Goal: Task Accomplishment & Management: Complete application form

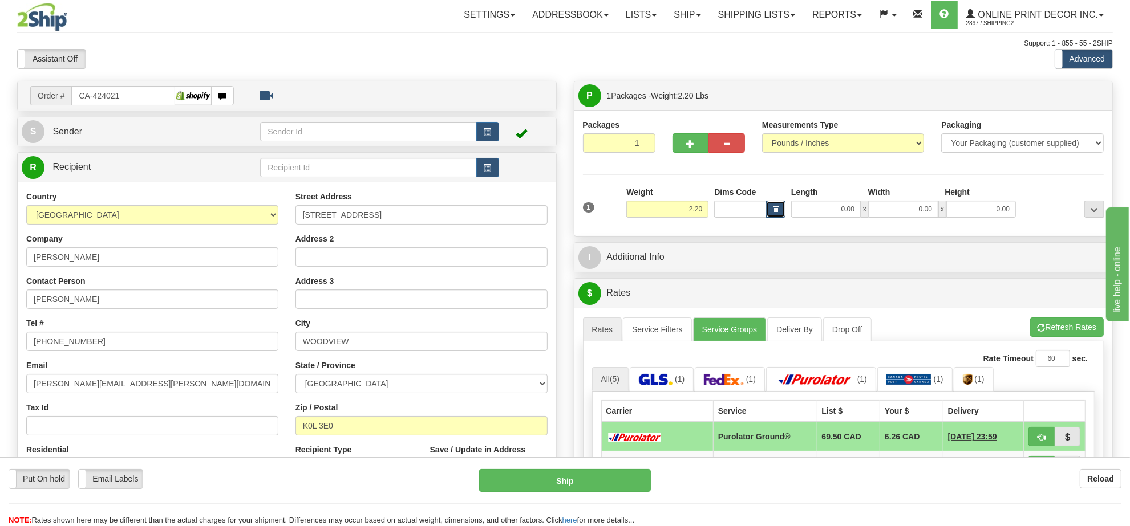
click at [776, 204] on button "button" at bounding box center [775, 209] width 19 height 17
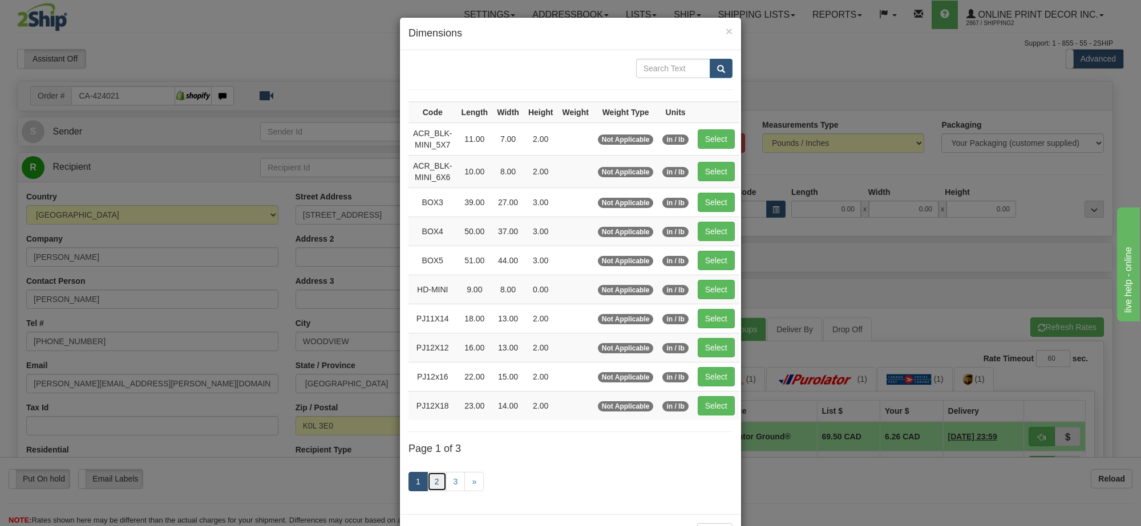
click at [436, 482] on link "2" at bounding box center [436, 481] width 19 height 19
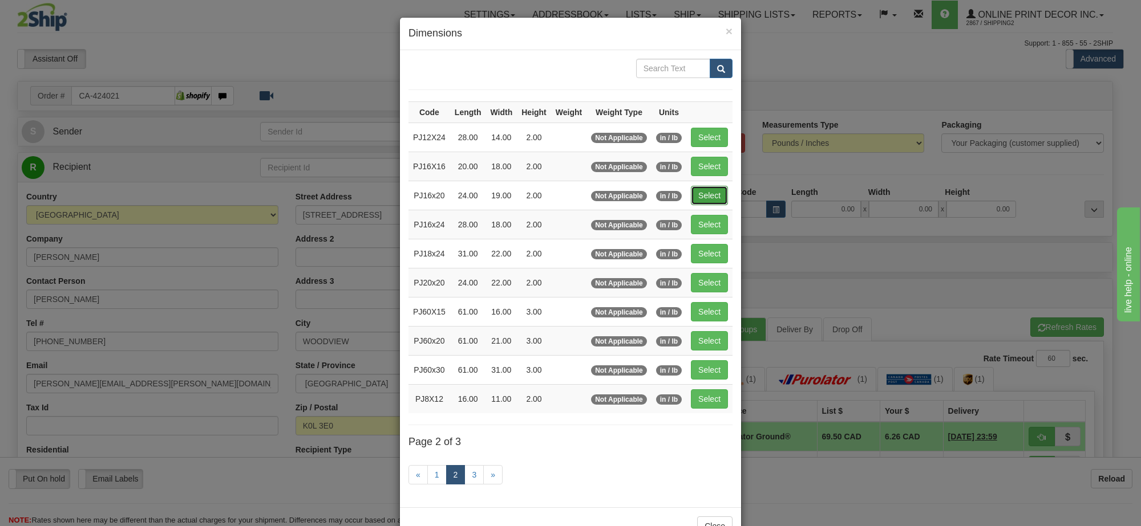
click at [696, 191] on button "Select" at bounding box center [709, 195] width 37 height 19
type input "PJ16x20"
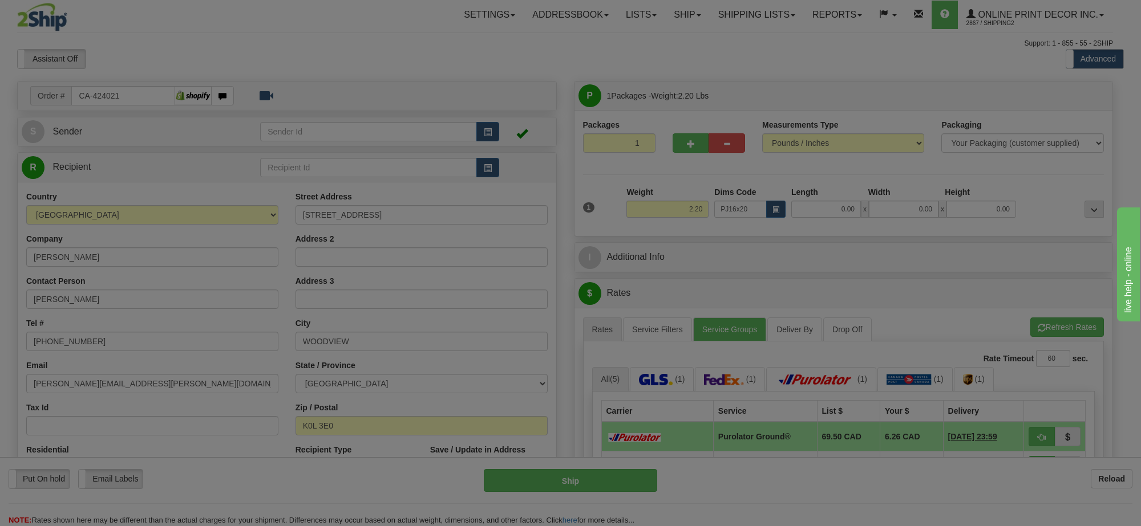
type input "24.00"
type input "19.00"
type input "2.00"
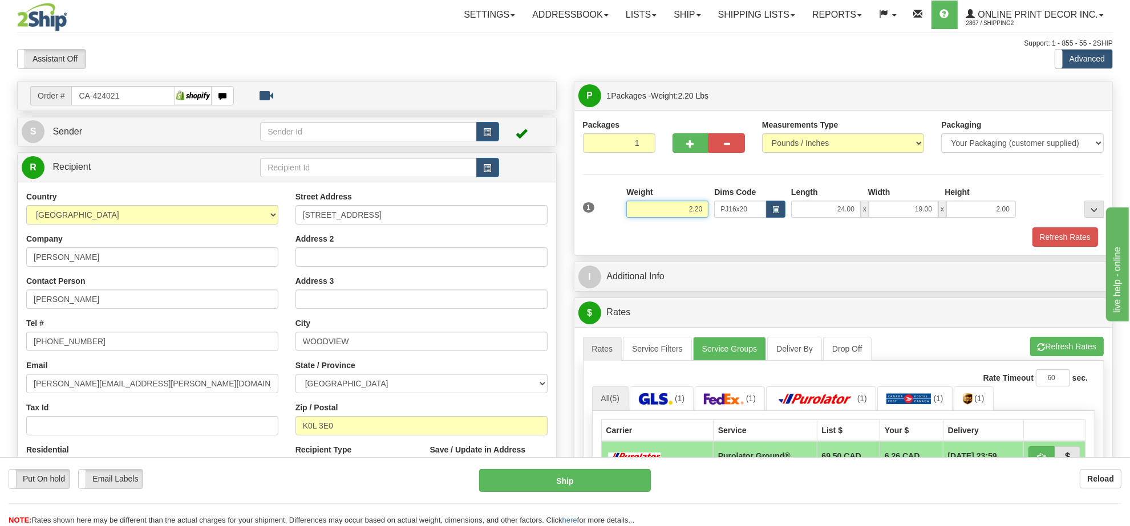
drag, startPoint x: 708, startPoint y: 207, endPoint x: 646, endPoint y: 209, distance: 62.2
click at [646, 209] on input "2.20" at bounding box center [667, 209] width 82 height 17
click button "Delete" at bounding box center [0, 0] width 0 height 0
type input "4.00"
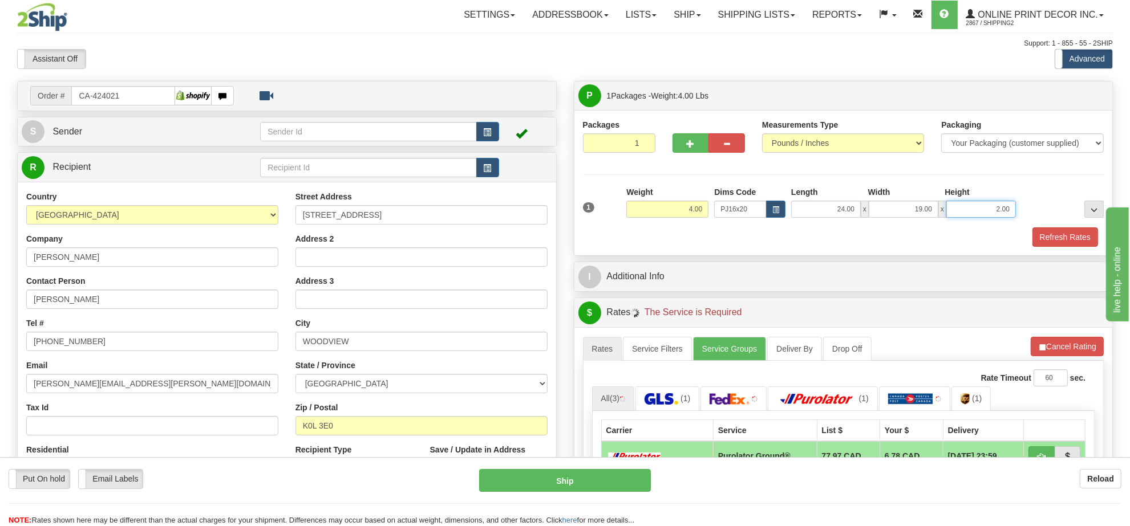
drag, startPoint x: 1011, startPoint y: 209, endPoint x: 970, endPoint y: 209, distance: 41.1
click at [970, 209] on input "2.00" at bounding box center [981, 209] width 70 height 17
click button "Delete" at bounding box center [0, 0] width 0 height 0
type input "4.00"
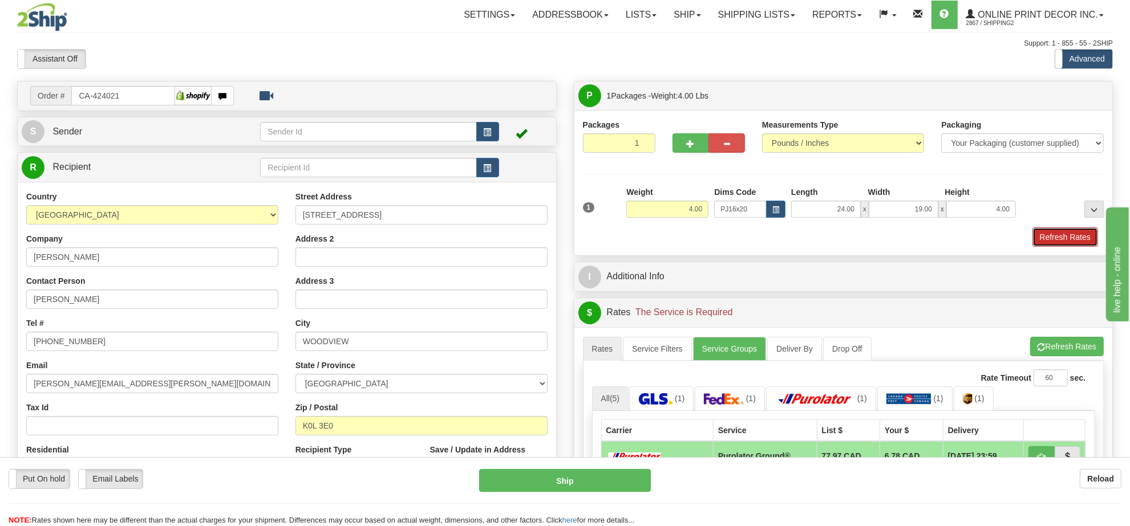
click at [1082, 243] on button "Refresh Rates" at bounding box center [1065, 237] width 66 height 19
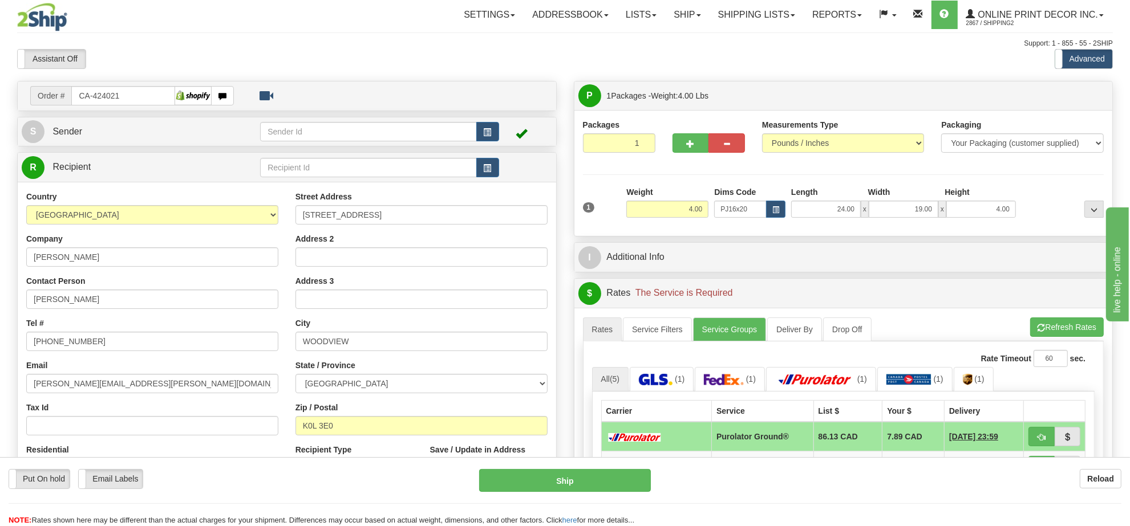
scroll to position [143, 0]
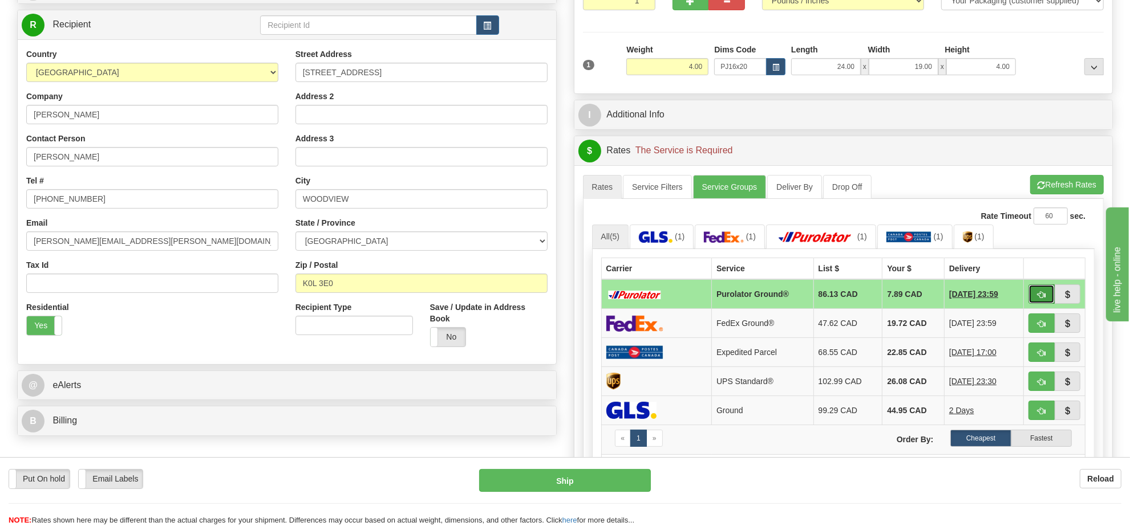
click at [1037, 298] on span "button" at bounding box center [1041, 294] width 8 height 7
type input "260"
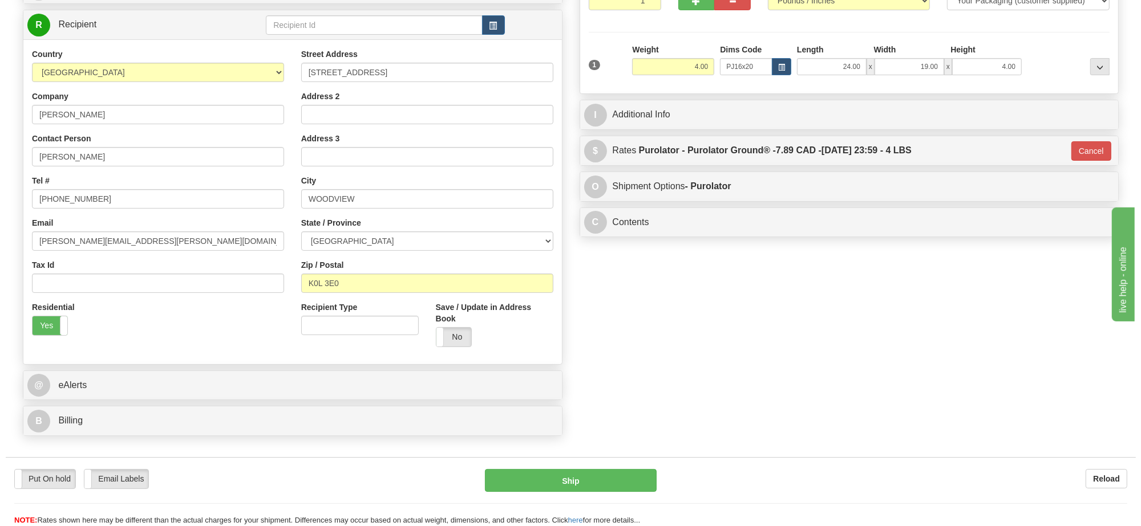
scroll to position [0, 0]
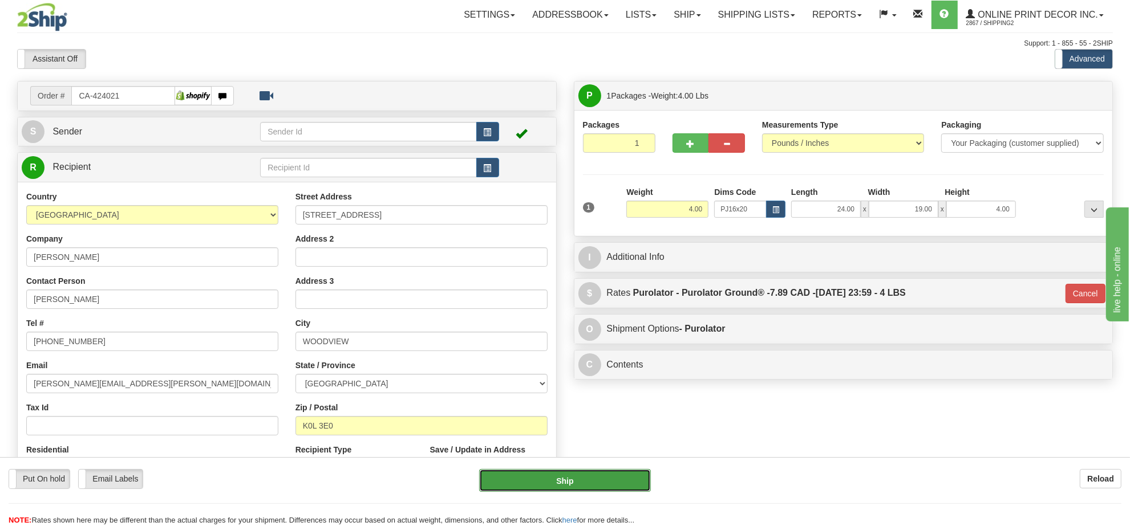
click at [571, 475] on button "Ship" at bounding box center [564, 480] width 171 height 23
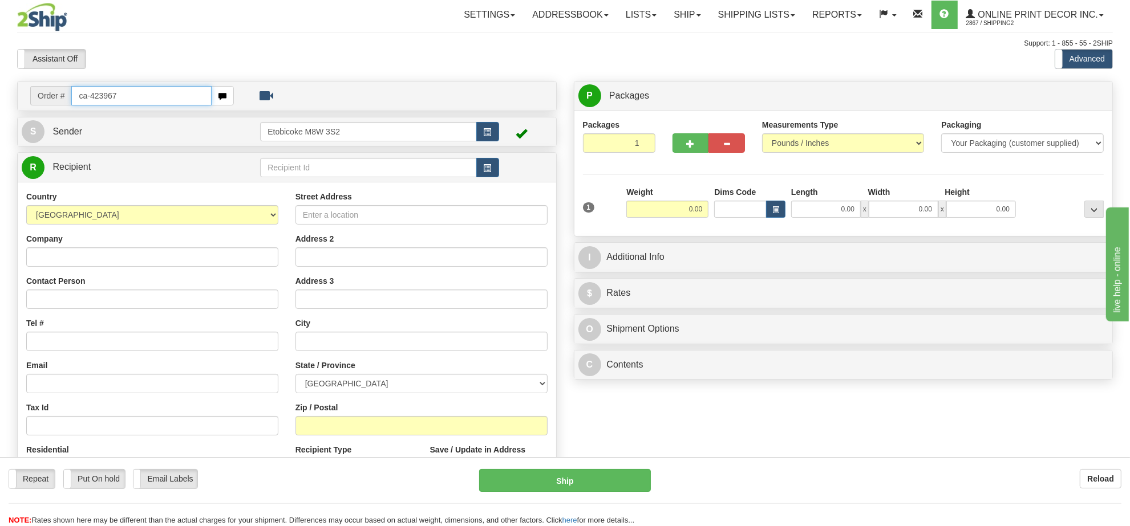
type input "ca-423967"
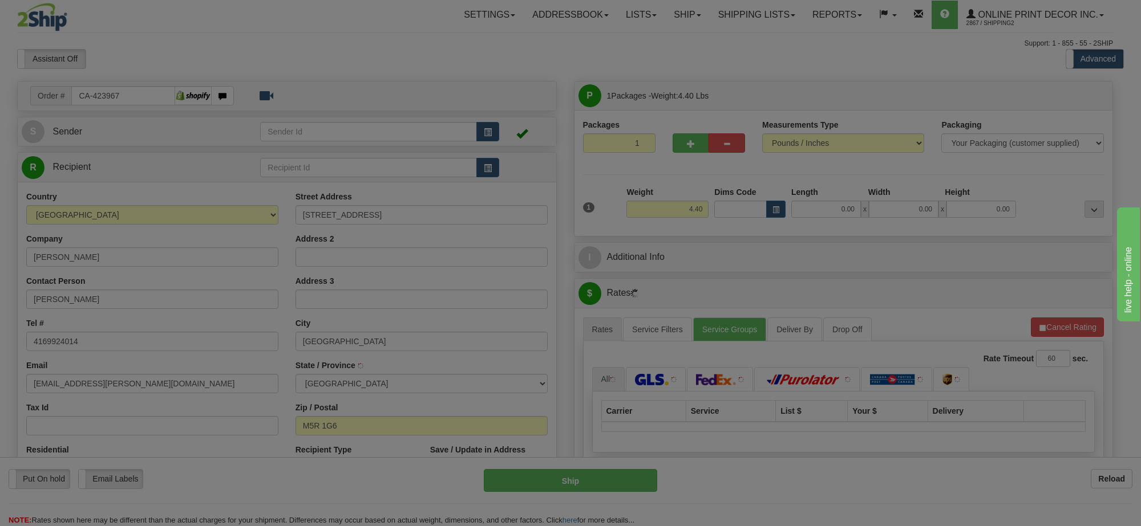
type input "TORONTO"
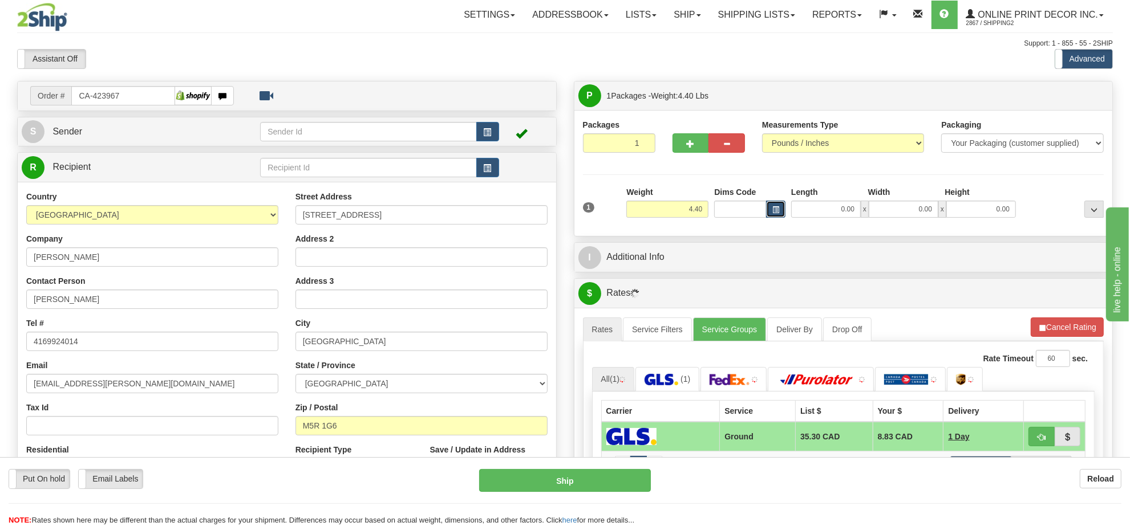
click at [775, 213] on span "button" at bounding box center [775, 210] width 7 height 6
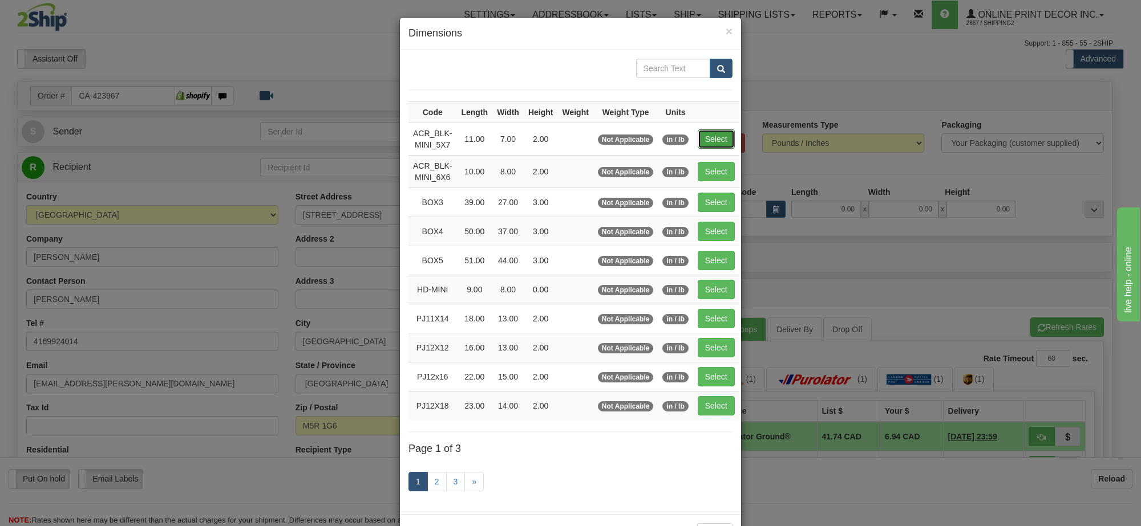
click at [703, 138] on button "Select" at bounding box center [716, 138] width 37 height 19
type input "ACR_BLK-MINI_5X7"
type input "11.00"
type input "7.00"
type input "2.00"
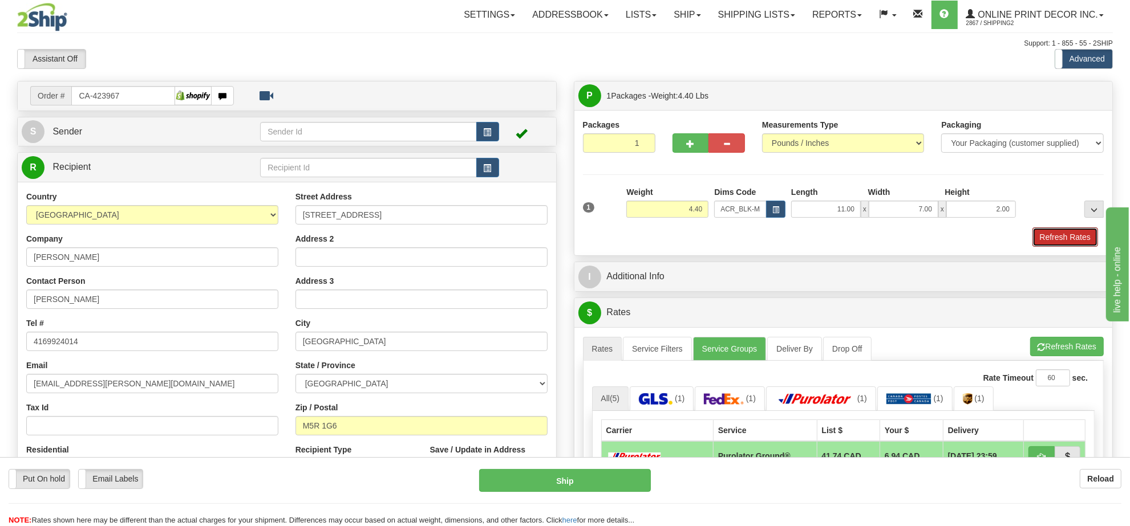
drag, startPoint x: 1061, startPoint y: 238, endPoint x: 768, endPoint y: 252, distance: 293.5
click at [782, 262] on div "P Packages 1 Packages - Weight: 4.40 Lbs Shipment Level Shipm. Package Level Pa…" at bounding box center [843, 439] width 557 height 717
drag, startPoint x: 703, startPoint y: 213, endPoint x: 628, endPoint y: 216, distance: 75.3
click at [628, 216] on input "4.40" at bounding box center [667, 209] width 82 height 17
click button "Delete" at bounding box center [0, 0] width 0 height 0
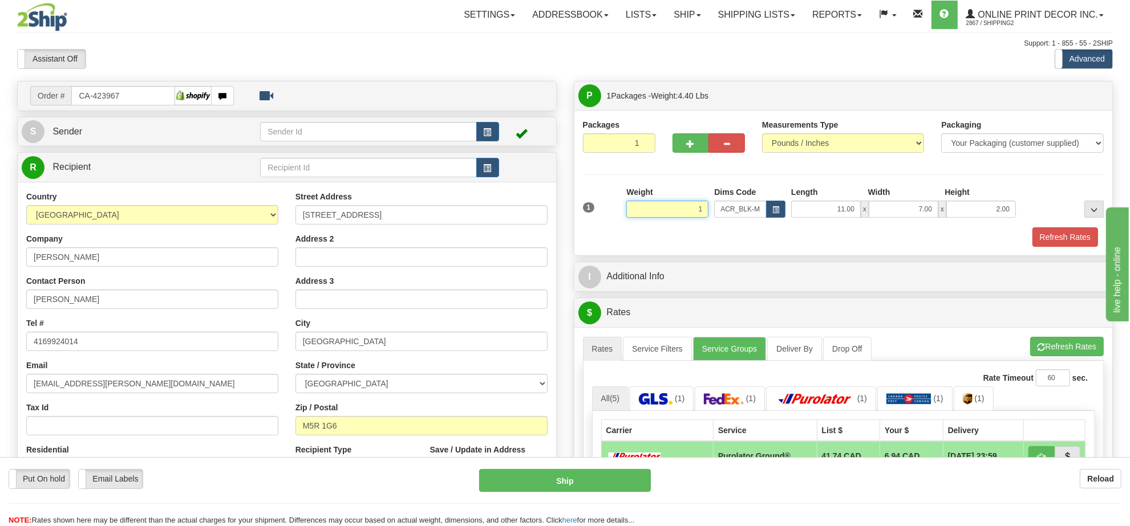
type input "1.00"
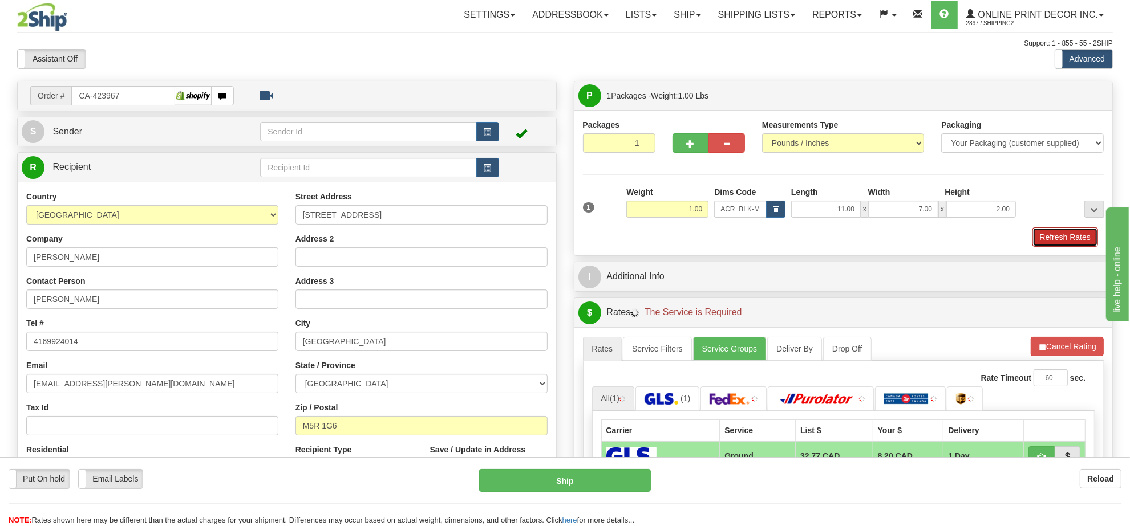
click at [1087, 241] on button "Refresh Rates" at bounding box center [1065, 237] width 66 height 19
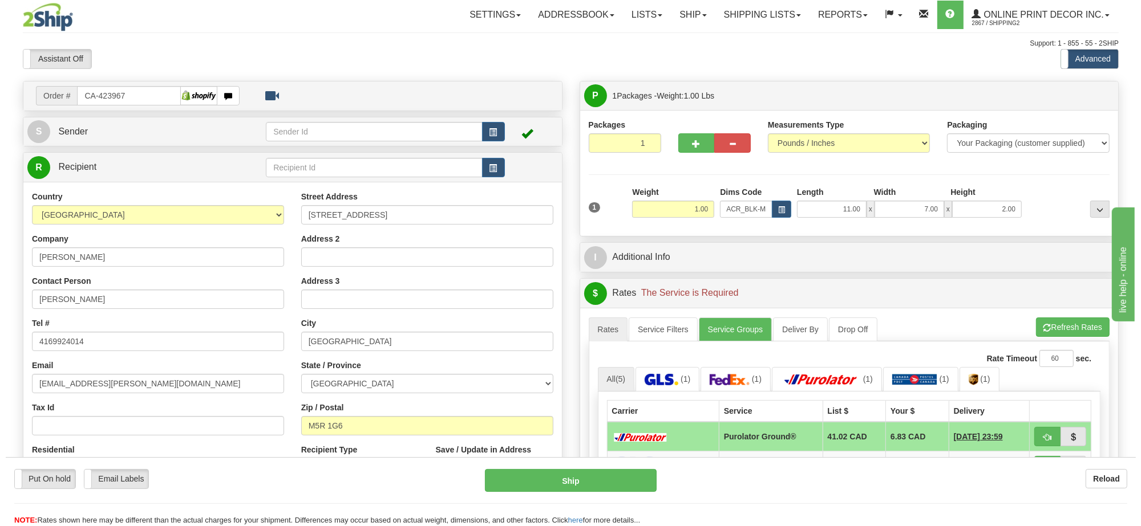
scroll to position [143, 0]
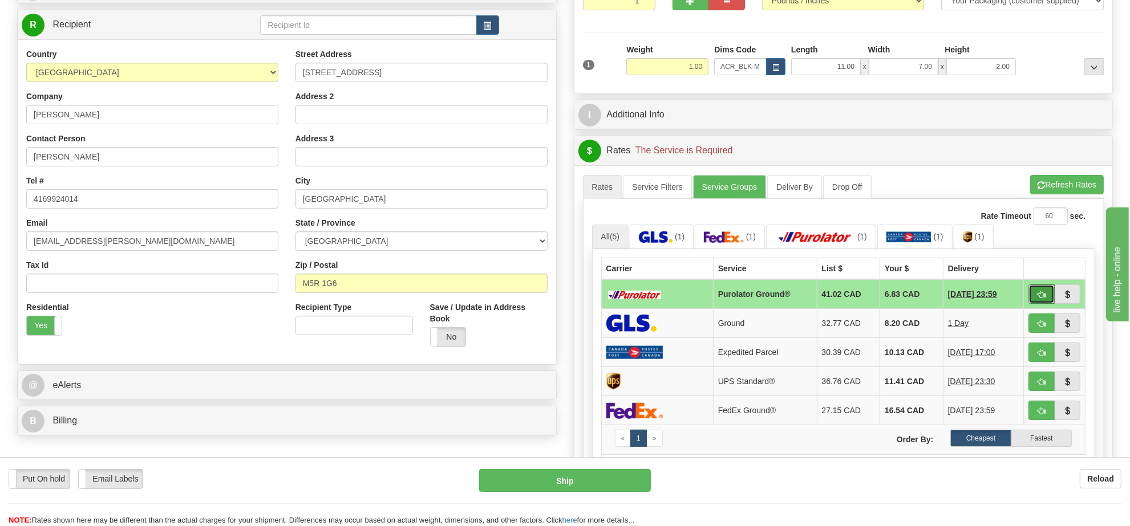
click at [1037, 295] on span "button" at bounding box center [1041, 294] width 8 height 7
type input "260"
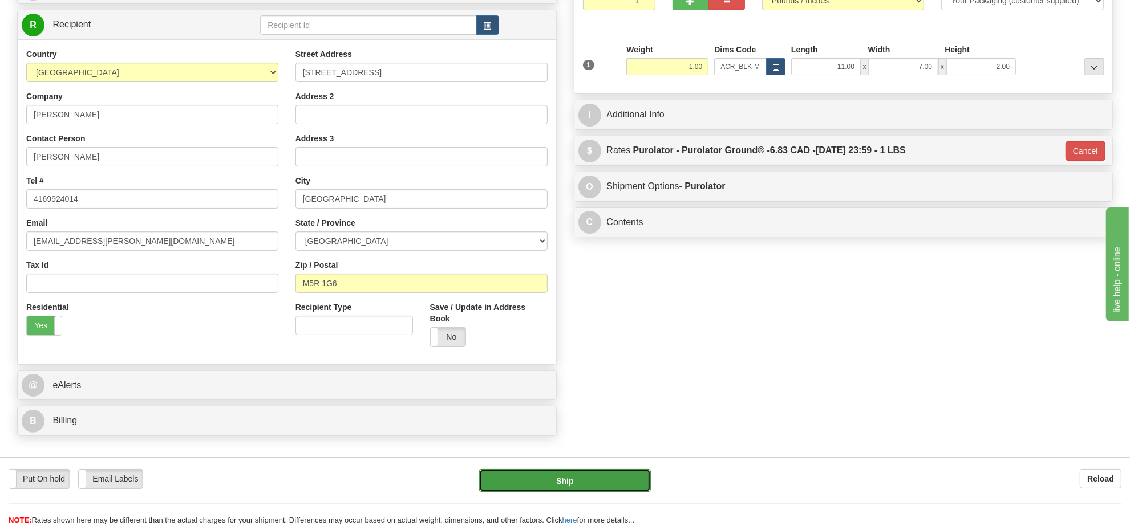
click at [618, 485] on button "Ship" at bounding box center [564, 480] width 171 height 23
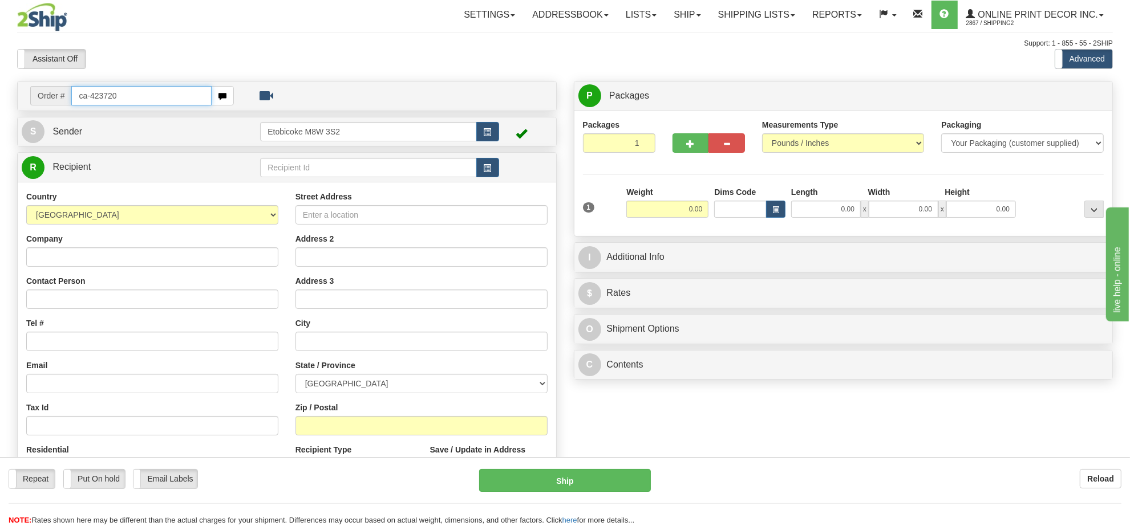
type input "ca-423720"
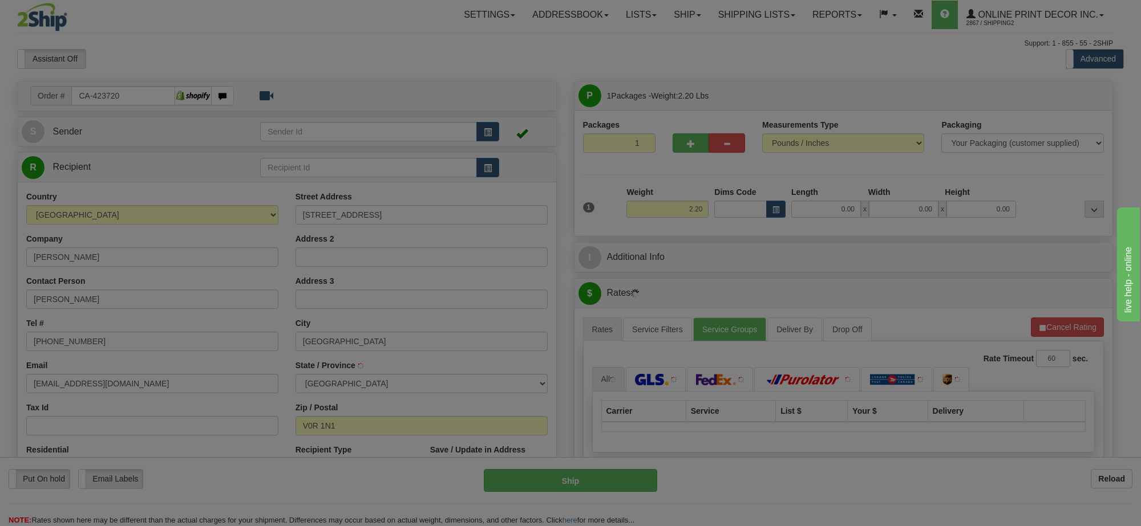
type input "COWICHAN BAY"
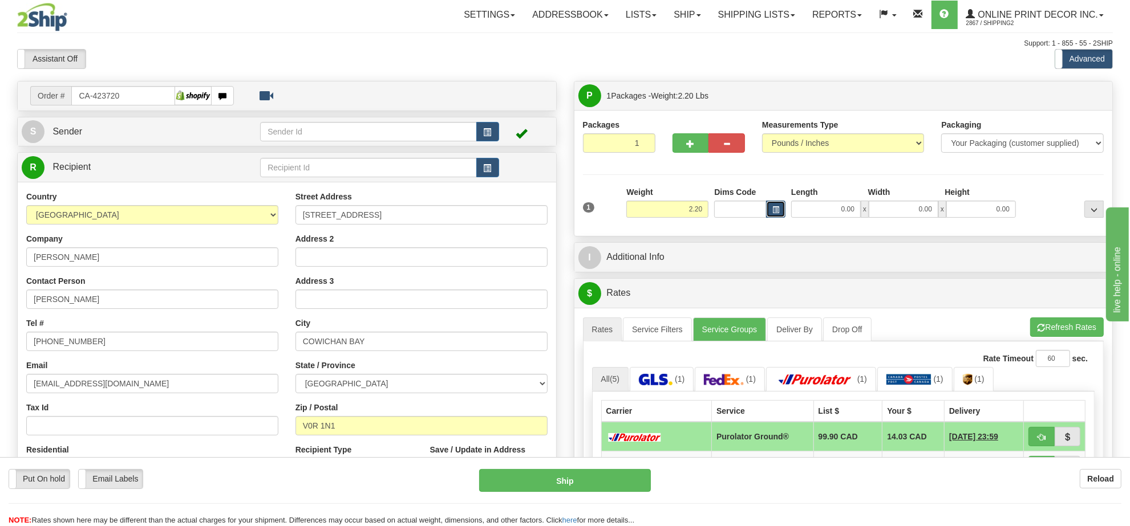
click at [775, 217] on button "button" at bounding box center [775, 209] width 19 height 17
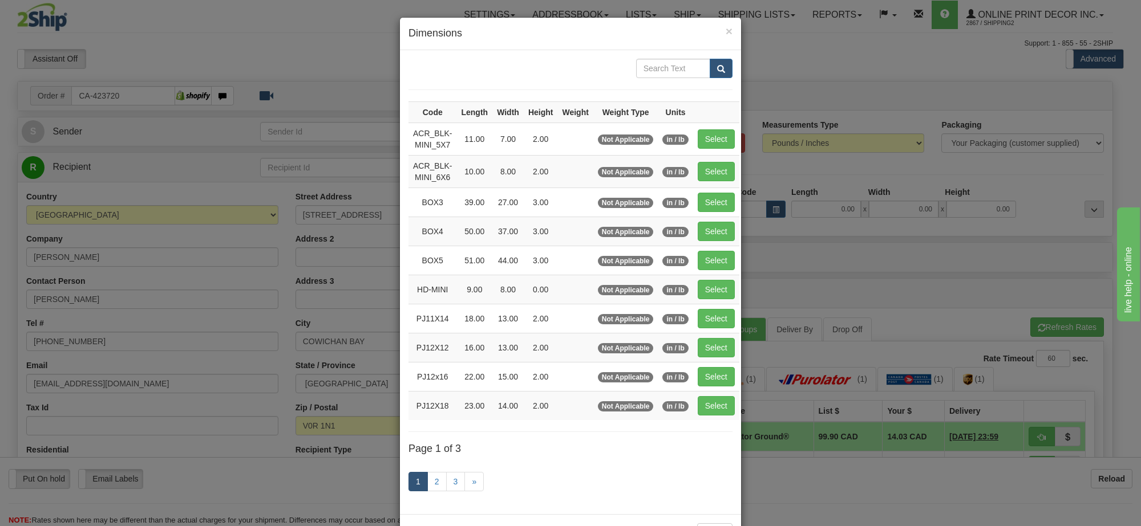
scroll to position [47, 0]
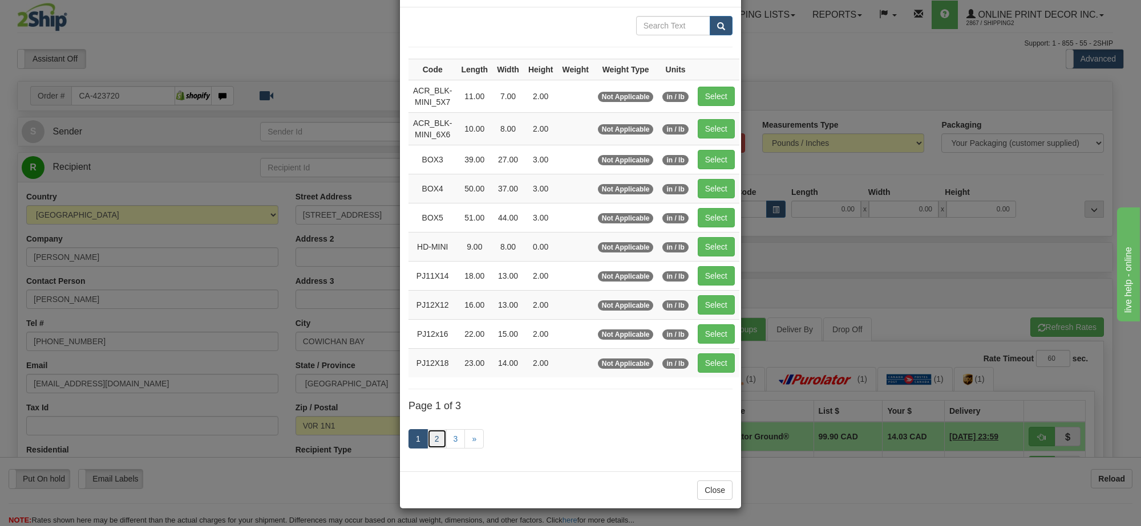
click at [435, 429] on link "2" at bounding box center [436, 438] width 19 height 19
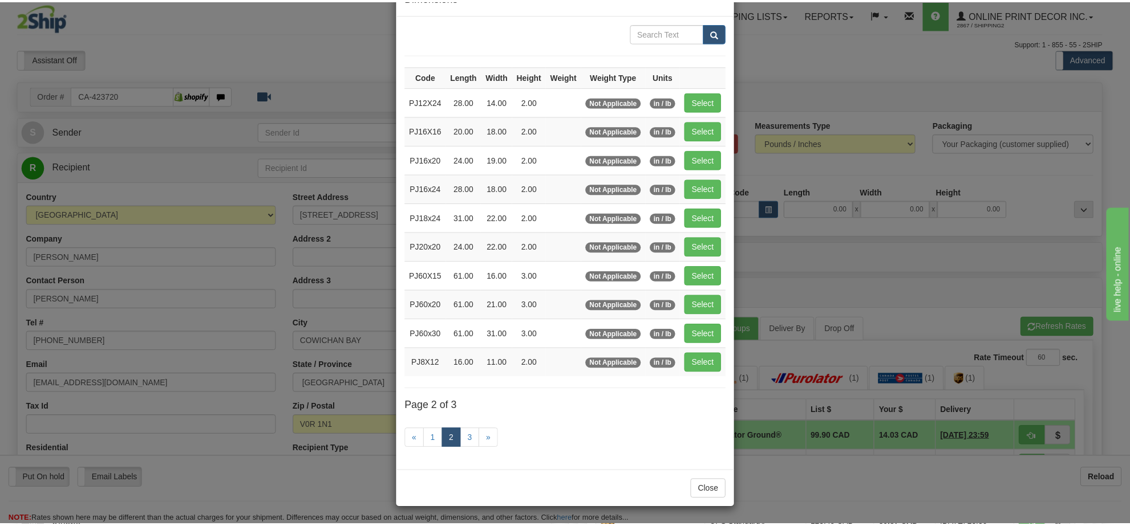
scroll to position [41, 0]
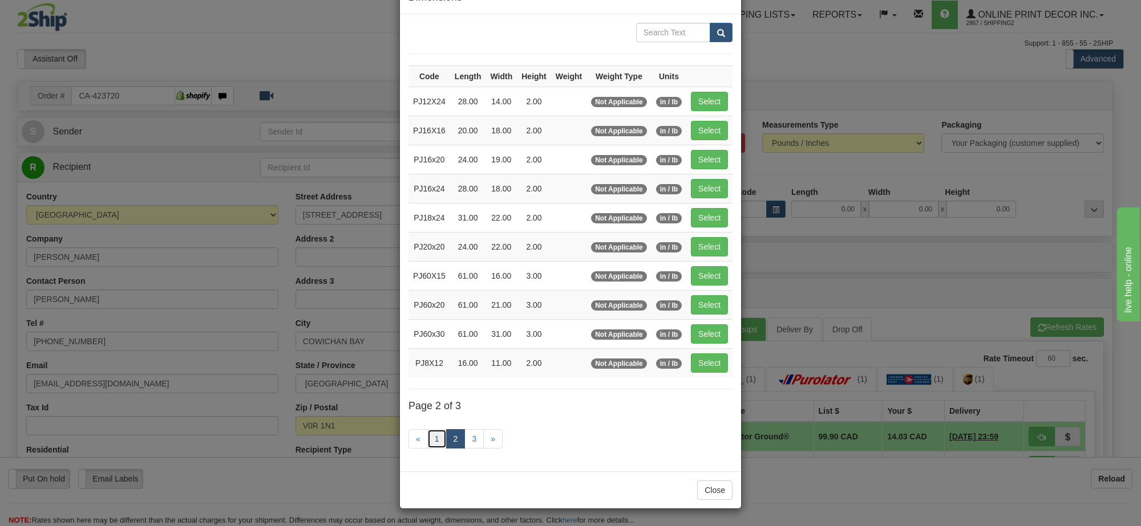
click at [432, 435] on link "1" at bounding box center [436, 438] width 19 height 19
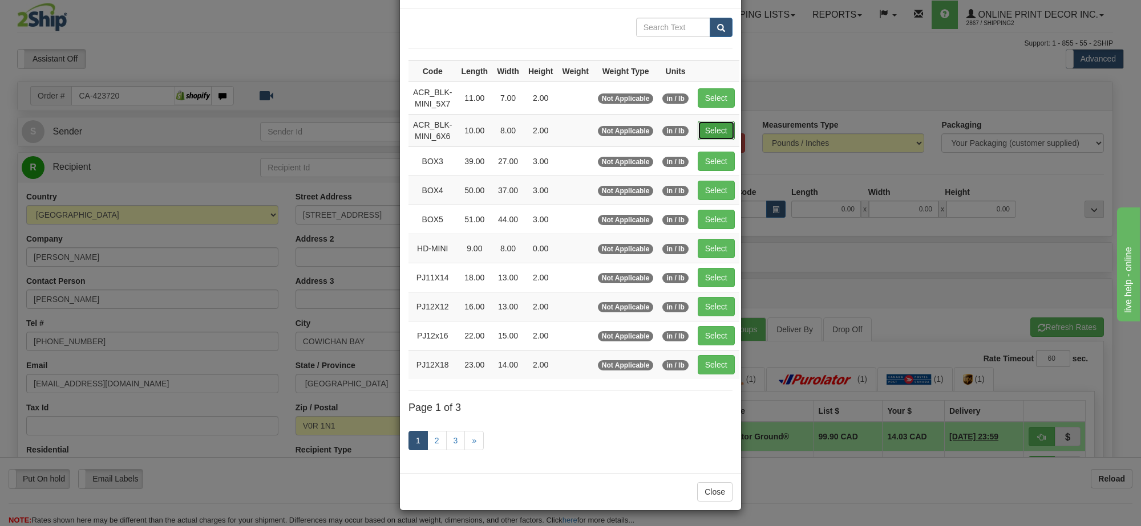
click at [711, 123] on button "Select" at bounding box center [716, 130] width 37 height 19
type input "ACR_BLK-MINI_6X6"
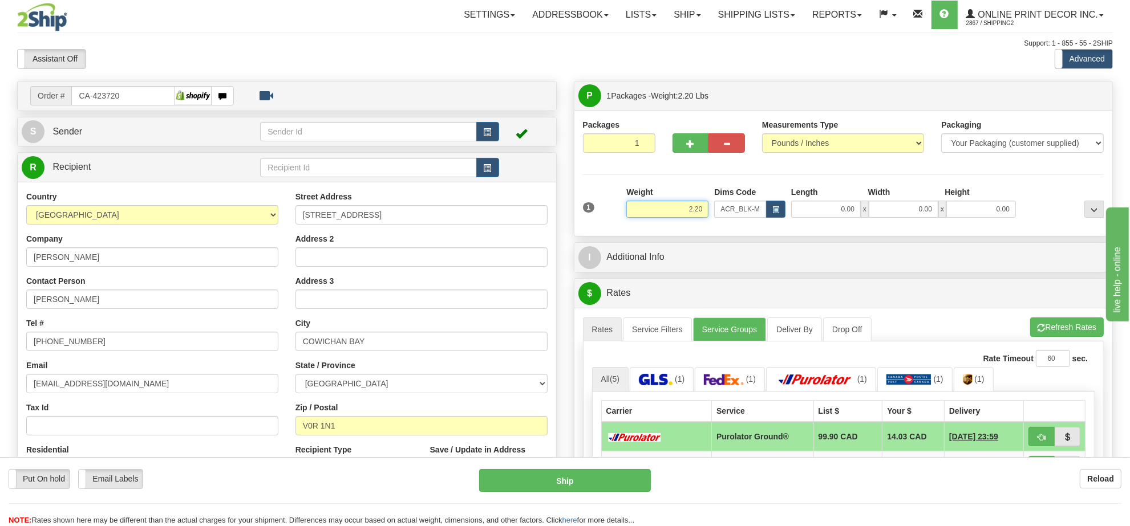
drag, startPoint x: 703, startPoint y: 205, endPoint x: 642, endPoint y: 193, distance: 61.7
click at [642, 193] on div "Weight 2.20" at bounding box center [667, 201] width 82 height 31
type input "10.00"
type input "8.00"
type input "2.00"
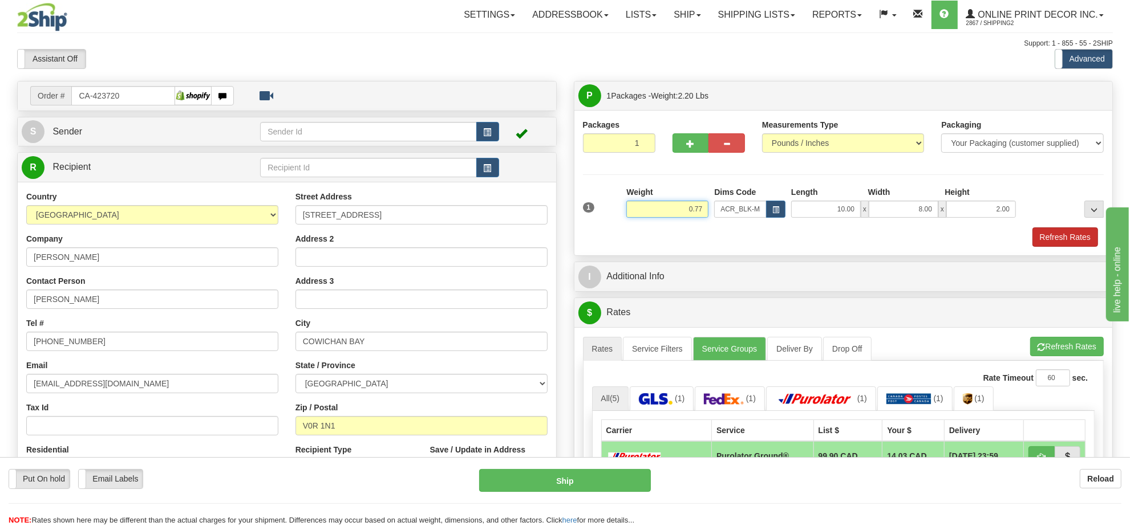
type input "0.77"
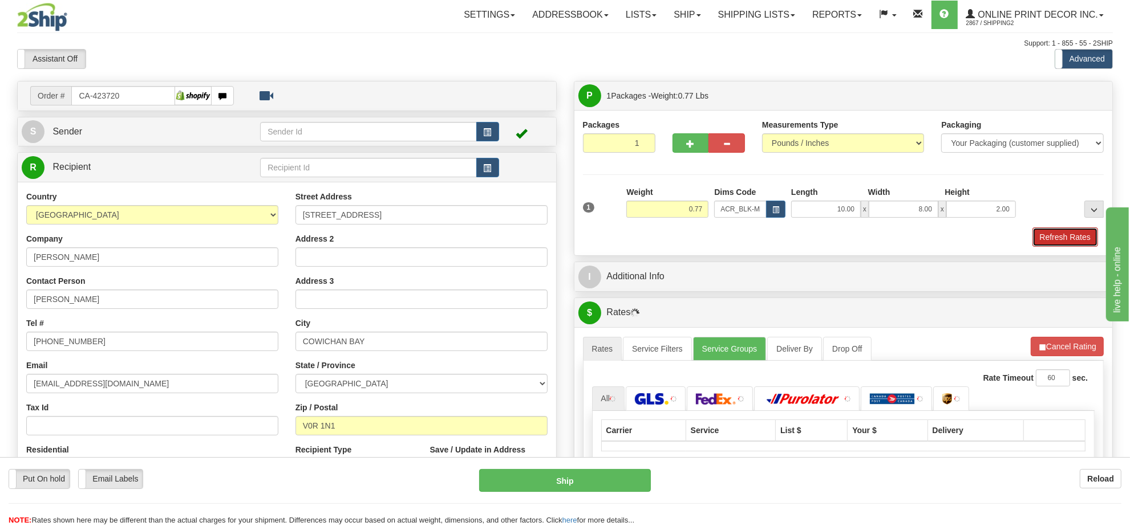
click at [1075, 237] on button "Refresh Rates" at bounding box center [1065, 237] width 66 height 19
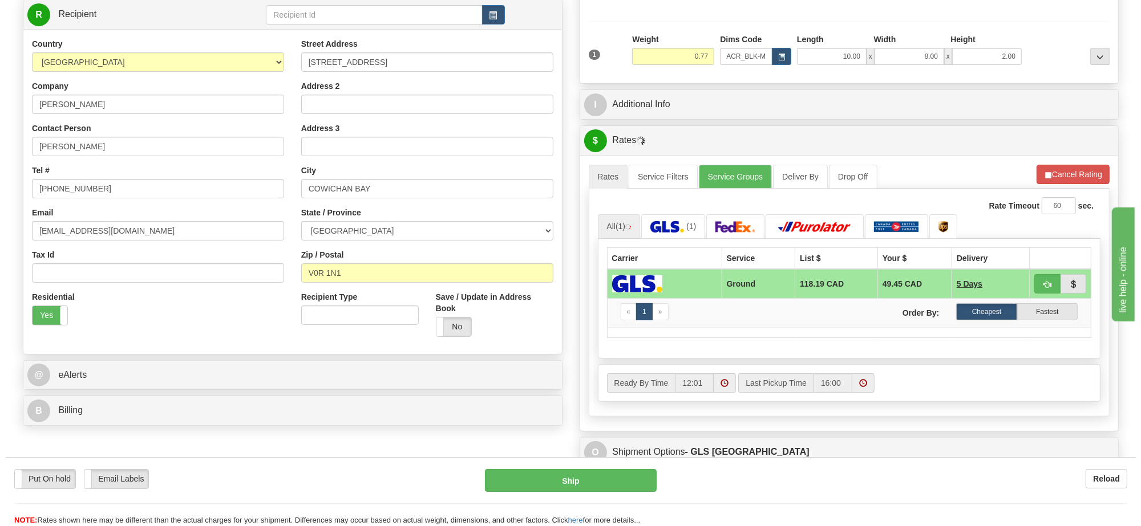
scroll to position [159, 0]
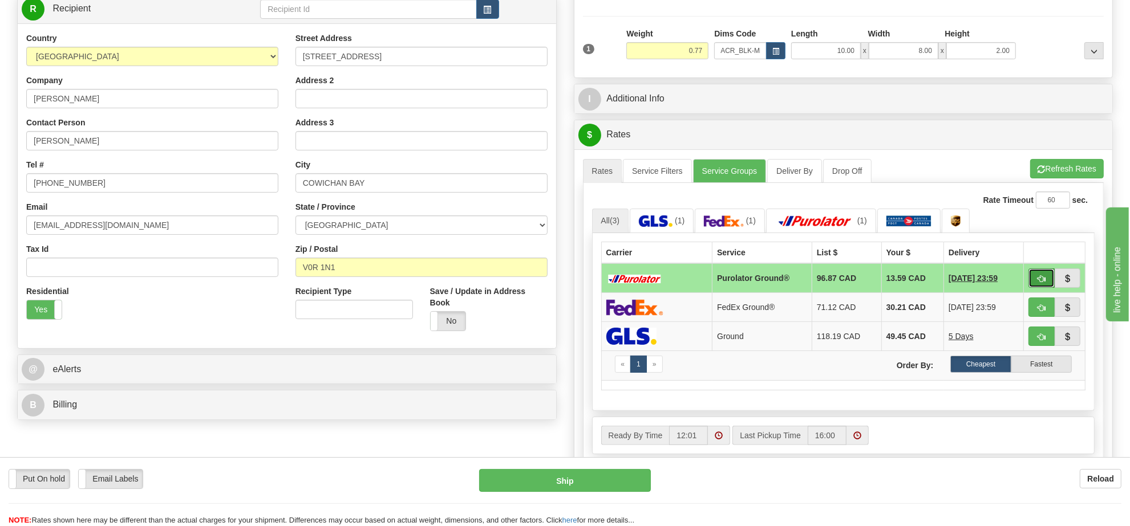
click at [1044, 282] on span "button" at bounding box center [1041, 278] width 8 height 7
type input "260"
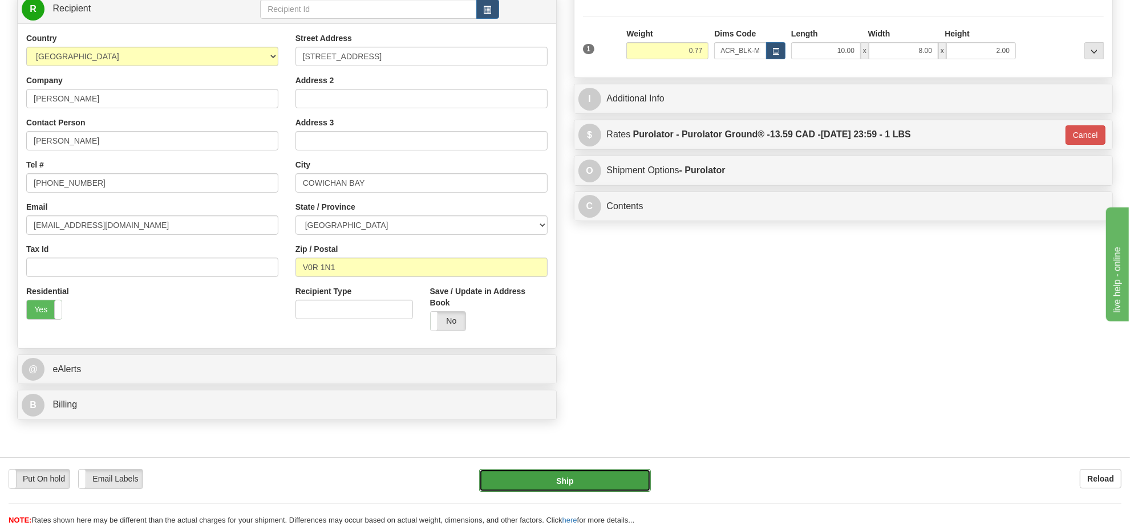
click at [569, 480] on button "Ship" at bounding box center [564, 480] width 171 height 23
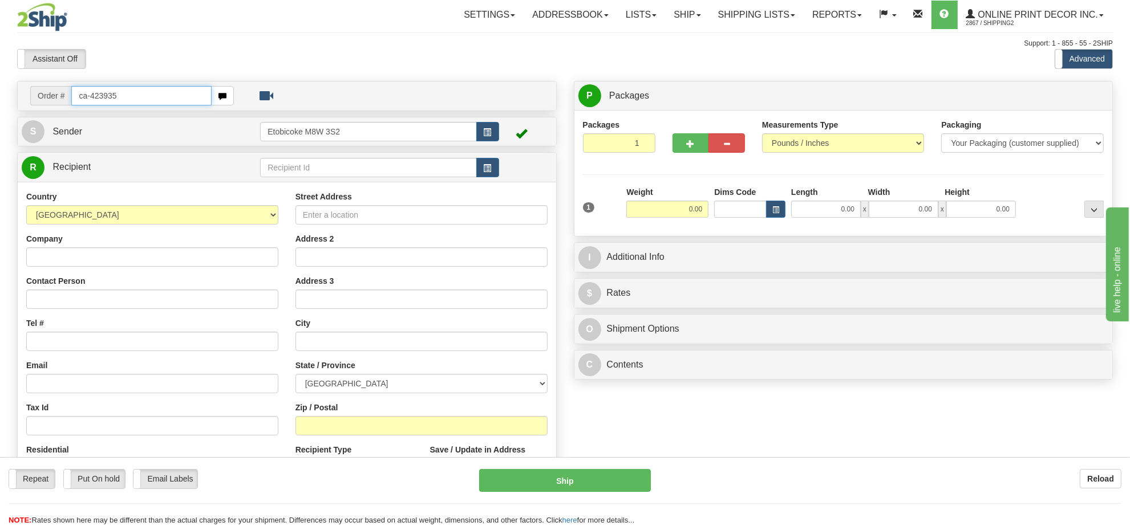
type input "ca-423935"
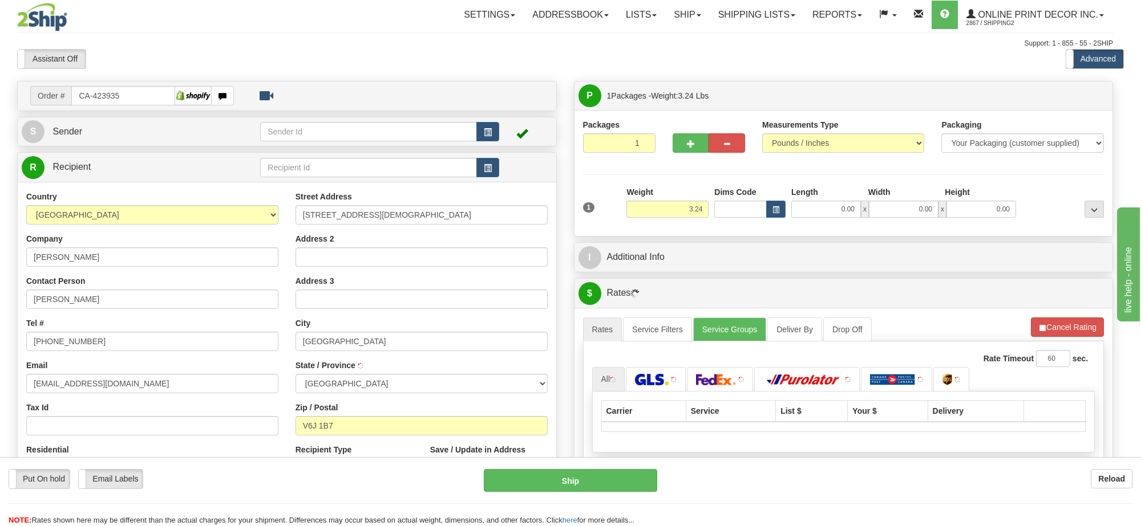
type input "VANCOUVER"
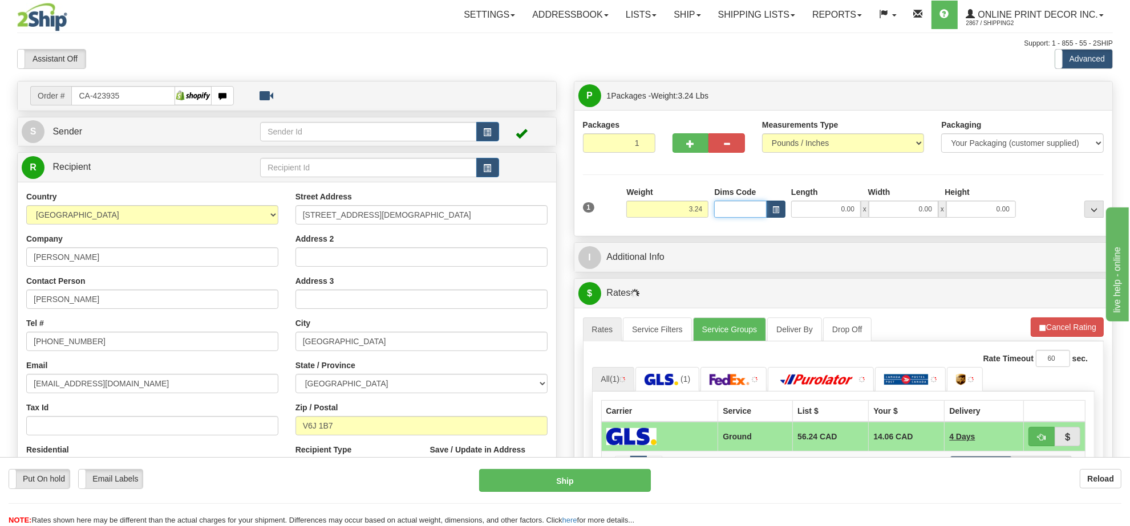
click at [761, 217] on input "Dims Code" at bounding box center [740, 209] width 52 height 17
click at [774, 212] on span "button" at bounding box center [775, 210] width 7 height 6
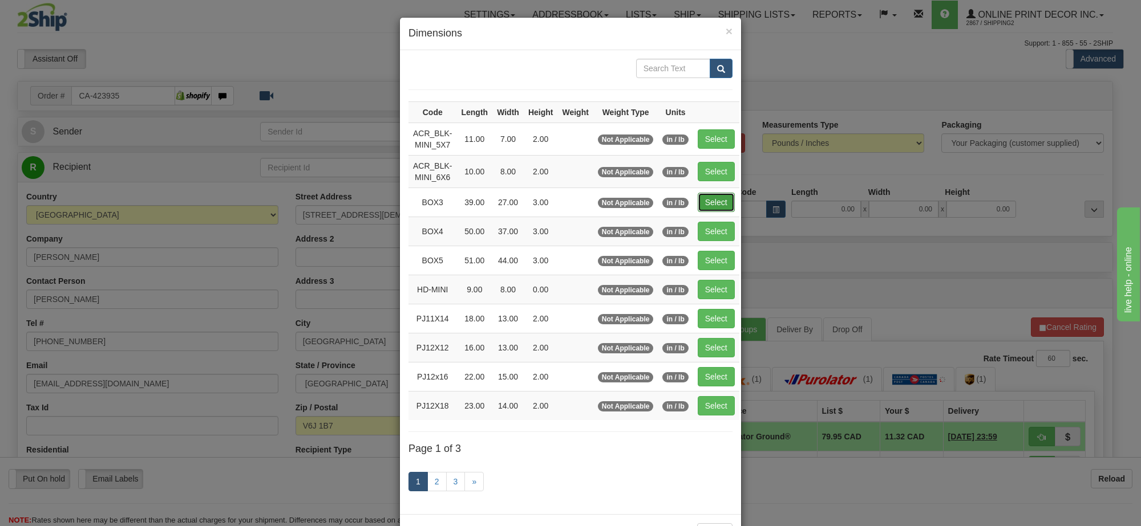
click at [714, 198] on button "Select" at bounding box center [716, 202] width 37 height 19
type input "BOX3"
type input "39.00"
type input "27.00"
type input "3.00"
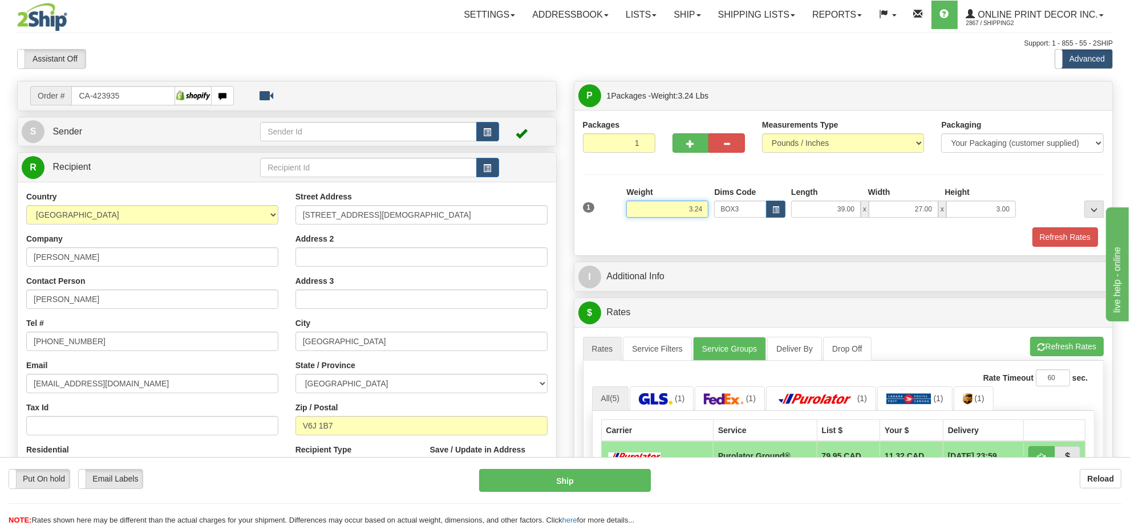
drag, startPoint x: 706, startPoint y: 209, endPoint x: 629, endPoint y: 208, distance: 76.4
click at [629, 208] on input "3.24" at bounding box center [667, 209] width 82 height 17
type input "10.98"
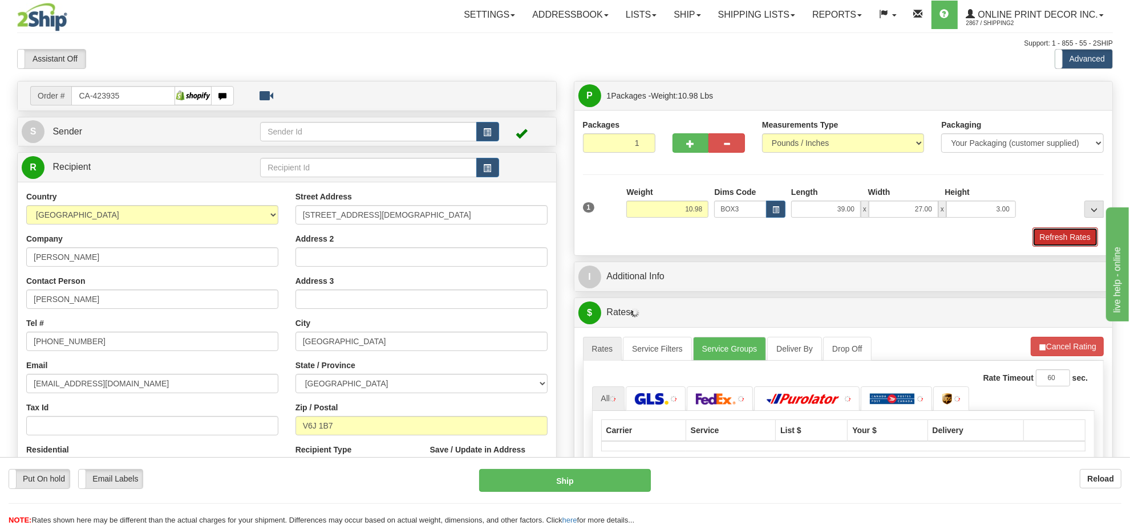
click at [1053, 234] on button "Refresh Rates" at bounding box center [1065, 237] width 66 height 19
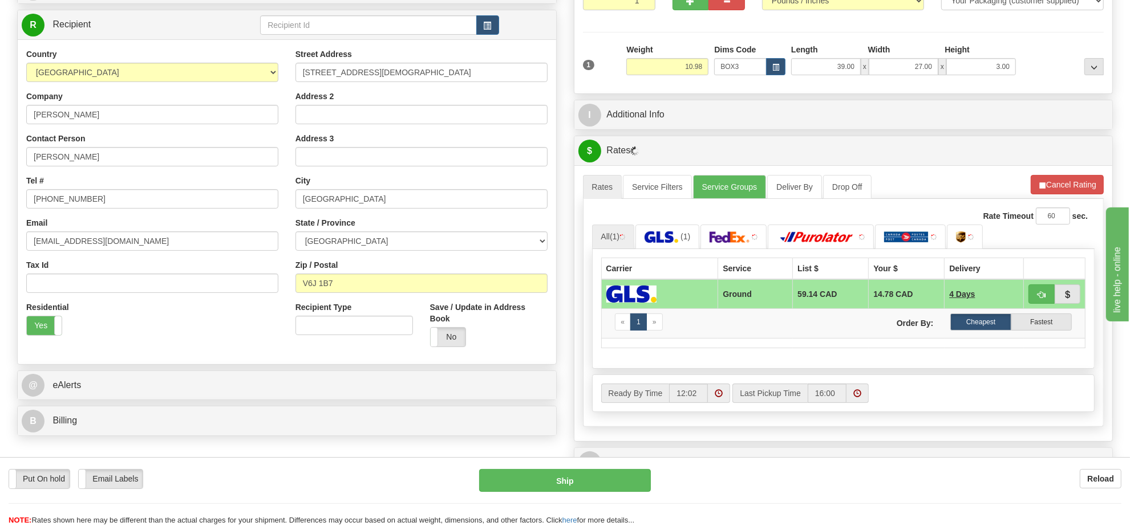
scroll to position [214, 0]
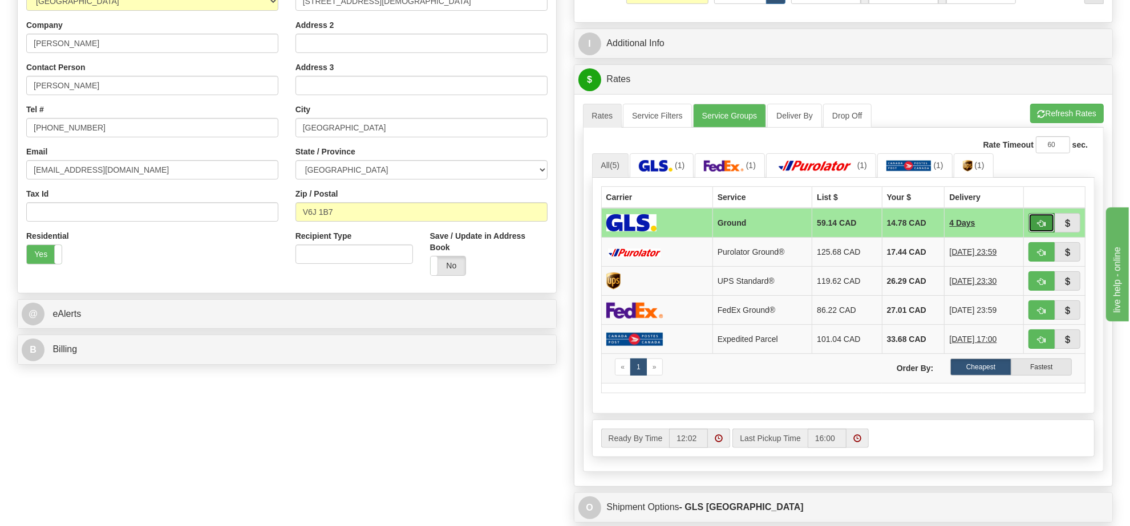
click at [1045, 229] on button "button" at bounding box center [1041, 222] width 26 height 19
type input "1"
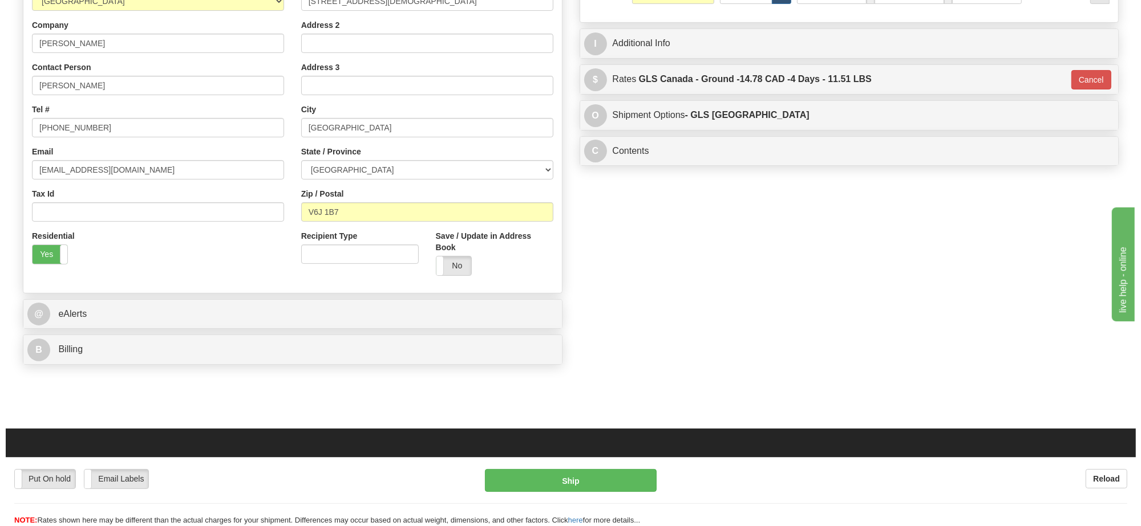
scroll to position [0, 0]
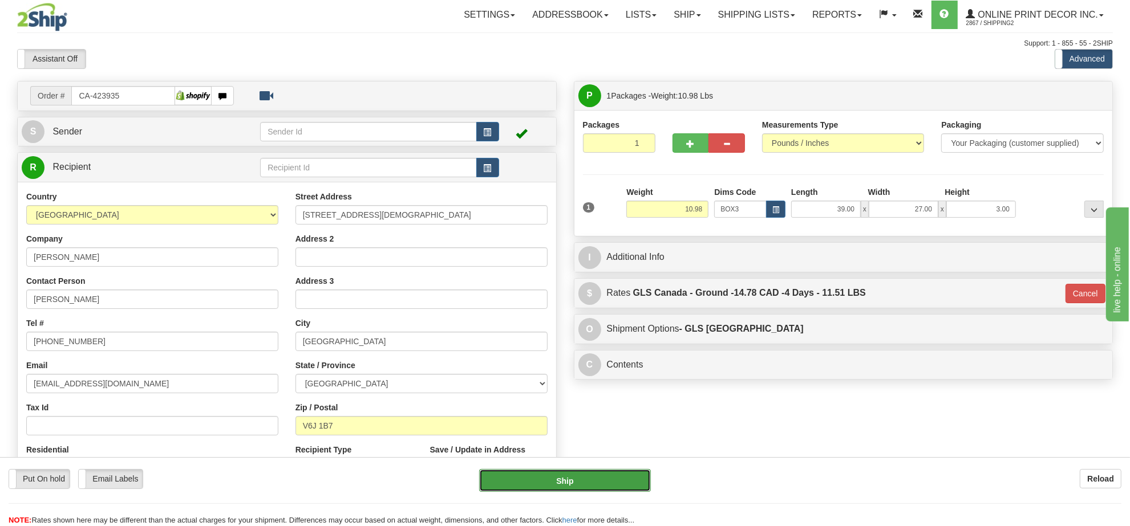
click at [603, 477] on button "Ship" at bounding box center [564, 480] width 171 height 23
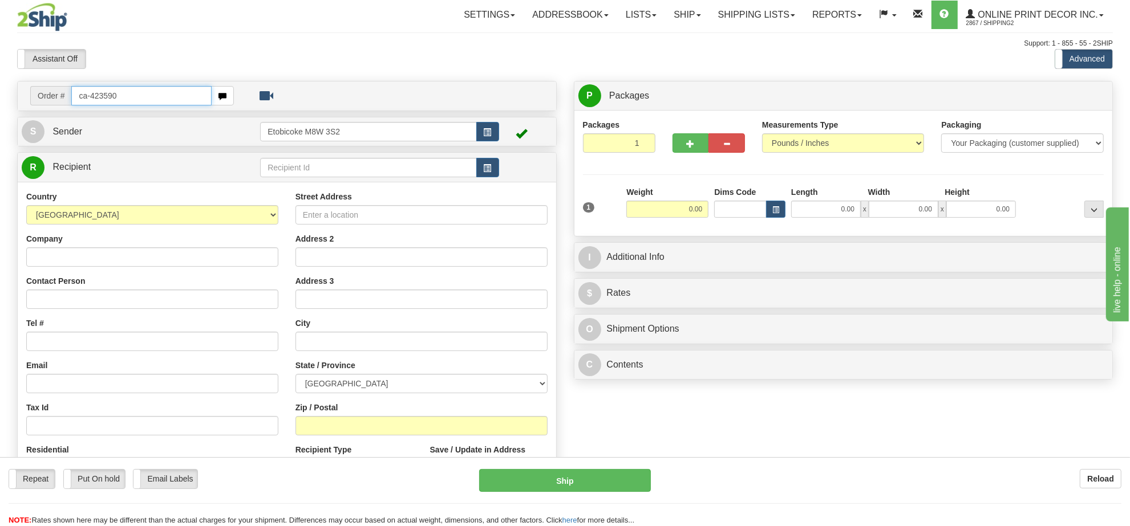
type input "ca-423590"
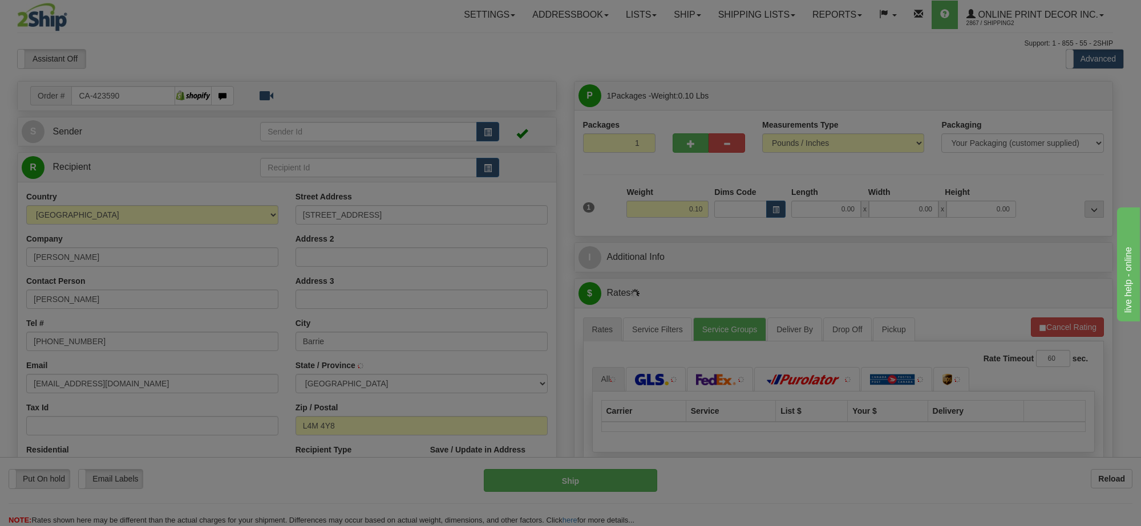
type input "BARRIE"
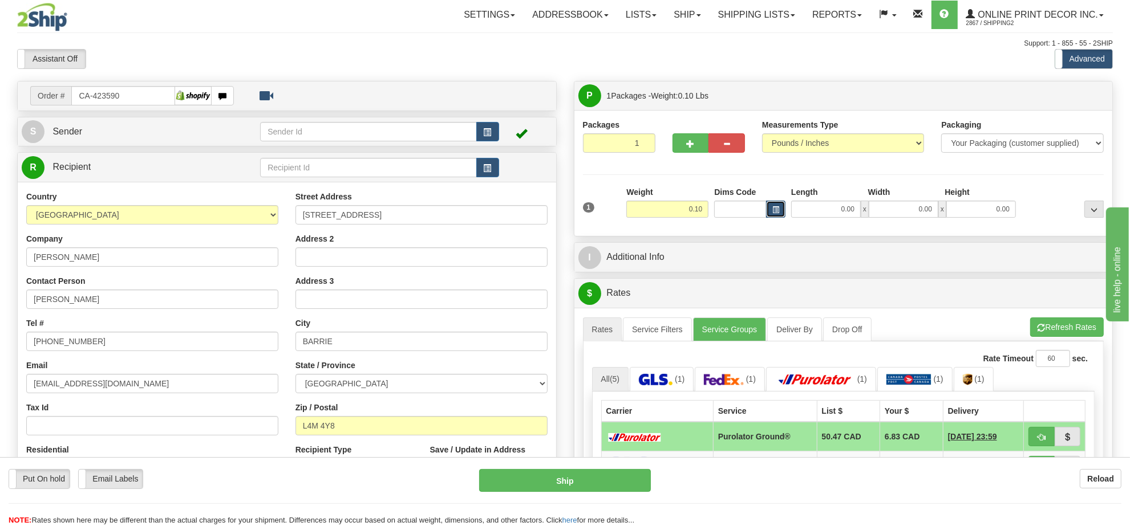
click at [773, 211] on span "button" at bounding box center [775, 210] width 7 height 6
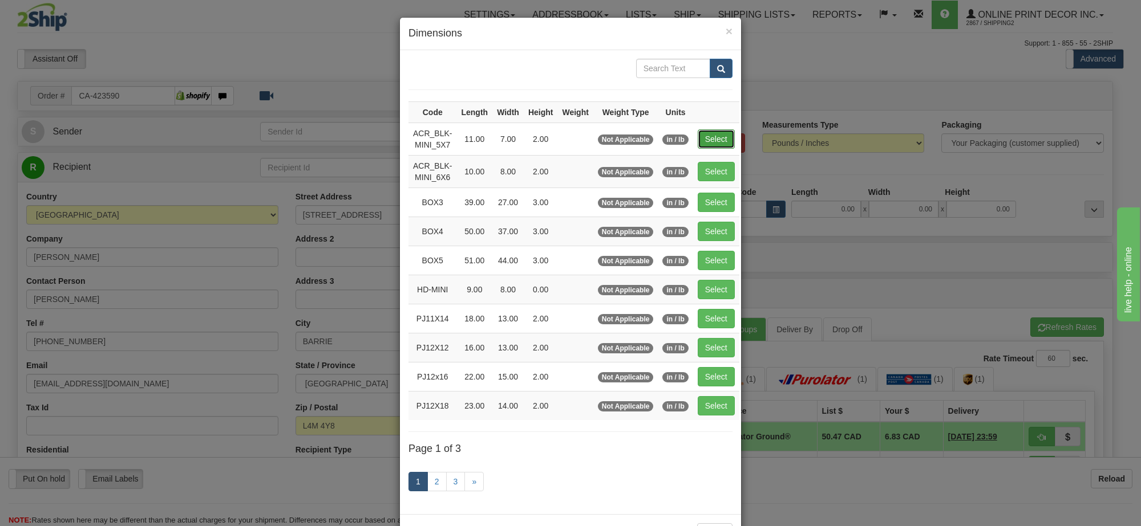
click at [713, 141] on button "Select" at bounding box center [716, 138] width 37 height 19
type input "ACR_BLK-MINI_5X7"
type input "11.00"
type input "7.00"
type input "2.00"
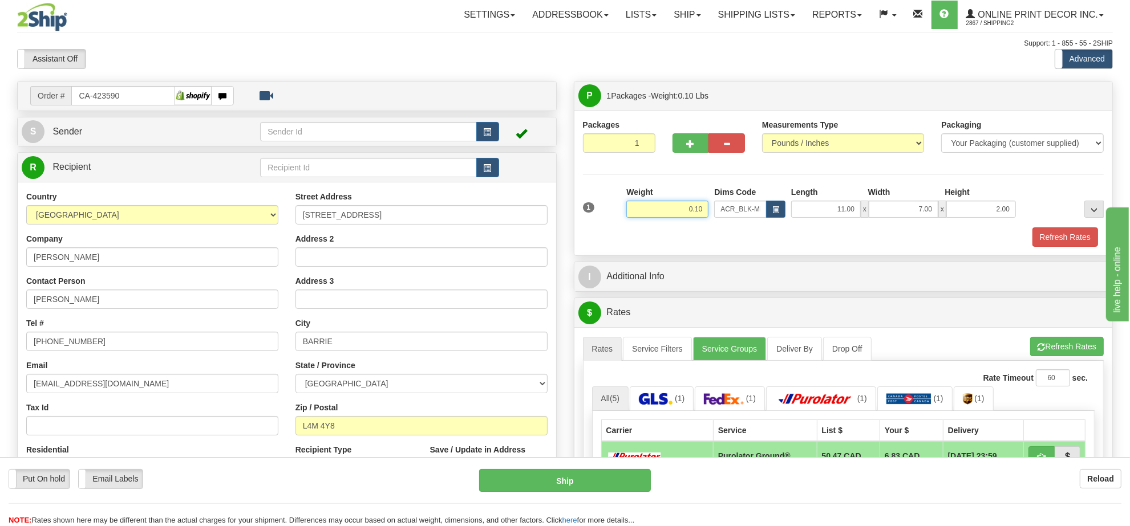
drag, startPoint x: 706, startPoint y: 212, endPoint x: 590, endPoint y: 213, distance: 115.2
click at [590, 213] on div "1 Weight 0.10 Dims Code x x" at bounding box center [843, 206] width 527 height 40
type input "0.77"
click at [1064, 238] on button "Refresh Rates" at bounding box center [1065, 237] width 66 height 19
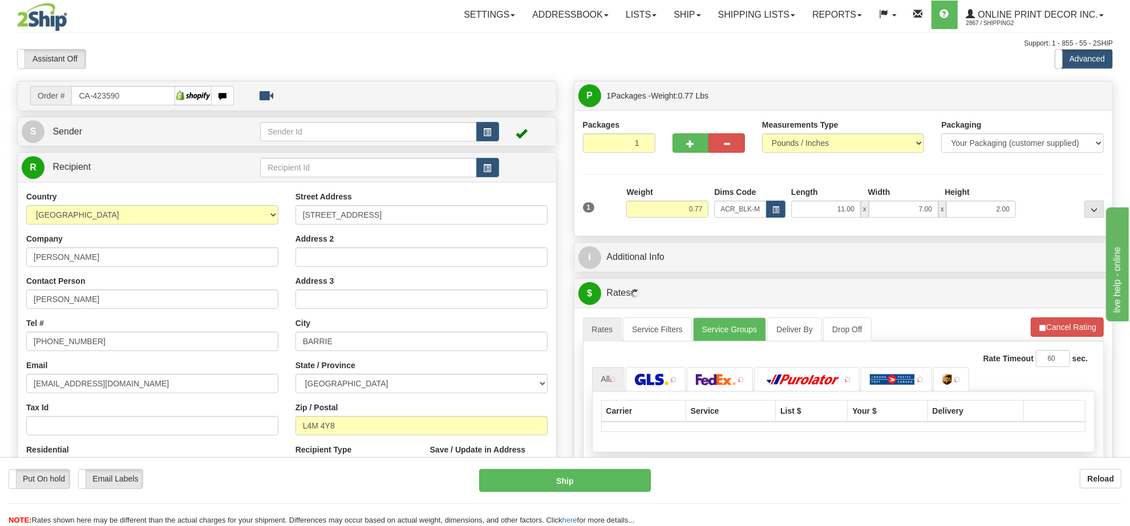
scroll to position [143, 0]
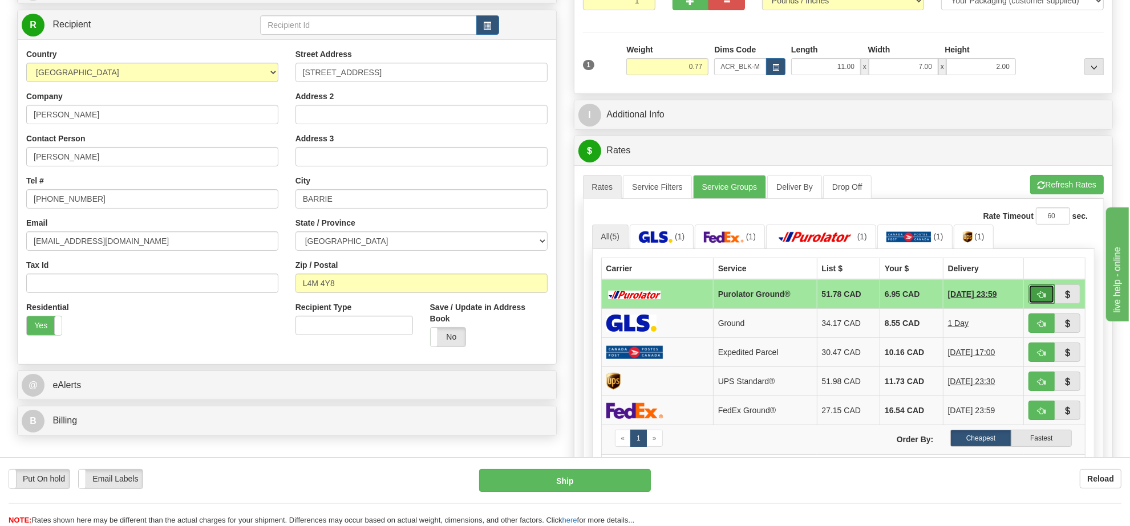
click at [1033, 295] on button "button" at bounding box center [1041, 294] width 26 height 19
type input "260"
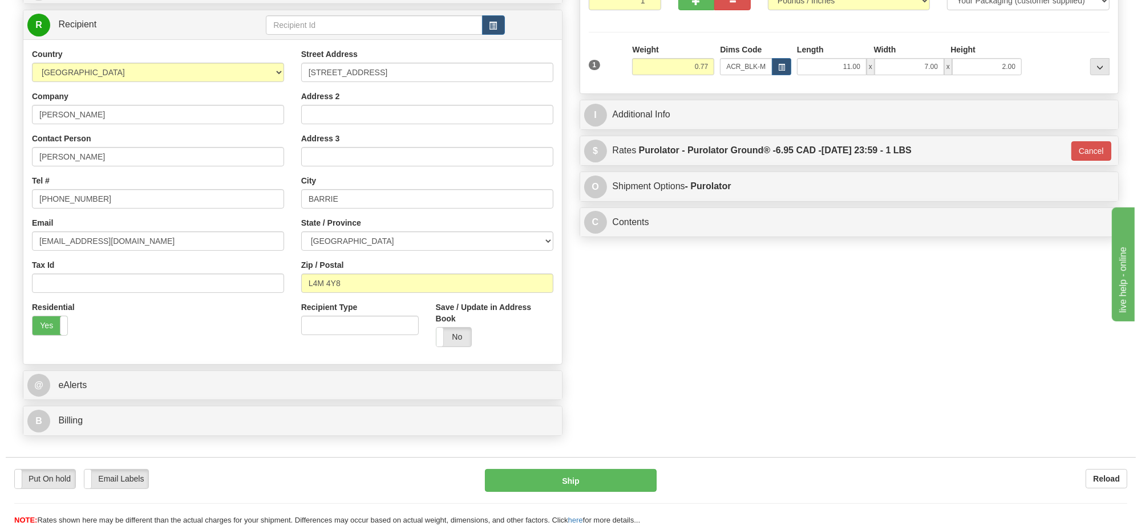
scroll to position [0, 0]
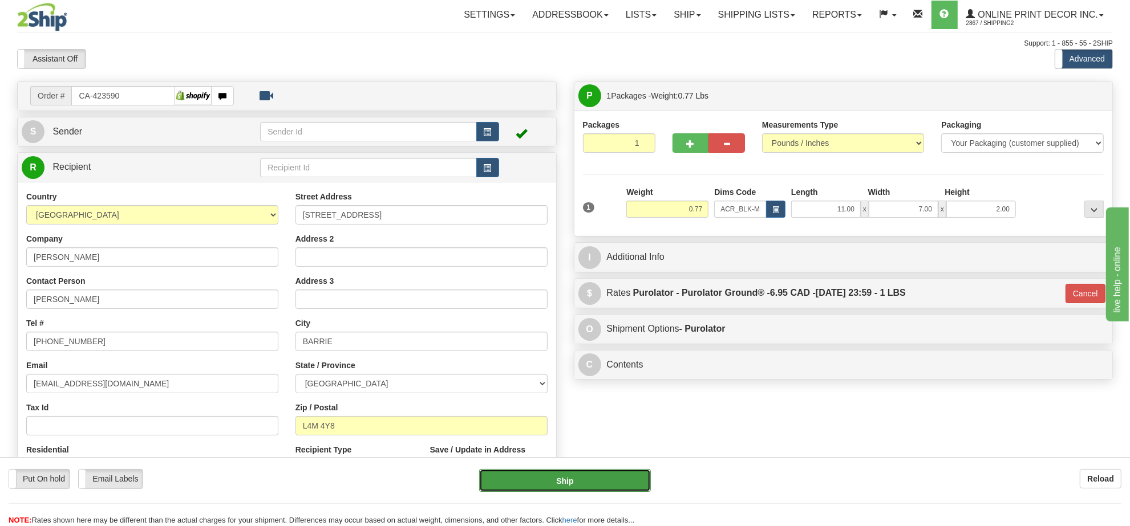
click at [546, 472] on button "Ship" at bounding box center [564, 480] width 171 height 23
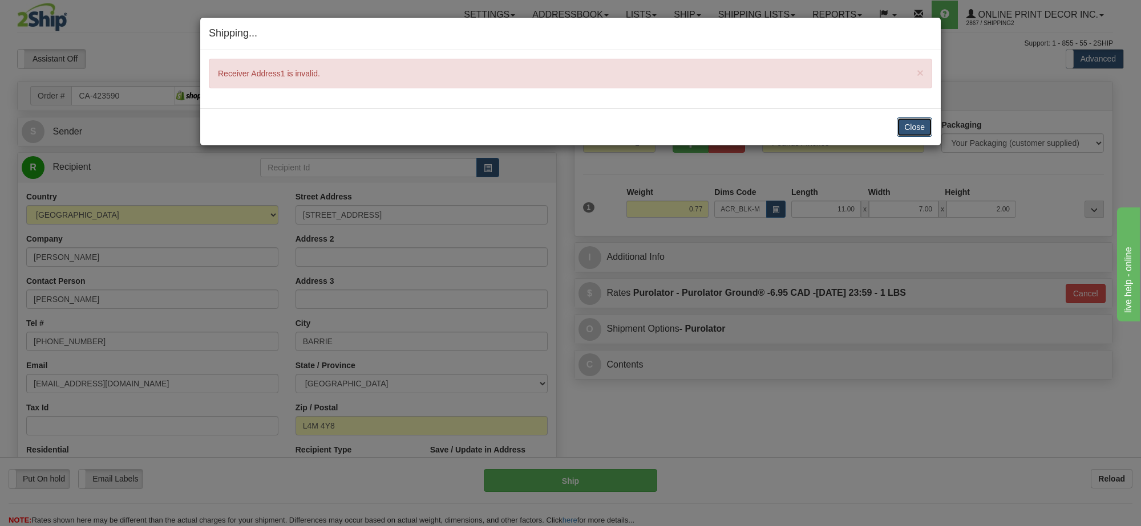
click at [915, 123] on button "Close" at bounding box center [914, 126] width 35 height 19
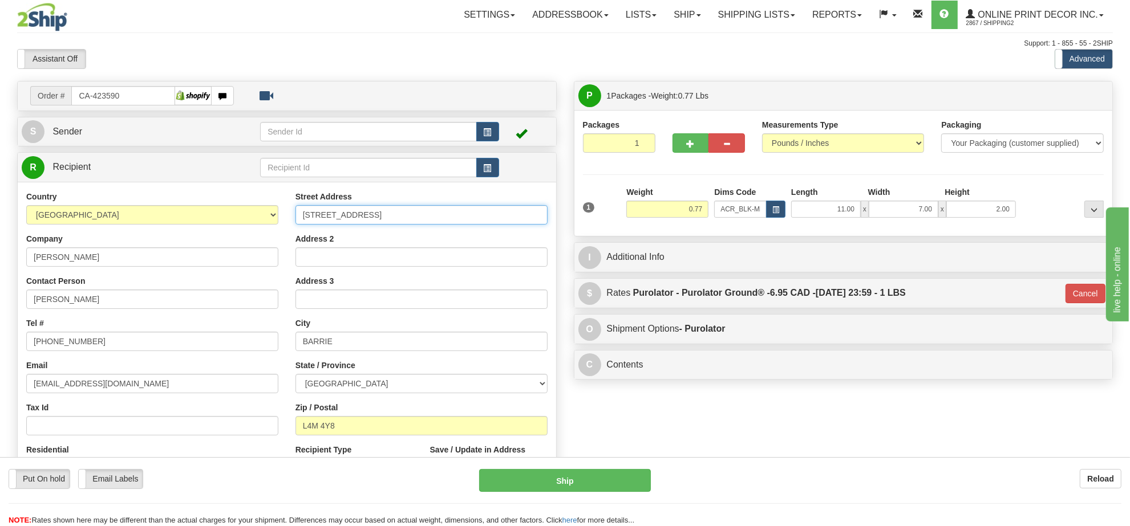
drag, startPoint x: 445, startPoint y: 214, endPoint x: 465, endPoint y: 214, distance: 20.5
click at [465, 214] on input "119 - 1102 Horseshoe Valley Road West, RR1" at bounding box center [421, 214] width 252 height 19
type input "119 - 1102 Horseshoe Valley Road West,"
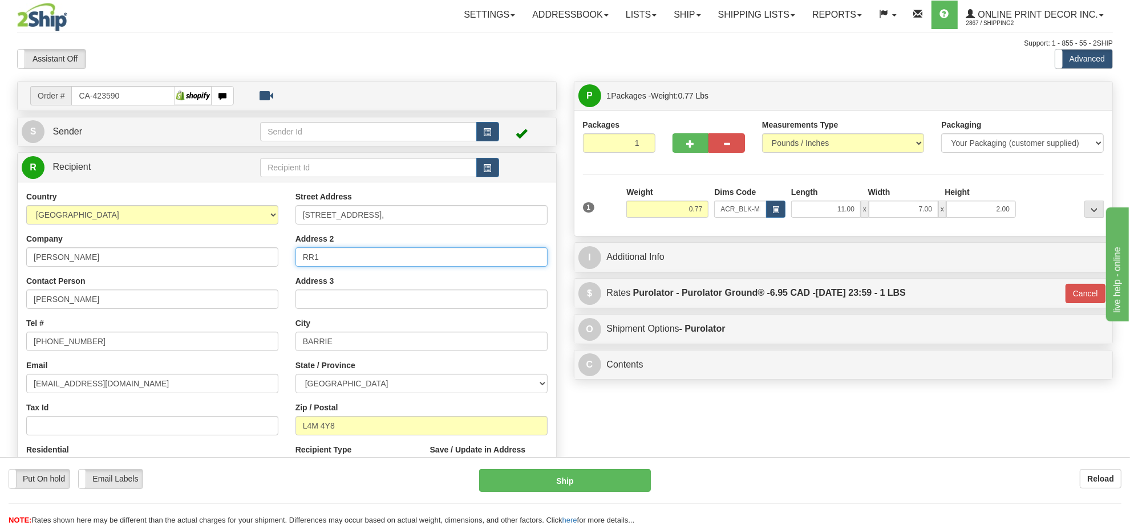
type input "RR1"
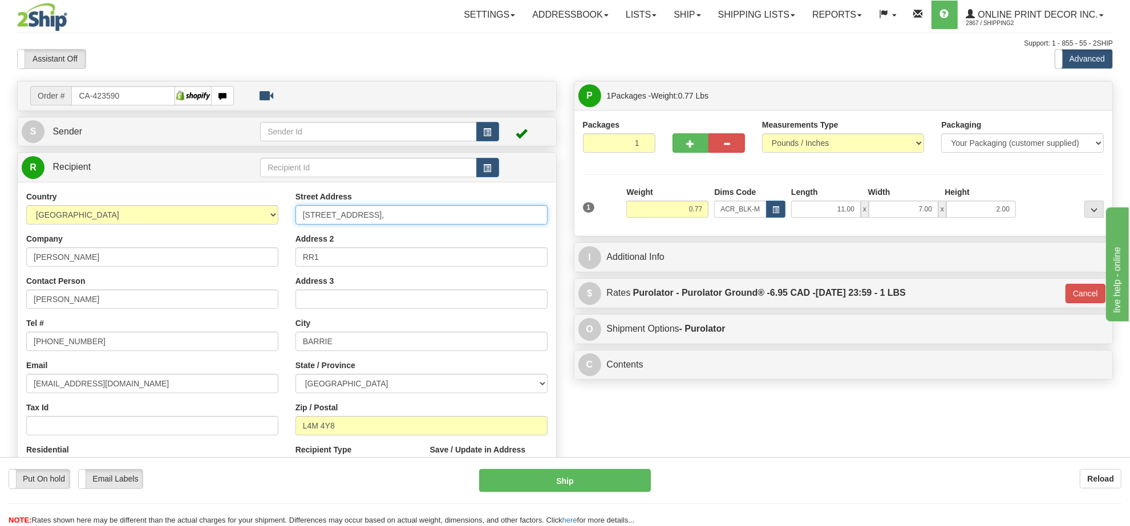
click at [463, 217] on input "119 - 1102 Horseshoe Valley Road West," at bounding box center [421, 214] width 252 height 19
type input "119 - 1102 Horseshoe Valley Road West"
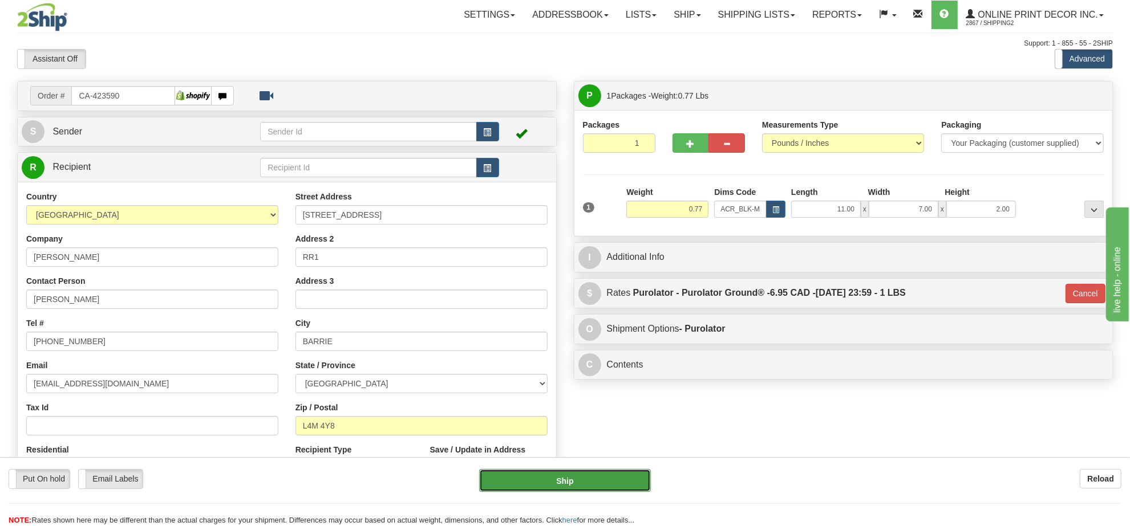
click at [545, 481] on button "Ship" at bounding box center [564, 480] width 171 height 23
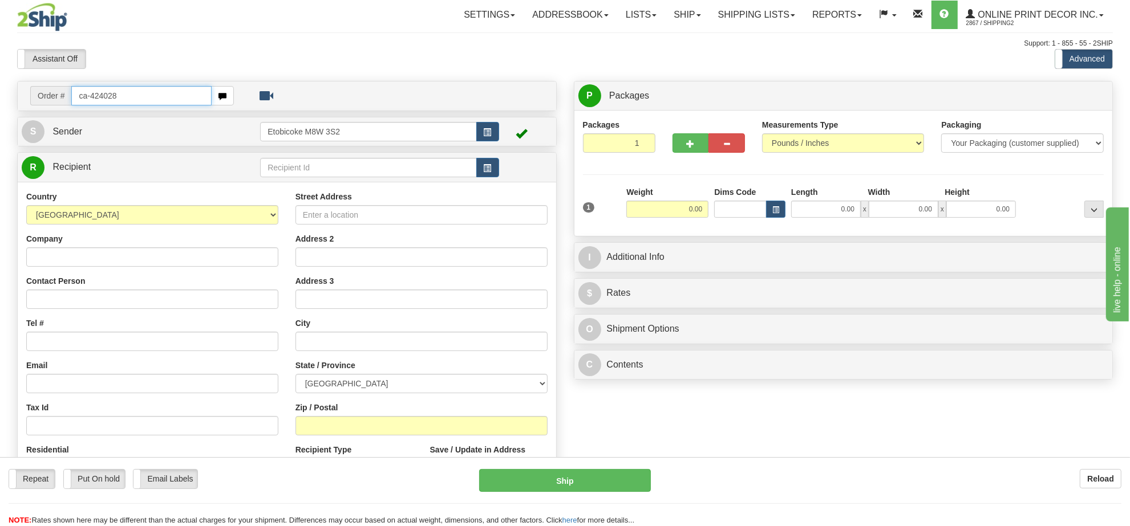
type input "ca-424028"
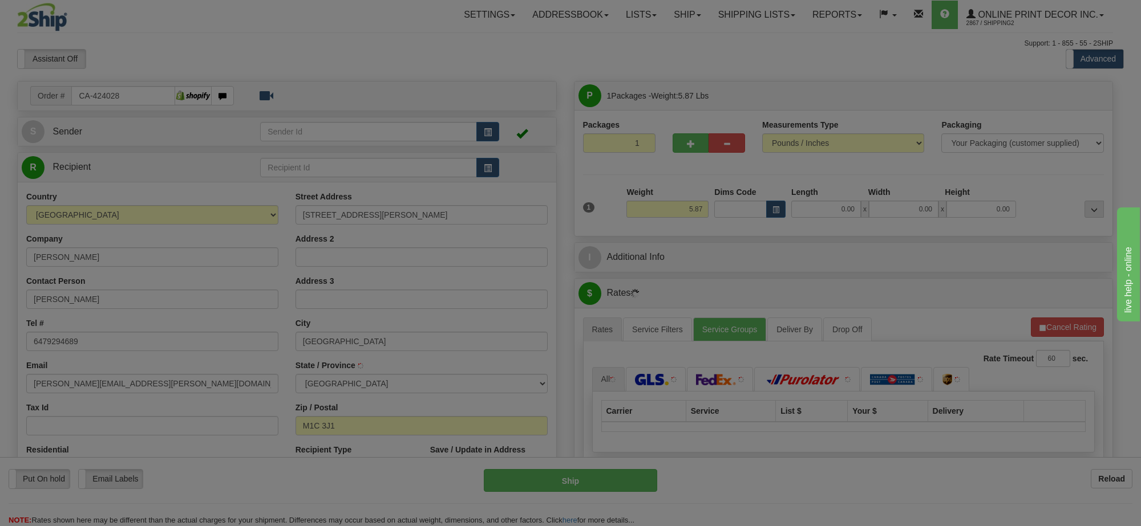
type input "SCARBOROUGH"
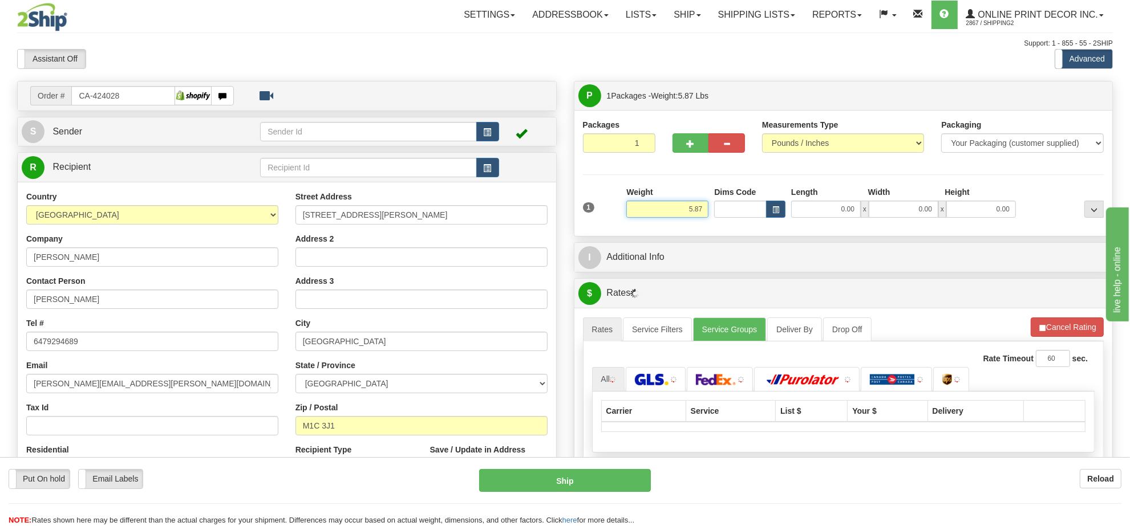
click at [683, 213] on input "5.87" at bounding box center [667, 209] width 82 height 17
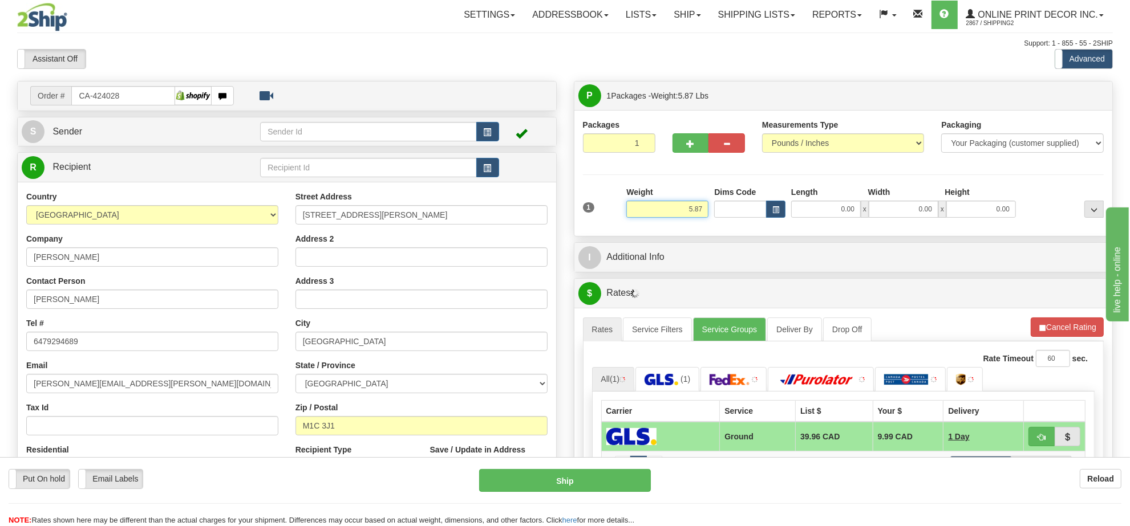
click at [683, 213] on input "5.87" at bounding box center [667, 209] width 82 height 17
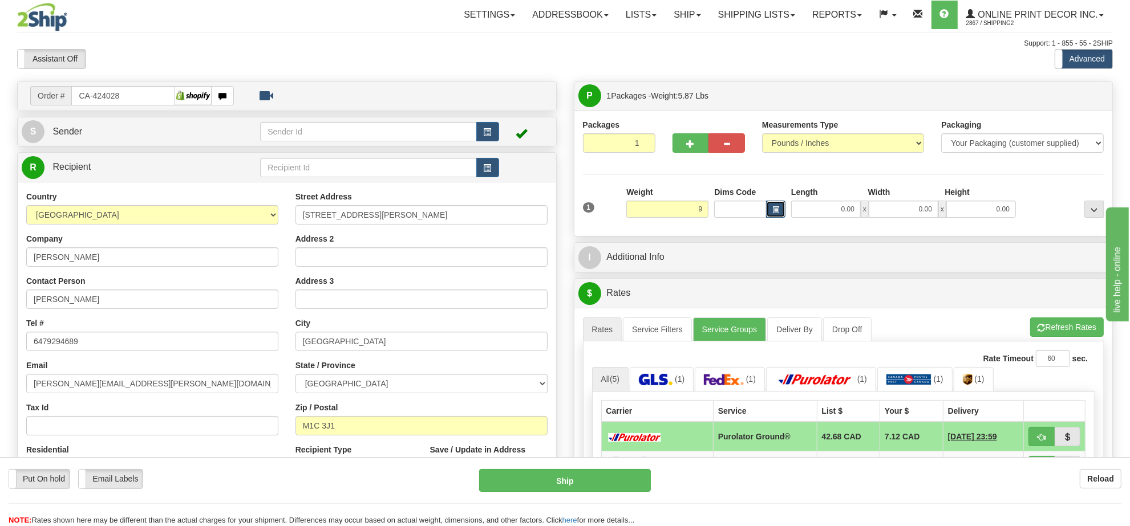
type input "9.00"
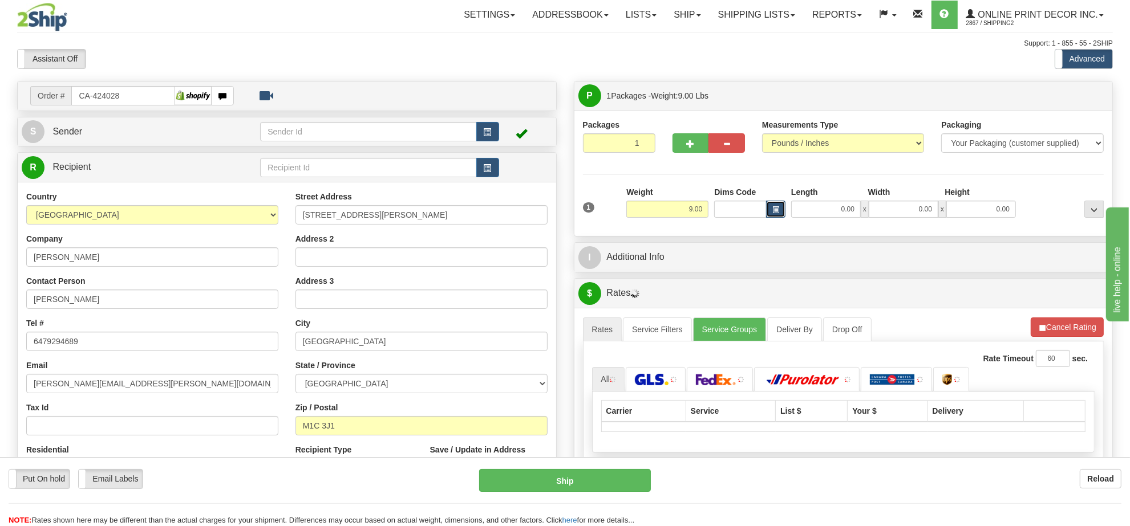
click at [777, 206] on button "button" at bounding box center [775, 209] width 19 height 17
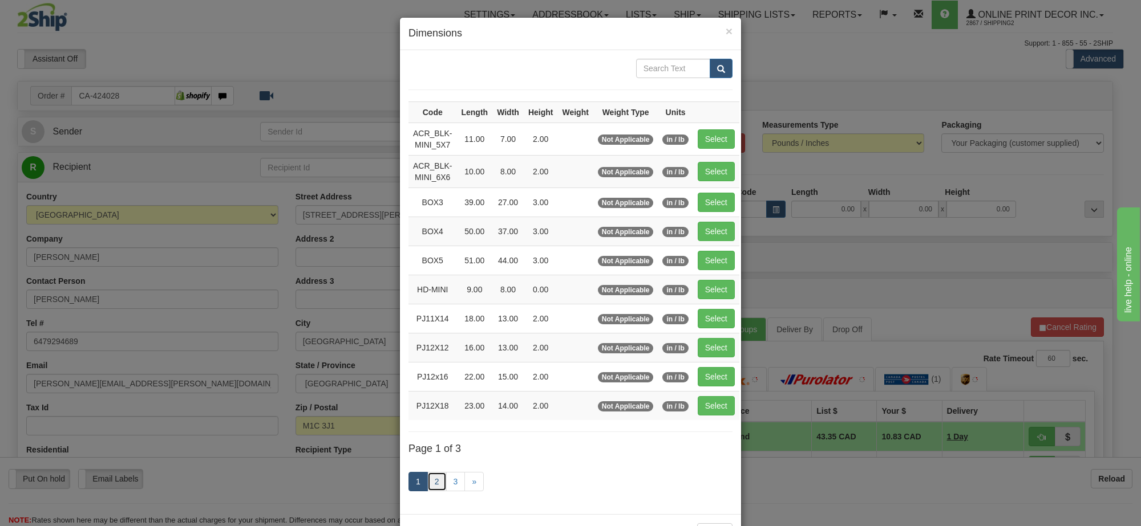
click at [432, 485] on link "2" at bounding box center [436, 481] width 19 height 19
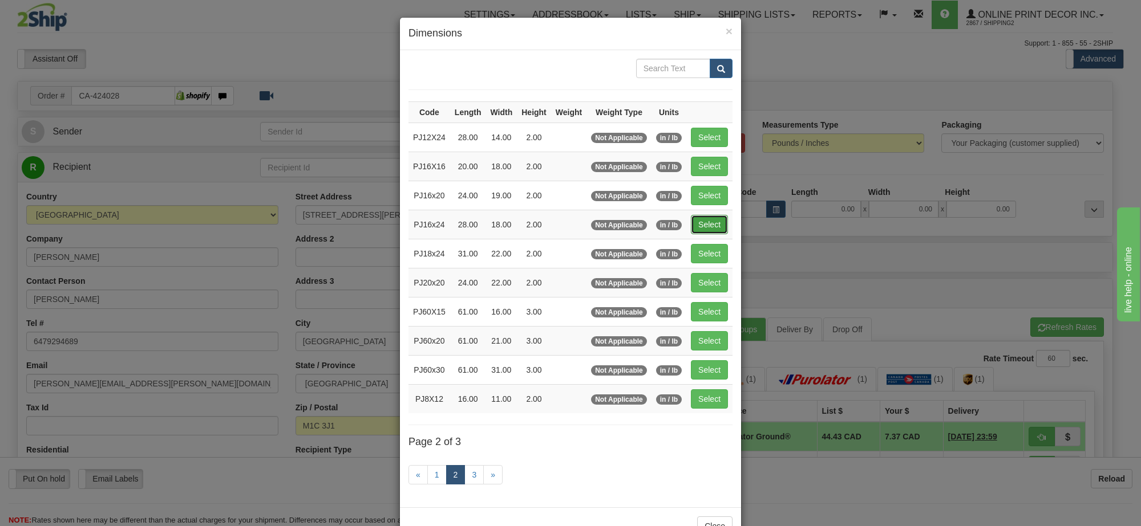
click at [703, 223] on button "Select" at bounding box center [709, 224] width 37 height 19
type input "PJ16x24"
type input "28.00"
type input "18.00"
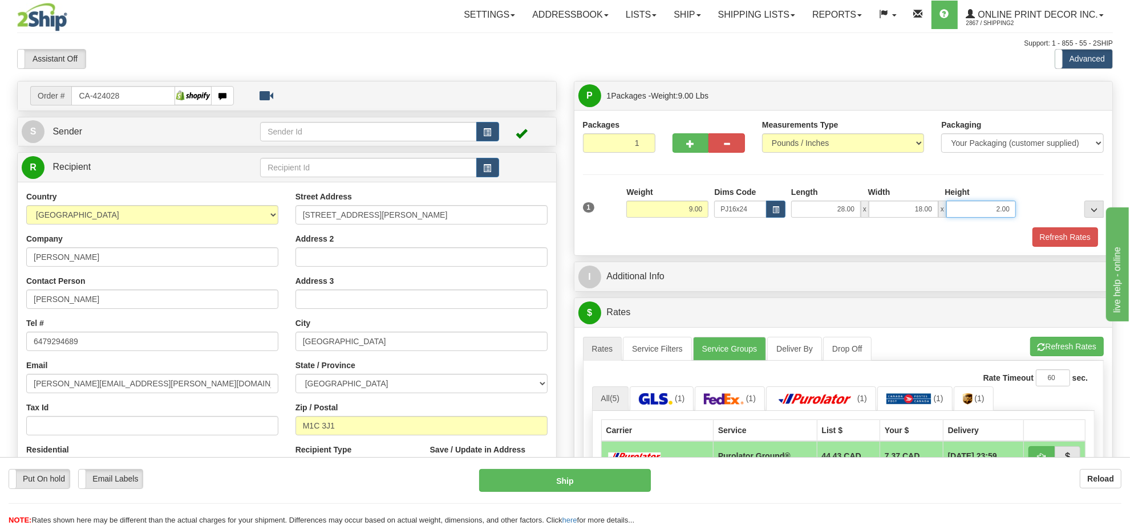
click at [1003, 215] on input "2.00" at bounding box center [981, 209] width 70 height 17
type input "6.00"
click at [1070, 356] on button "Refresh Rates" at bounding box center [1067, 346] width 74 height 19
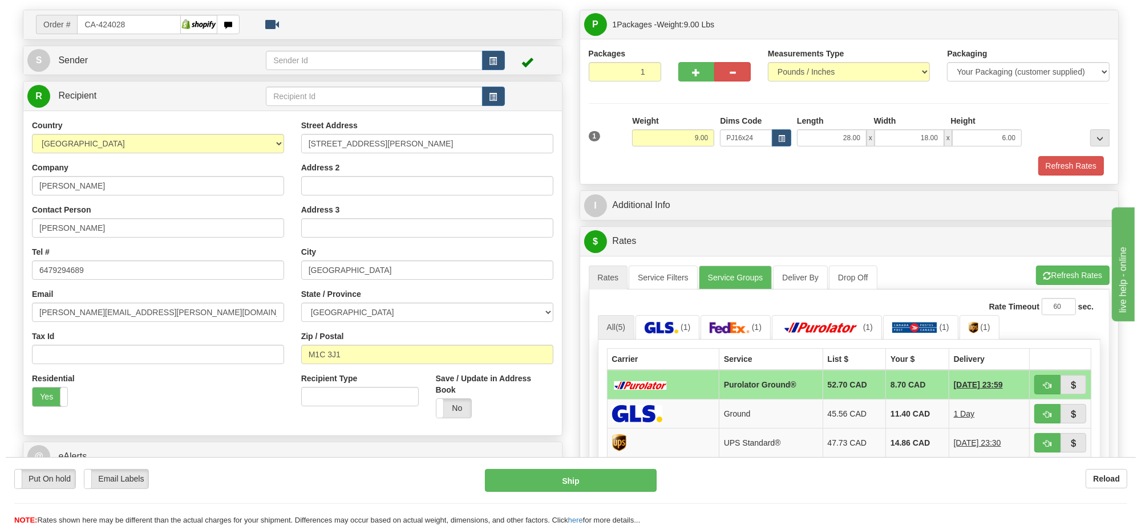
scroll to position [143, 0]
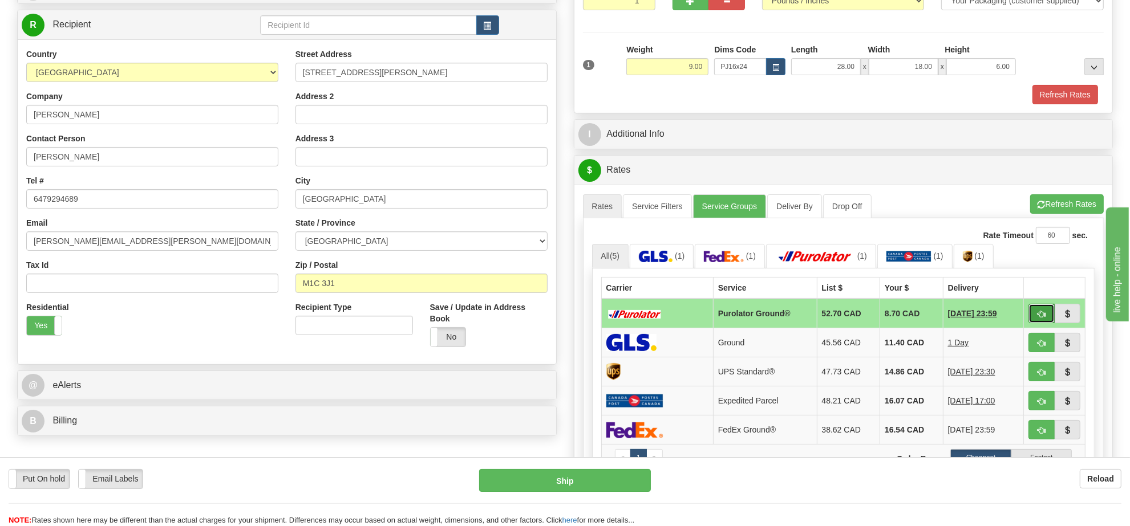
click at [1043, 311] on button "button" at bounding box center [1041, 313] width 26 height 19
type input "260"
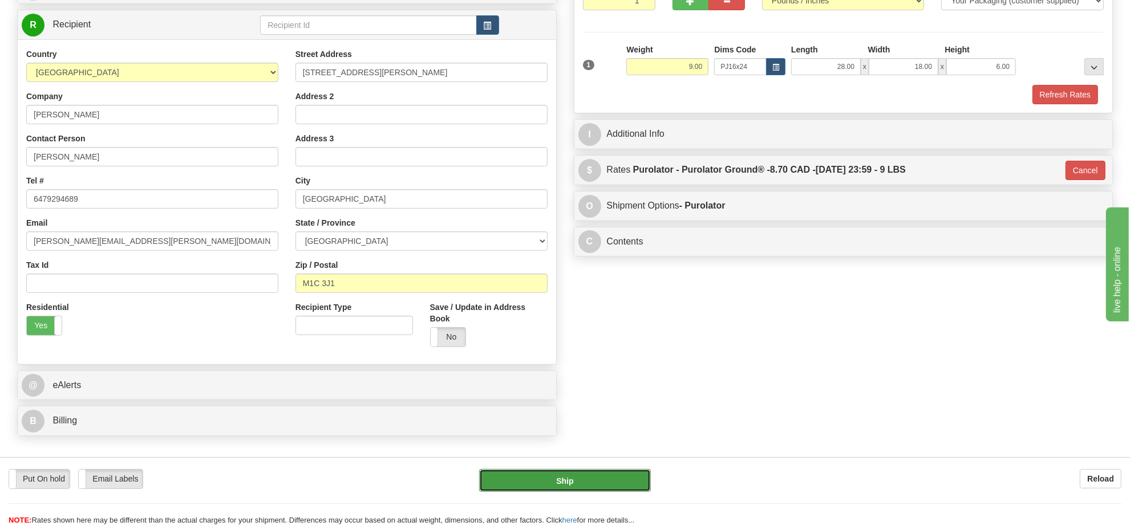
click at [593, 483] on button "Ship" at bounding box center [564, 480] width 171 height 23
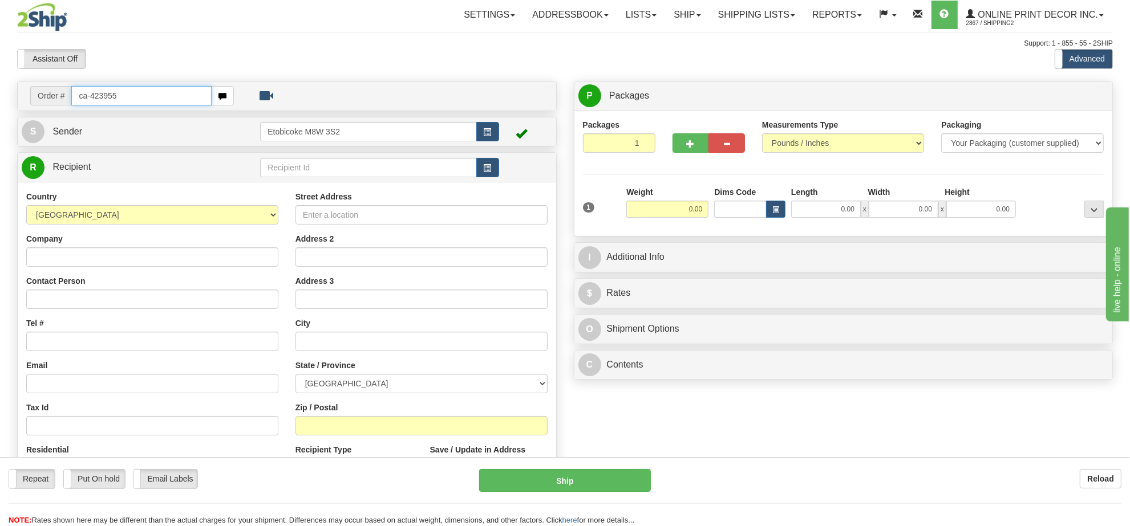
type input "ca-423955"
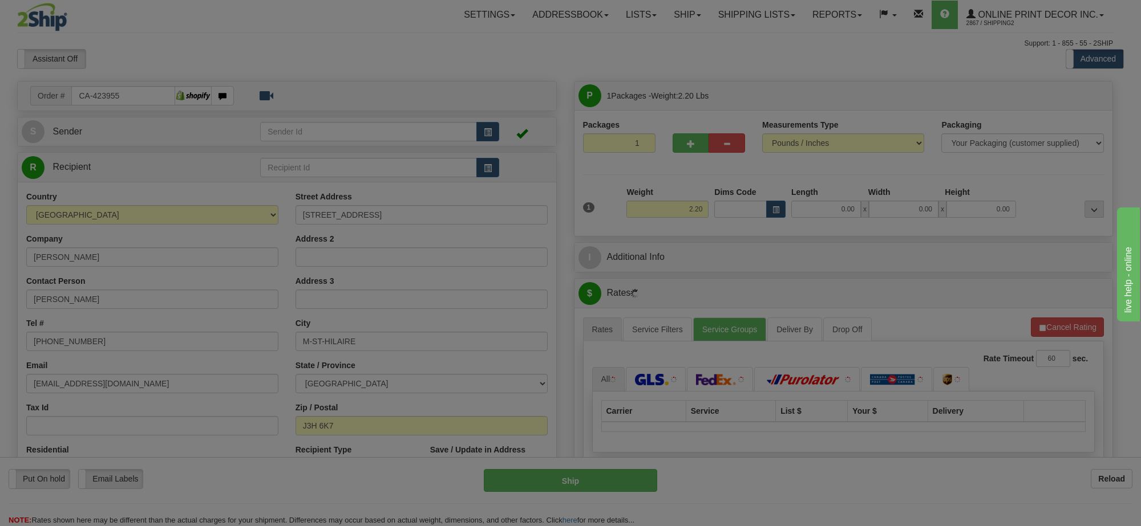
type input "[GEOGRAPHIC_DATA]"
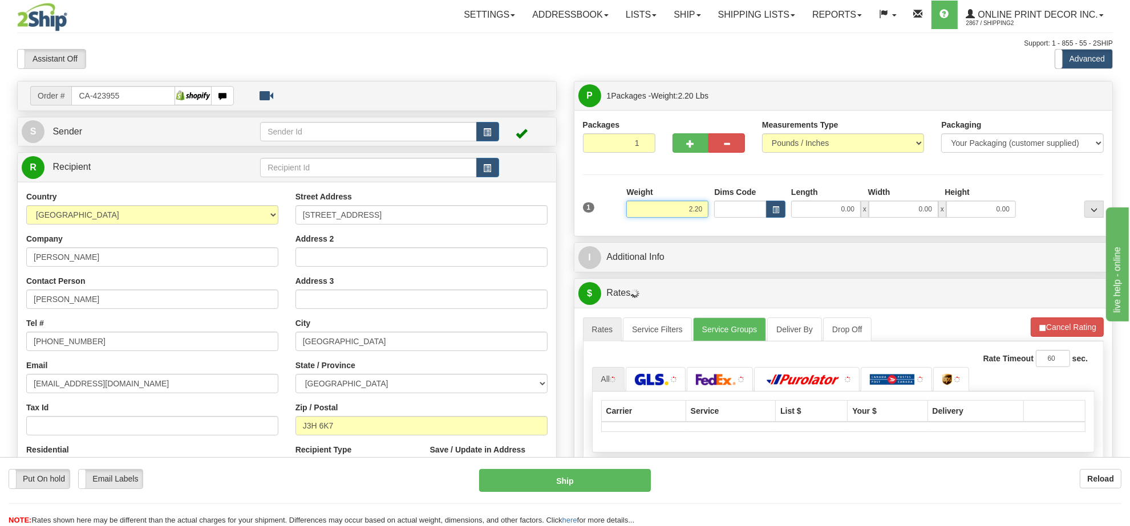
click at [673, 210] on input "2.20" at bounding box center [667, 209] width 82 height 17
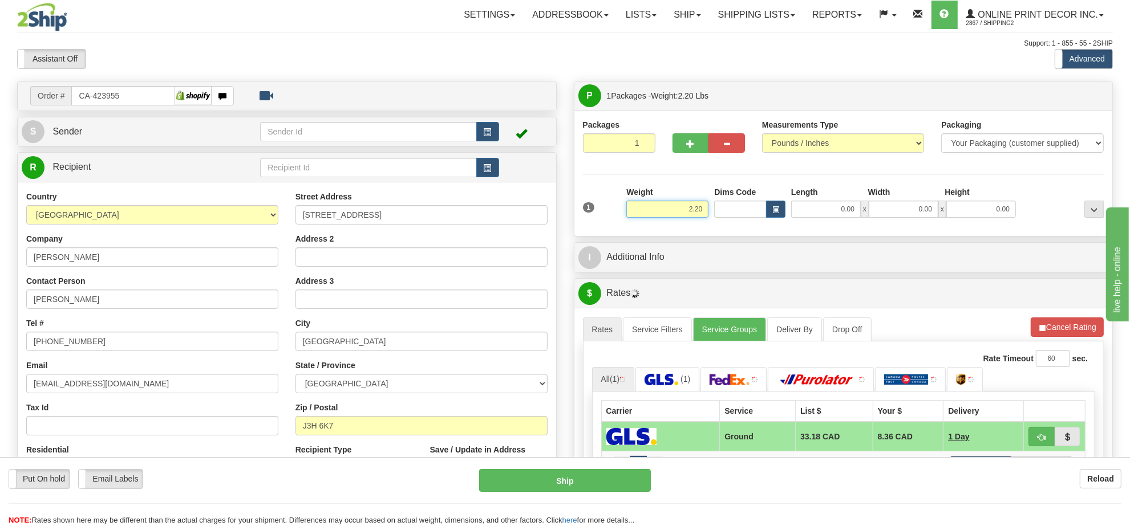
click at [673, 210] on input "2.20" at bounding box center [667, 209] width 82 height 17
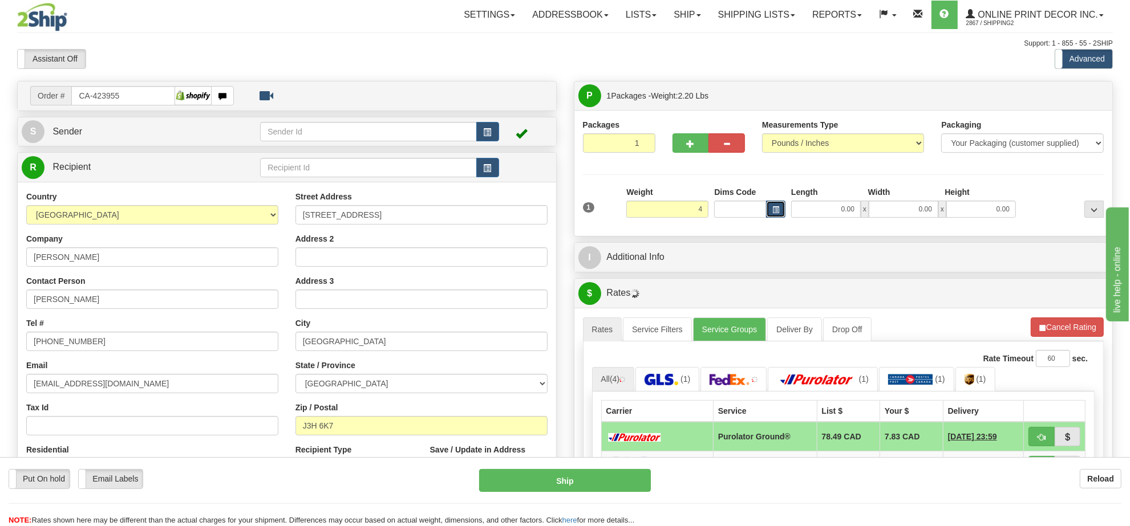
type input "4.00"
click at [780, 217] on button "button" at bounding box center [775, 209] width 19 height 17
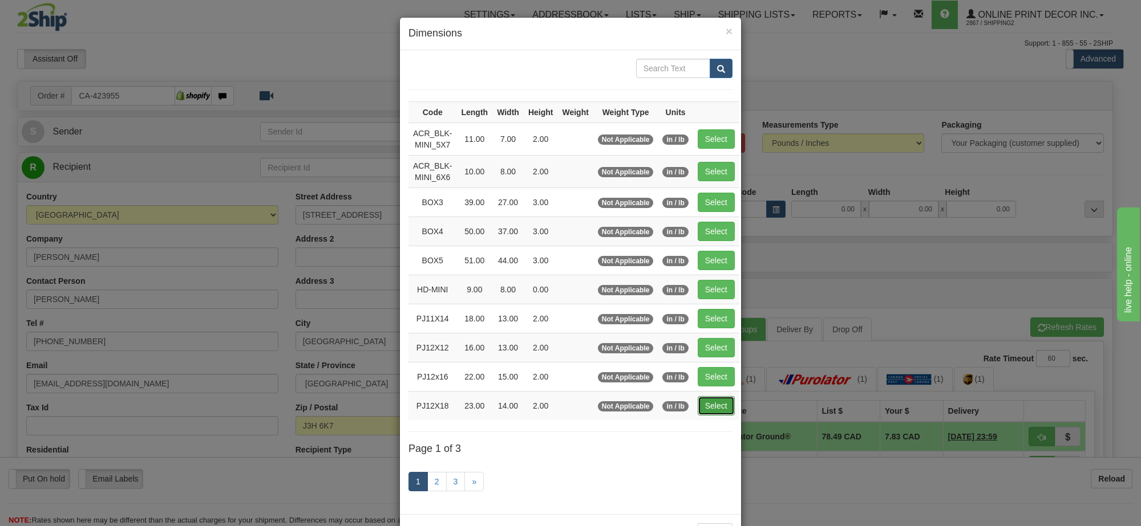
click at [706, 409] on button "Select" at bounding box center [716, 405] width 37 height 19
type input "PJ12X18"
type input "23.00"
type input "14.00"
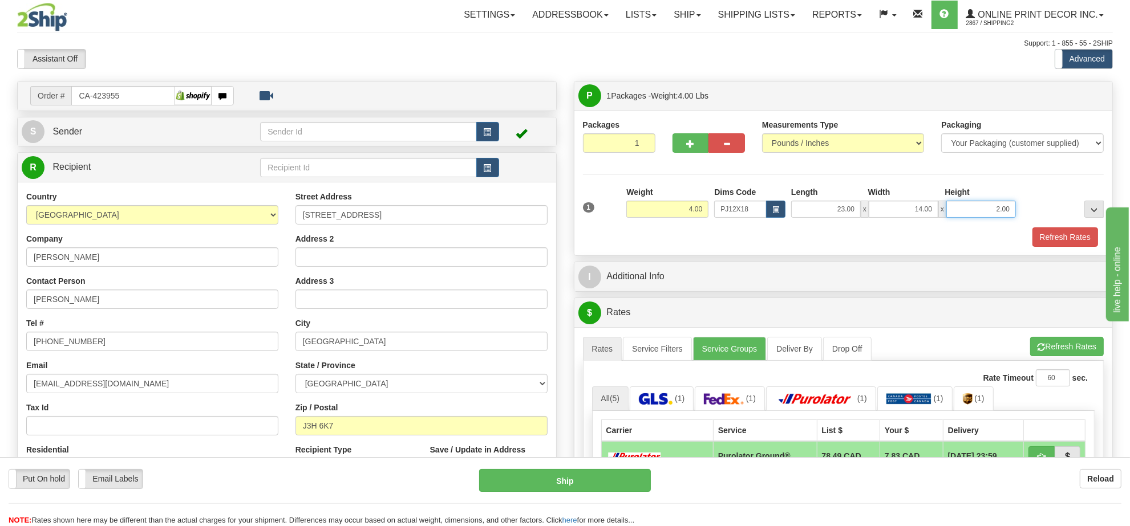
click at [1009, 209] on input "2.00" at bounding box center [981, 209] width 70 height 17
type input "4.00"
click at [1060, 352] on button "Refresh Rates" at bounding box center [1067, 346] width 74 height 19
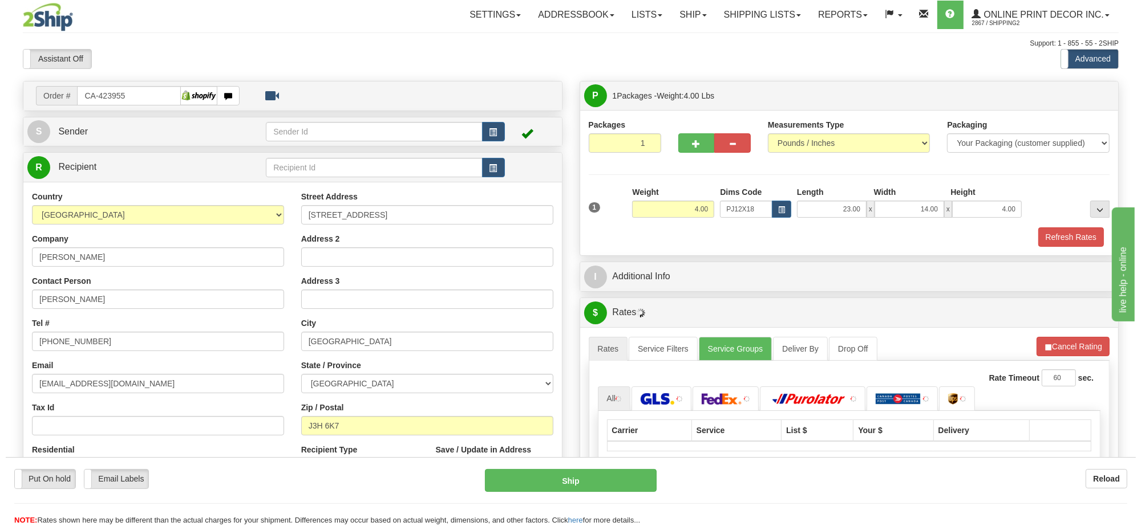
scroll to position [143, 0]
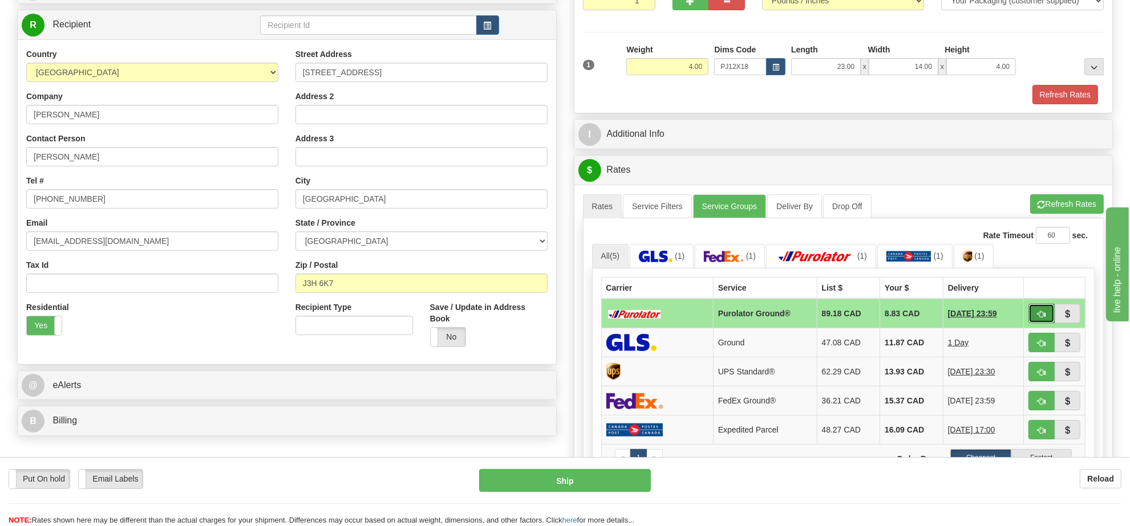
click at [1051, 319] on button "button" at bounding box center [1041, 313] width 26 height 19
type input "260"
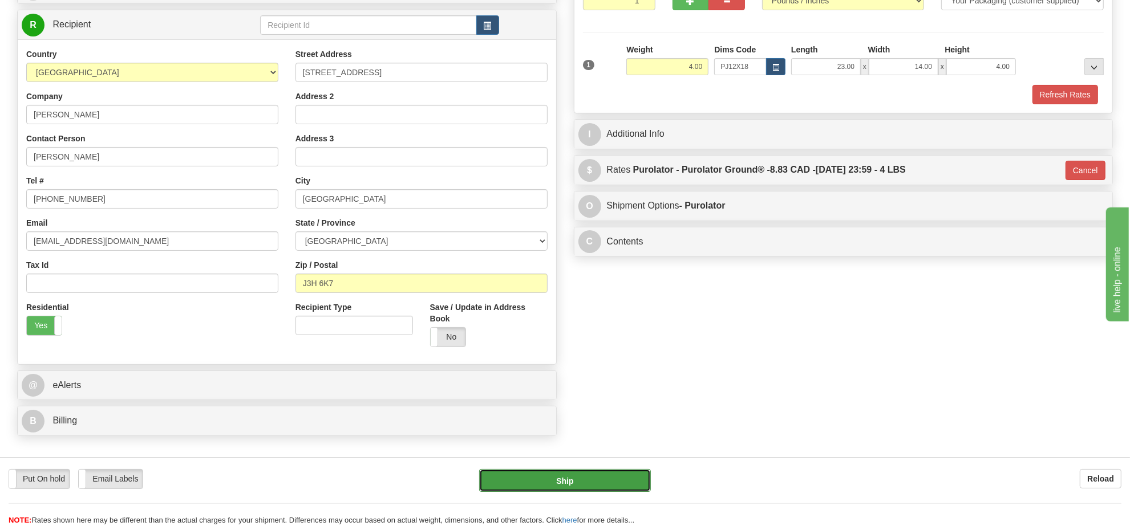
click at [614, 478] on button "Ship" at bounding box center [564, 480] width 171 height 23
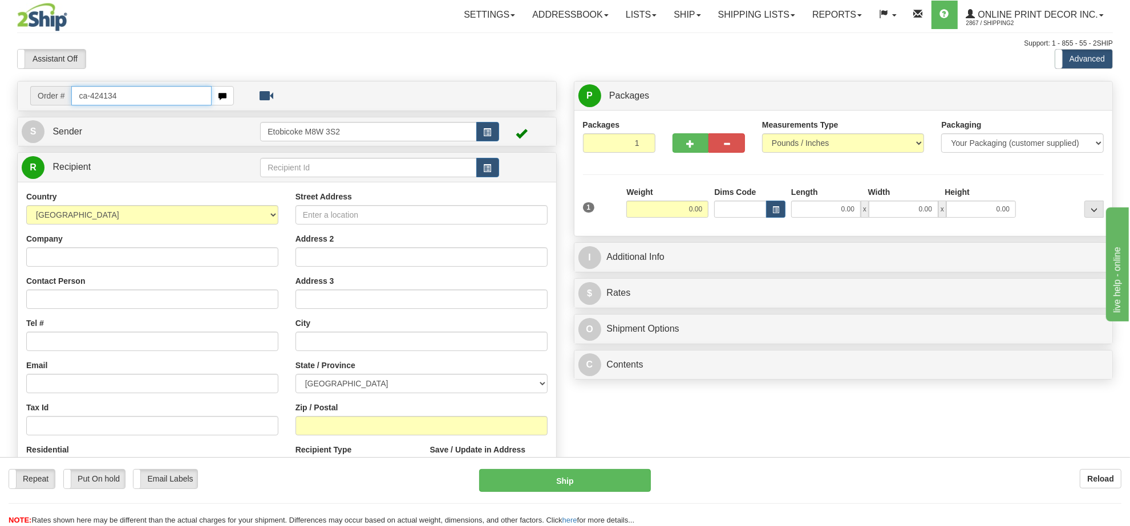
type input "ca-424134"
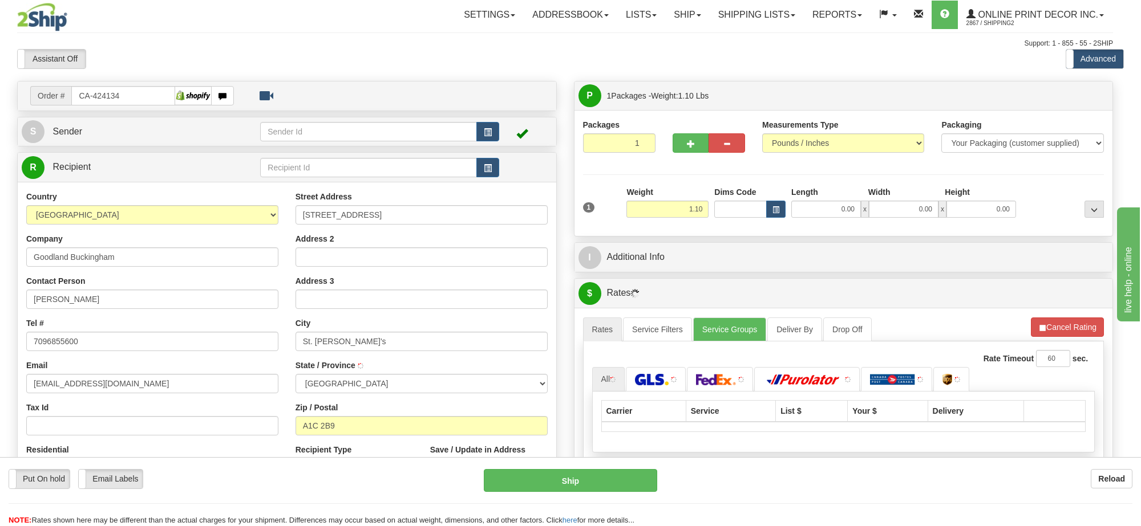
type input "ST. [PERSON_NAME]'S"
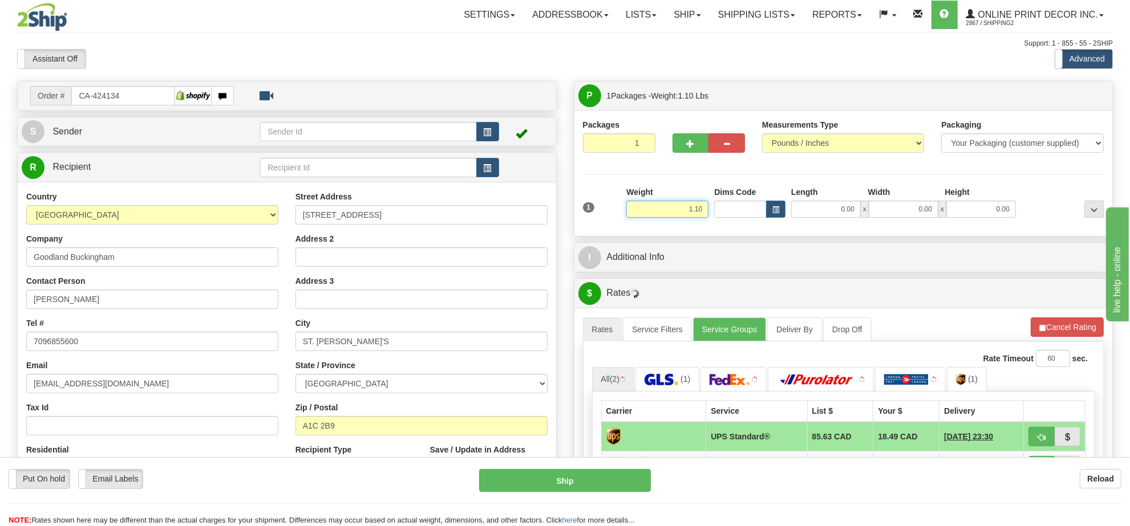
click at [696, 209] on input "1.10" at bounding box center [667, 209] width 82 height 17
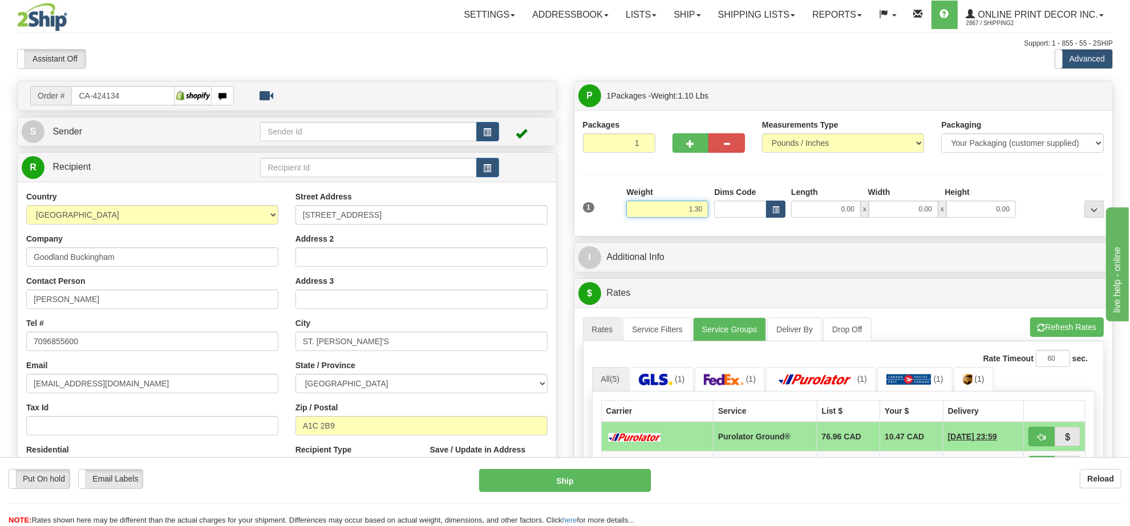
type input "1.30"
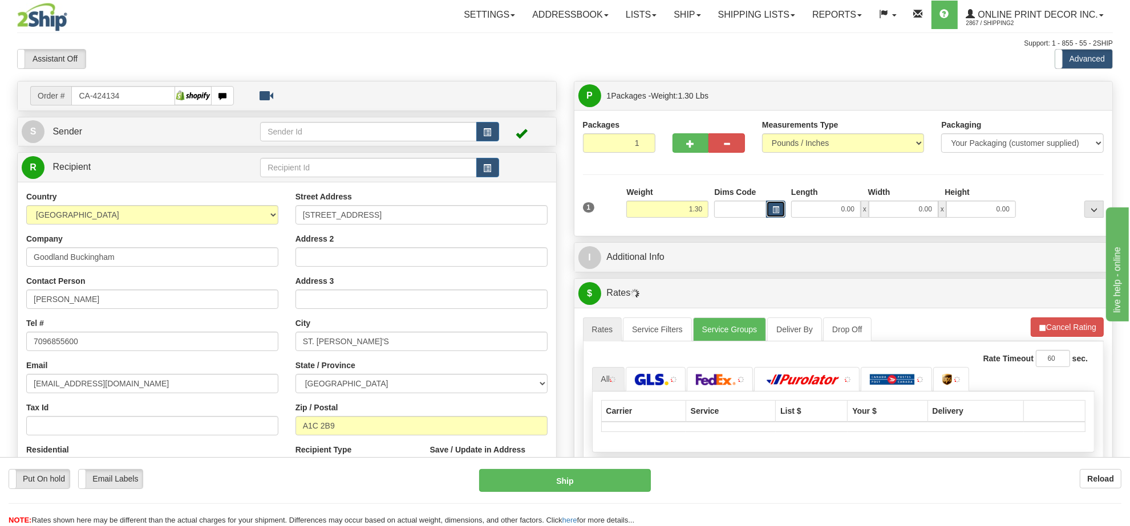
click at [772, 209] on span "button" at bounding box center [775, 210] width 7 height 6
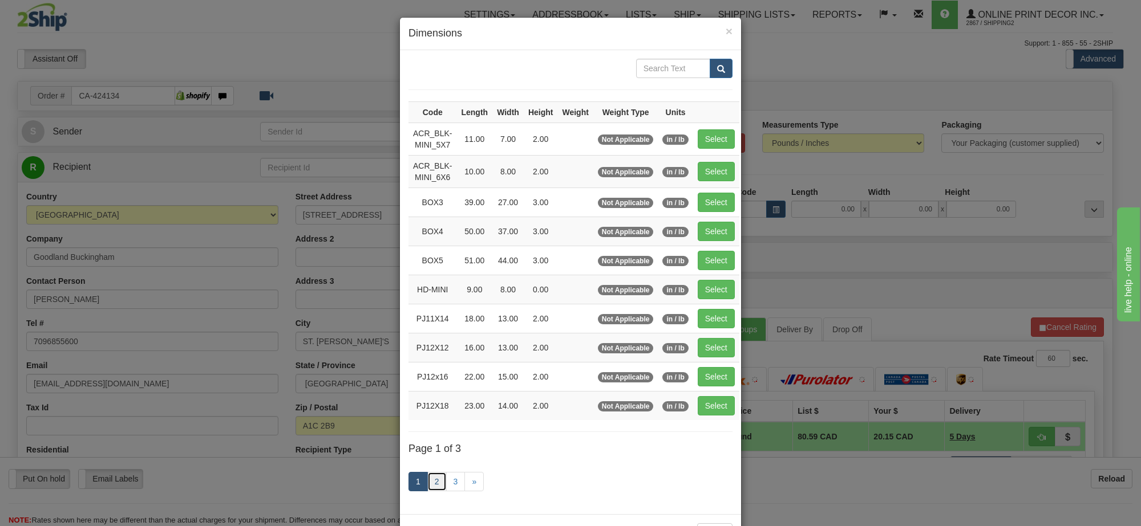
click at [427, 486] on link "2" at bounding box center [436, 481] width 19 height 19
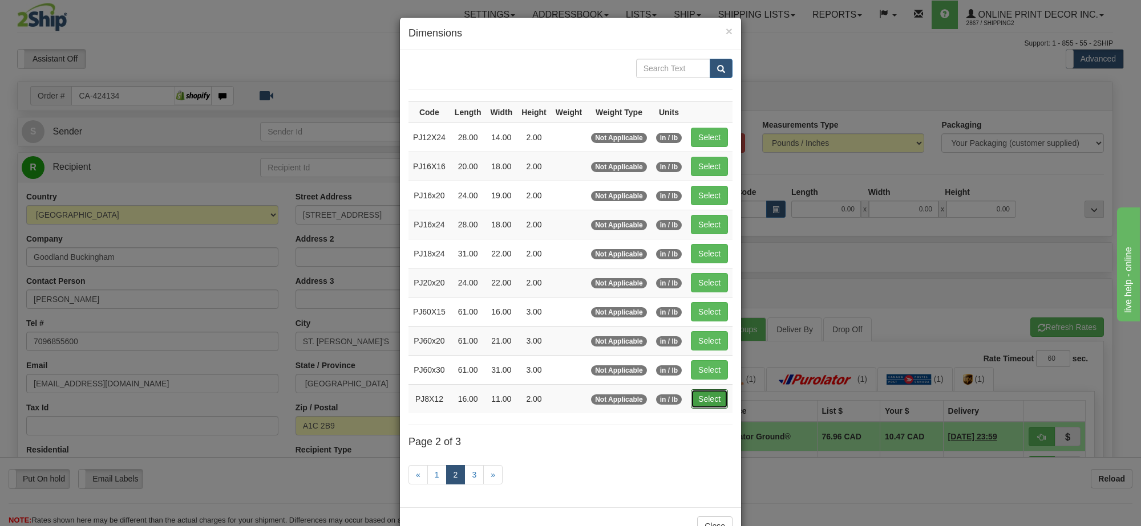
drag, startPoint x: 709, startPoint y: 406, endPoint x: 759, endPoint y: 399, distance: 50.0
click at [710, 406] on button "Select" at bounding box center [709, 399] width 37 height 19
type input "PJ8X12"
type input "16.00"
type input "11.00"
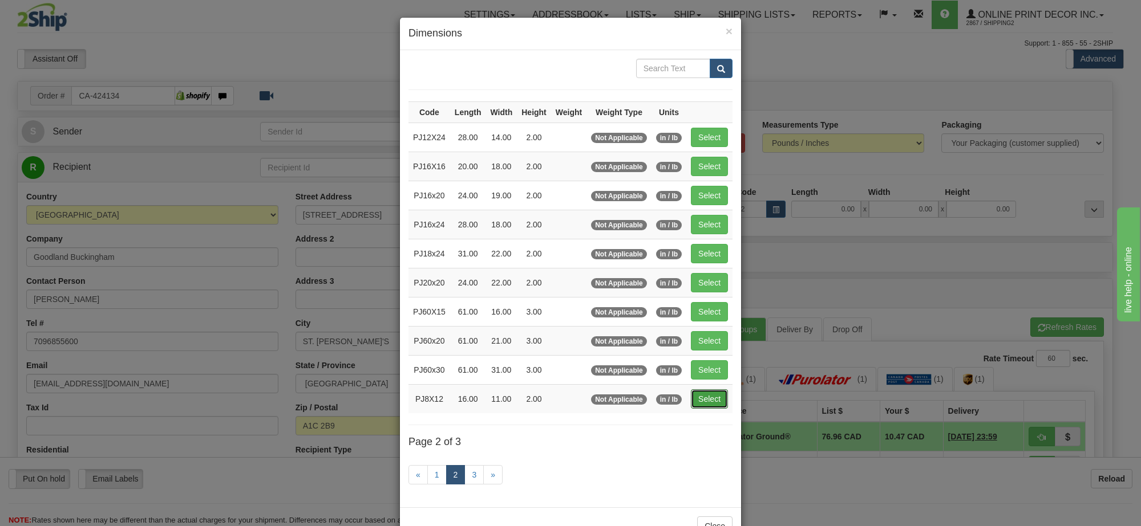
type input "2.00"
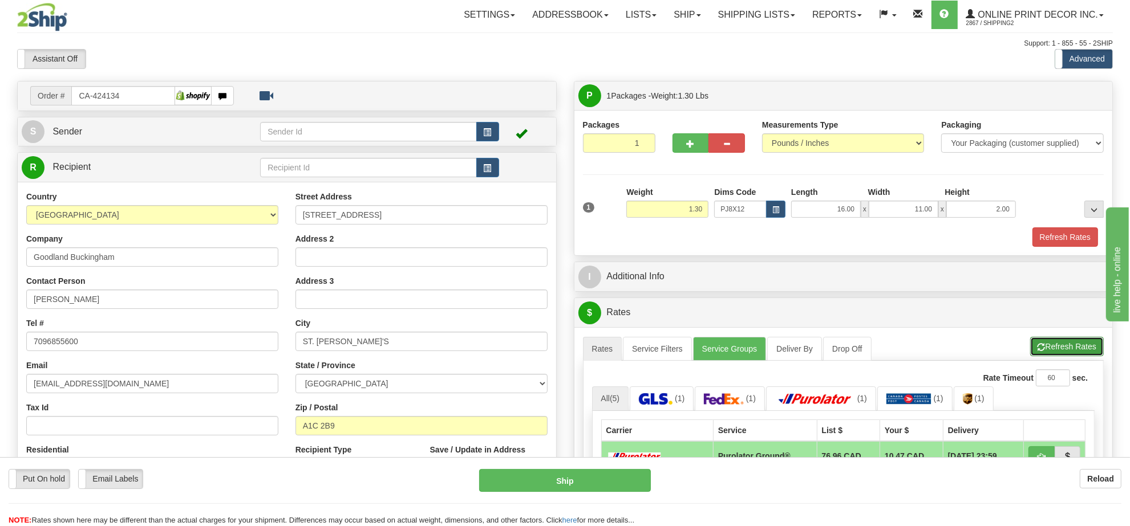
click at [1064, 351] on button "Refresh Rates" at bounding box center [1067, 346] width 74 height 19
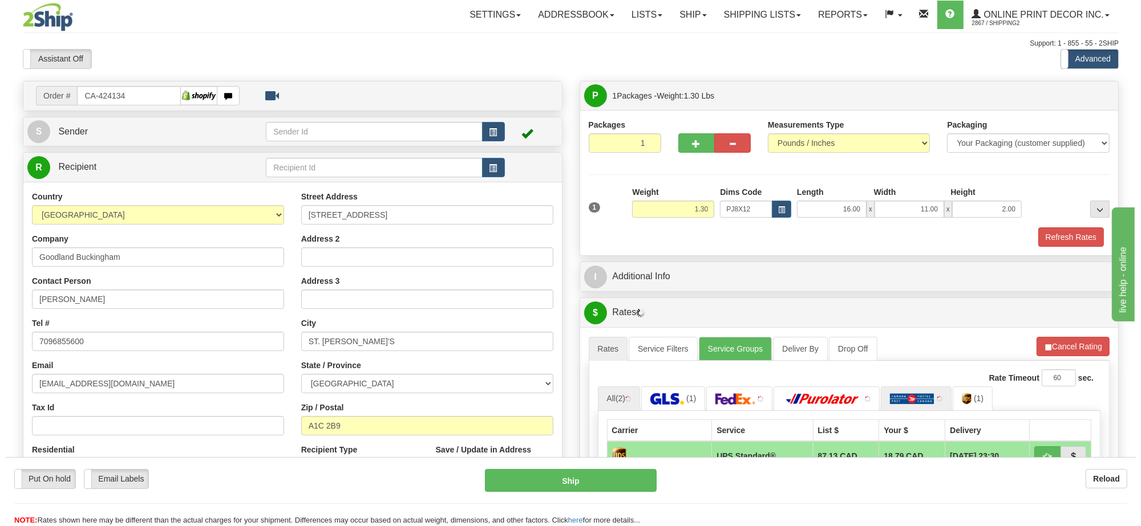
scroll to position [143, 0]
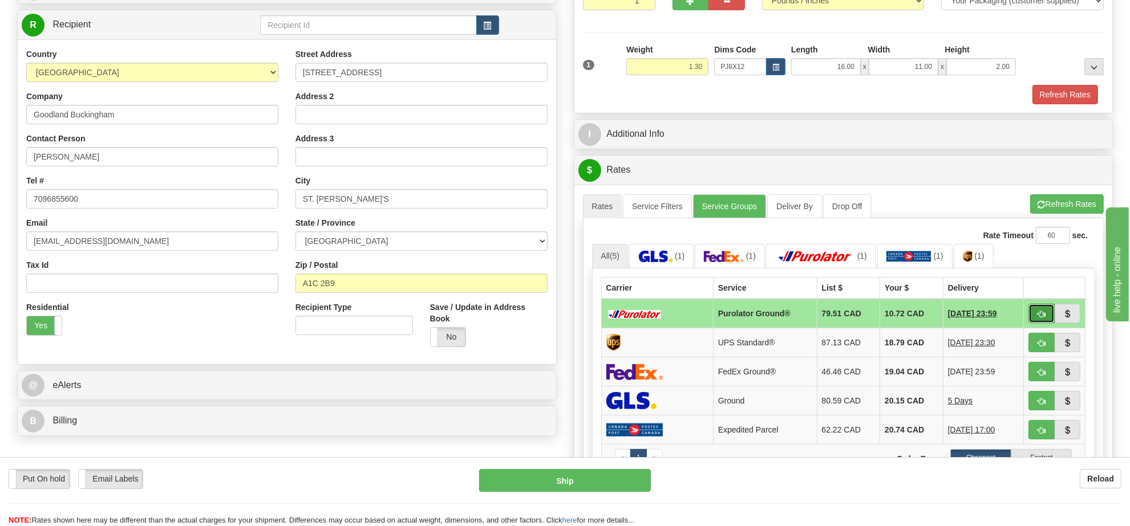
click at [1038, 318] on span "button" at bounding box center [1041, 314] width 8 height 7
type input "260"
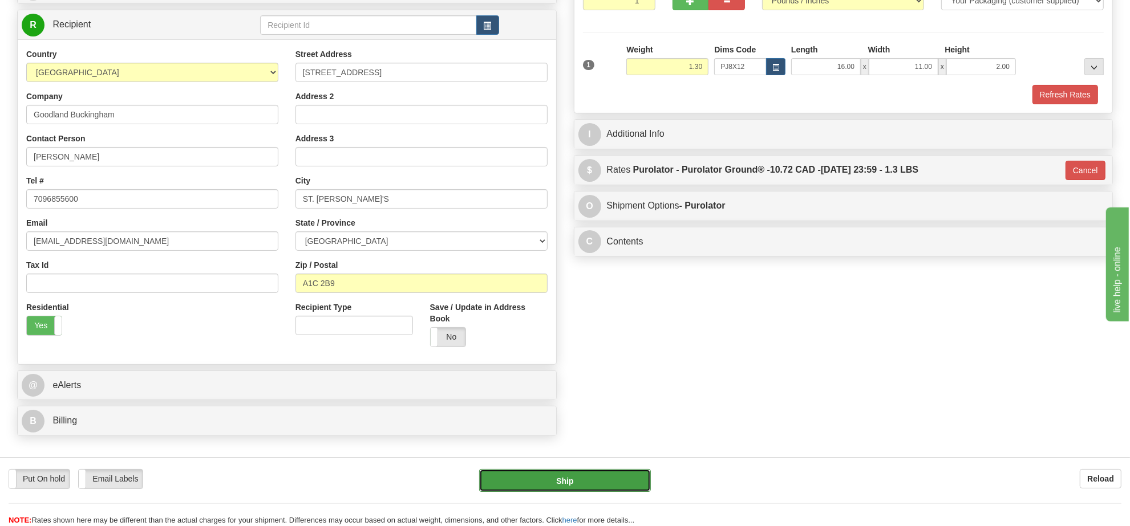
click at [569, 482] on button "Ship" at bounding box center [564, 480] width 171 height 23
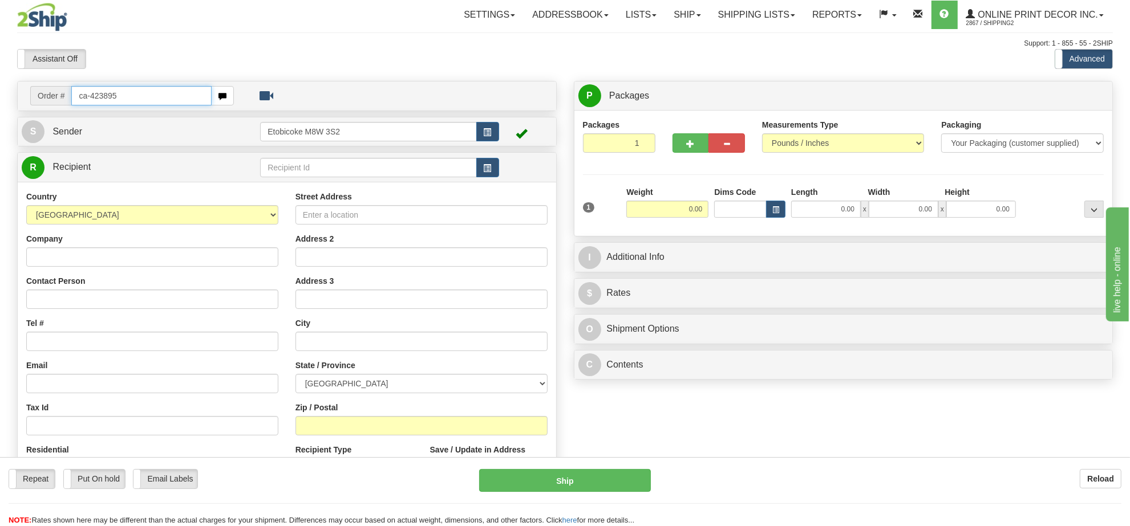
type input "ca-423895"
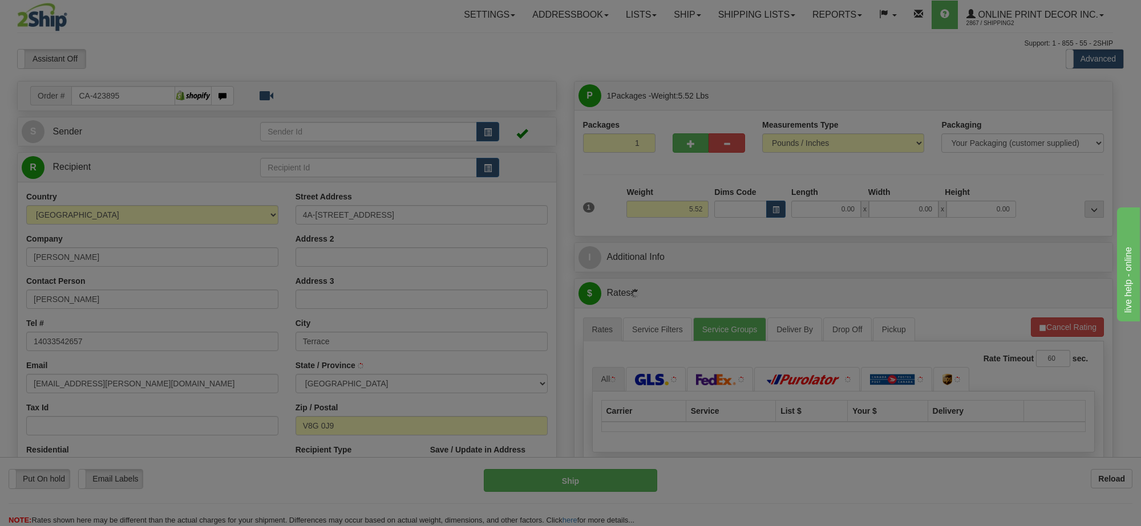
type input "TERRACE"
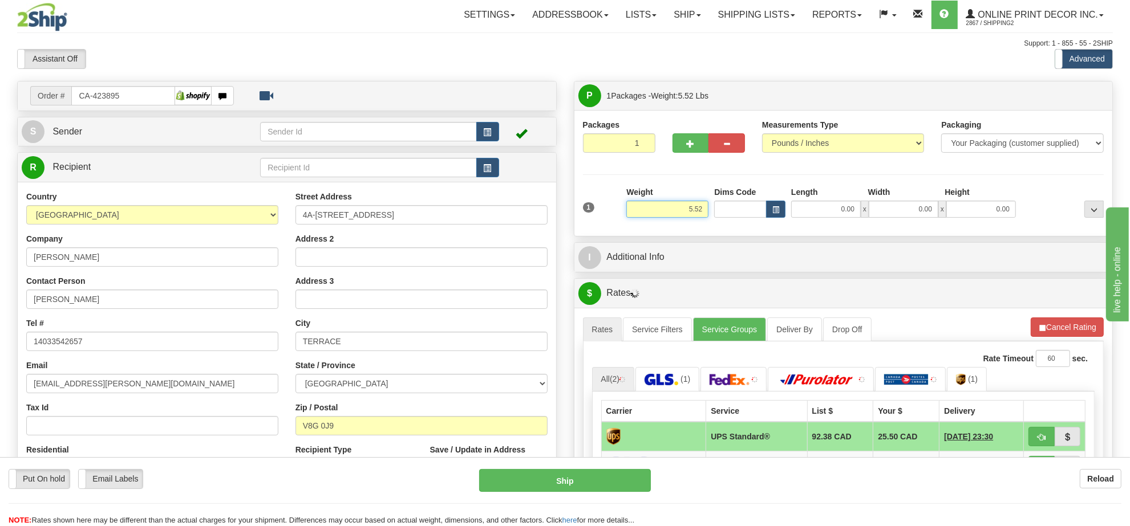
click at [694, 215] on input "5.52" at bounding box center [667, 209] width 82 height 17
type input "5.00"
click at [771, 204] on button "button" at bounding box center [775, 209] width 19 height 17
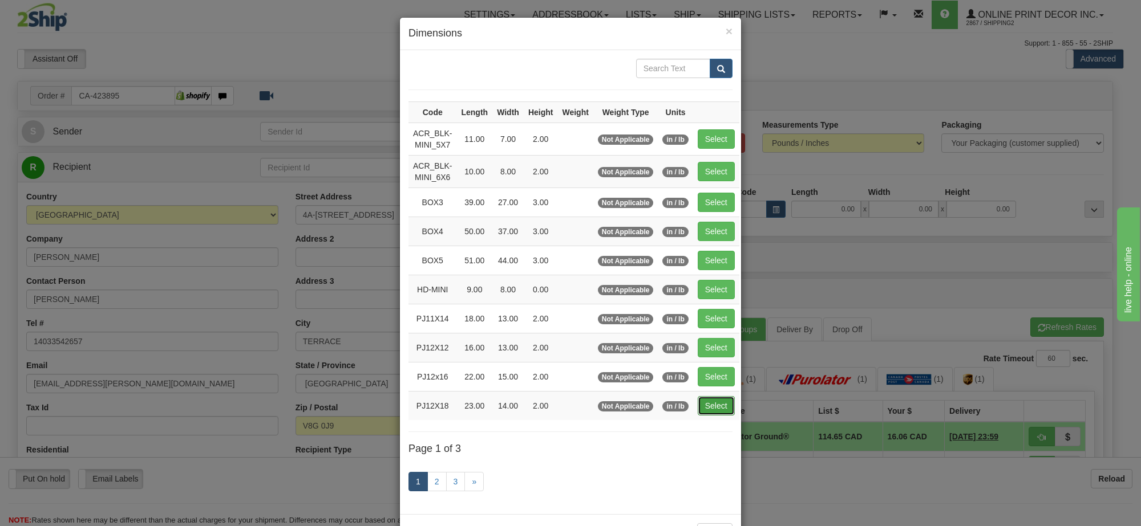
drag, startPoint x: 717, startPoint y: 411, endPoint x: 729, endPoint y: 408, distance: 11.8
click at [717, 411] on button "Select" at bounding box center [716, 405] width 37 height 19
type input "PJ12X18"
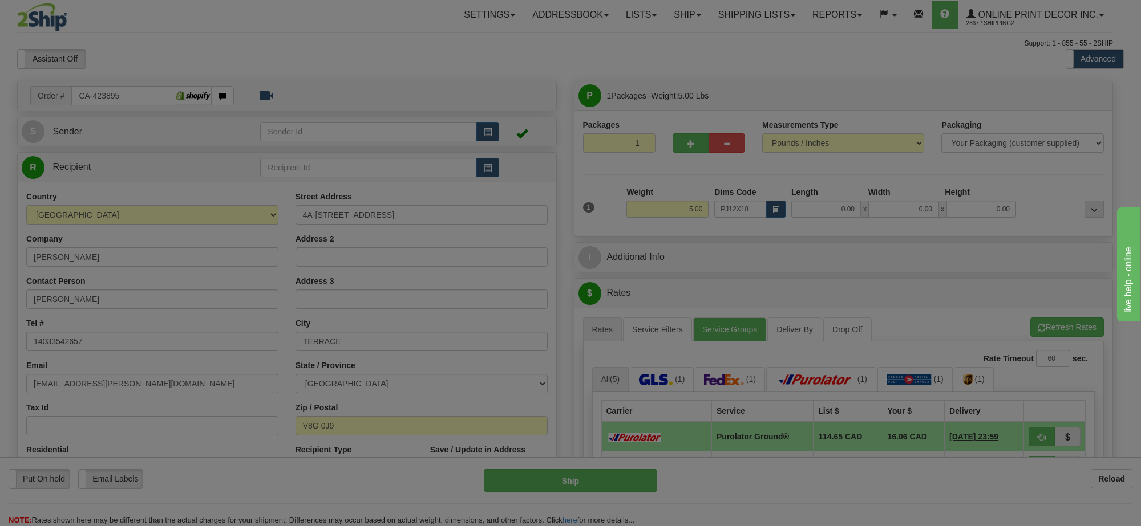
type input "23.00"
type input "14.00"
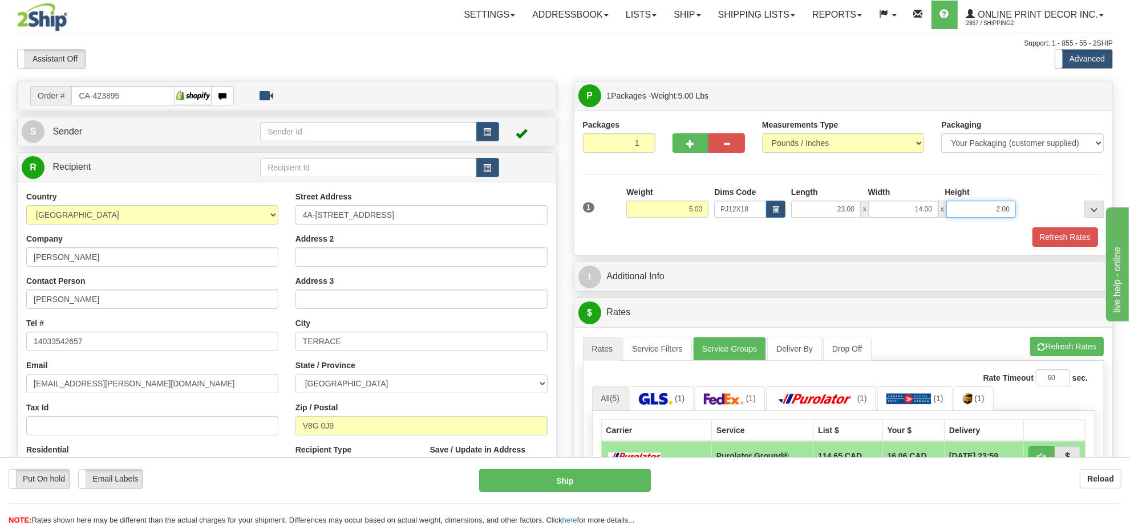
click at [988, 211] on input "2.00" at bounding box center [981, 209] width 70 height 17
click at [987, 211] on input "2.00" at bounding box center [981, 209] width 70 height 17
type input "4.00"
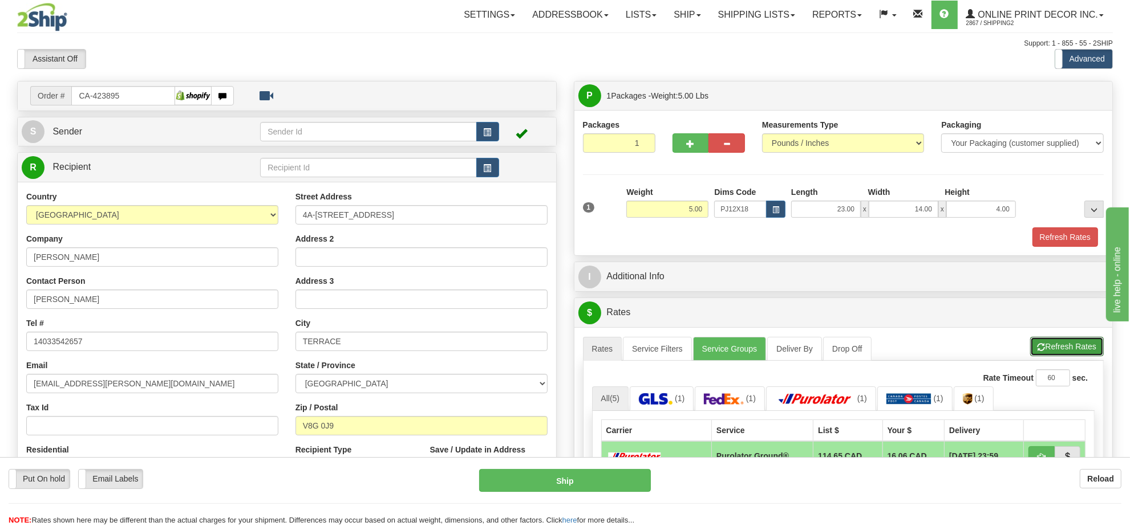
click at [1069, 354] on button "Refresh Rates" at bounding box center [1067, 346] width 74 height 19
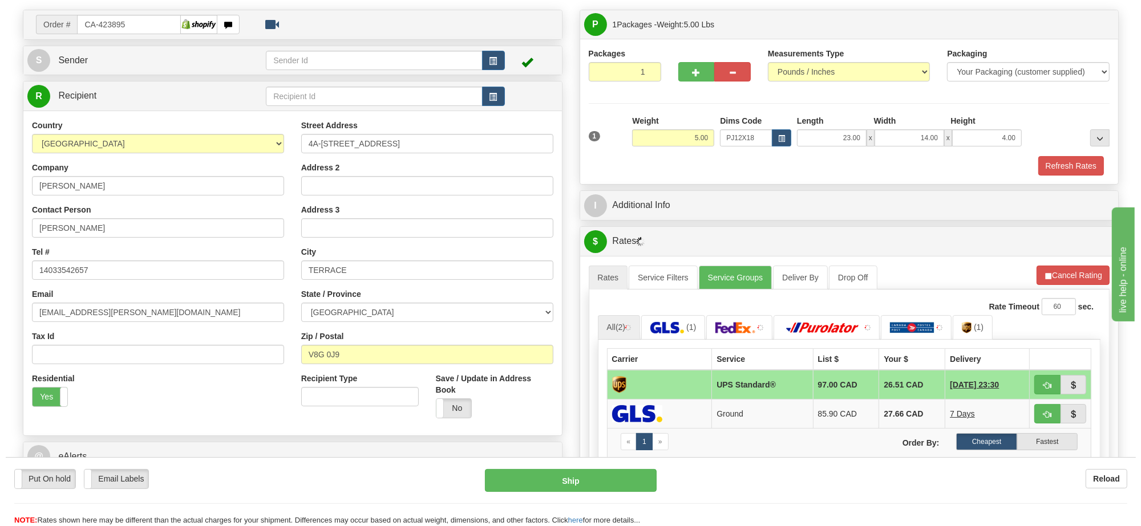
scroll to position [143, 0]
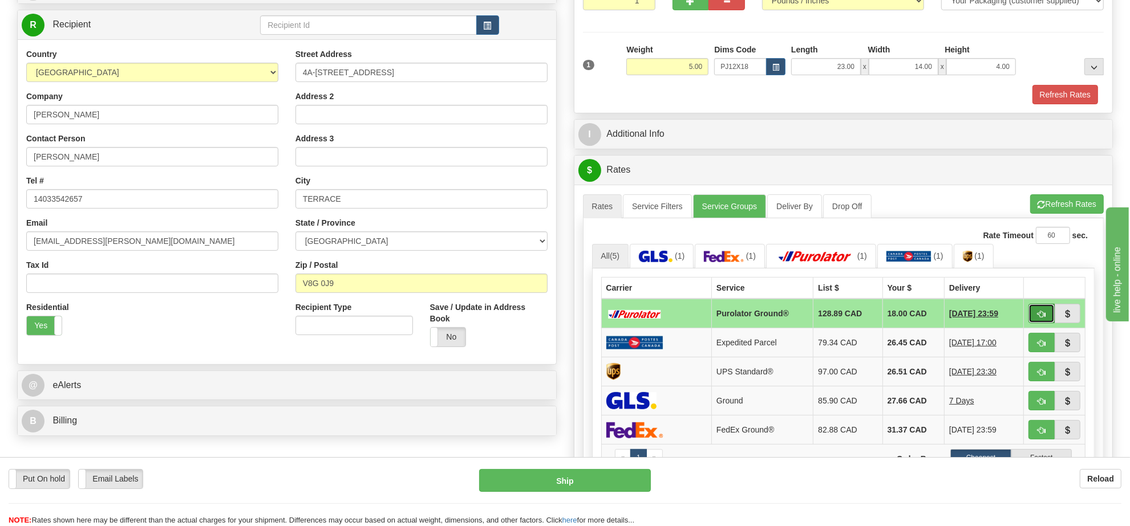
click at [1029, 315] on button "button" at bounding box center [1041, 313] width 26 height 19
type input "260"
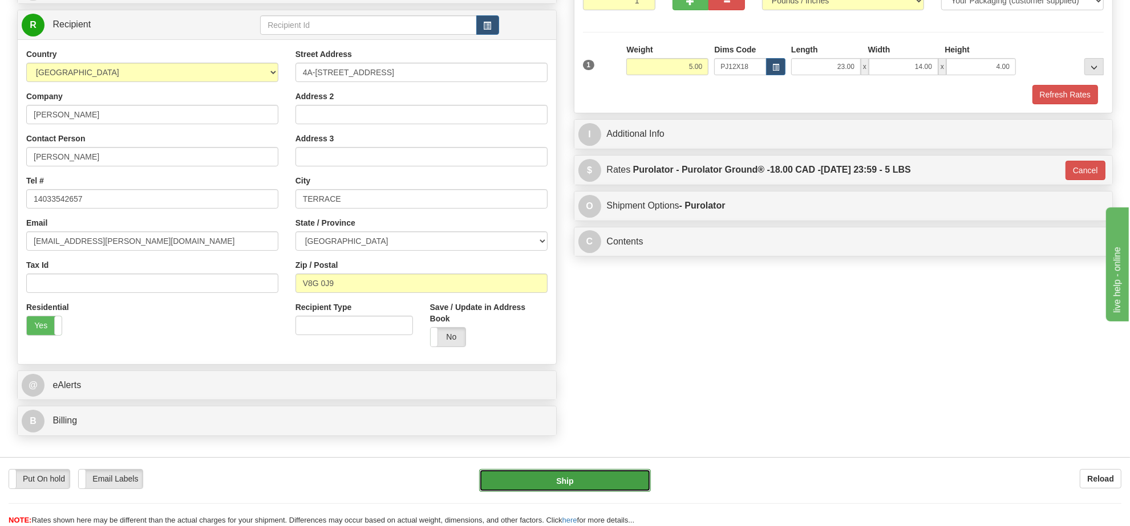
click at [589, 483] on button "Ship" at bounding box center [564, 480] width 171 height 23
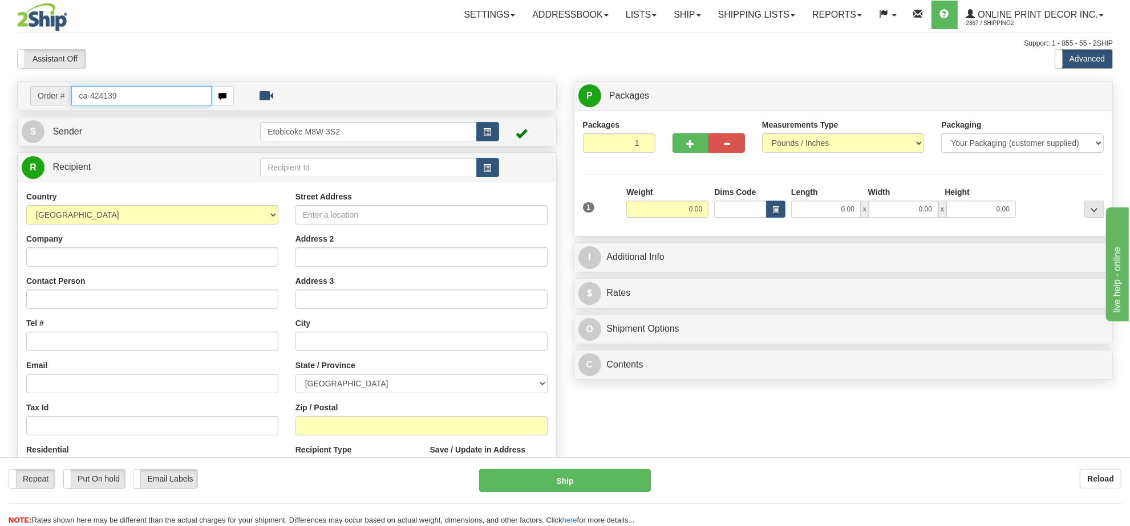
type input "ca-424139"
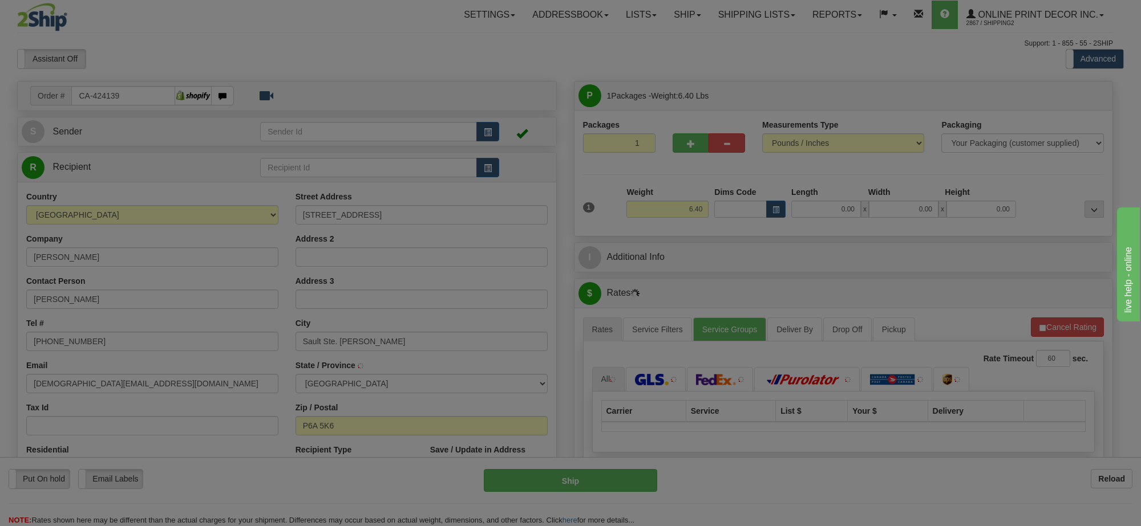
type input "SAULT STE. [PERSON_NAME]"
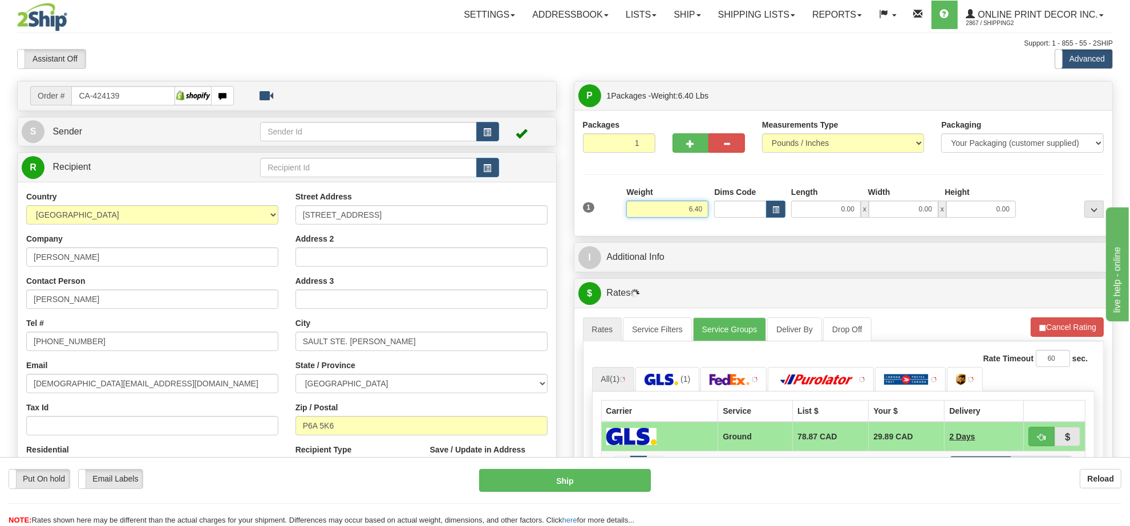
click at [679, 212] on input "6.40" at bounding box center [667, 209] width 82 height 17
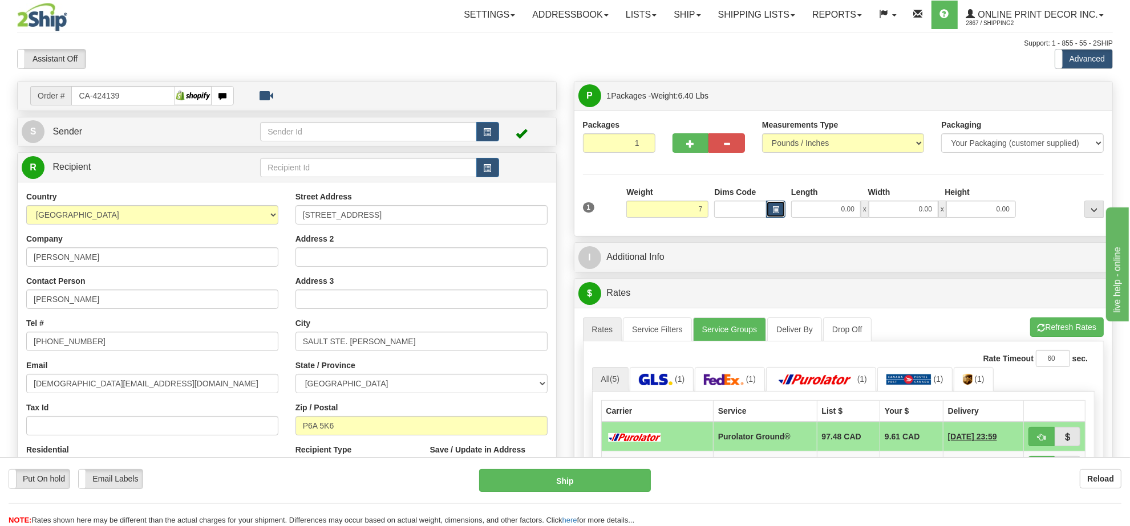
type input "7.00"
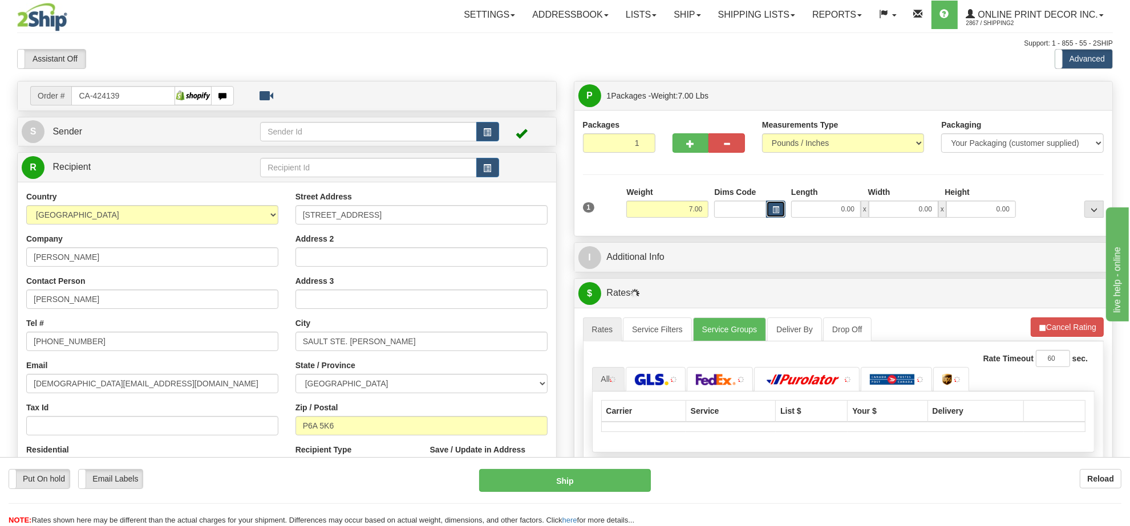
click at [776, 207] on span "button" at bounding box center [775, 210] width 7 height 6
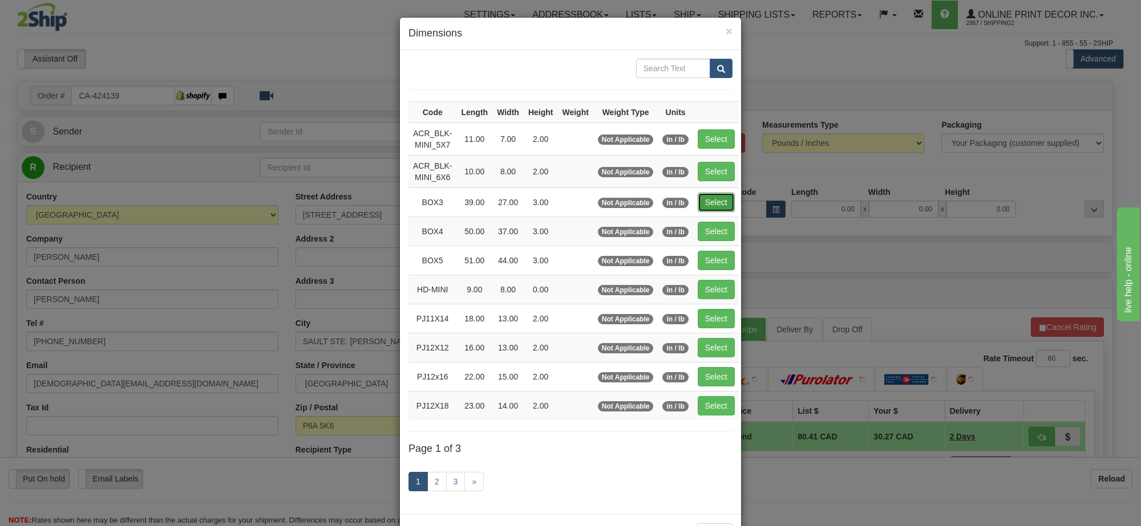
click at [700, 201] on button "Select" at bounding box center [716, 202] width 37 height 19
type input "BOX3"
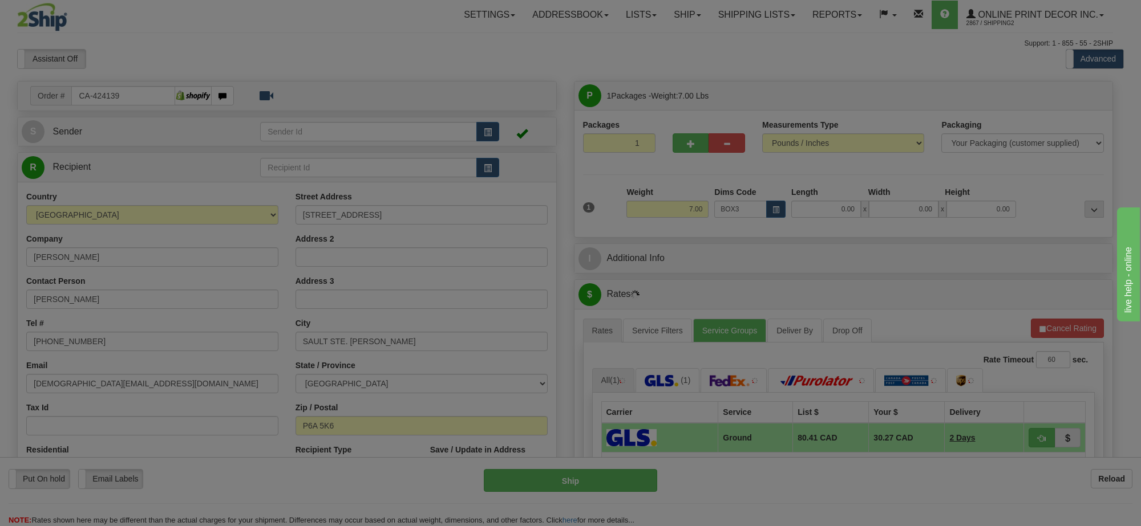
type input "39.00"
type input "27.00"
type input "3.00"
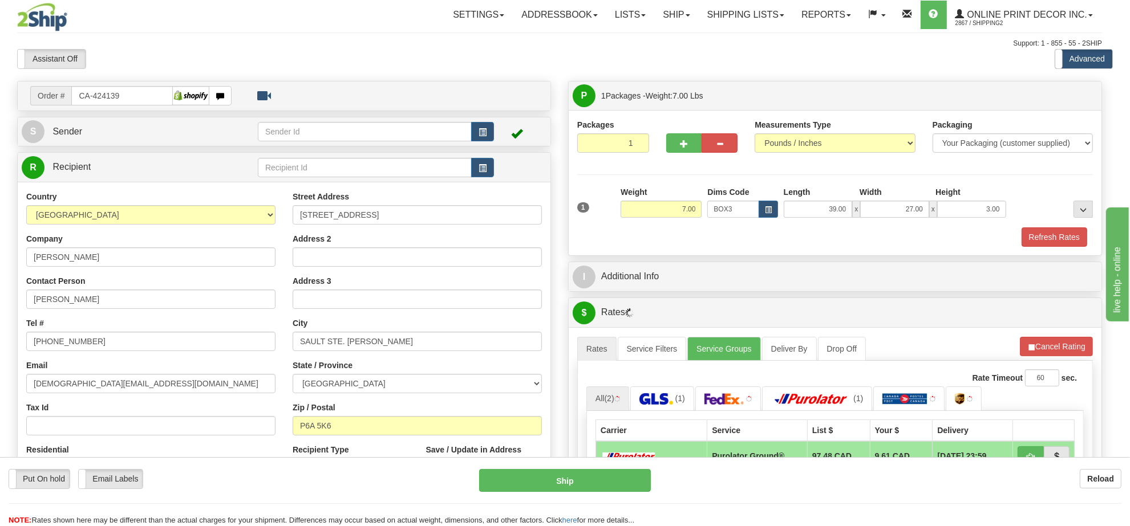
click at [700, 156] on div at bounding box center [702, 141] width 89 height 44
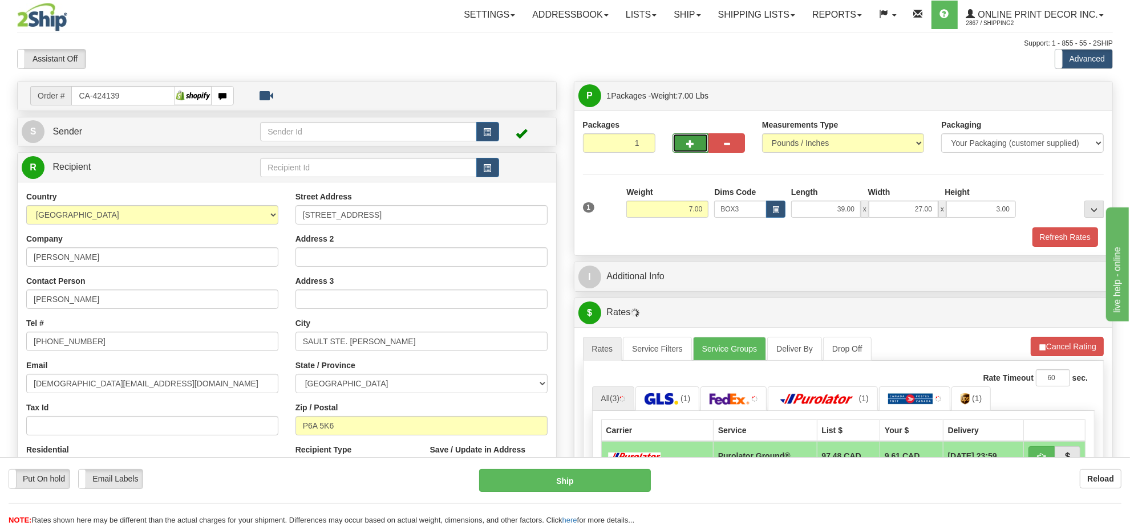
click at [690, 135] on button "button" at bounding box center [690, 142] width 37 height 19
radio input "true"
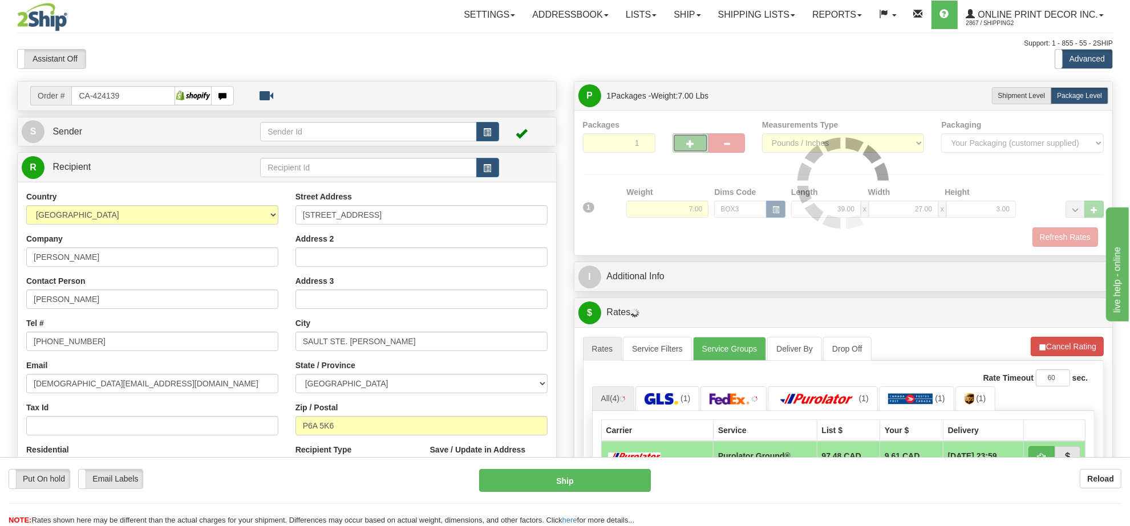
type input "2"
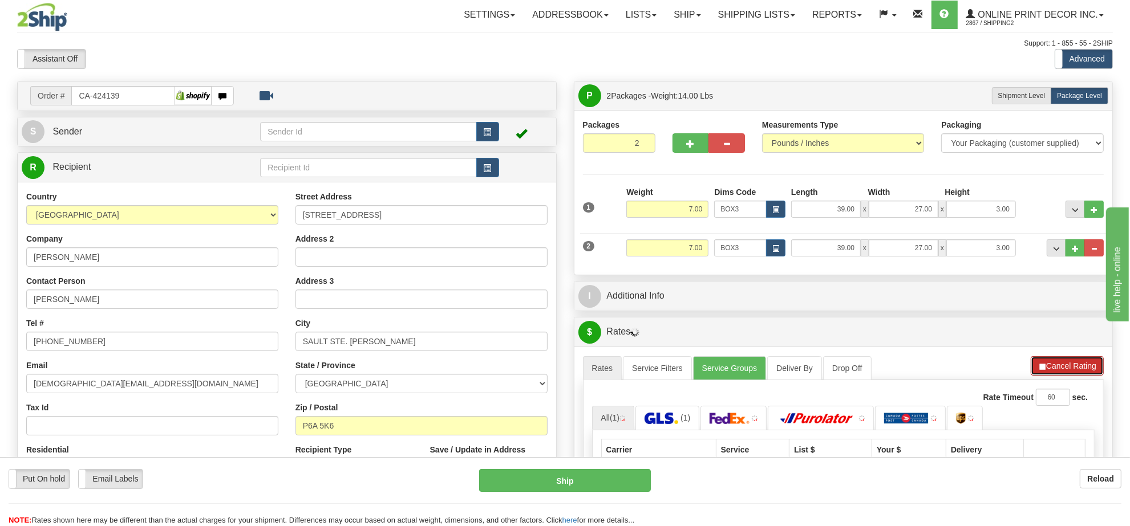
click at [1087, 369] on button "Cancel Rating" at bounding box center [1067, 365] width 73 height 19
click at [0, 0] on button "Refresh Rates" at bounding box center [0, 0] width 0 height 0
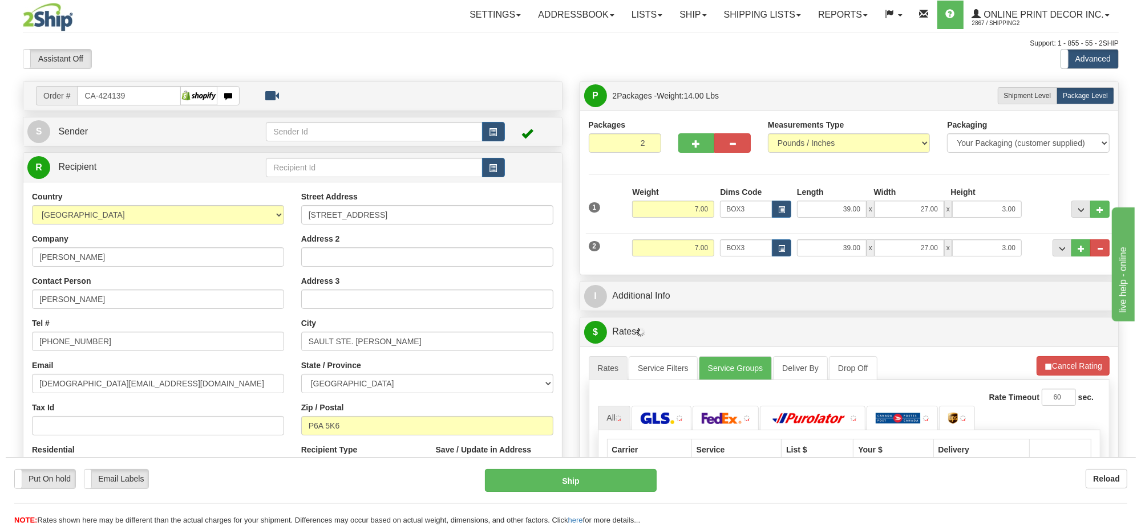
scroll to position [143, 0]
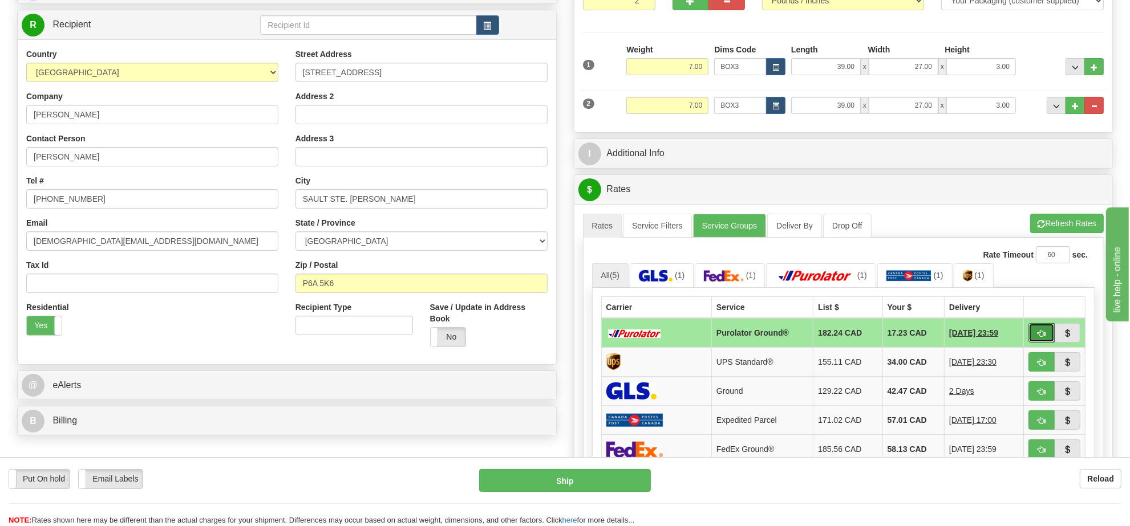
click at [1045, 337] on button "button" at bounding box center [1041, 332] width 26 height 19
type input "260"
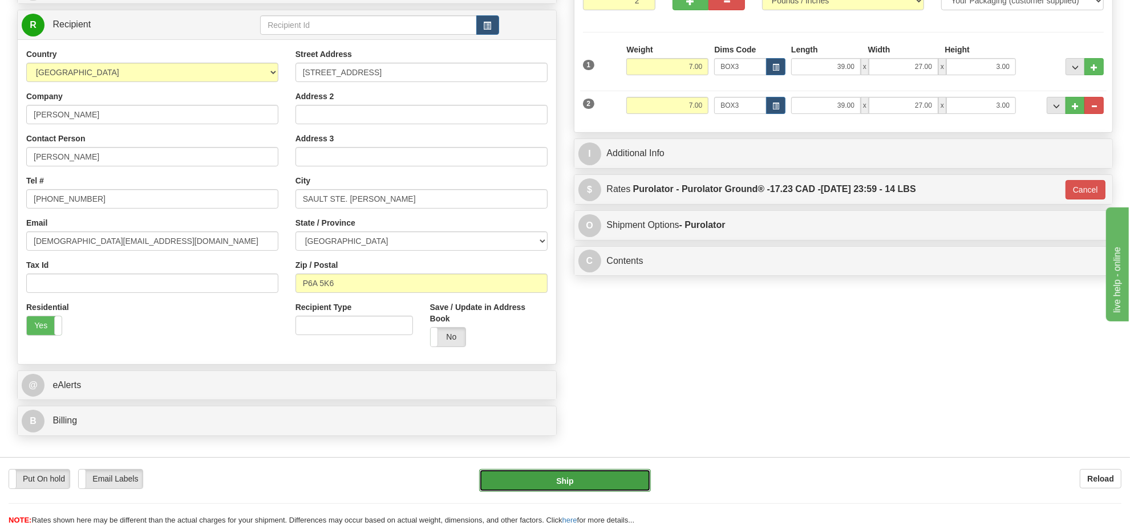
click at [622, 485] on button "Ship" at bounding box center [564, 480] width 171 height 23
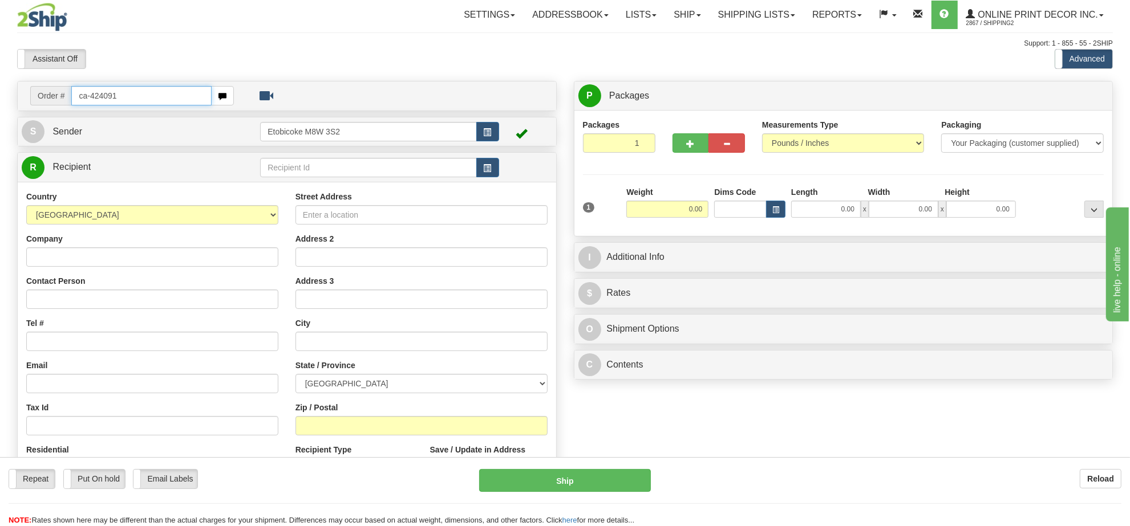
type input "ca-424091"
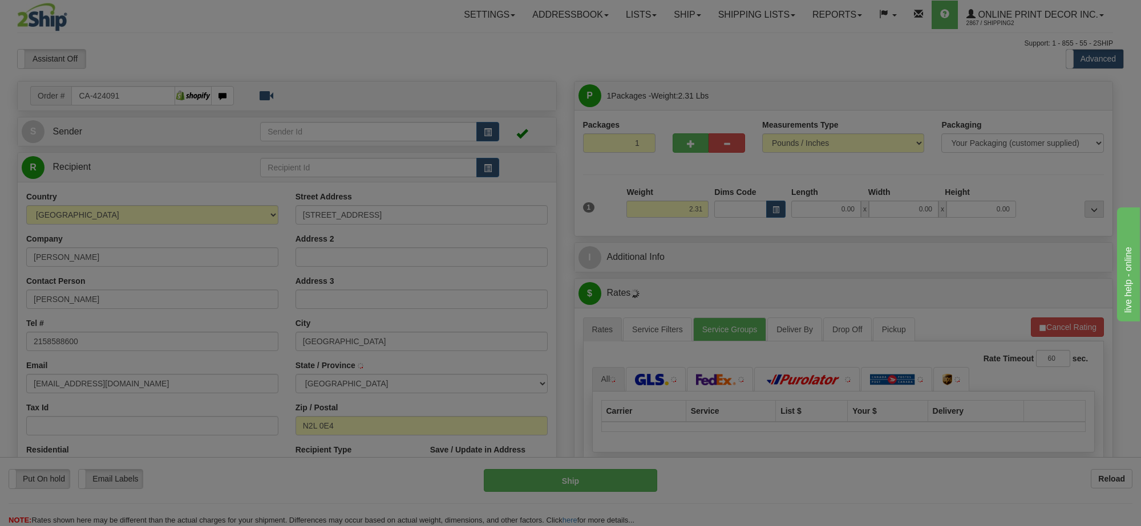
type input "WATERLOO"
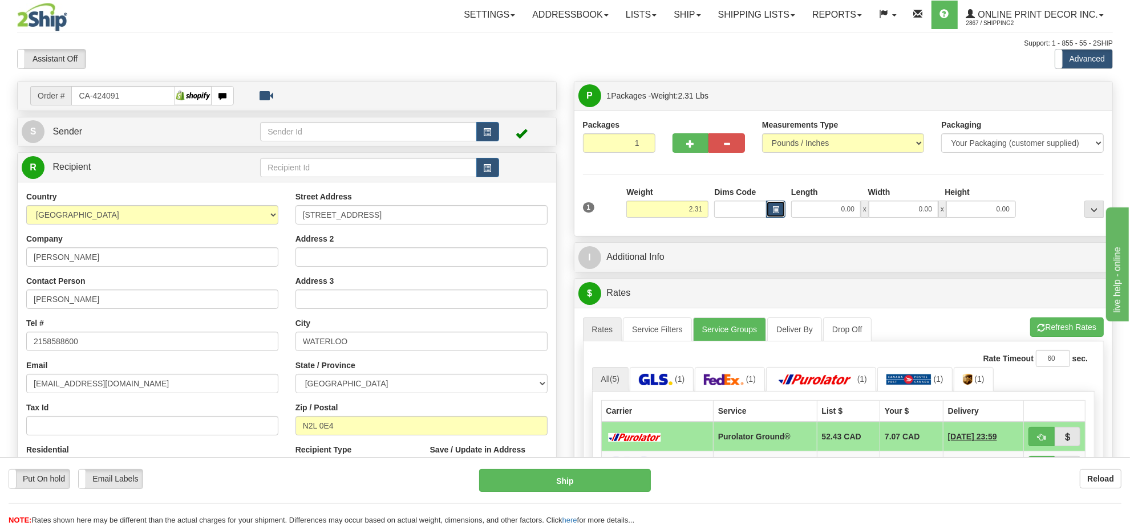
click at [780, 207] on button "button" at bounding box center [775, 209] width 19 height 17
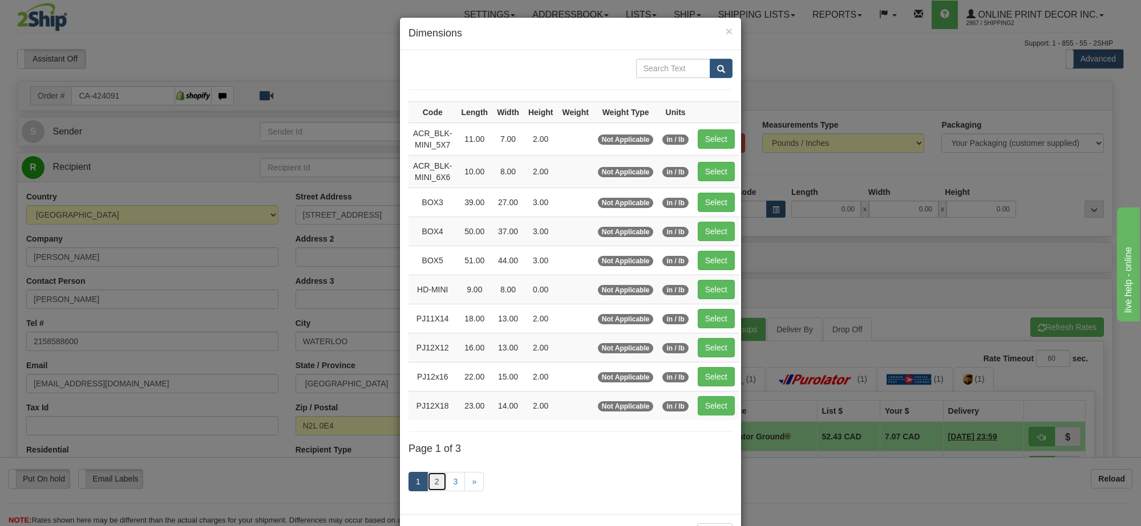
click at [435, 488] on link "2" at bounding box center [436, 481] width 19 height 19
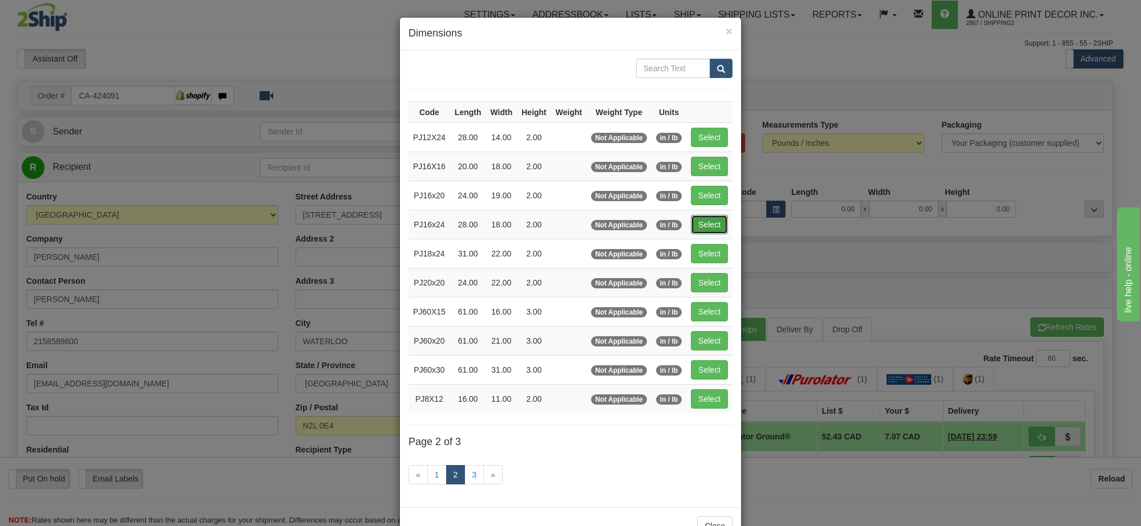
click at [694, 230] on button "Select" at bounding box center [709, 224] width 37 height 19
type input "PJ16x24"
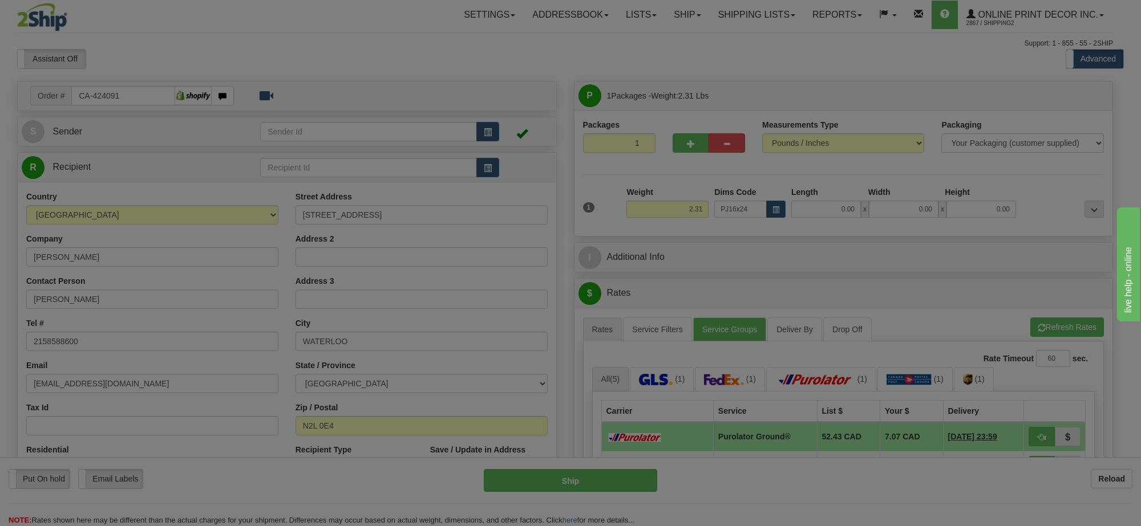
type input "28.00"
type input "18.00"
type input "2.00"
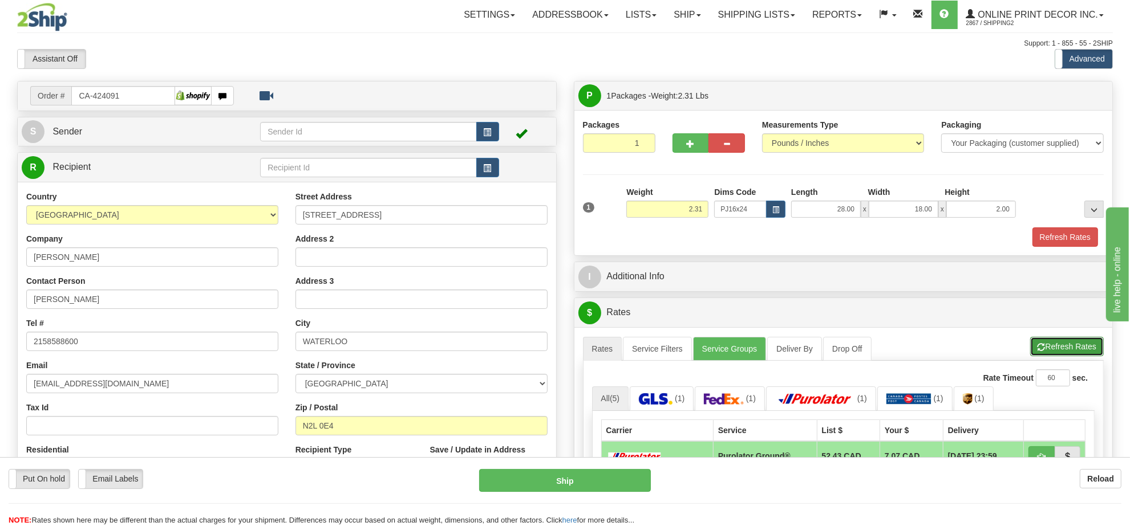
click at [1057, 347] on button "Refresh Rates" at bounding box center [1067, 346] width 74 height 19
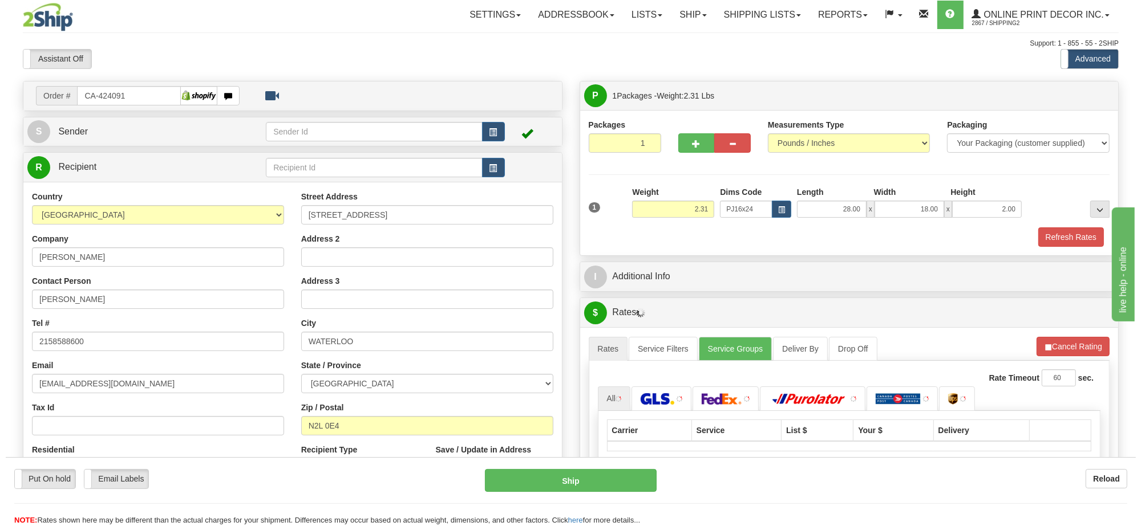
scroll to position [143, 0]
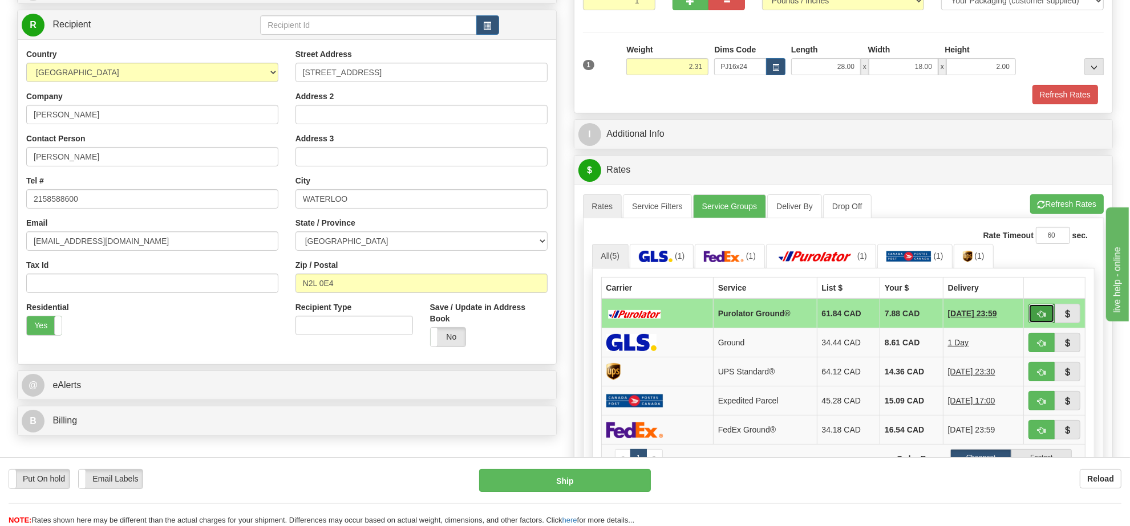
click at [1037, 318] on span "button" at bounding box center [1041, 314] width 8 height 7
type input "260"
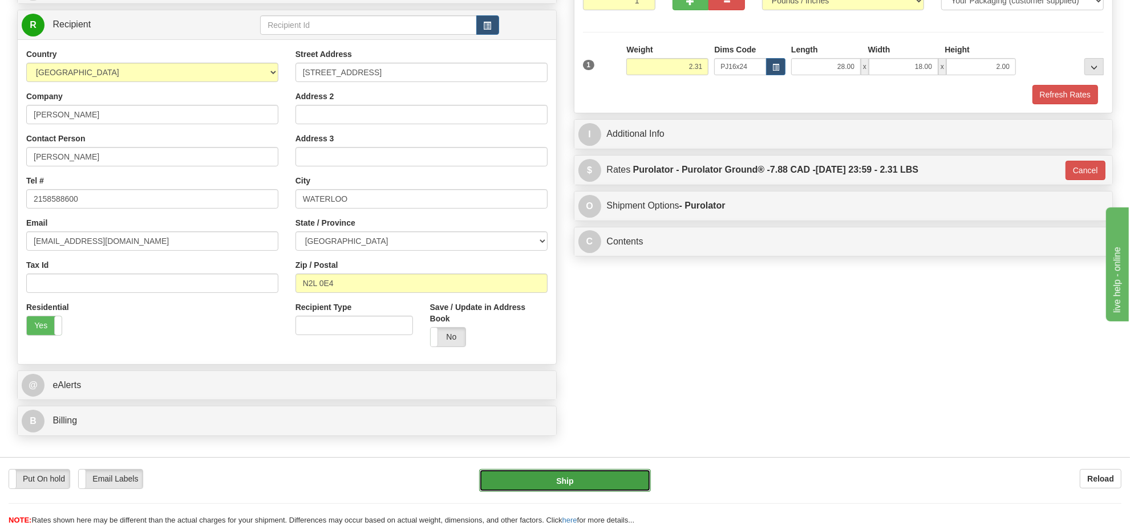
click at [623, 477] on button "Ship" at bounding box center [564, 480] width 171 height 23
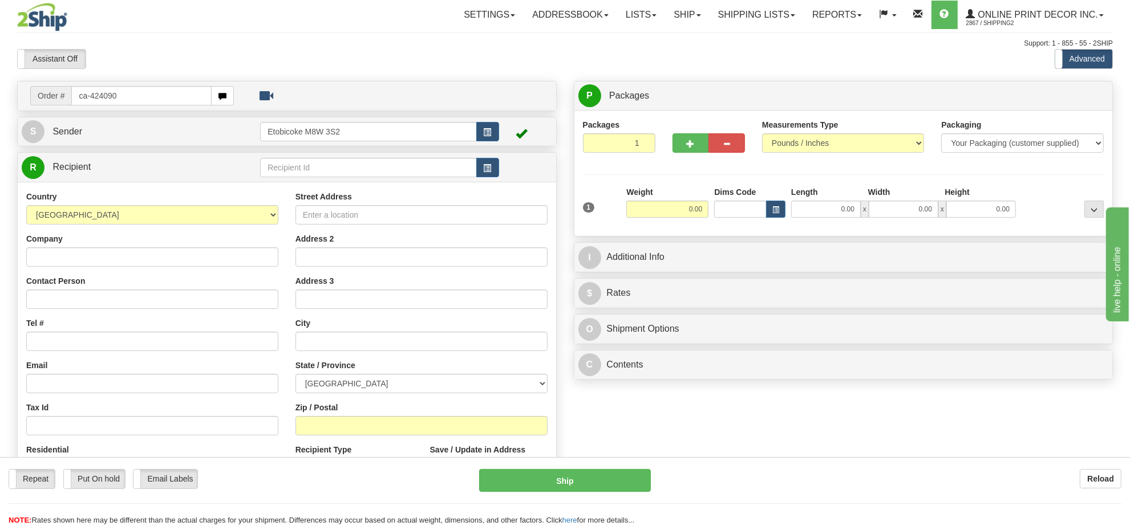
type input "ca-424090"
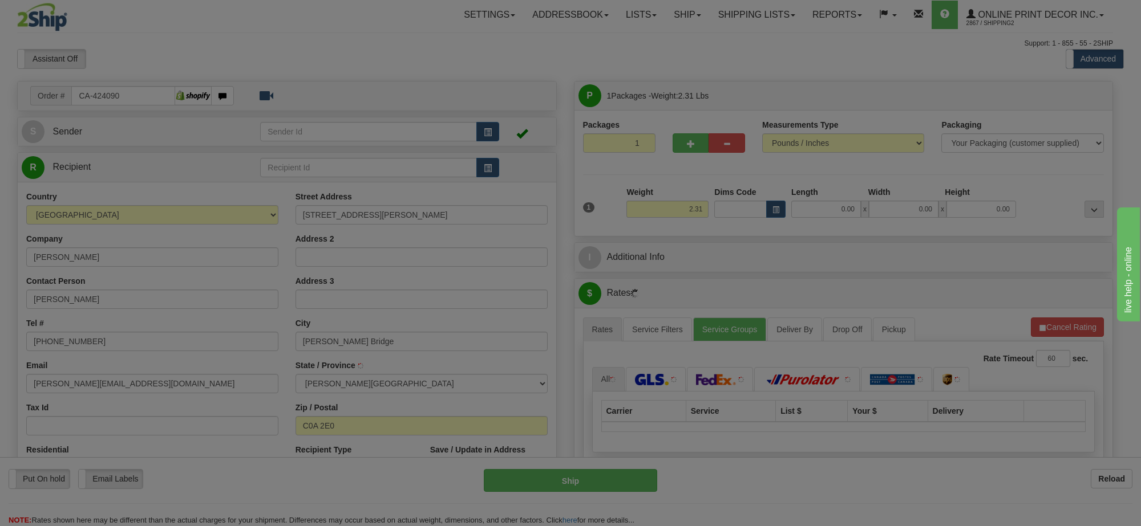
type input "[PERSON_NAME] BRIDGE"
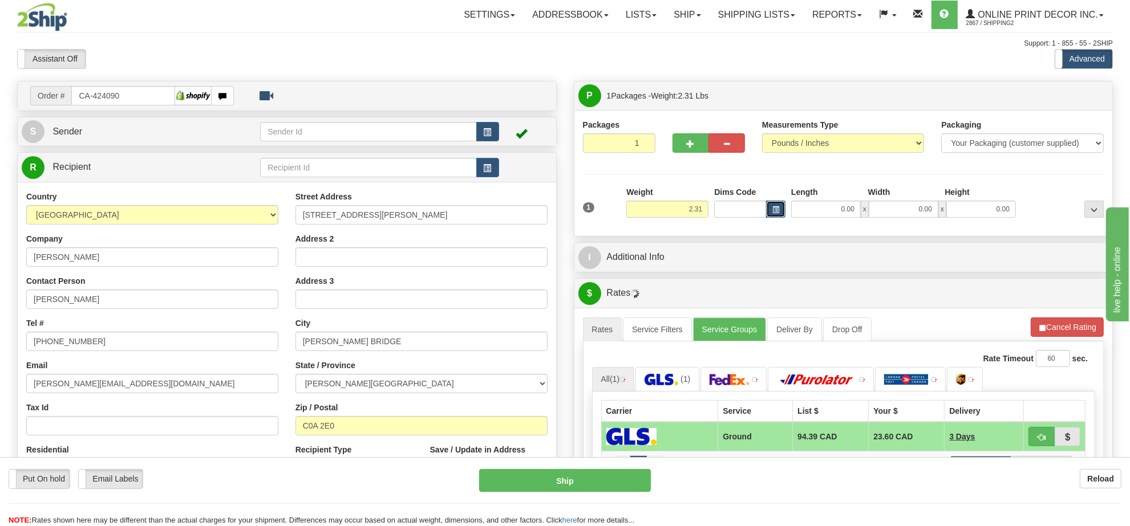
click at [769, 210] on button "button" at bounding box center [775, 209] width 19 height 17
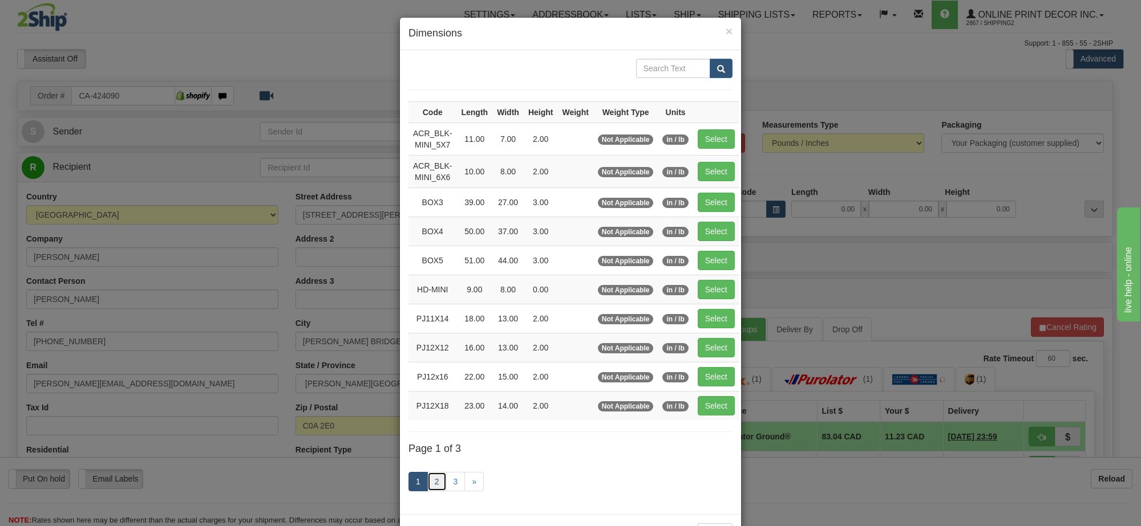
click at [428, 483] on link "2" at bounding box center [436, 481] width 19 height 19
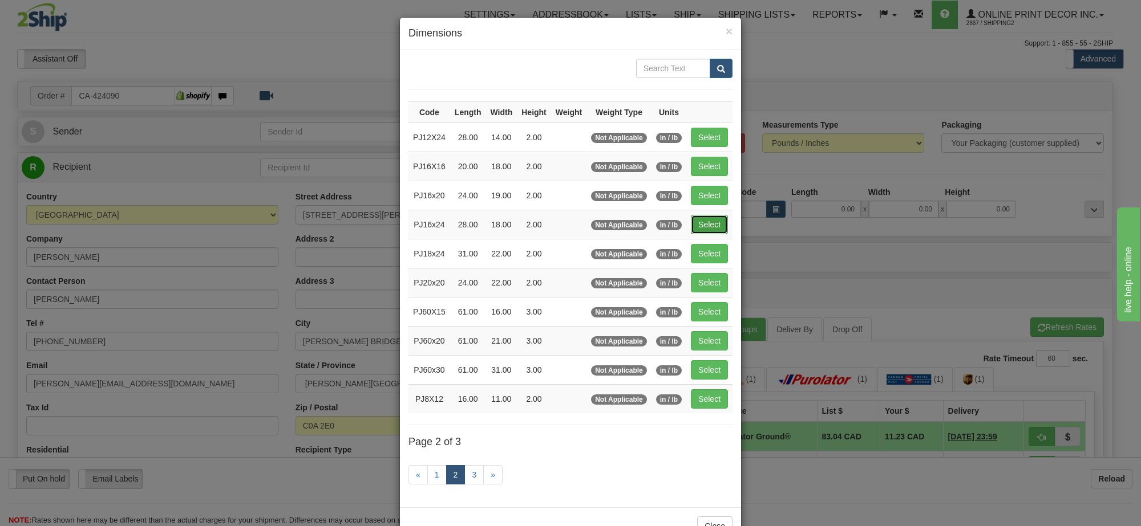
click at [716, 228] on button "Select" at bounding box center [709, 224] width 37 height 19
type input "PJ16x24"
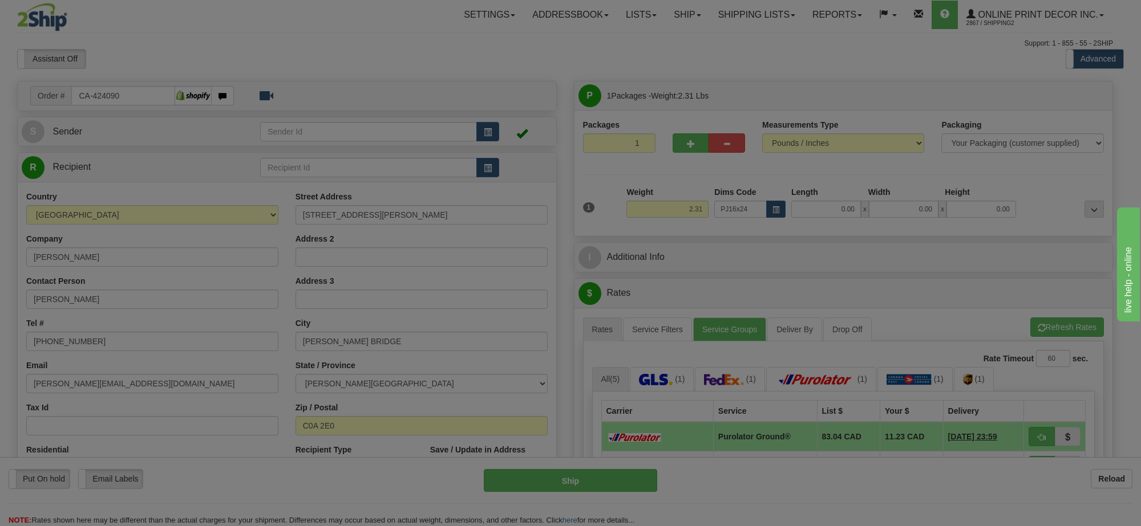
type input "28.00"
type input "18.00"
type input "2.00"
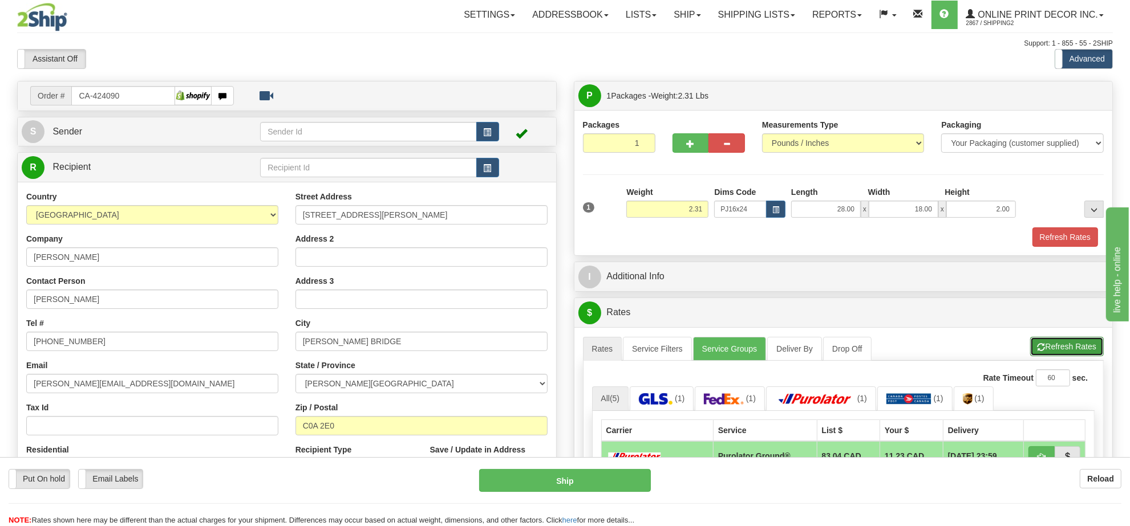
click at [1078, 352] on button "Refresh Rates" at bounding box center [1067, 346] width 74 height 19
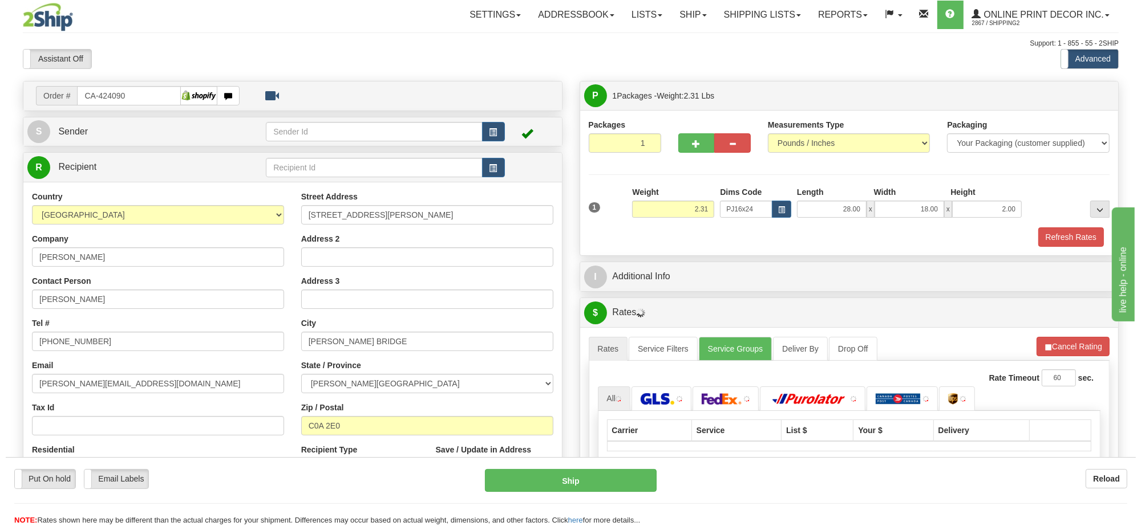
scroll to position [214, 0]
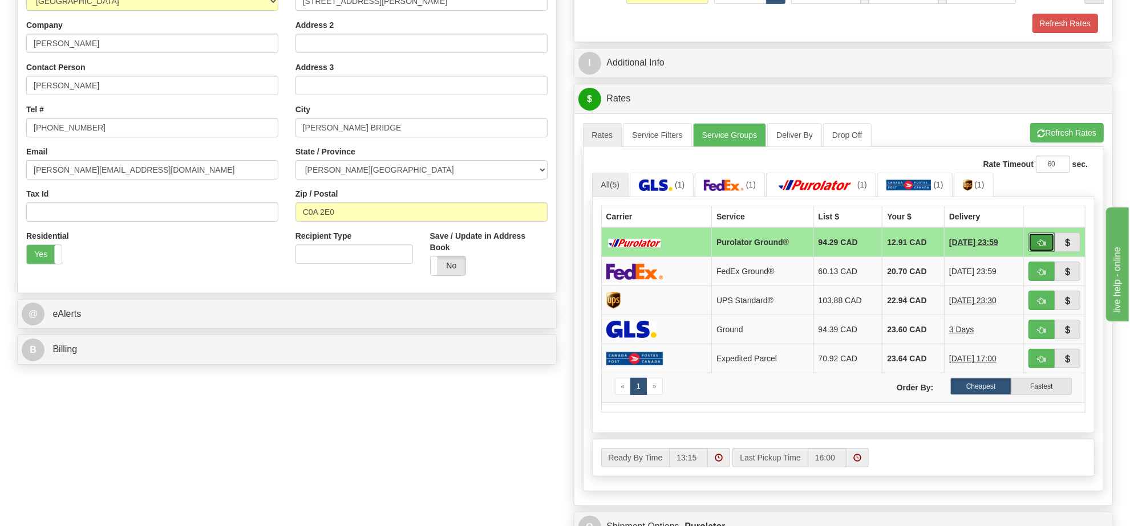
click at [1044, 247] on span "button" at bounding box center [1041, 243] width 8 height 7
type input "260"
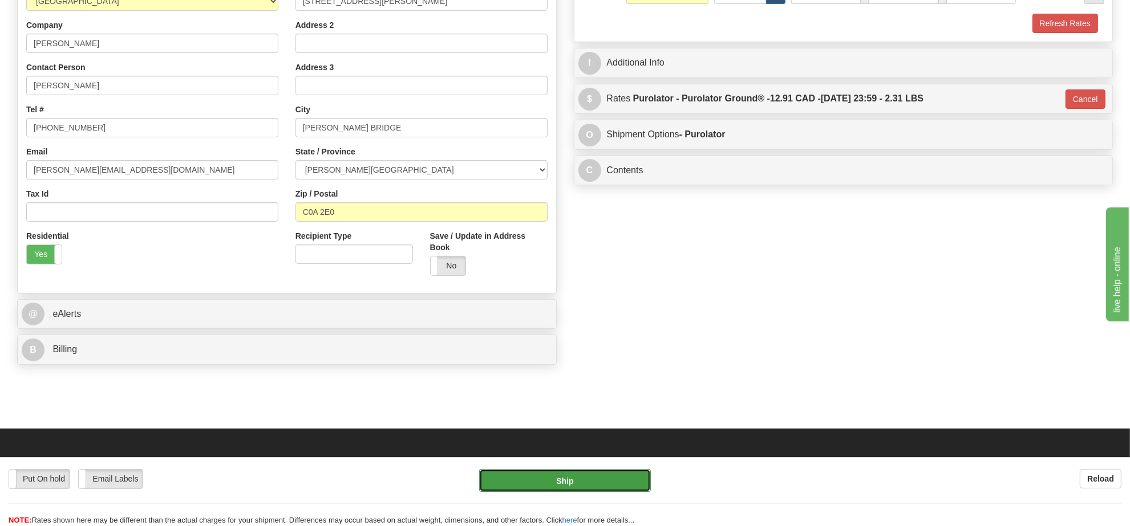
click at [633, 472] on button "Ship" at bounding box center [564, 480] width 171 height 23
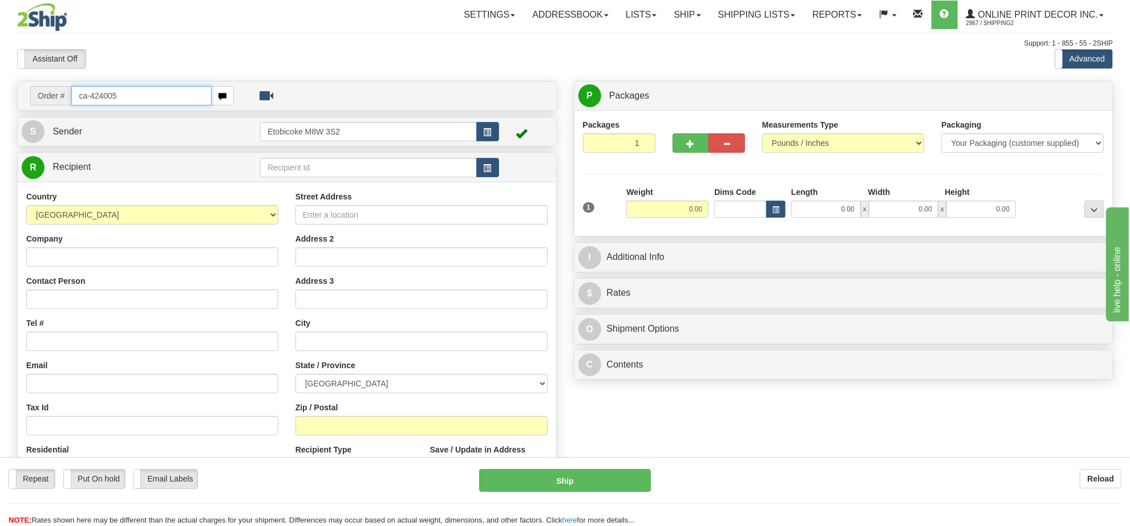
type input "ca-424005"
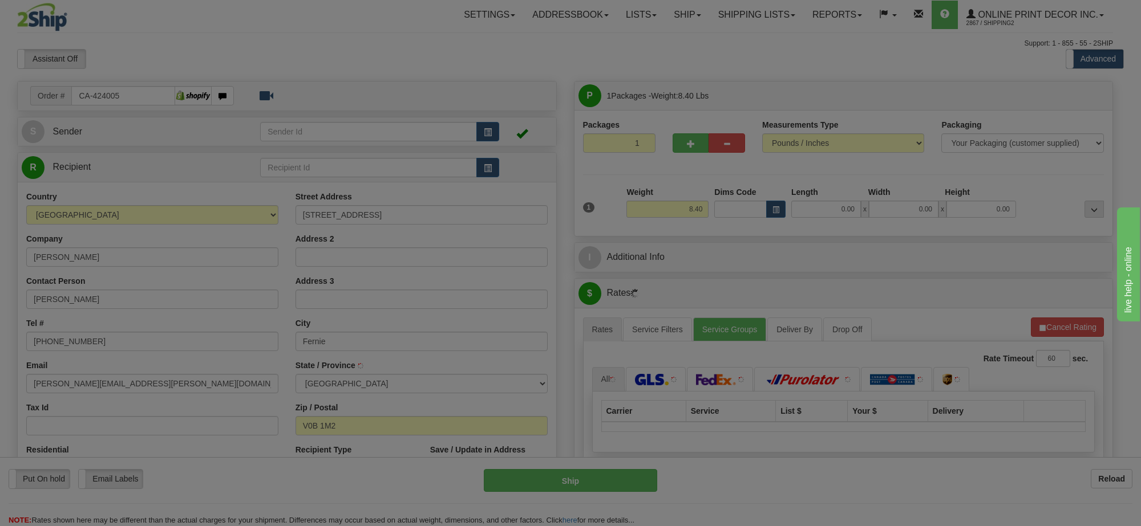
type input "FERNIE"
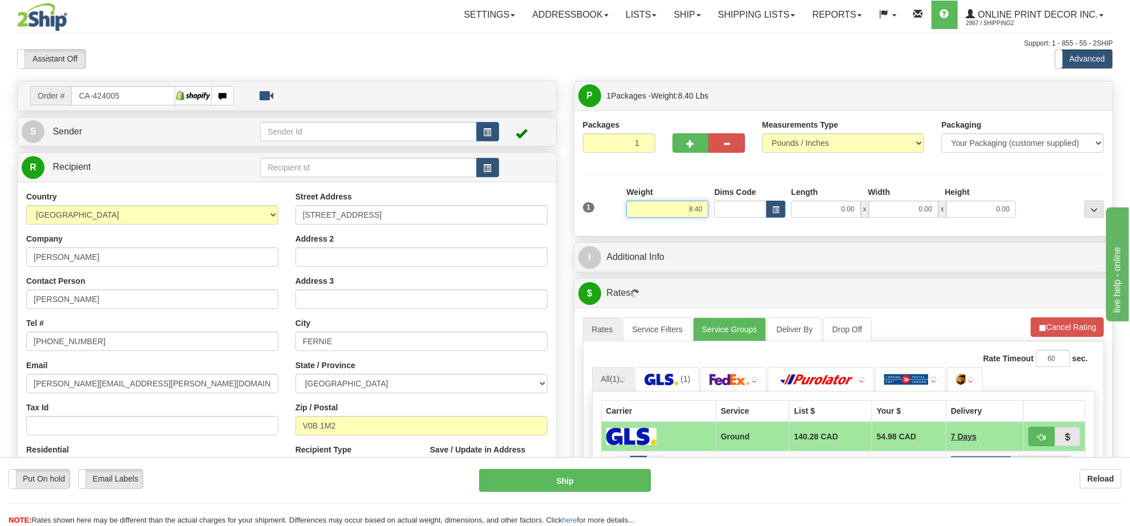
click at [696, 218] on input "8.40" at bounding box center [667, 209] width 82 height 17
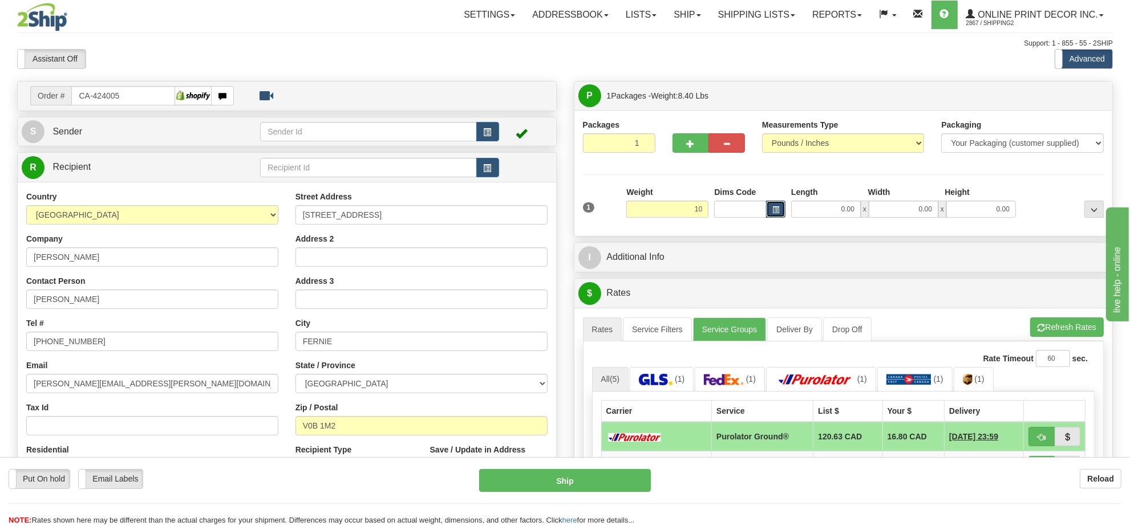
type input "10.00"
click at [782, 213] on button "button" at bounding box center [775, 209] width 19 height 17
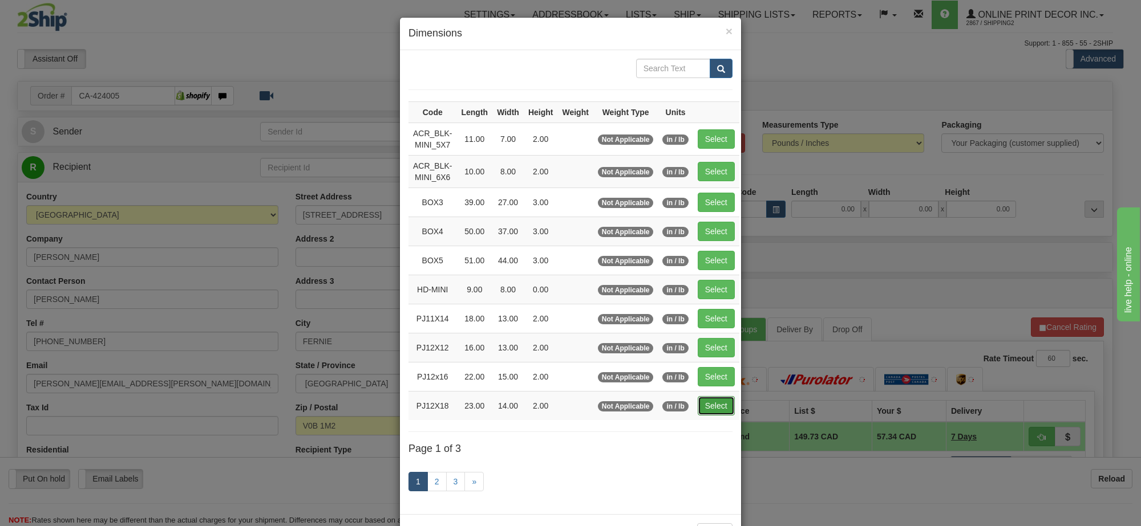
click at [731, 416] on button "Select" at bounding box center [716, 405] width 37 height 19
type input "PJ12X18"
type input "23.00"
type input "14.00"
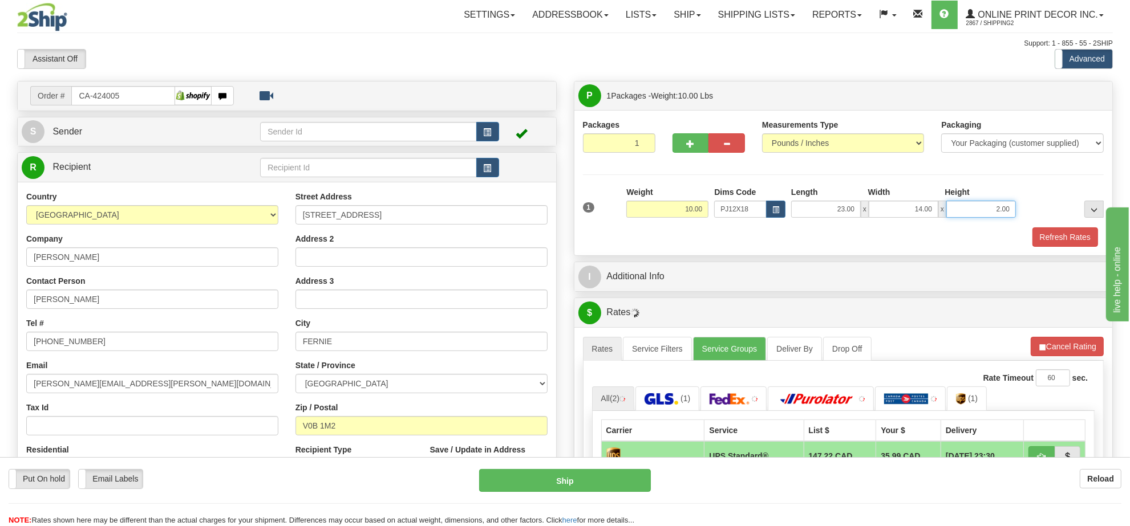
click at [1008, 207] on input "2.00" at bounding box center [981, 209] width 70 height 17
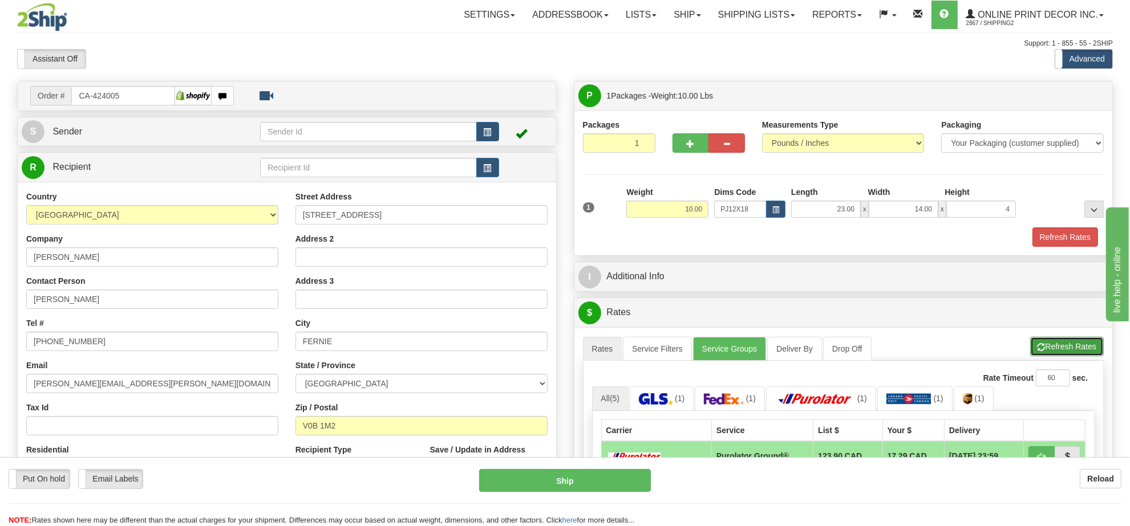
type input "4.00"
click at [1070, 340] on button "Refresh Rates" at bounding box center [1067, 346] width 74 height 19
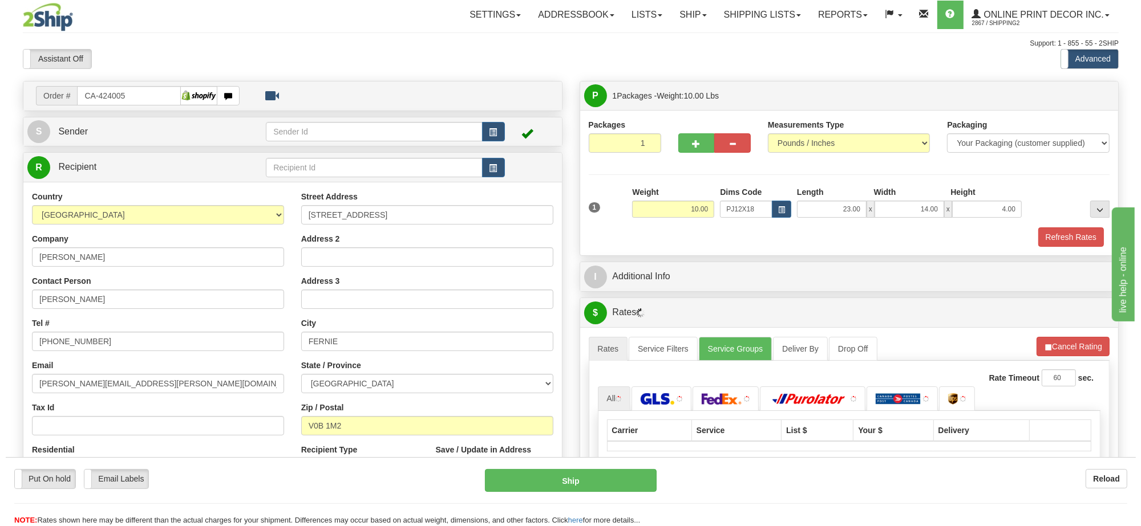
scroll to position [143, 0]
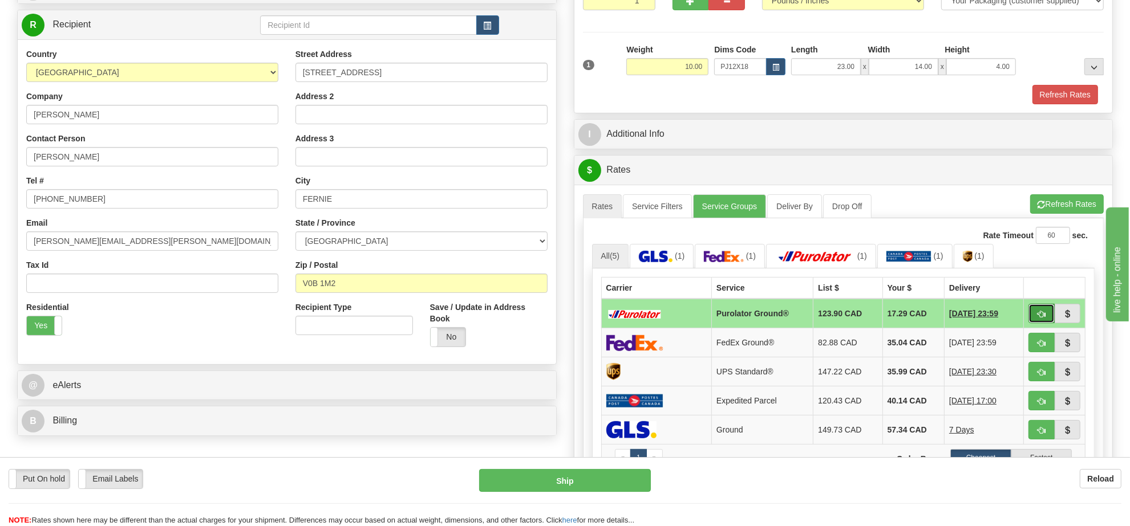
click at [1040, 317] on span "button" at bounding box center [1041, 314] width 8 height 7
type input "260"
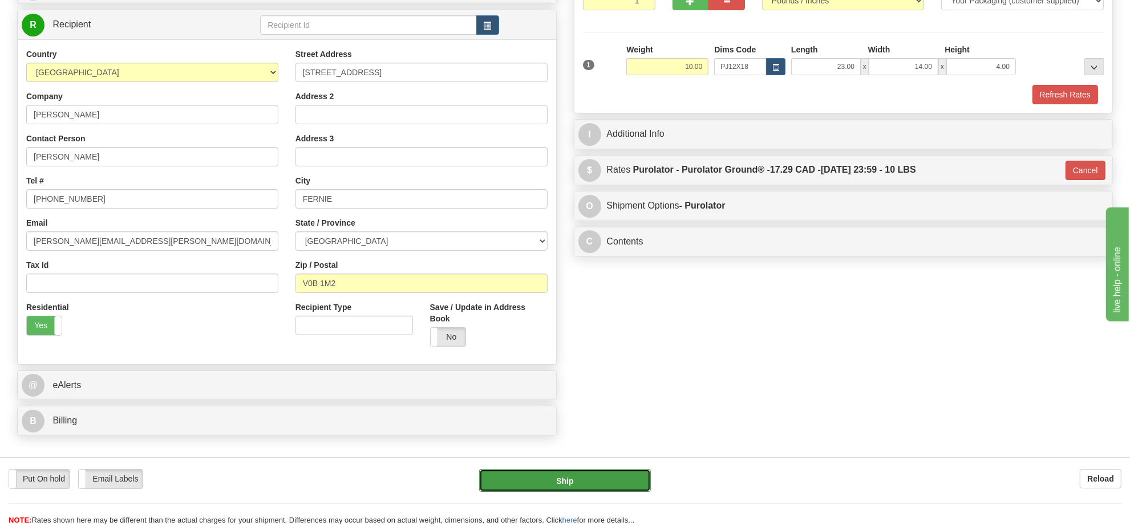
click at [593, 471] on button "Ship" at bounding box center [564, 480] width 171 height 23
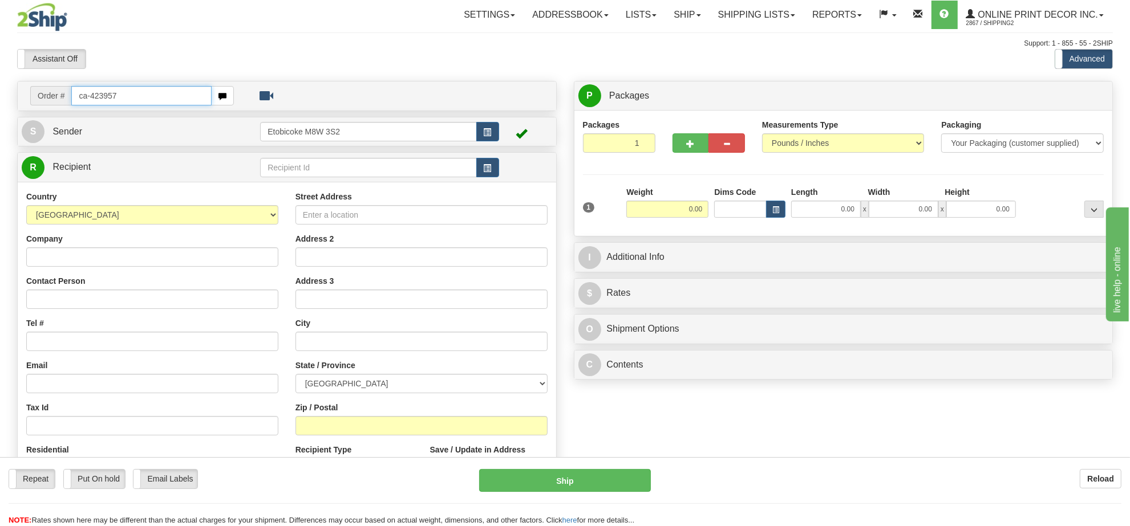
type input "ca-423957"
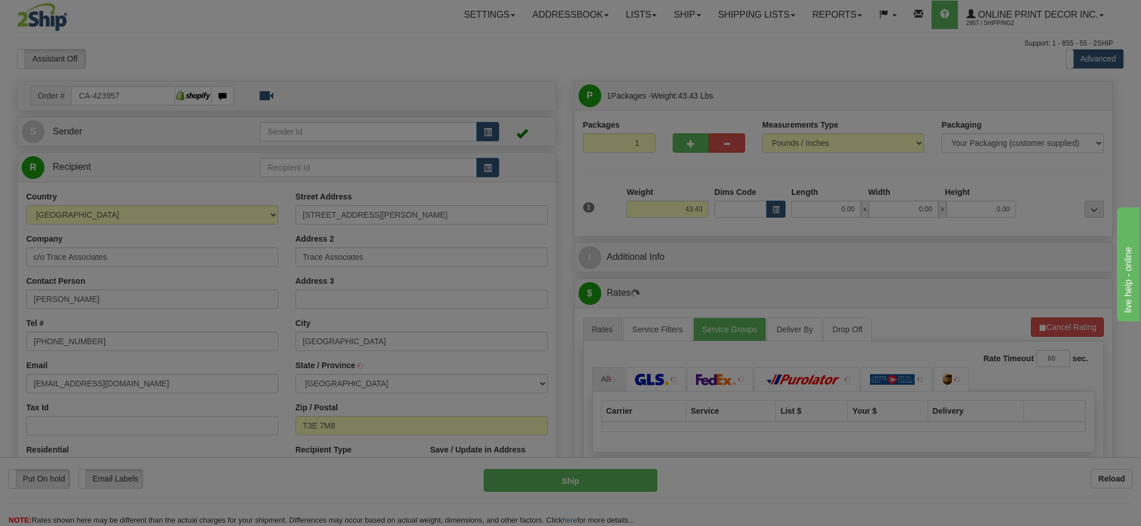
type input "[GEOGRAPHIC_DATA]"
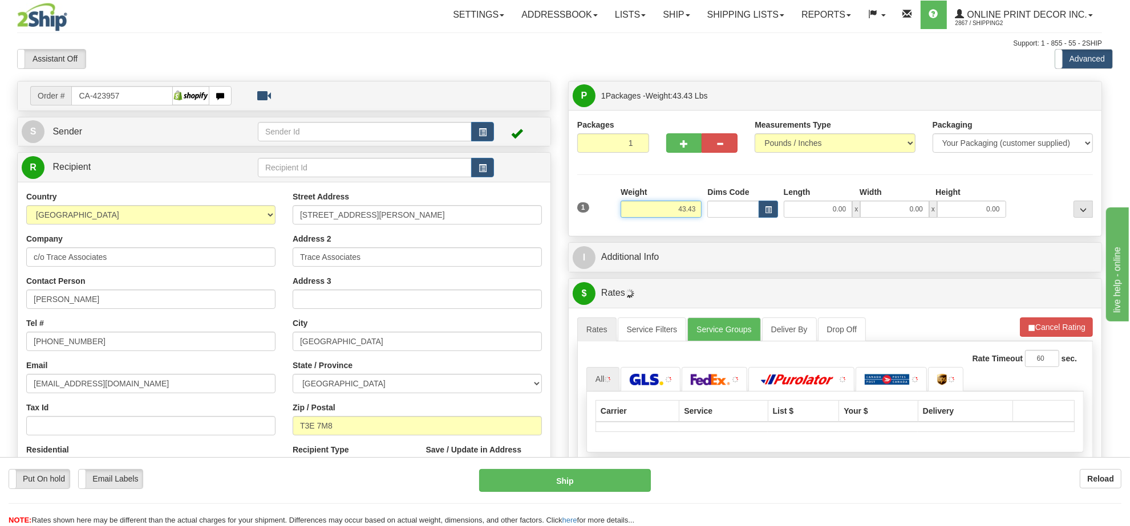
click at [691, 209] on input "43.43" at bounding box center [661, 209] width 81 height 17
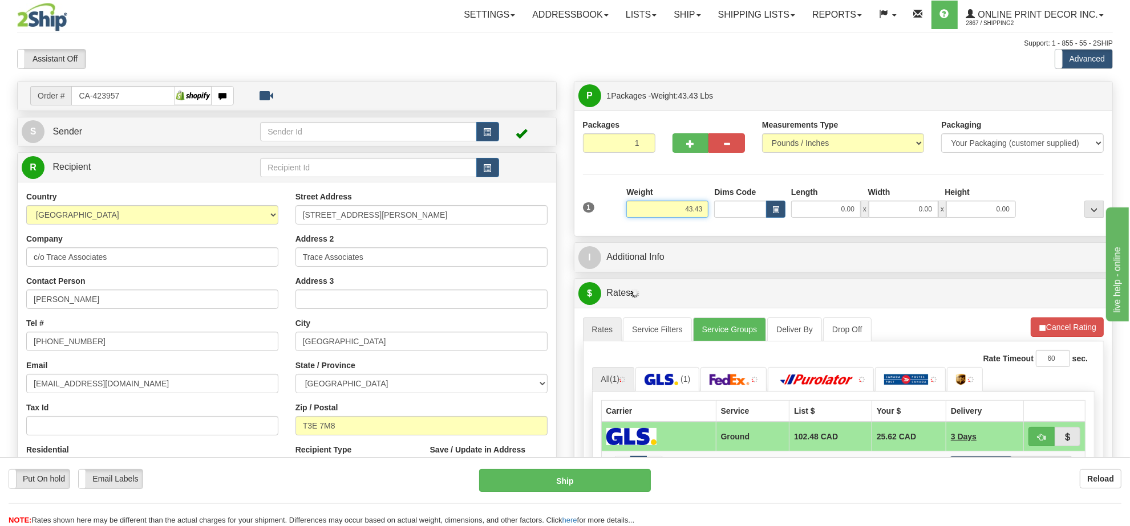
click at [691, 209] on input "43.43" at bounding box center [667, 209] width 82 height 17
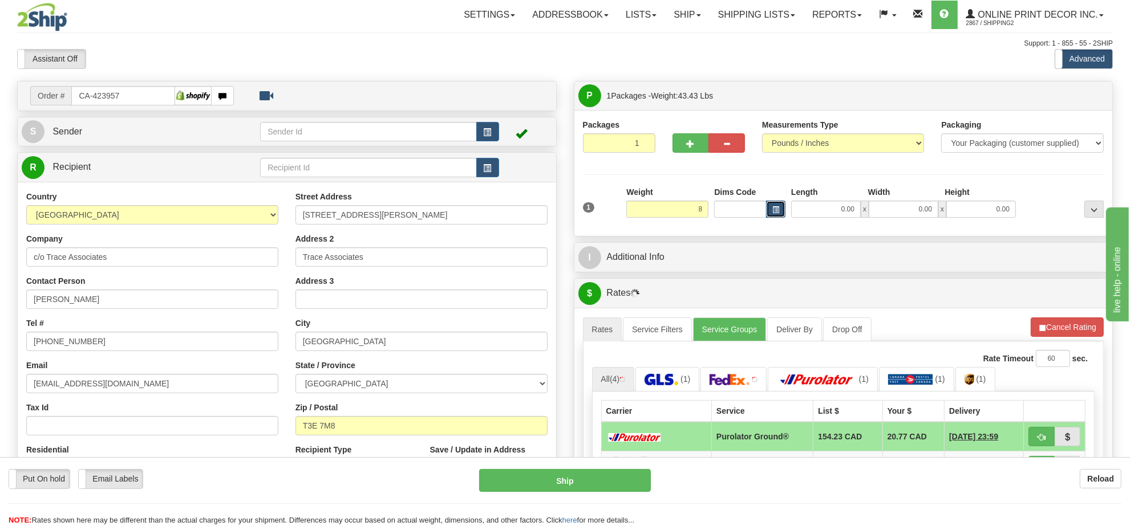
type input "8.00"
click at [766, 209] on button "button" at bounding box center [775, 209] width 19 height 17
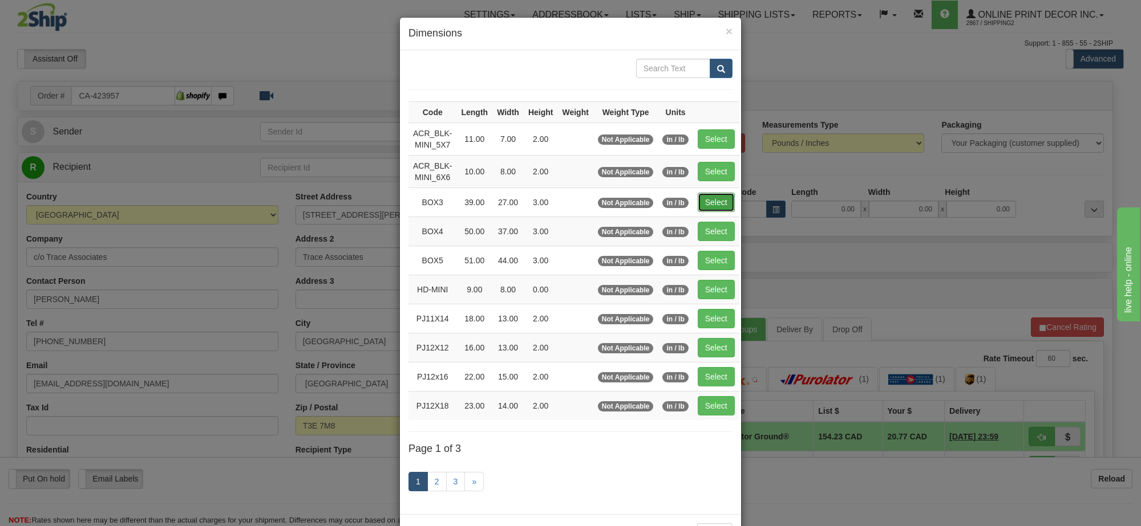
click at [717, 206] on button "Select" at bounding box center [716, 202] width 37 height 19
type input "BOX3"
type input "39.00"
type input "27.00"
type input "3.00"
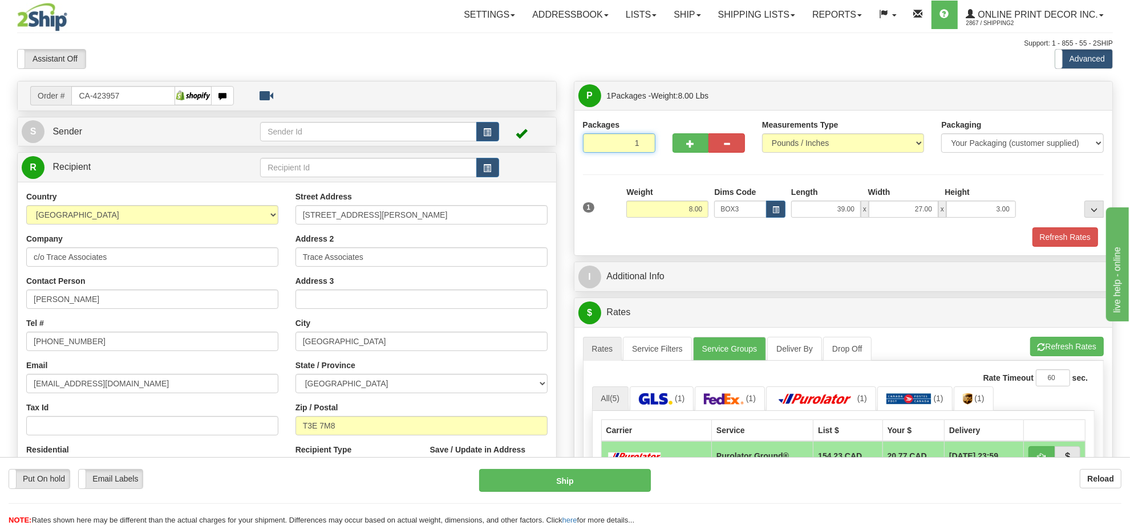
click at [626, 144] on input "1" at bounding box center [619, 142] width 72 height 19
type input "12"
radio input "true"
click at [679, 61] on div "Assistant On Assistant Off Do a return Do a return Previous Next Standard Advan…" at bounding box center [565, 58] width 1113 height 19
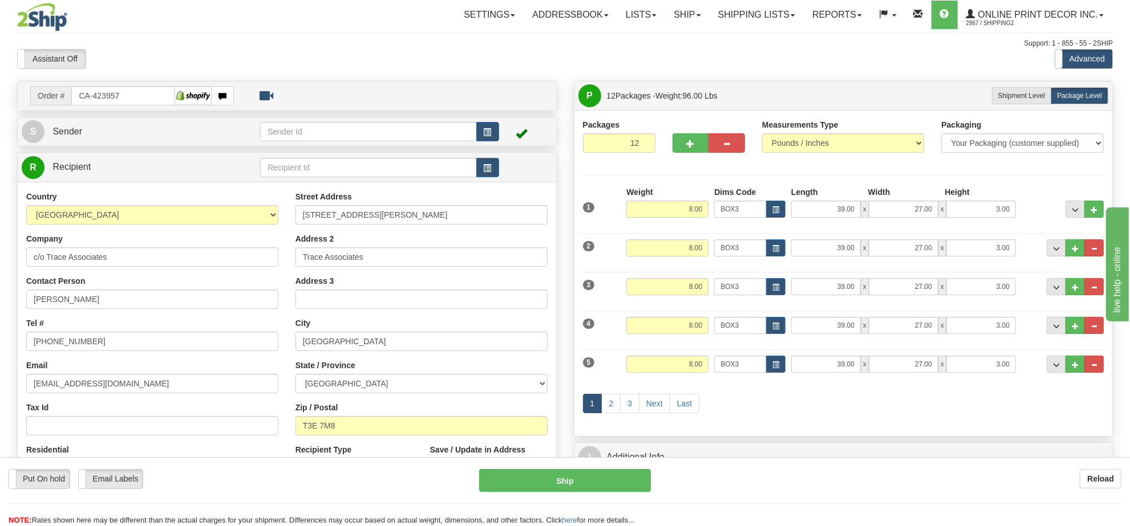
scroll to position [71, 0]
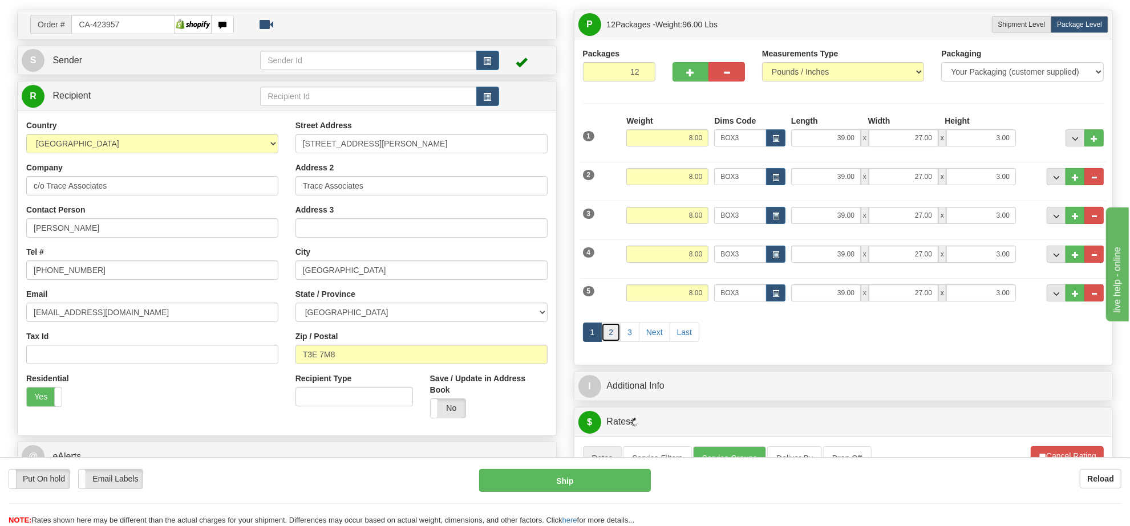
click at [608, 338] on link "2" at bounding box center [610, 332] width 19 height 19
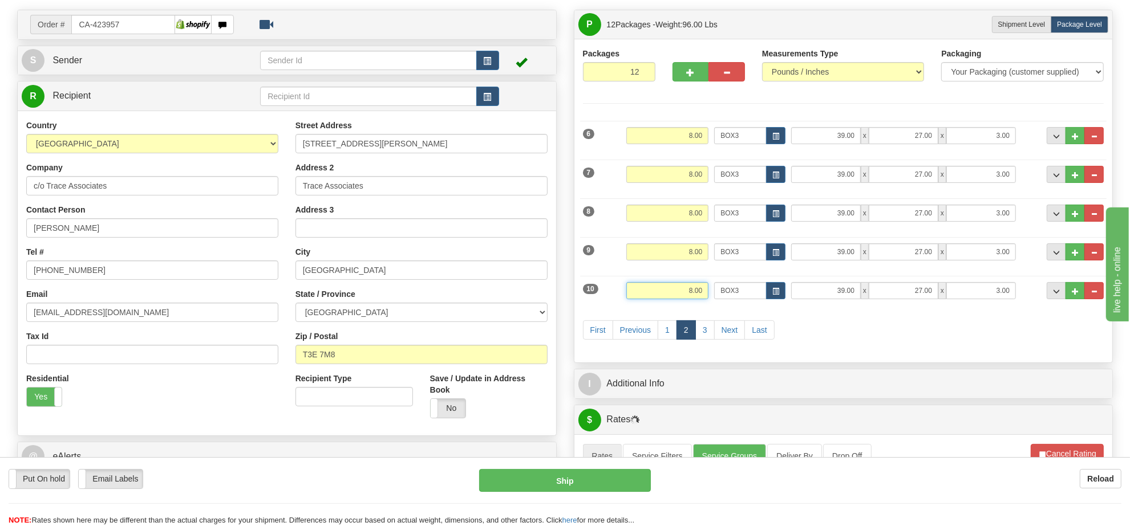
click at [684, 291] on input "8.00" at bounding box center [667, 290] width 82 height 17
type input "7.00"
click at [700, 336] on link "3" at bounding box center [704, 330] width 19 height 19
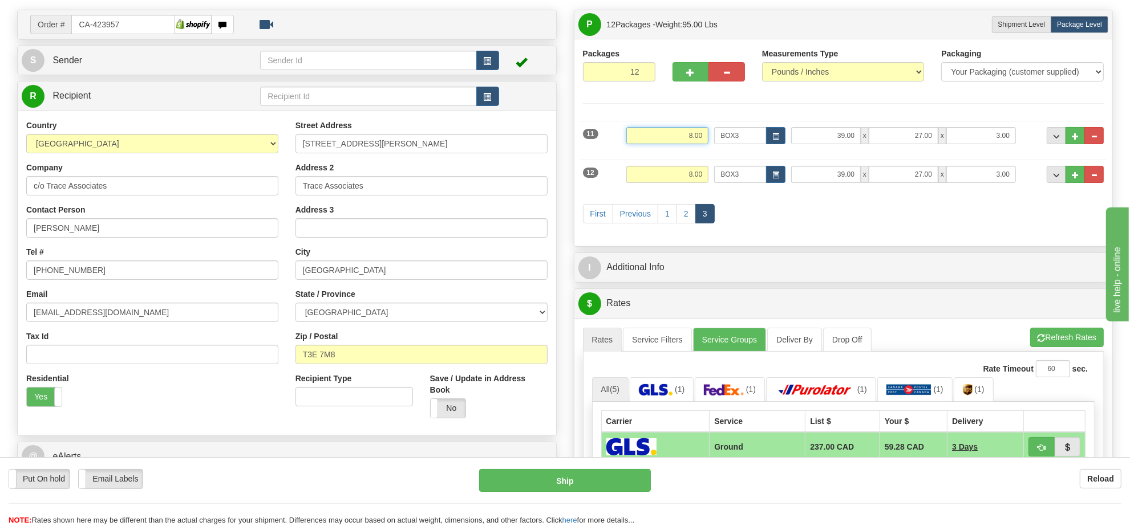
click at [693, 138] on input "8.00" at bounding box center [667, 135] width 82 height 17
type input "7.00"
click at [699, 178] on input "8.00" at bounding box center [667, 174] width 82 height 17
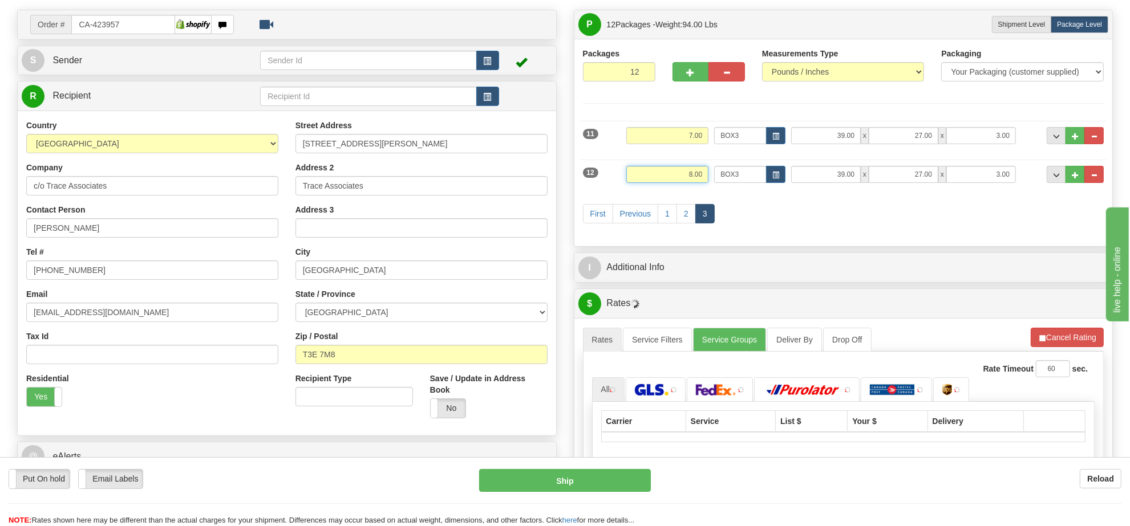
click at [699, 178] on input "8.00" at bounding box center [667, 174] width 82 height 17
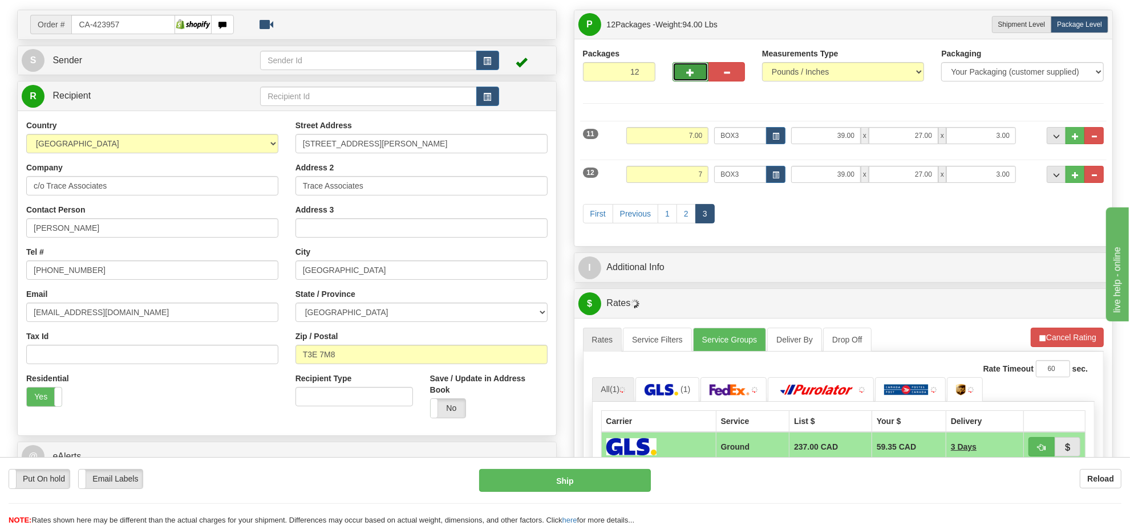
type input "7.00"
click at [682, 76] on button "button" at bounding box center [690, 71] width 37 height 19
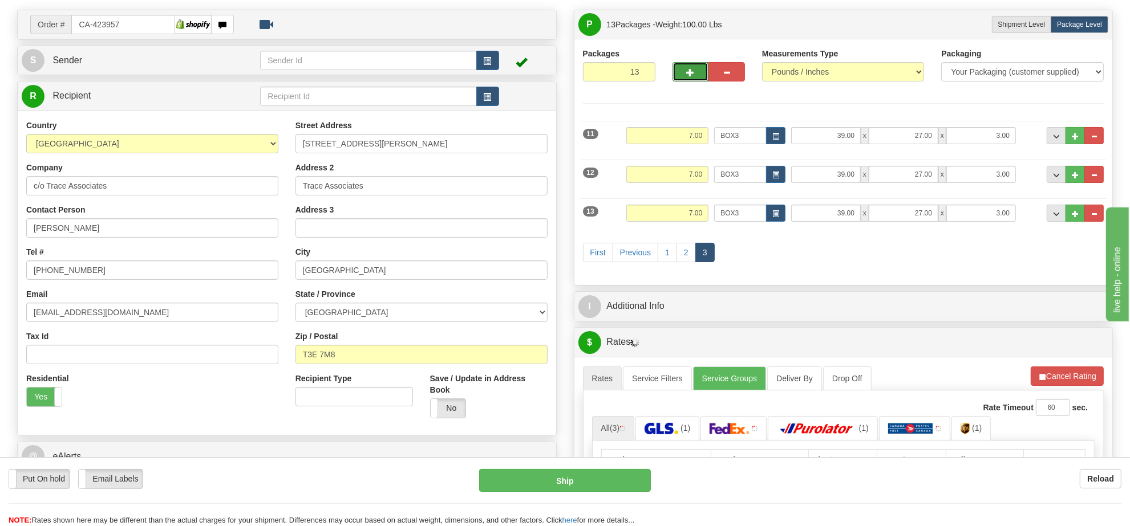
click at [688, 72] on span "button" at bounding box center [691, 72] width 8 height 7
type input "14"
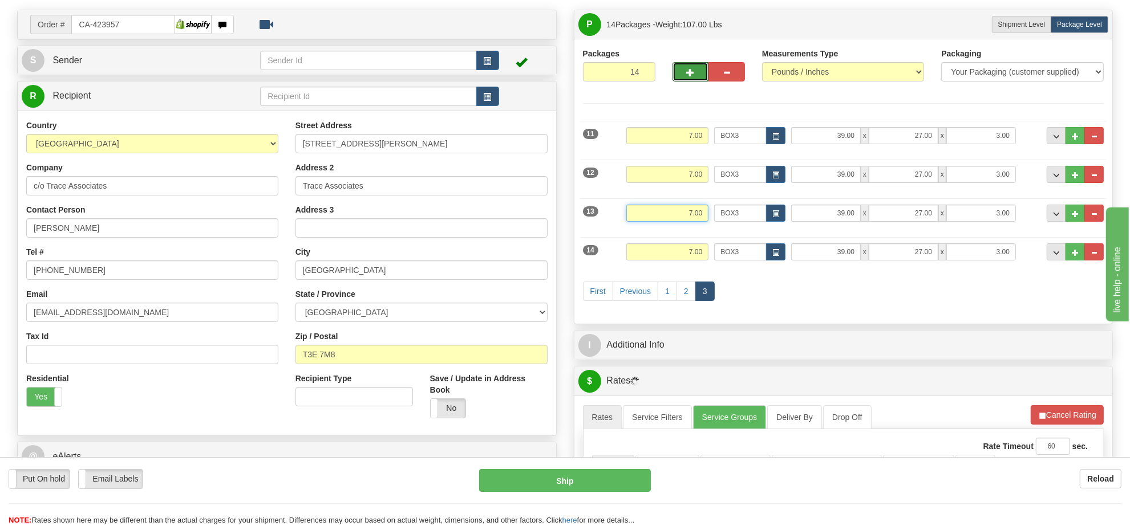
click at [696, 217] on input "7.00" at bounding box center [667, 213] width 82 height 17
type input "5.00"
click at [699, 258] on input "7.00" at bounding box center [667, 252] width 82 height 17
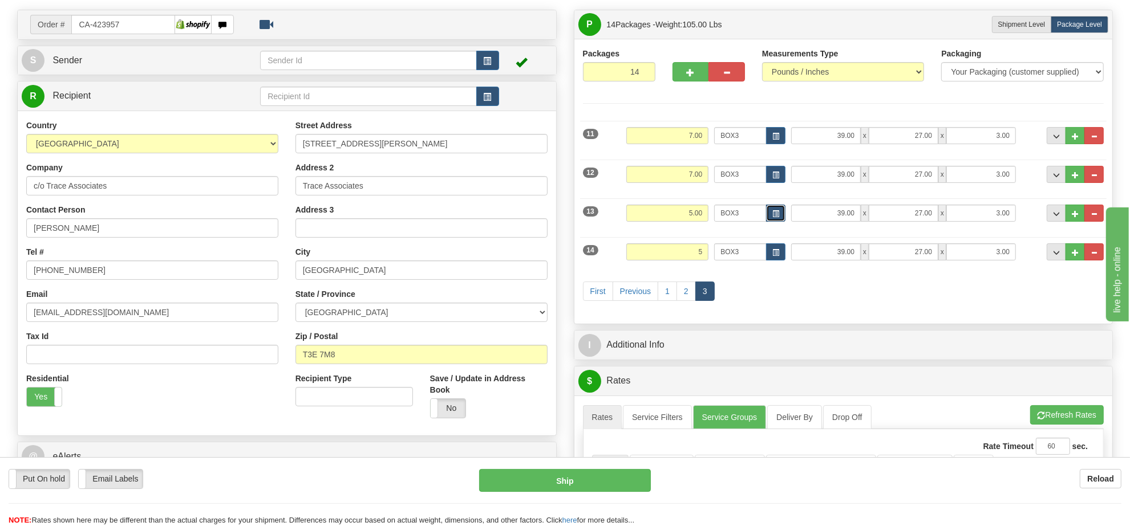
click at [773, 211] on button "button" at bounding box center [775, 213] width 19 height 17
type input "5.00"
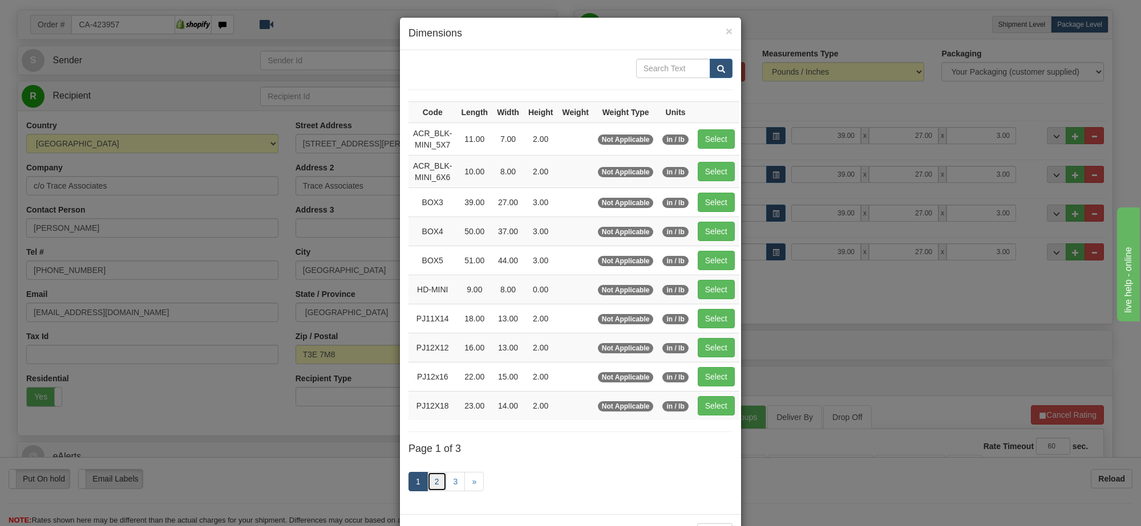
click at [433, 486] on link "2" at bounding box center [436, 481] width 19 height 19
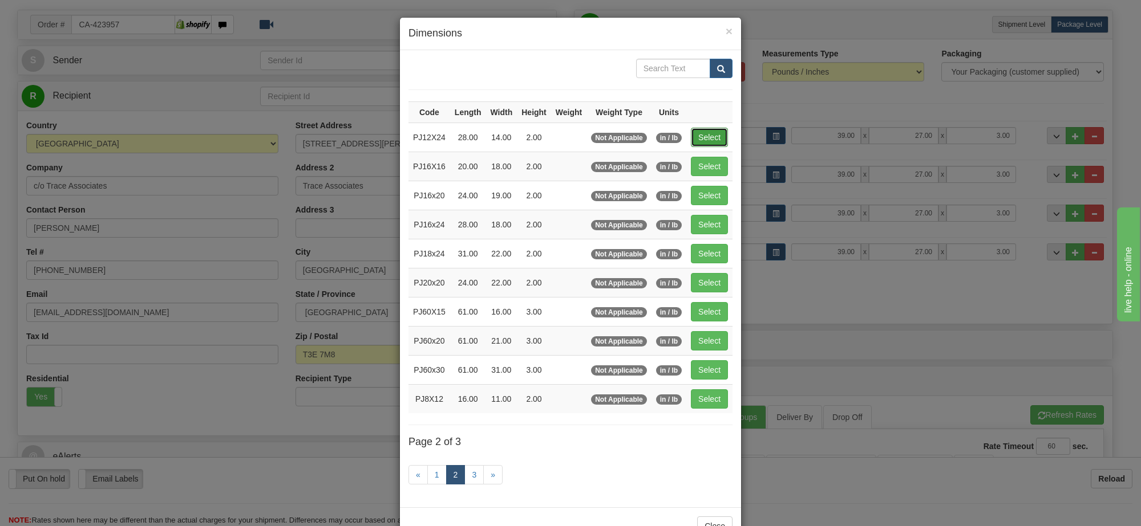
click at [695, 139] on button "Select" at bounding box center [709, 137] width 37 height 19
type input "PJ12X24"
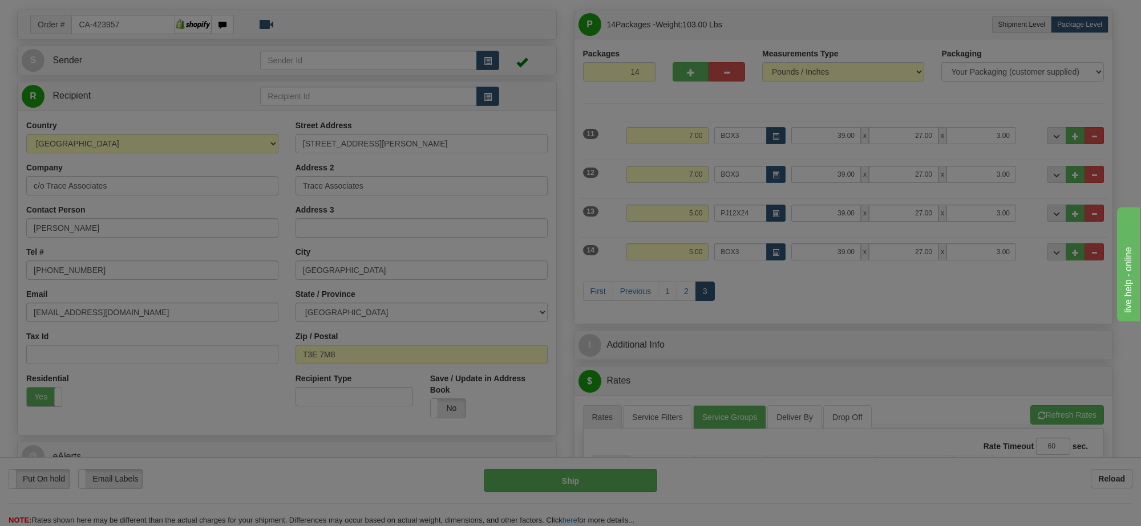
type input "28.00"
type input "14.00"
type input "2.00"
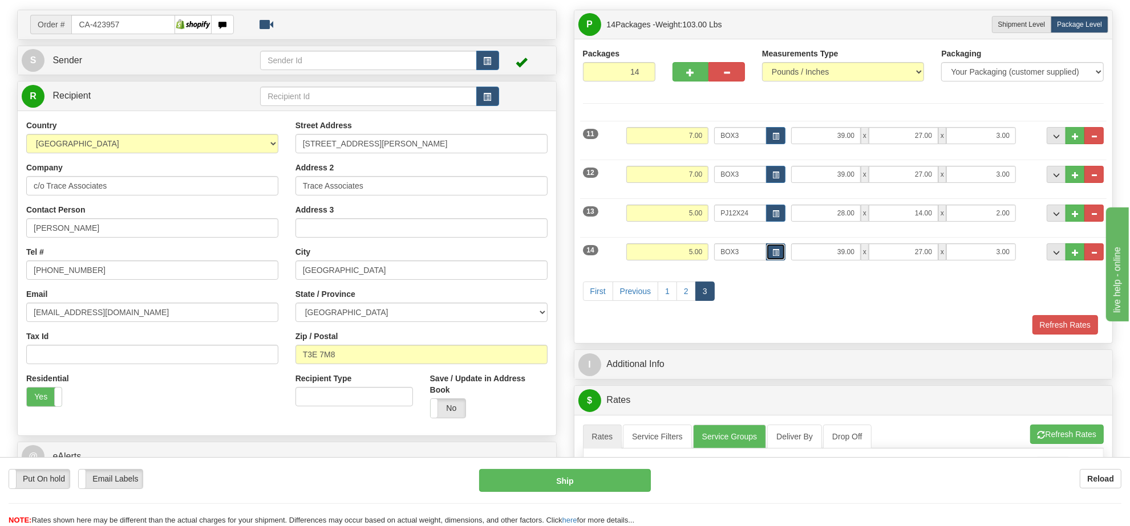
click at [776, 249] on button "button" at bounding box center [775, 252] width 19 height 17
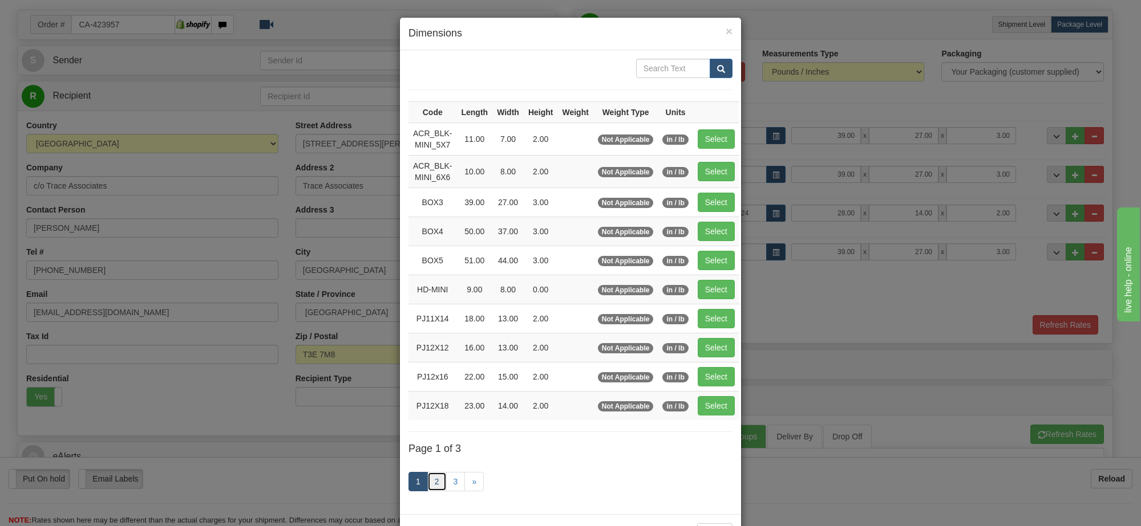
click at [432, 492] on link "2" at bounding box center [436, 481] width 19 height 19
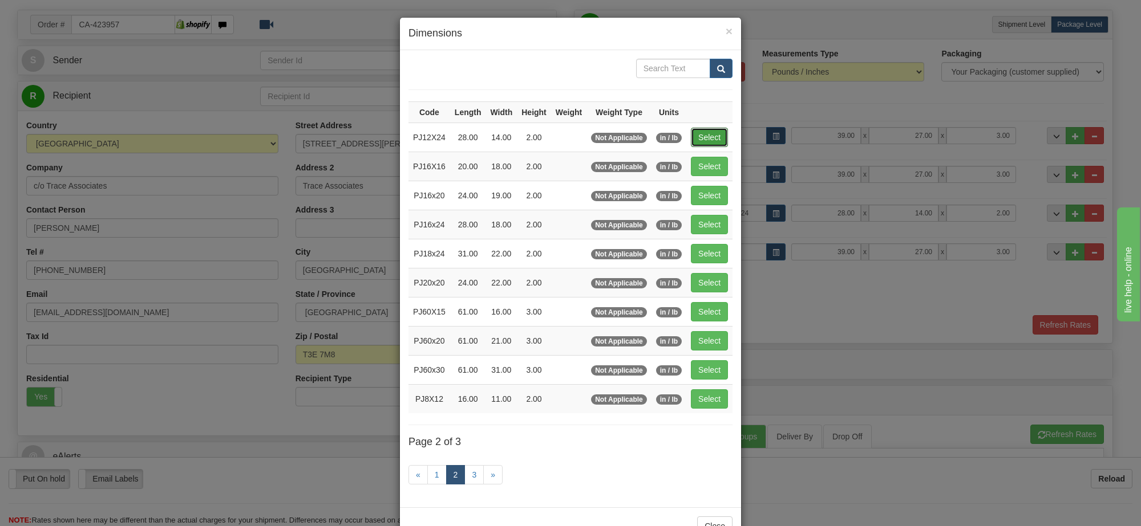
click at [692, 143] on button "Select" at bounding box center [709, 137] width 37 height 19
type input "PJ12X24"
type input "28.00"
type input "14.00"
type input "2.00"
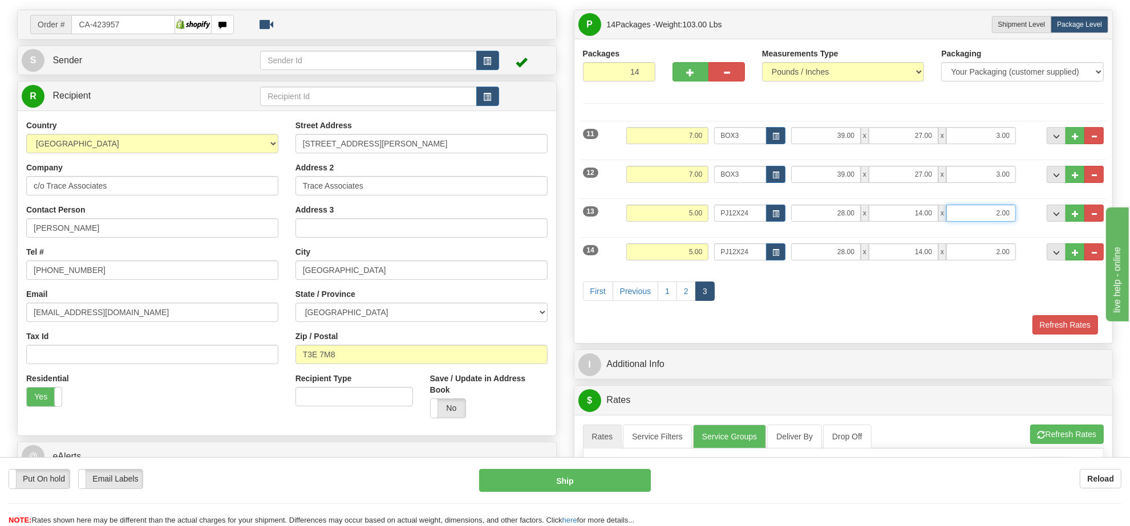
click at [983, 218] on input "2.00" at bounding box center [981, 213] width 70 height 17
type input "4.00"
click at [999, 258] on input "2.00" at bounding box center [981, 252] width 70 height 17
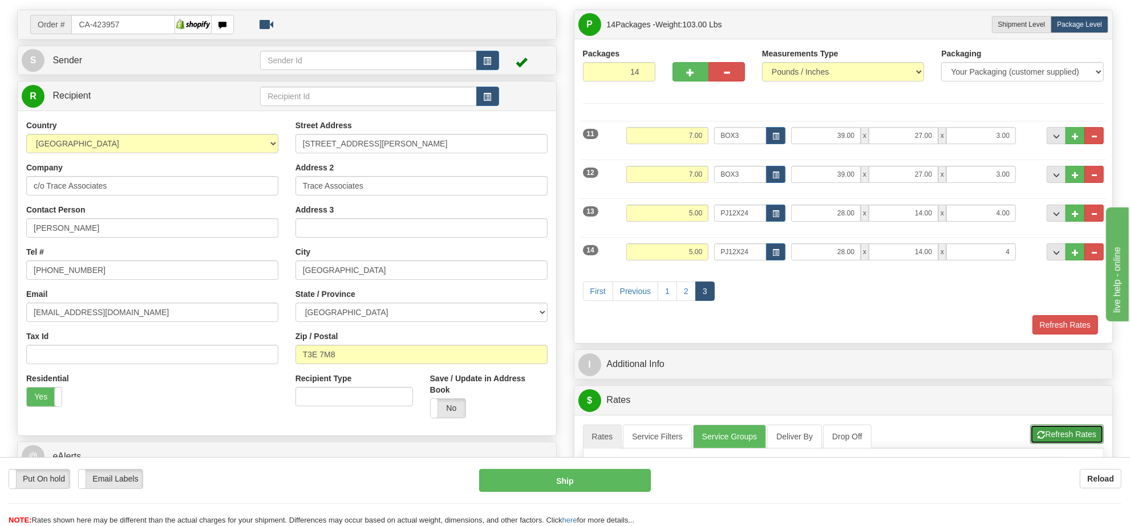
type input "4.00"
drag, startPoint x: 1057, startPoint y: 441, endPoint x: 994, endPoint y: 290, distance: 163.6
click at [1057, 439] on button "Refresh Rates" at bounding box center [1067, 434] width 74 height 19
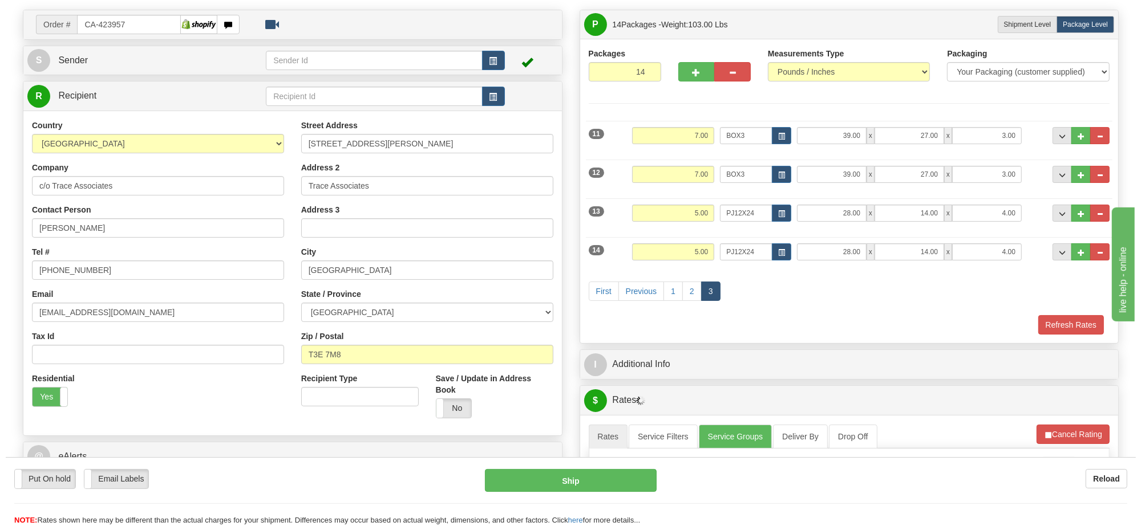
scroll to position [285, 0]
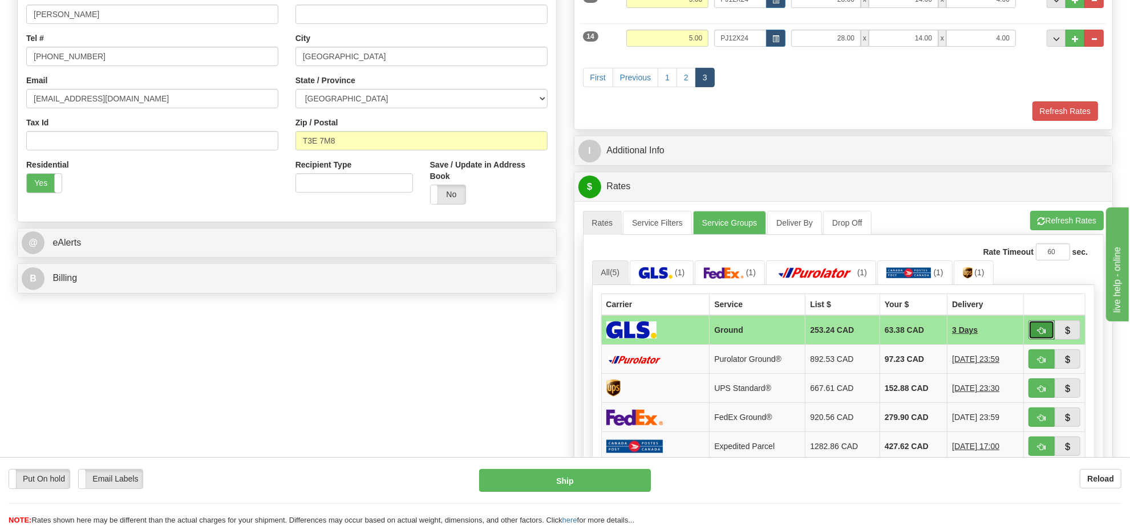
click at [1033, 336] on button "button" at bounding box center [1041, 330] width 26 height 19
type input "1"
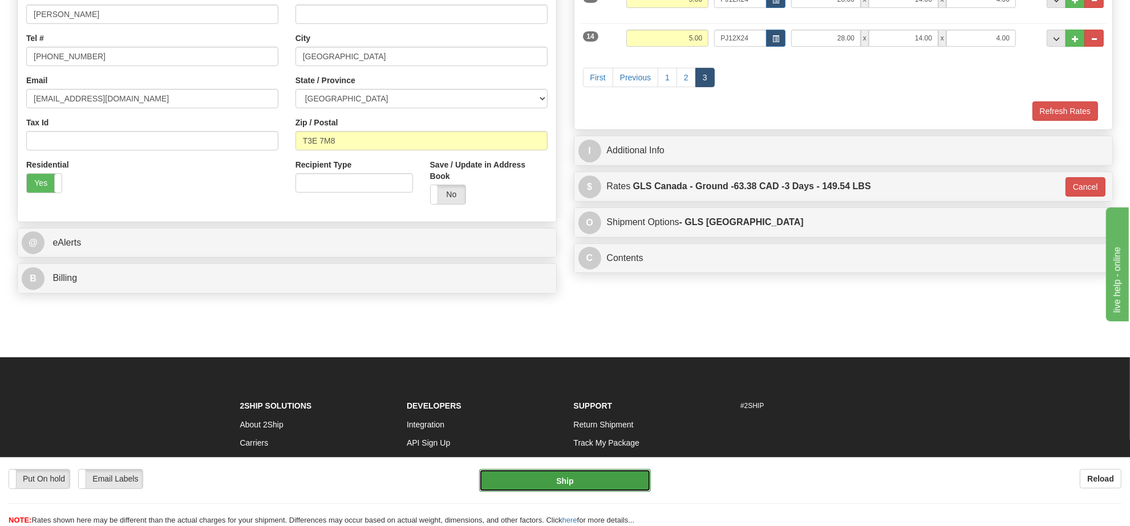
click at [605, 479] on button "Ship" at bounding box center [564, 480] width 171 height 23
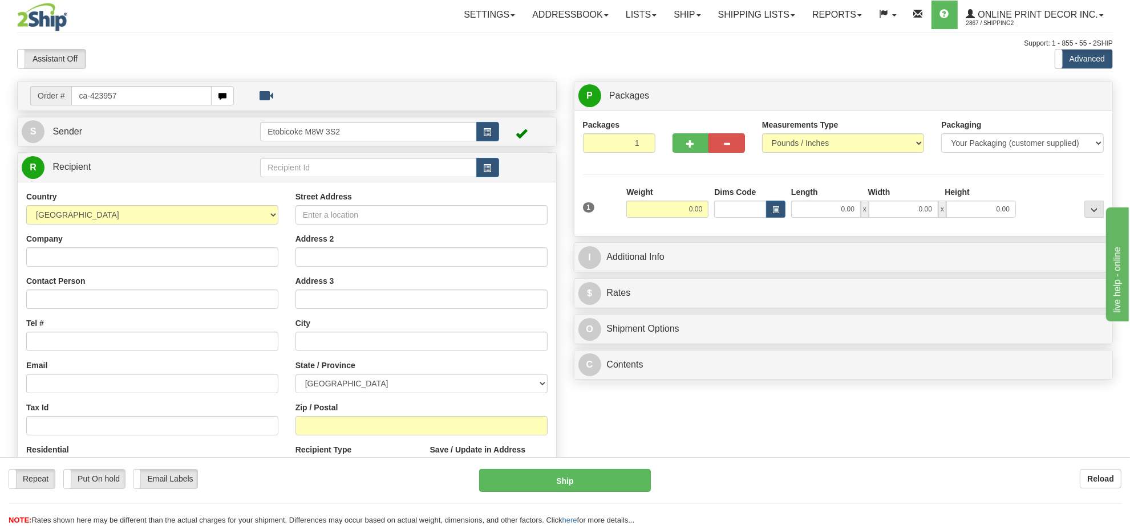
type input "ca-423957"
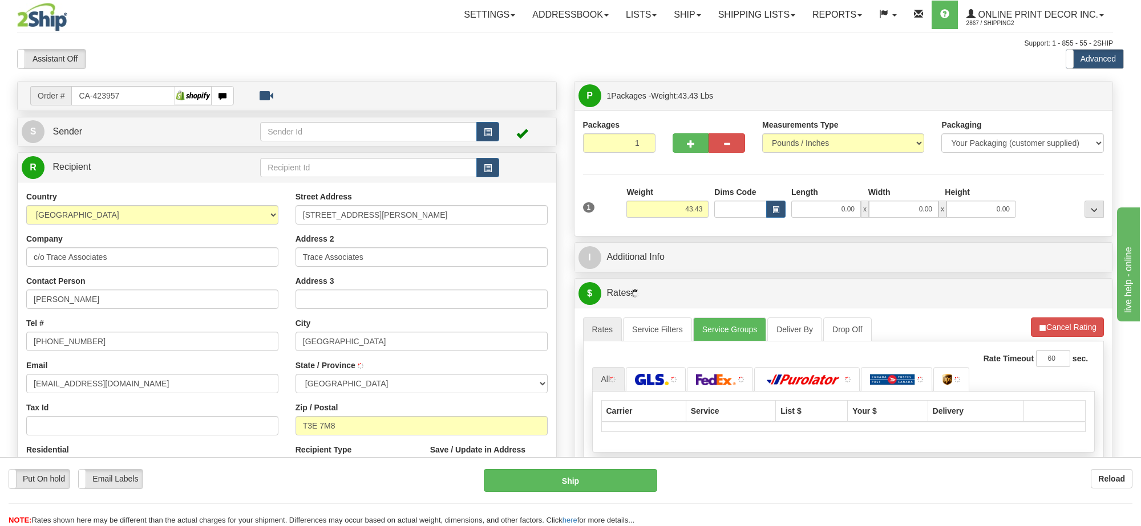
type input "[GEOGRAPHIC_DATA]"
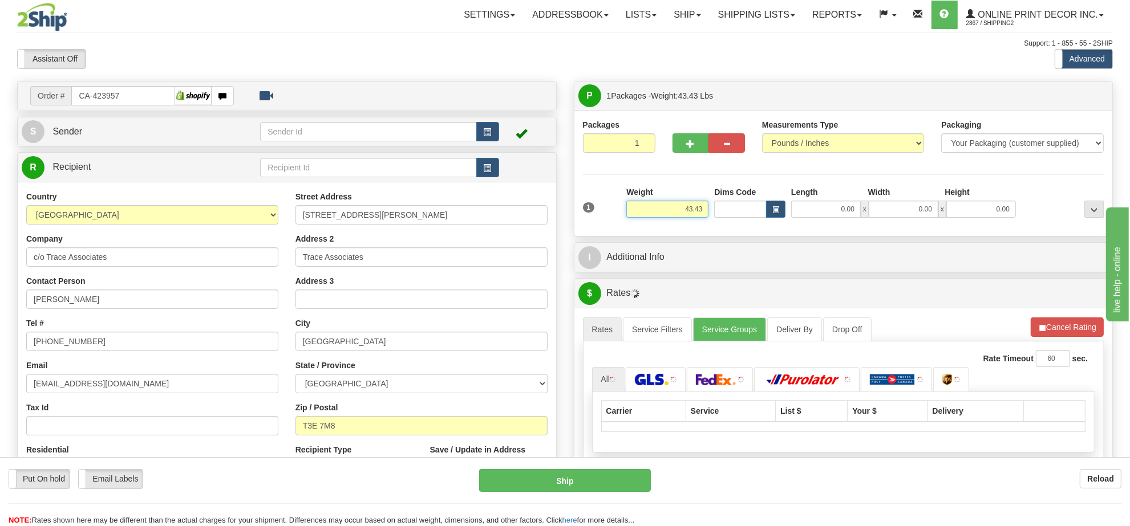
click at [686, 209] on input "43.43" at bounding box center [667, 209] width 82 height 17
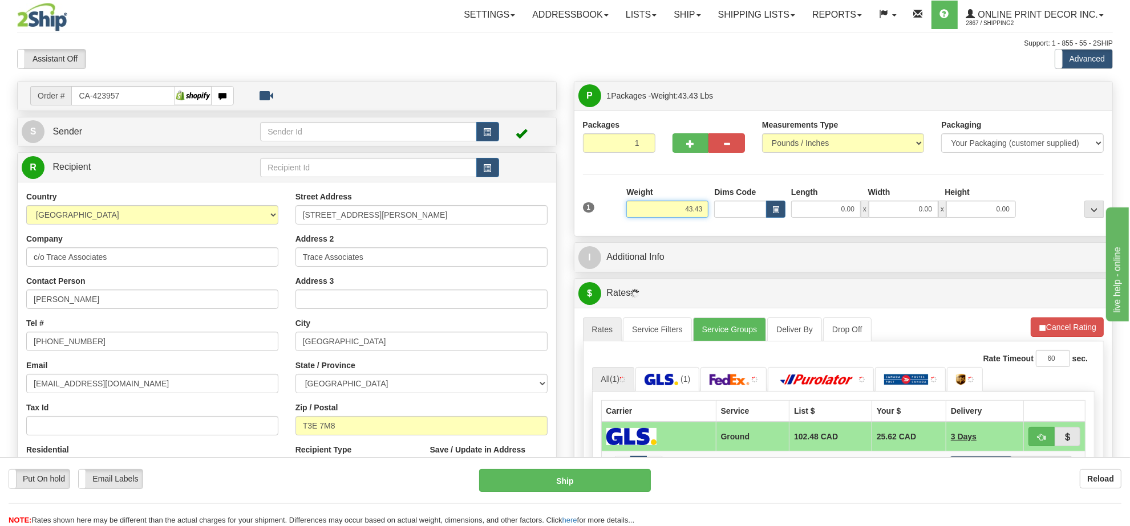
click at [686, 209] on input "43.43" at bounding box center [667, 209] width 82 height 17
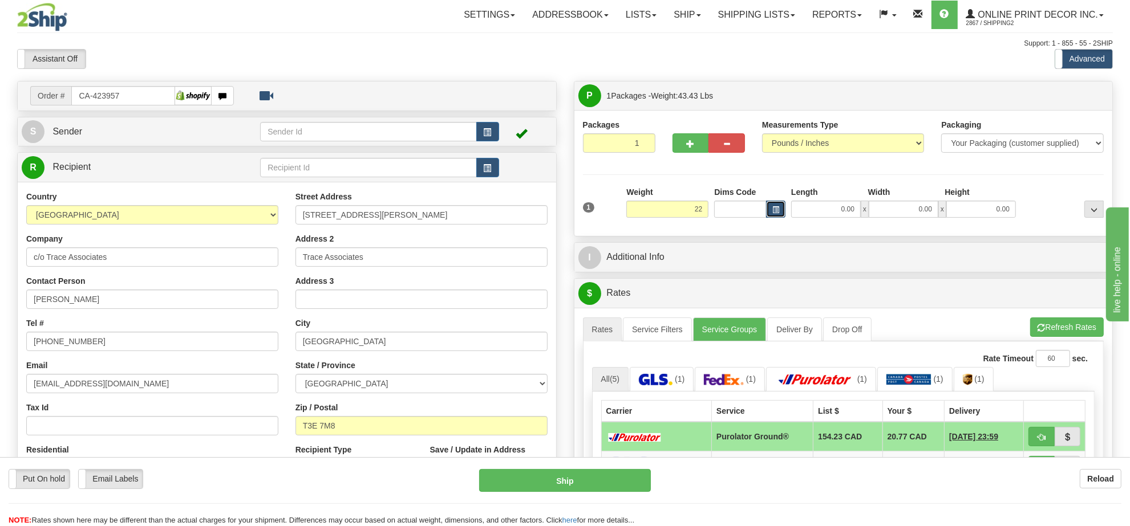
type input "22.00"
click at [779, 212] on span "button" at bounding box center [775, 210] width 7 height 6
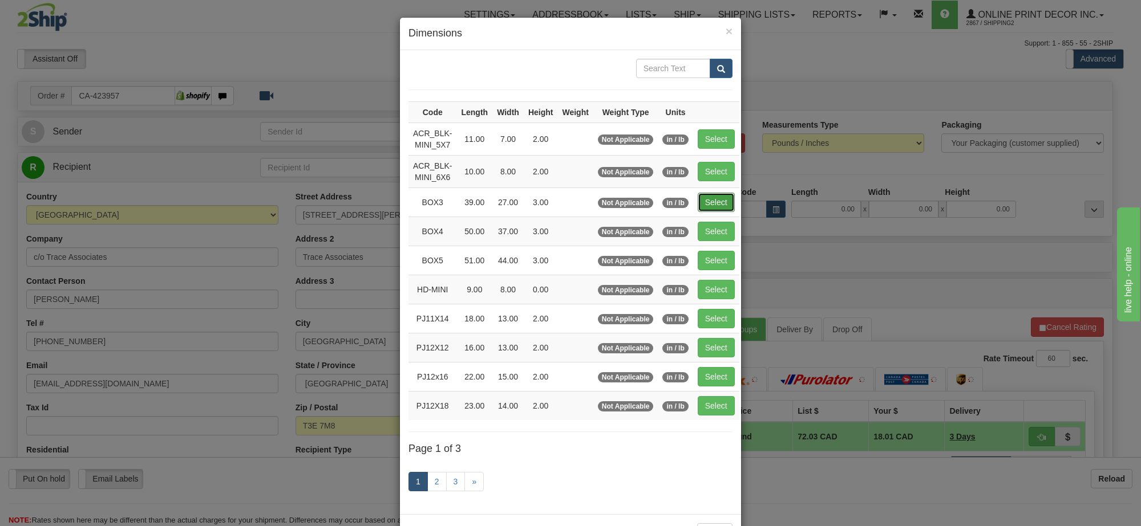
click at [716, 198] on button "Select" at bounding box center [716, 202] width 37 height 19
type input "BOX3"
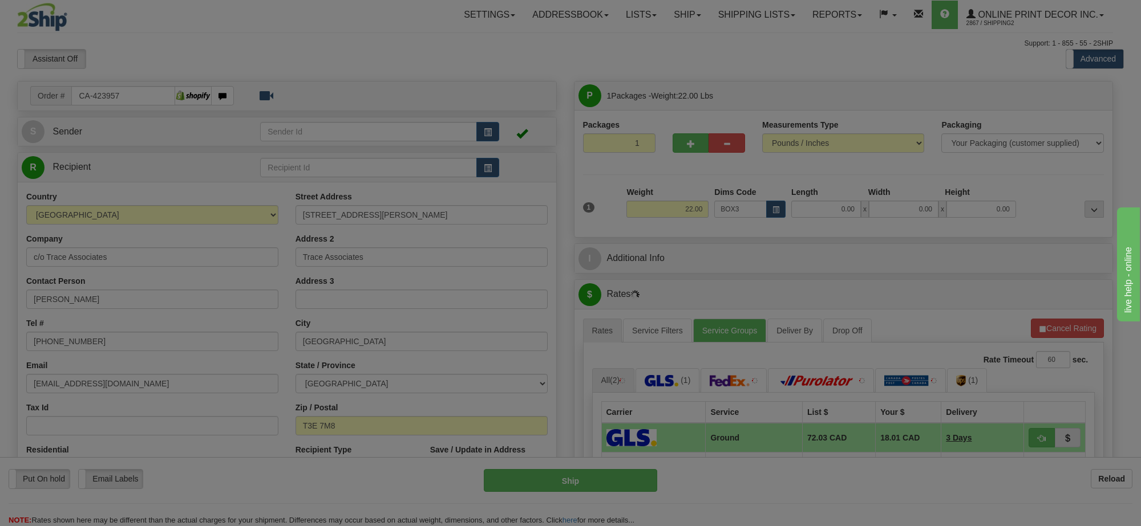
type input "39.00"
type input "27.00"
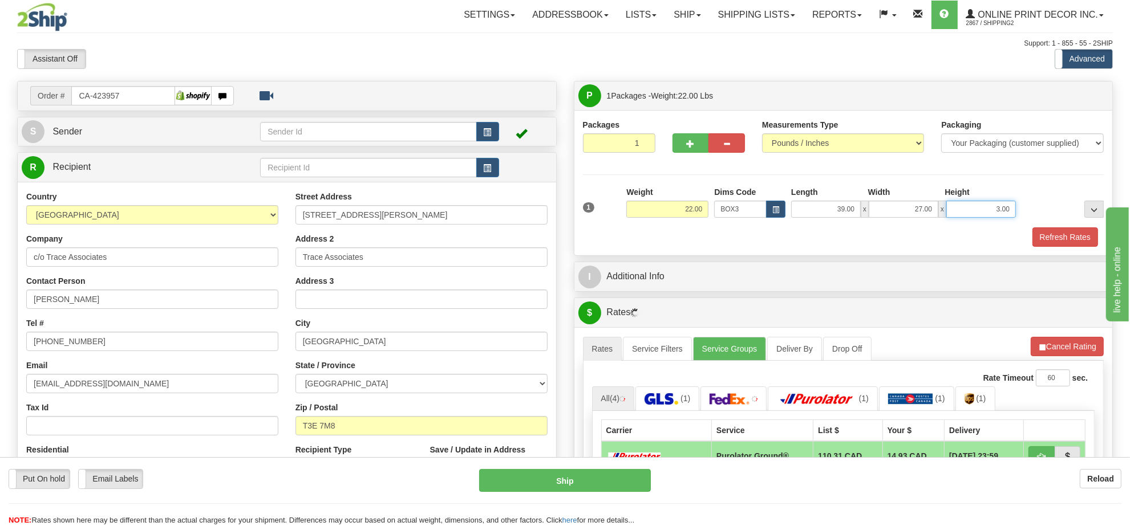
click at [1004, 210] on input "3.00" at bounding box center [981, 209] width 70 height 17
type input "9.00"
click at [688, 148] on span "button" at bounding box center [691, 143] width 8 height 7
radio input "true"
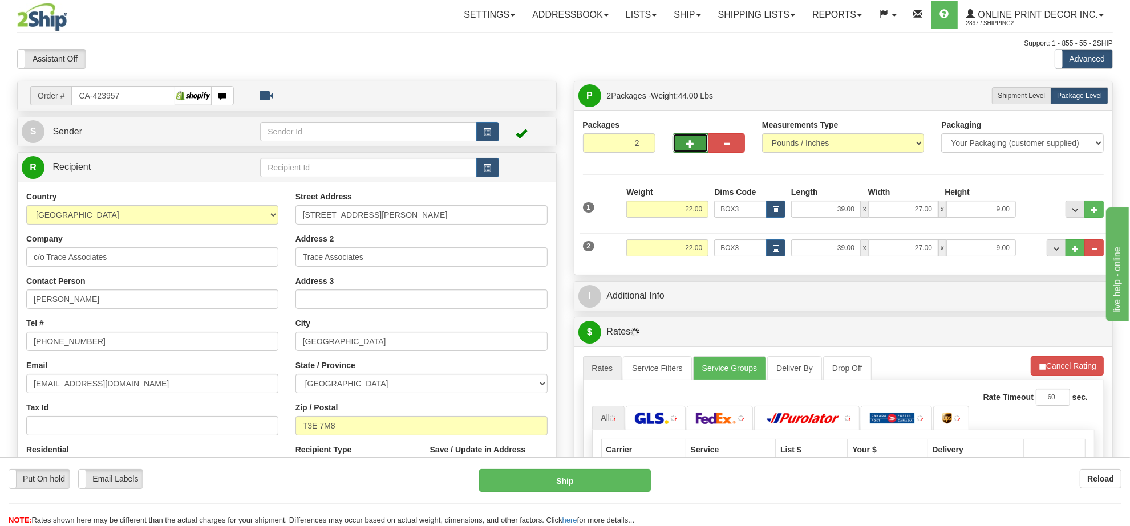
click at [688, 148] on span "button" at bounding box center [691, 143] width 8 height 7
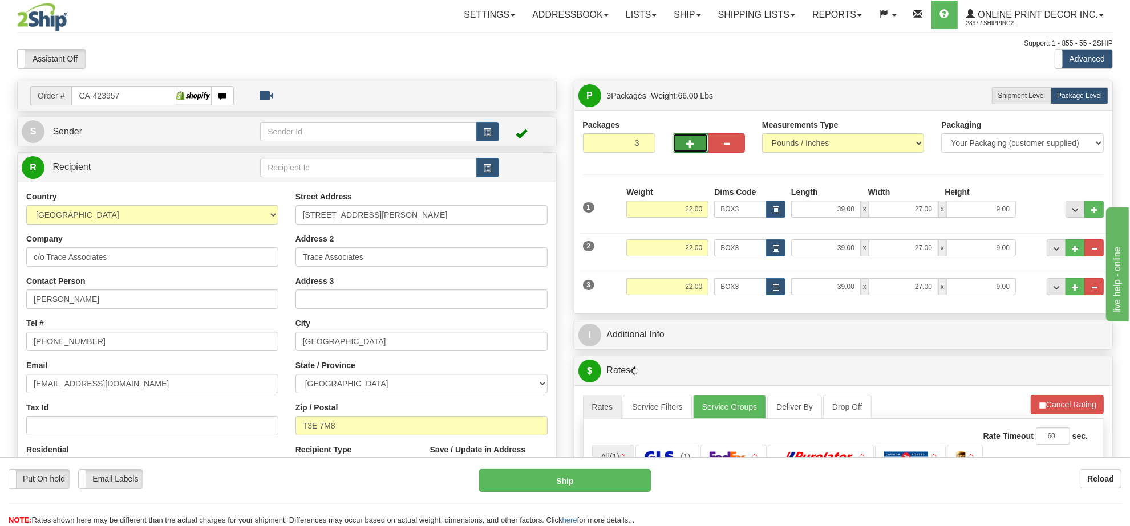
click at [688, 148] on span "button" at bounding box center [691, 143] width 8 height 7
type input "4"
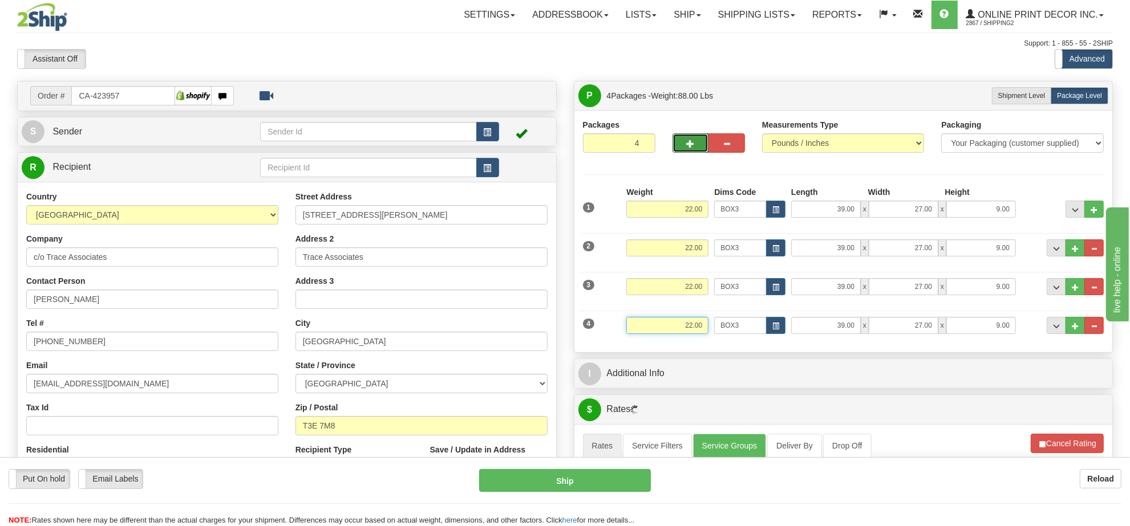
click at [690, 327] on input "22.00" at bounding box center [667, 325] width 82 height 17
type input "21.00"
click at [697, 284] on input "22.00" at bounding box center [667, 286] width 82 height 17
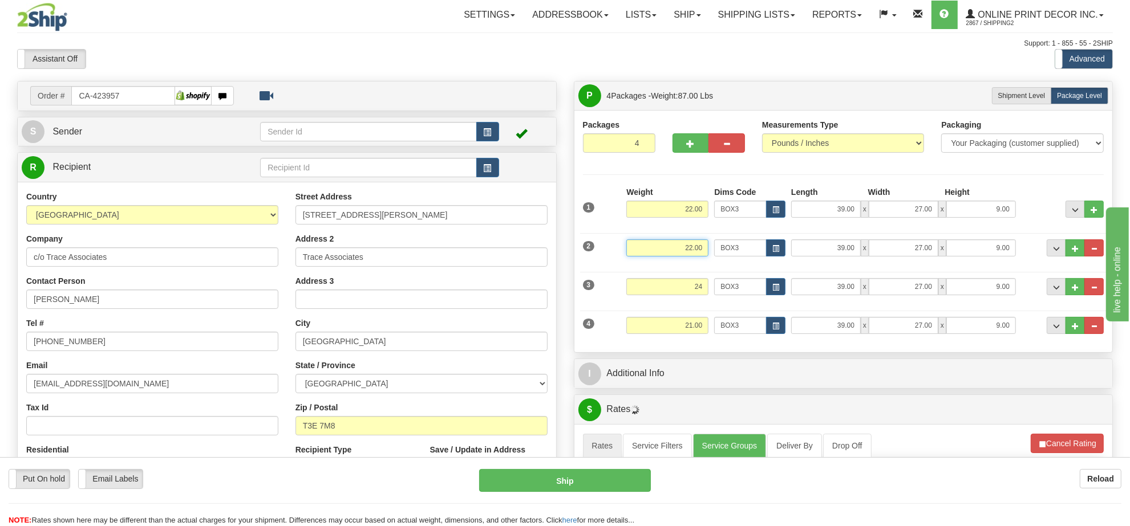
type input "24.00"
click at [698, 251] on input "22.00" at bounding box center [667, 248] width 82 height 17
type input "24.00"
click at [684, 206] on input "22.00" at bounding box center [667, 209] width 82 height 17
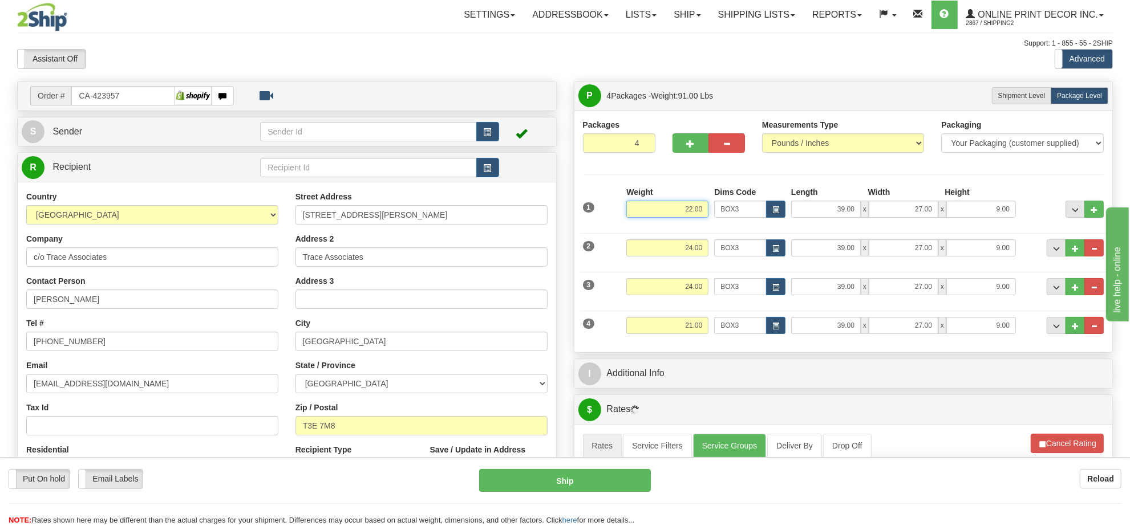
click at [684, 206] on input "22.00" at bounding box center [667, 209] width 82 height 17
type input "24"
click at [691, 137] on button "button" at bounding box center [690, 142] width 37 height 19
type input "5"
type input "24.00"
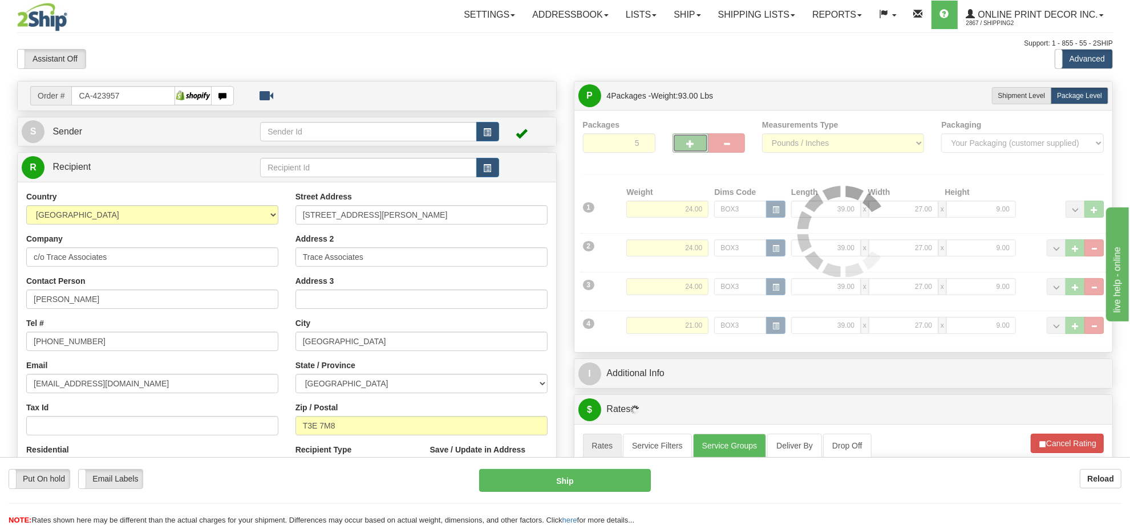
scroll to position [71, 0]
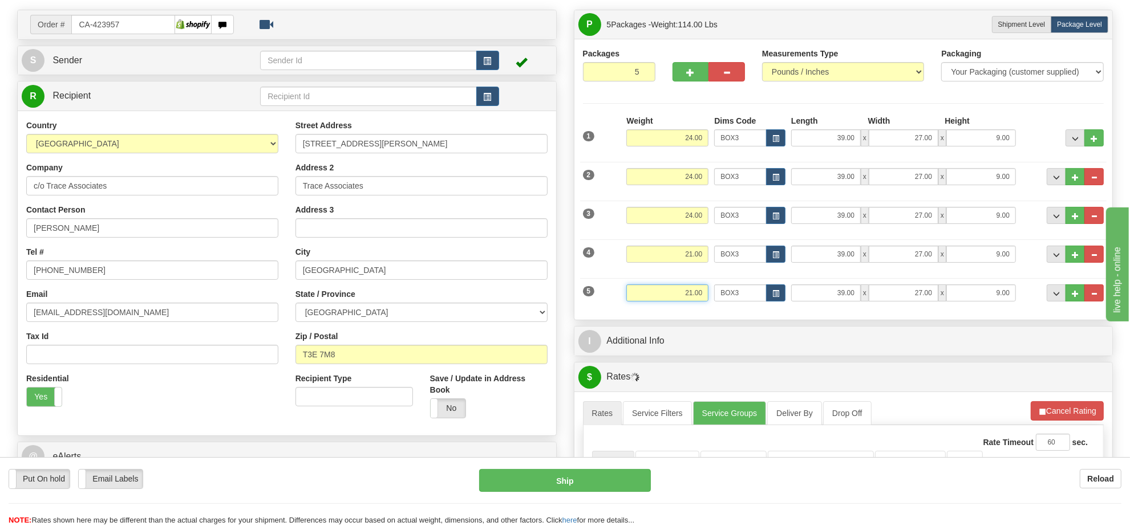
click at [699, 291] on input "21.00" at bounding box center [667, 293] width 82 height 17
type input "5.00"
click at [776, 293] on span "button" at bounding box center [775, 294] width 7 height 6
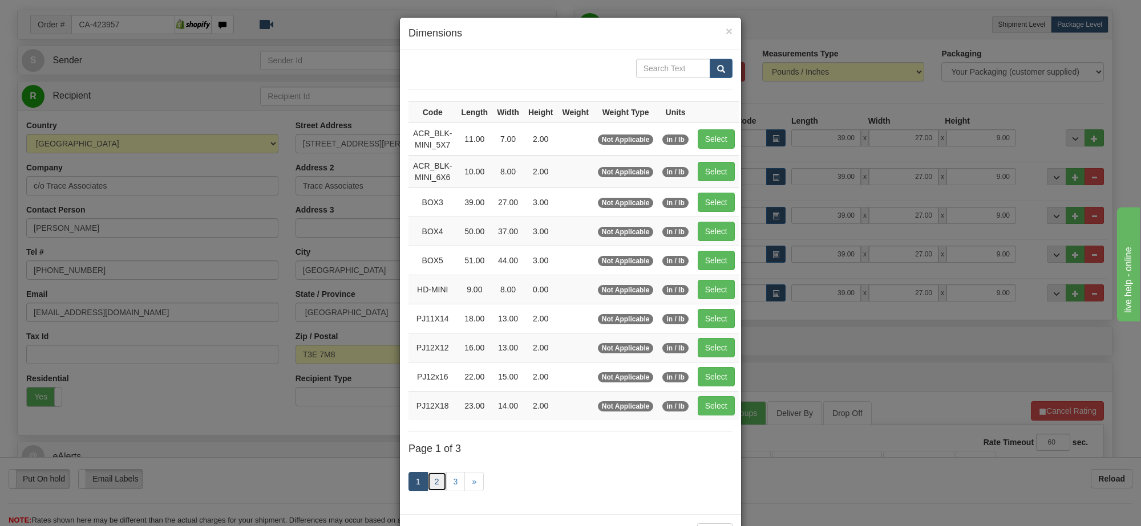
click at [427, 492] on link "2" at bounding box center [436, 481] width 19 height 19
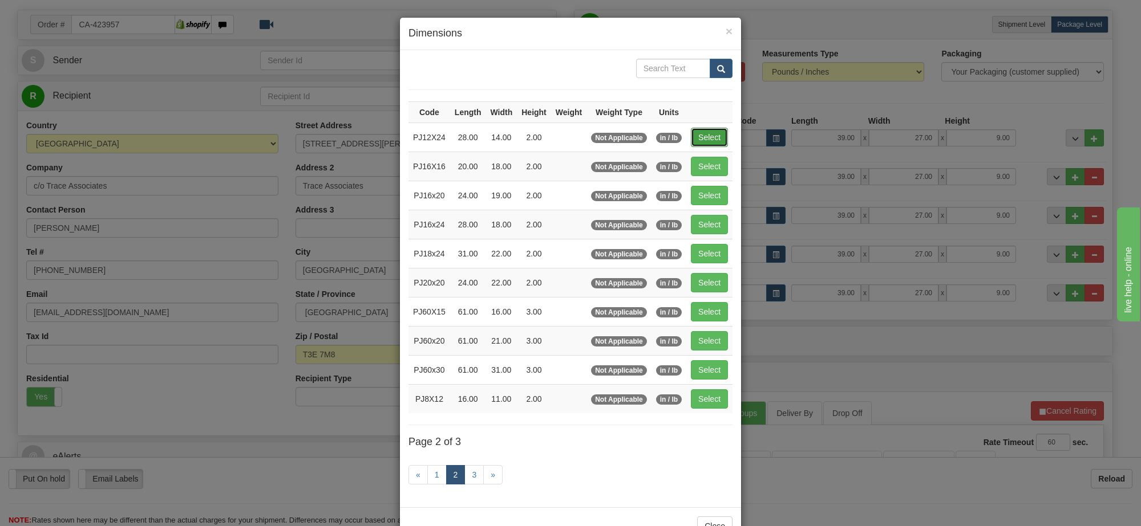
click at [702, 139] on button "Select" at bounding box center [709, 137] width 37 height 19
type input "PJ12X24"
type input "28.00"
type input "14.00"
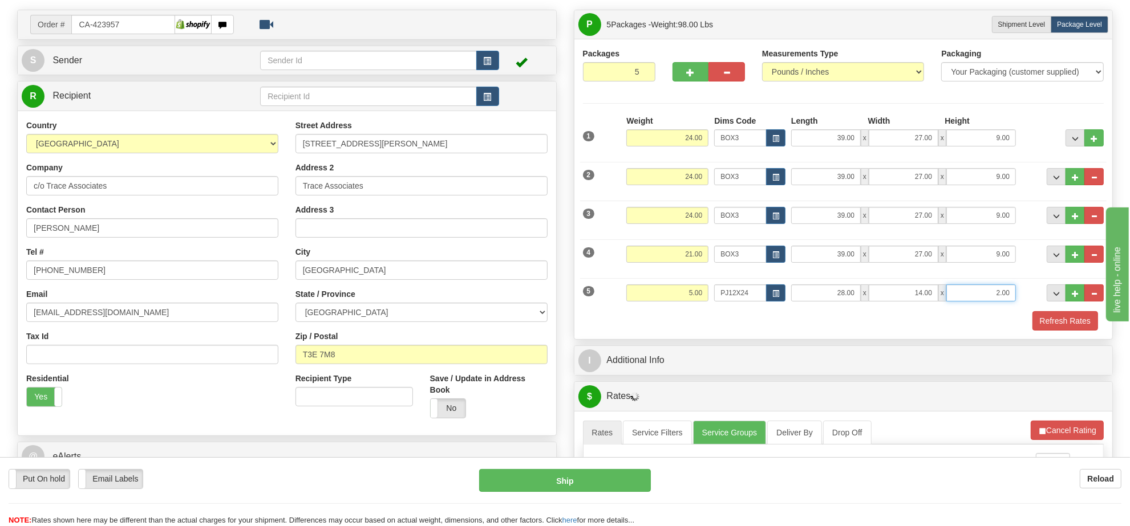
click at [984, 297] on input "2.00" at bounding box center [981, 293] width 70 height 17
type input "4.00"
click at [1073, 294] on span "..." at bounding box center [1075, 294] width 7 height 6
type input "6"
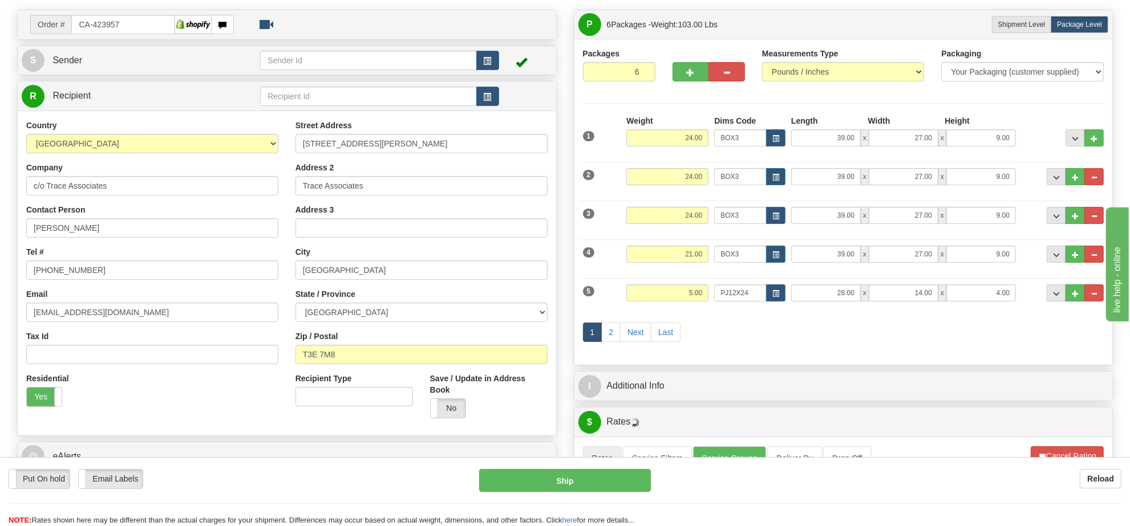
scroll to position [214, 0]
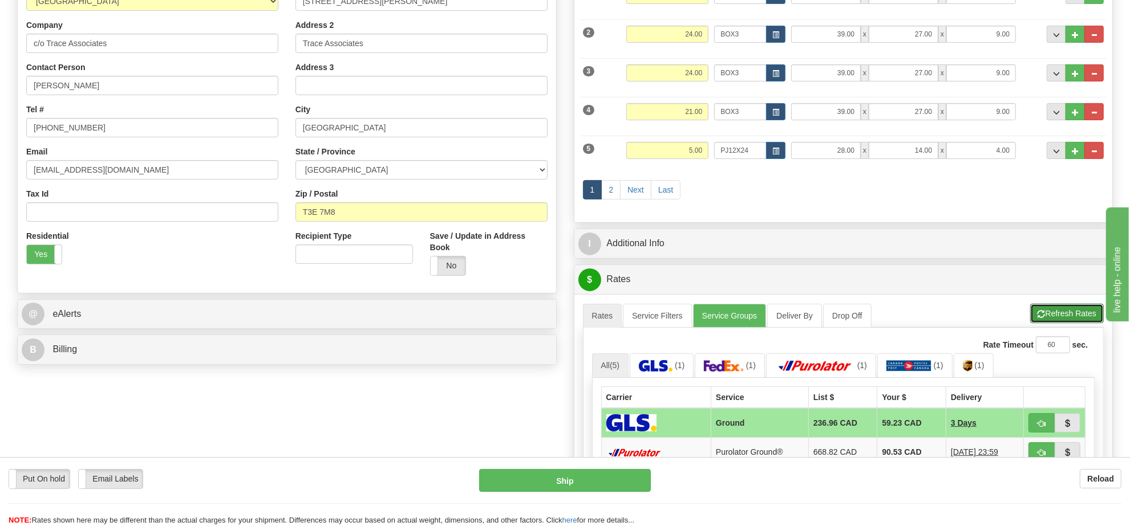
click at [1052, 319] on button "Refresh Rates" at bounding box center [1067, 313] width 74 height 19
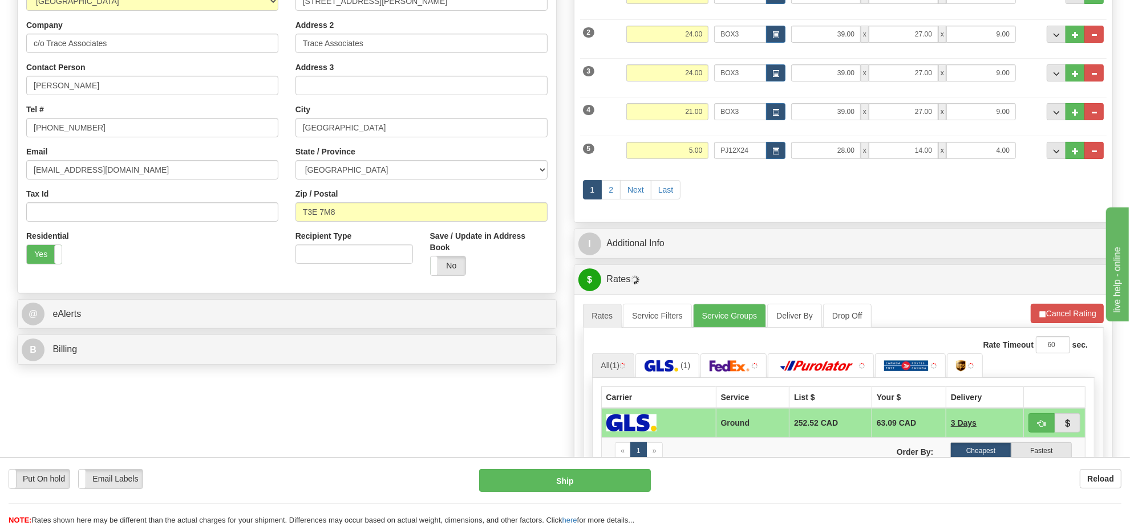
scroll to position [285, 0]
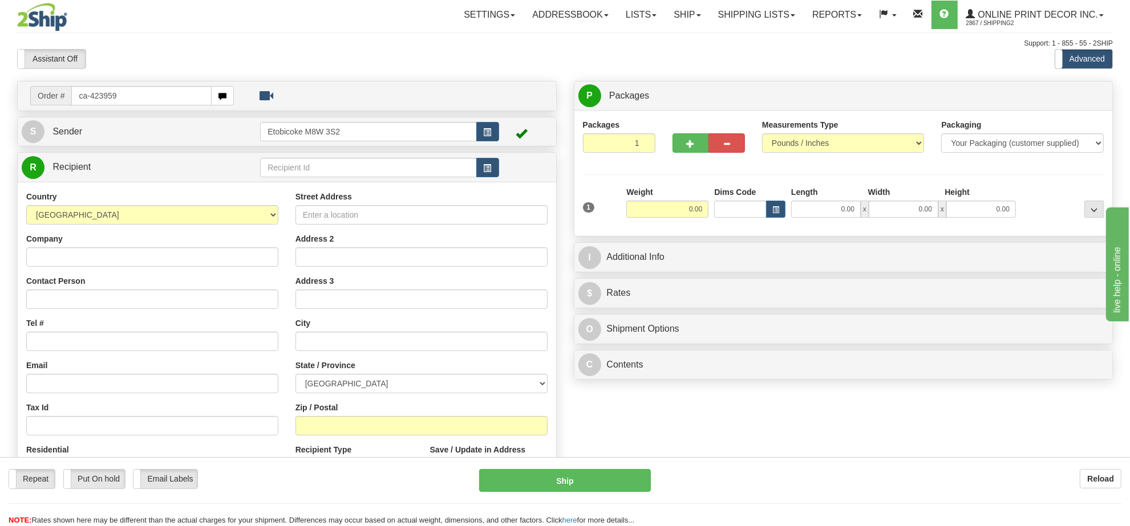
type input "ca-423959"
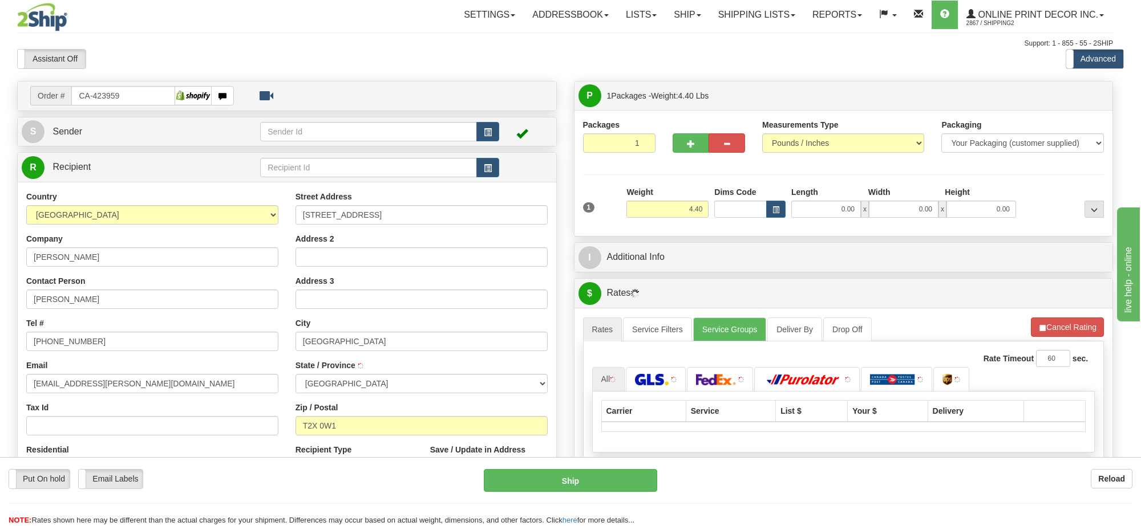
type input "[GEOGRAPHIC_DATA]"
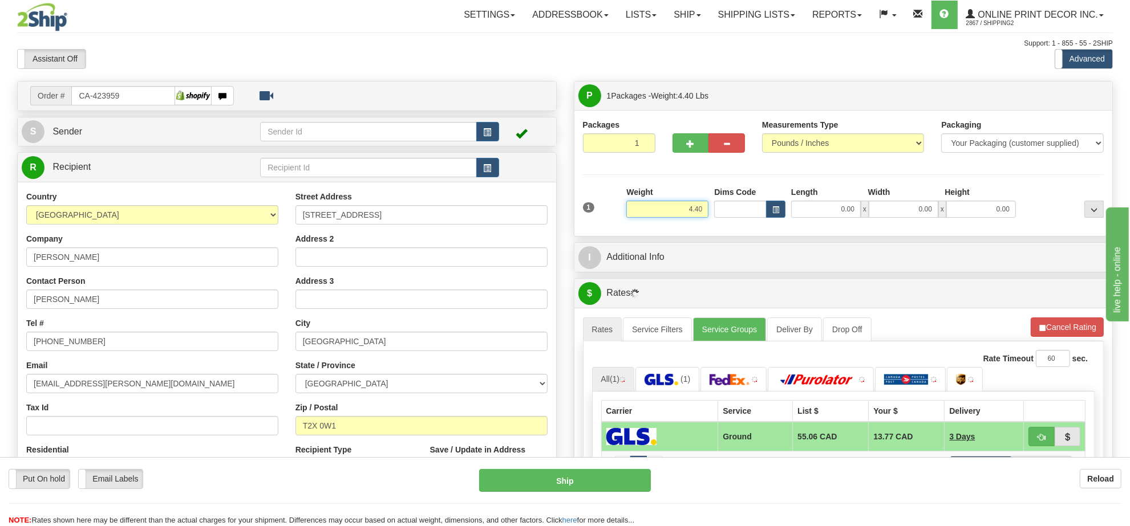
click at [683, 201] on input "4.40" at bounding box center [667, 209] width 82 height 17
click at [684, 210] on input "4.40" at bounding box center [667, 209] width 82 height 17
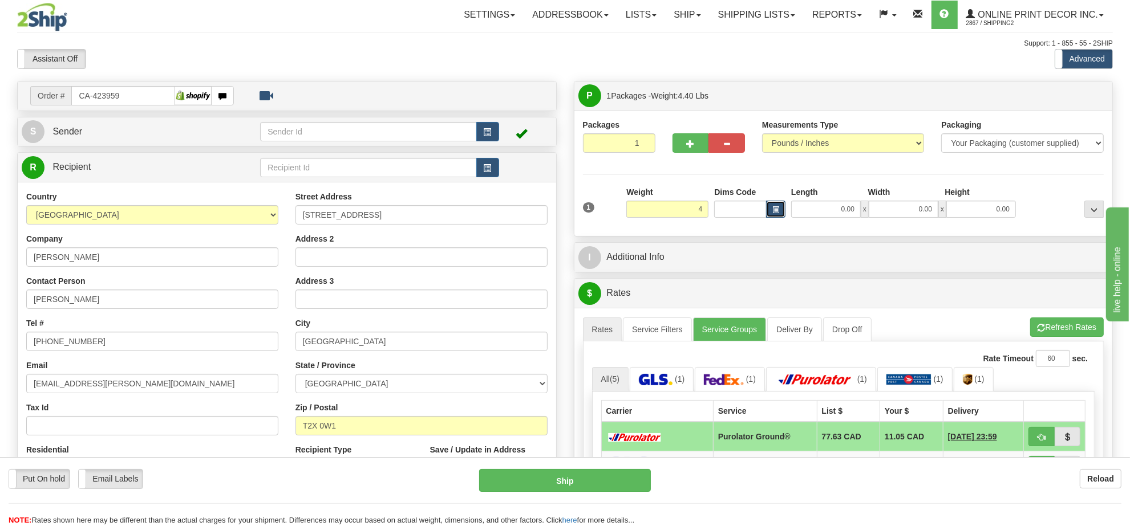
click at [776, 204] on button "button" at bounding box center [775, 209] width 19 height 17
type input "4.00"
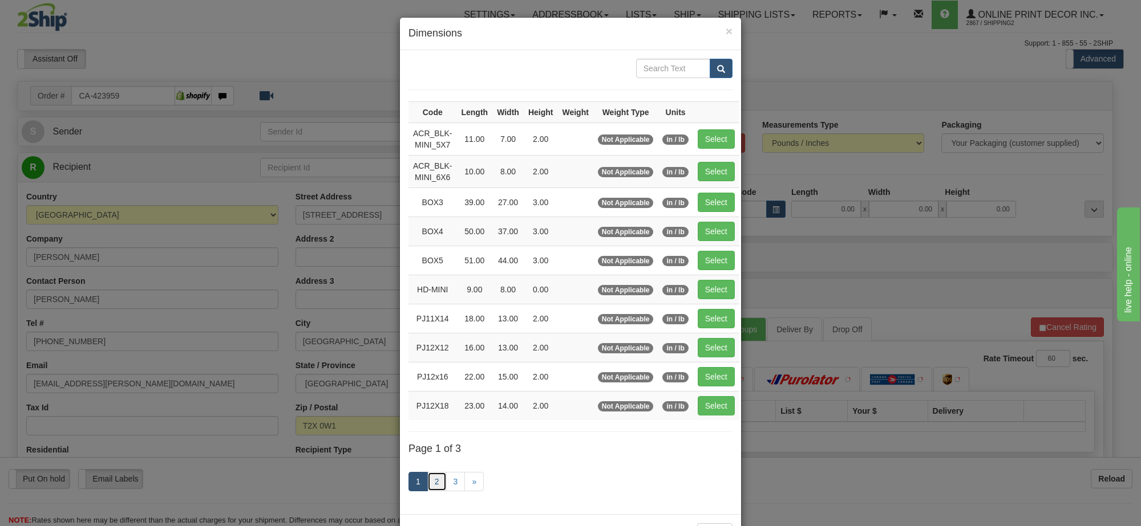
click at [431, 488] on link "2" at bounding box center [436, 481] width 19 height 19
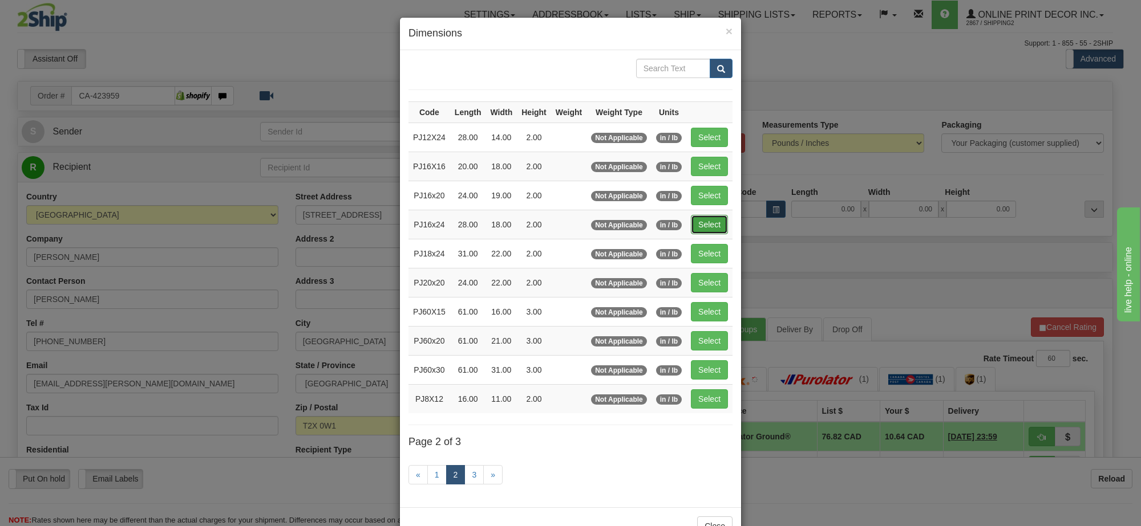
click at [708, 229] on button "Select" at bounding box center [709, 224] width 37 height 19
type input "PJ16x24"
type input "28.00"
type input "18.00"
type input "2.00"
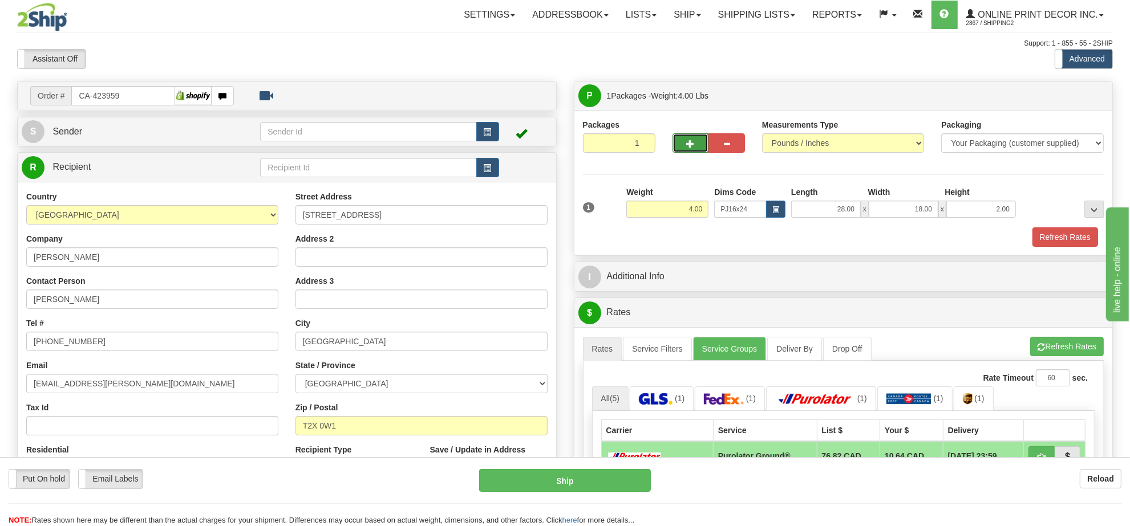
click at [690, 146] on span "button" at bounding box center [691, 143] width 8 height 7
radio input "true"
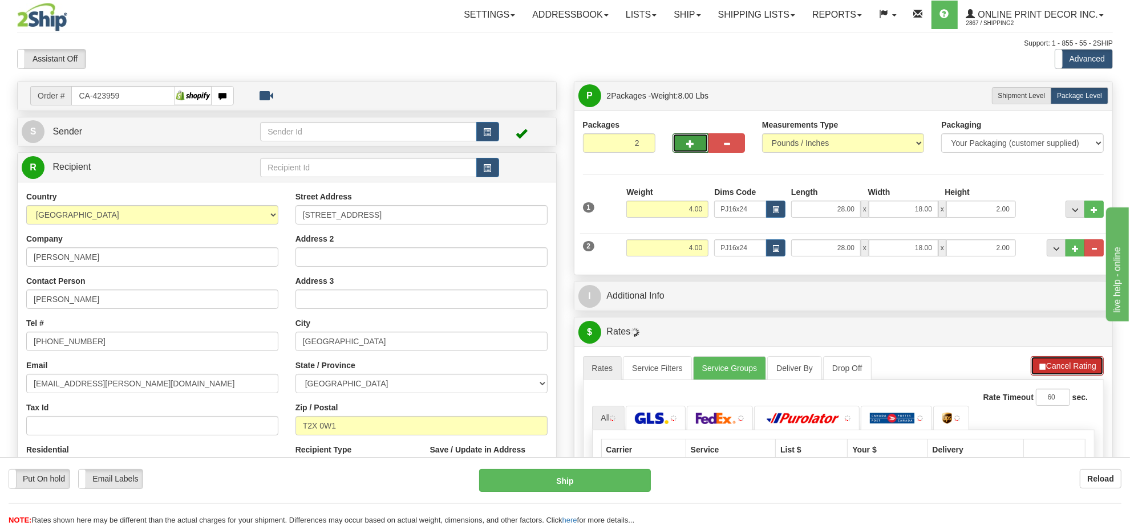
click at [1085, 371] on button "Cancel Rating" at bounding box center [1067, 365] width 73 height 19
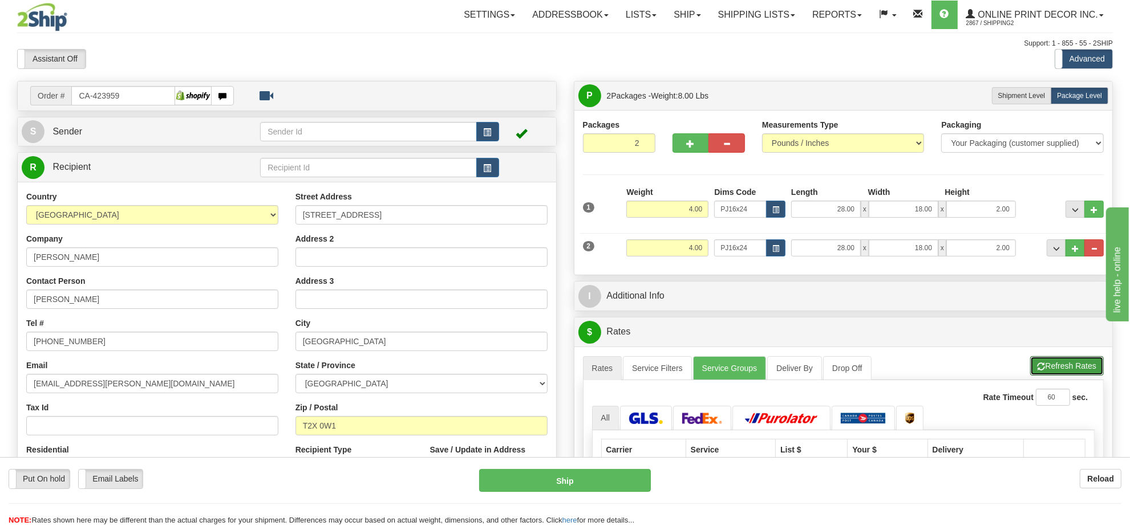
click at [1085, 371] on button "Refresh Rates" at bounding box center [1067, 365] width 74 height 19
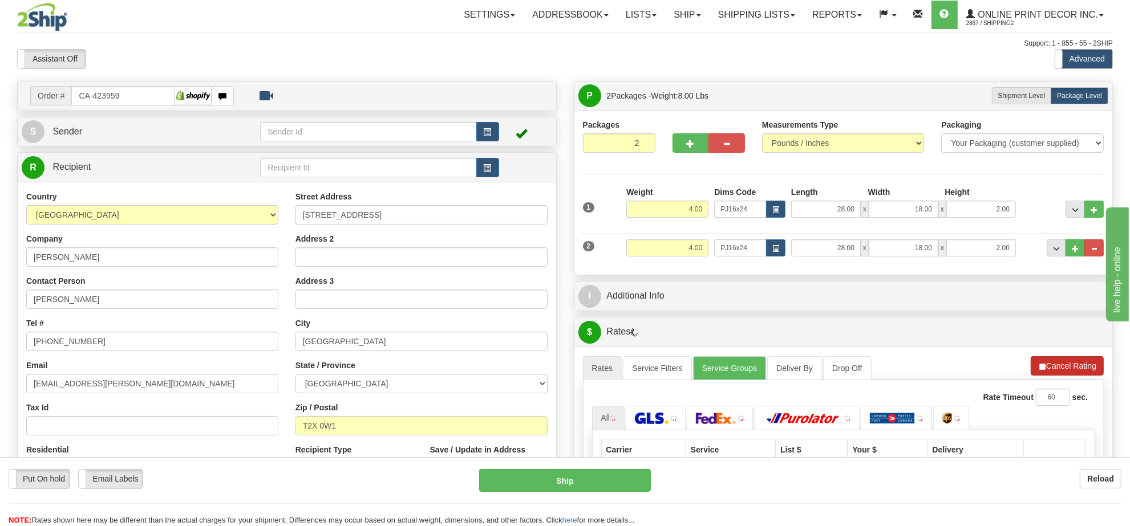
scroll to position [71, 0]
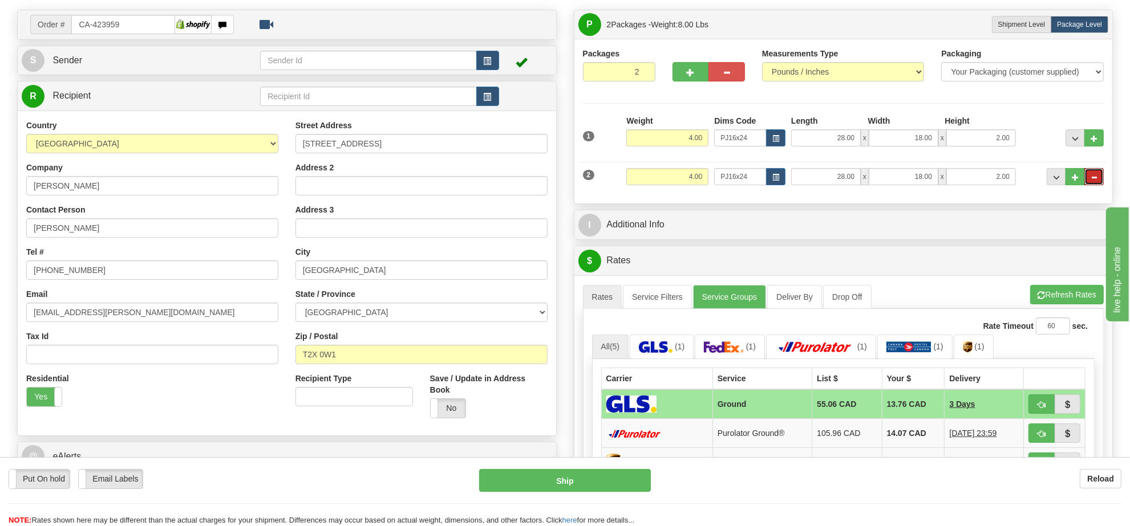
drag, startPoint x: 1096, startPoint y: 186, endPoint x: 1061, endPoint y: 186, distance: 34.2
click at [1096, 185] on button "..." at bounding box center [1093, 176] width 19 height 17
type input "1"
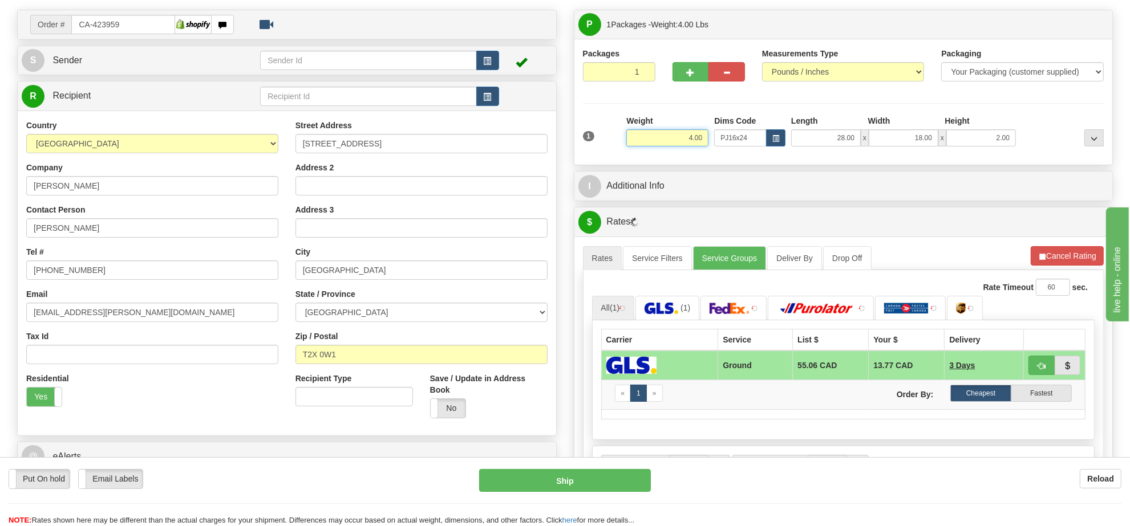
click at [694, 139] on input "4.00" at bounding box center [667, 137] width 82 height 17
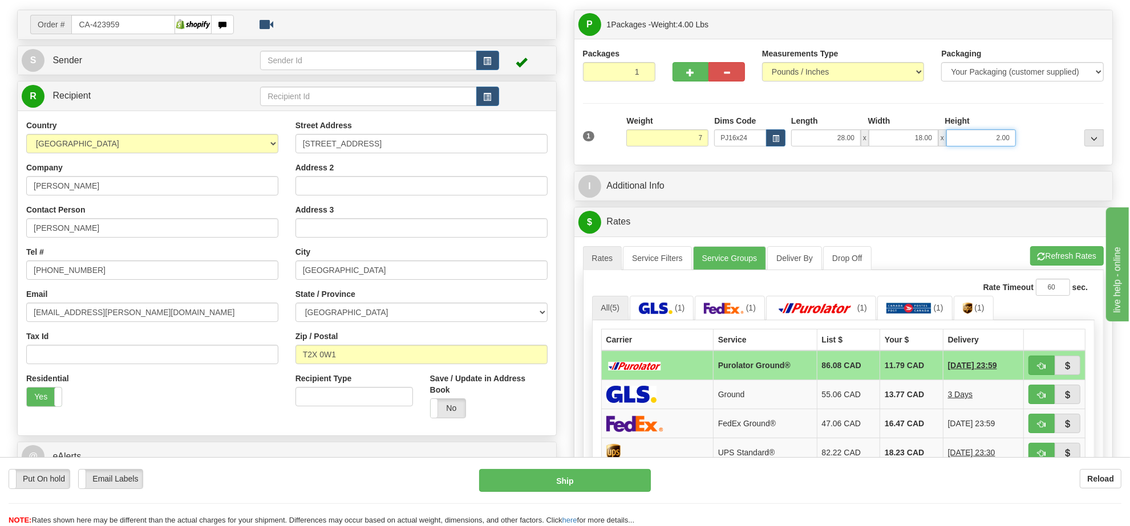
type input "7.00"
click at [987, 140] on input "2.00" at bounding box center [981, 137] width 70 height 17
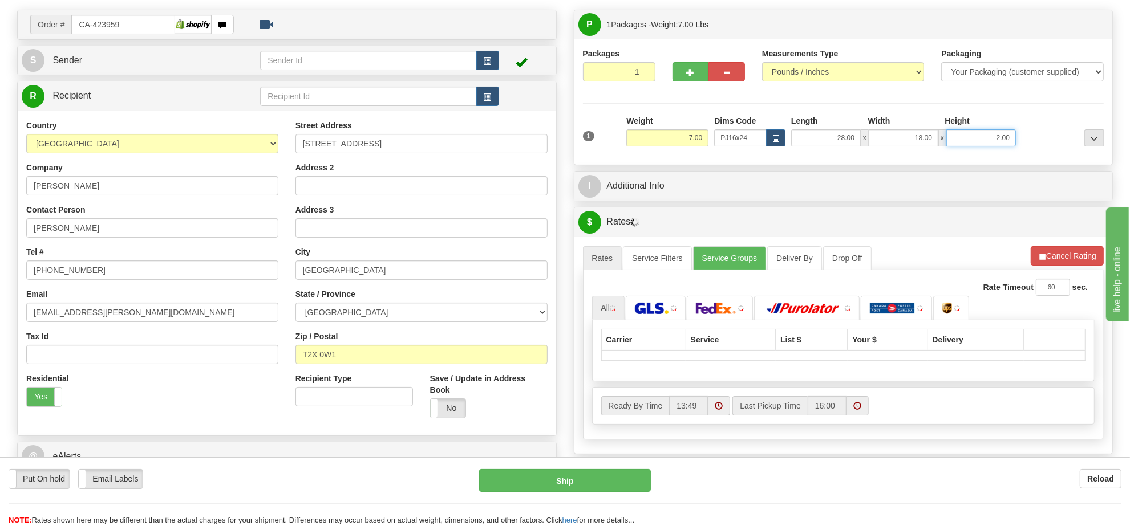
click at [987, 140] on input "2.00" at bounding box center [981, 137] width 70 height 17
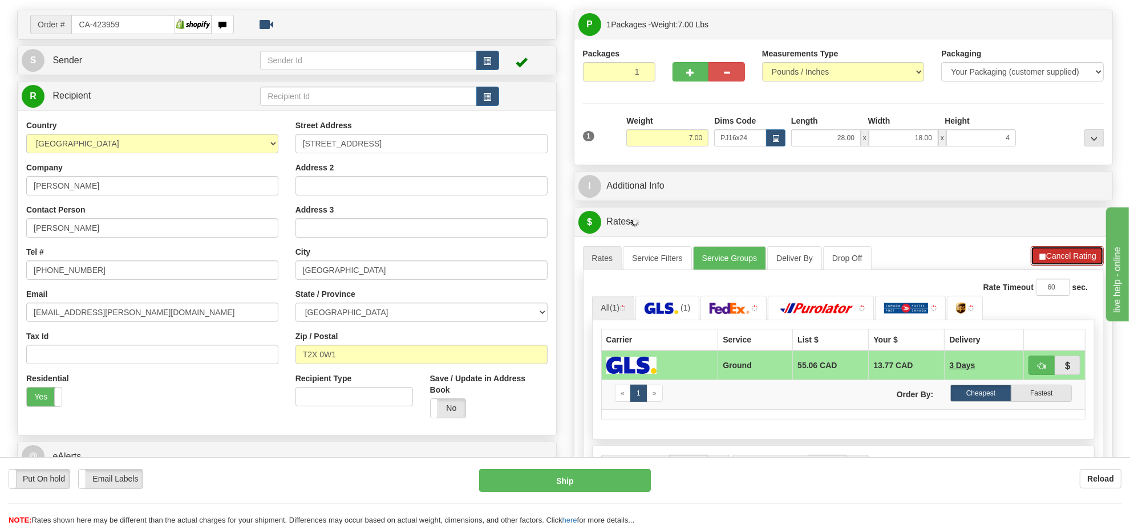
type input "4.00"
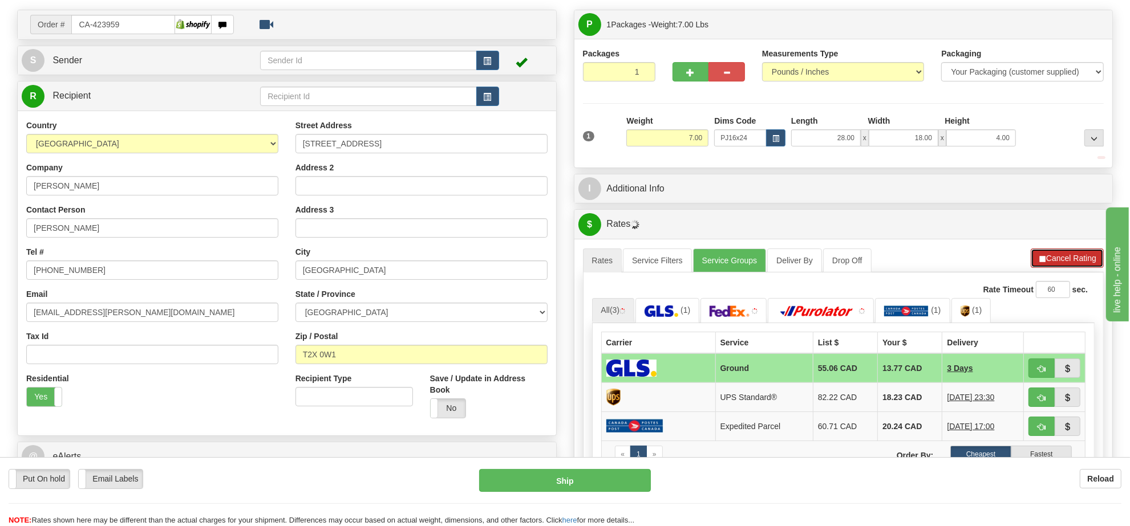
click at [1051, 252] on div "$ Rates Cancel A change has been made which could impact your rate estimate. To…" at bounding box center [844, 391] width 540 height 364
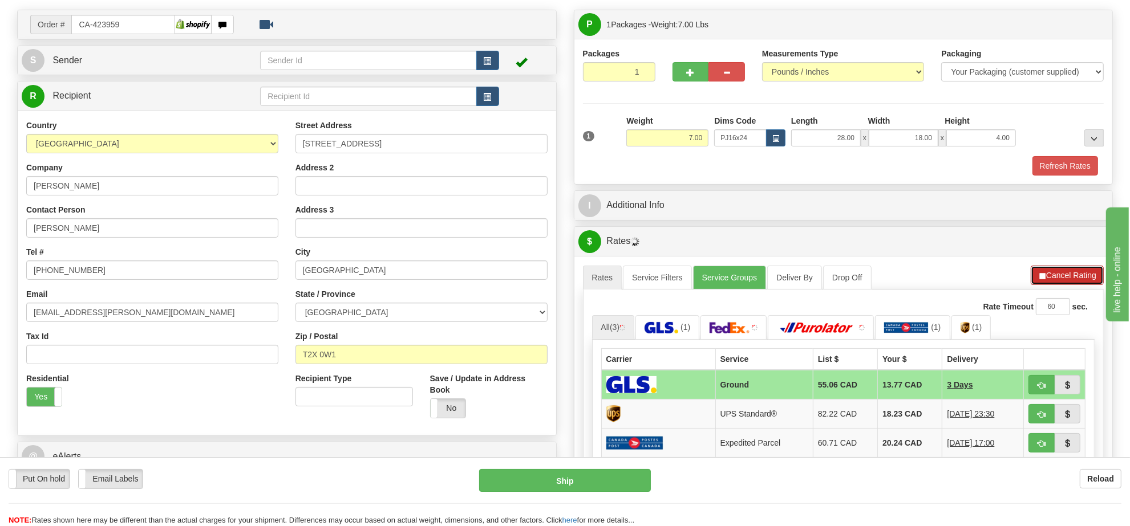
click at [1051, 275] on button "Cancel Rating" at bounding box center [1067, 275] width 73 height 19
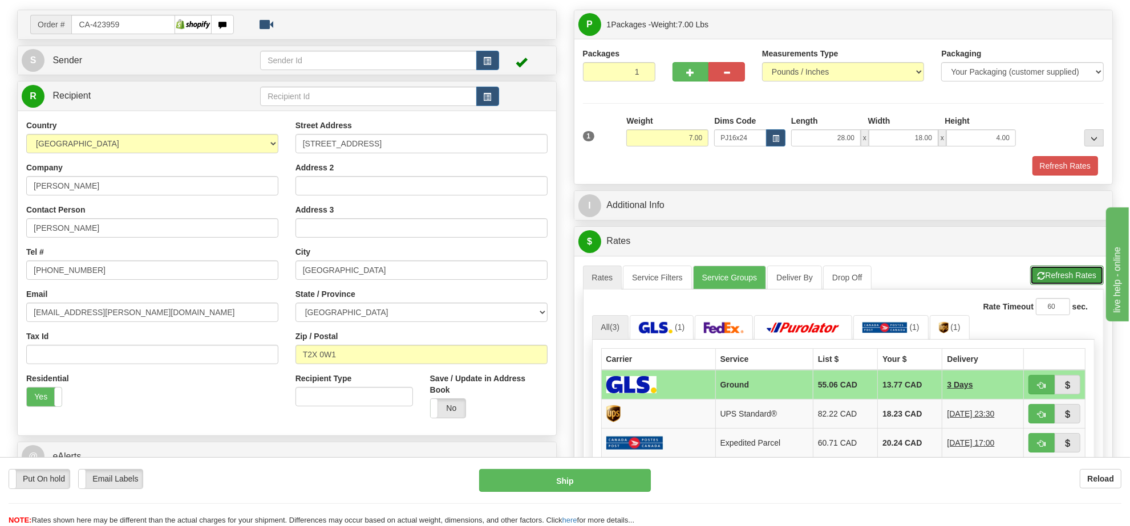
click at [1051, 275] on button "Refresh Rates" at bounding box center [1067, 275] width 74 height 19
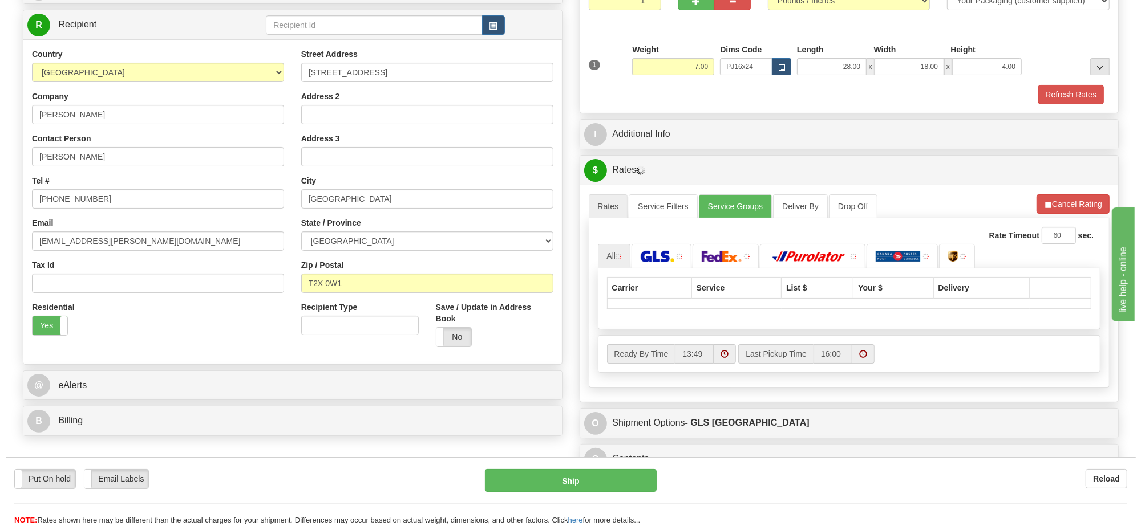
scroll to position [214, 0]
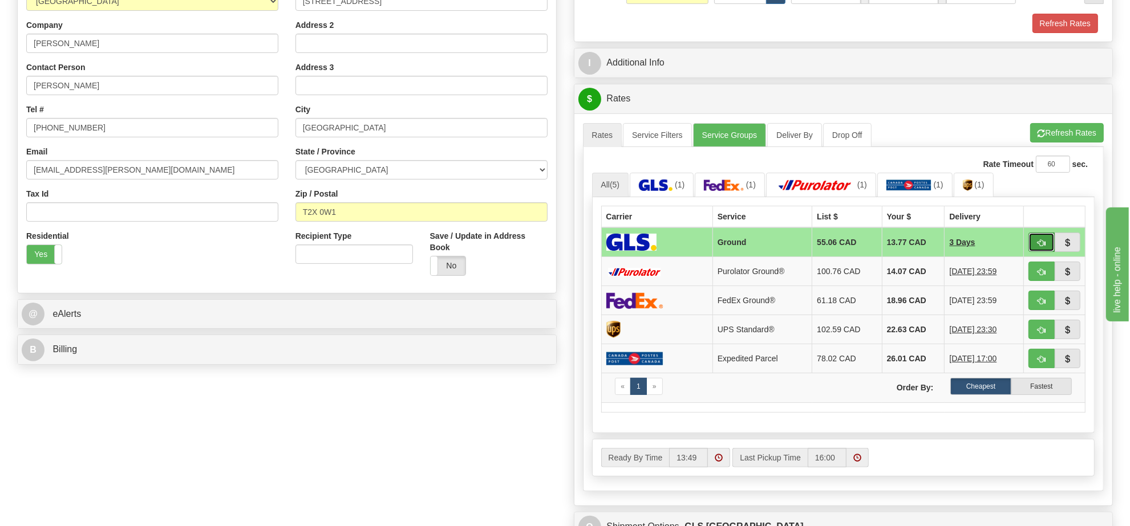
click at [1040, 252] on button "button" at bounding box center [1041, 242] width 26 height 19
type input "1"
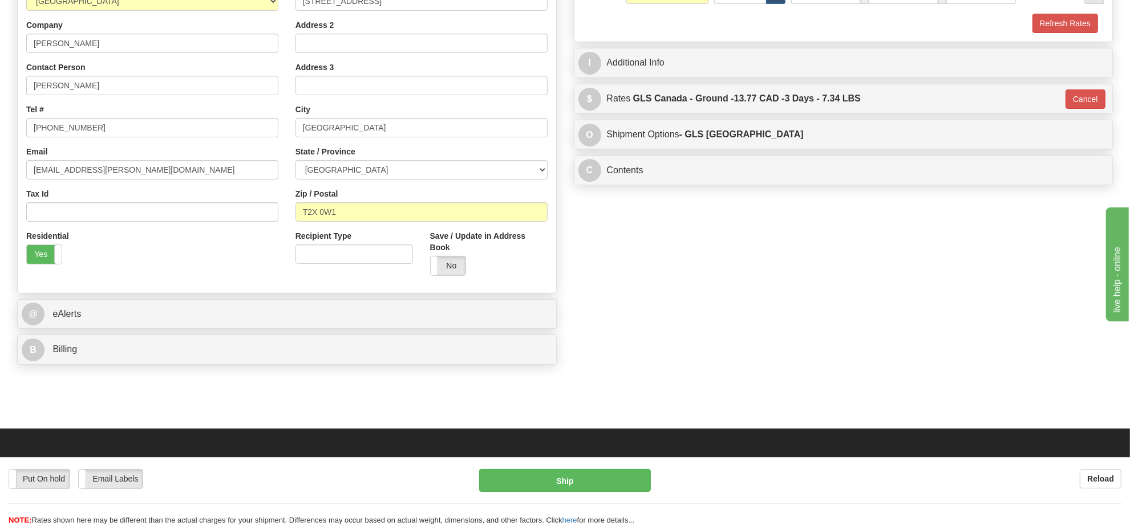
click at [602, 460] on div "Put On hold Put On hold Email Labels Email Labels Edit Reload Ship Reload" at bounding box center [565, 491] width 1130 height 69
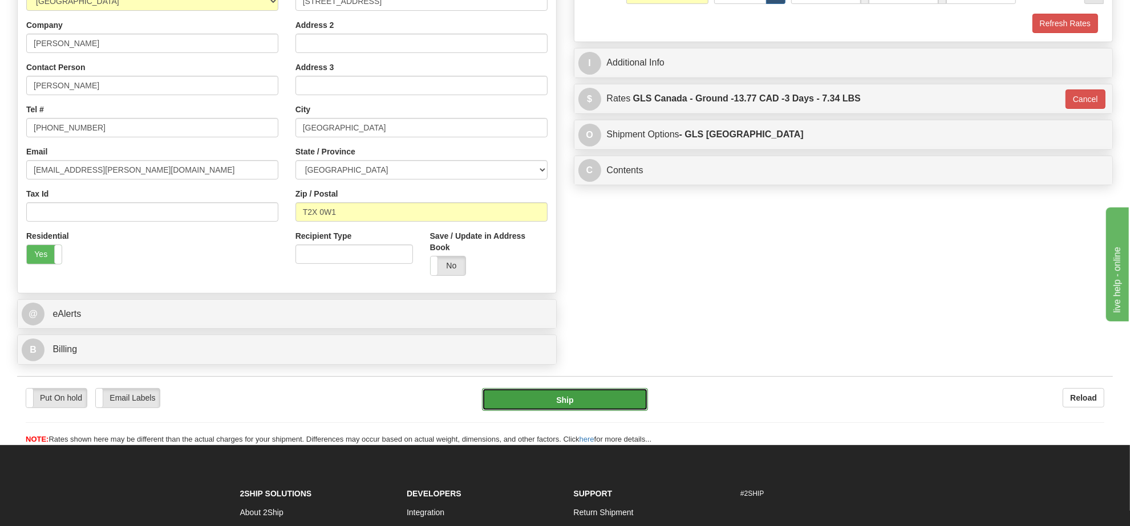
click at [593, 408] on button "Ship" at bounding box center [564, 399] width 165 height 23
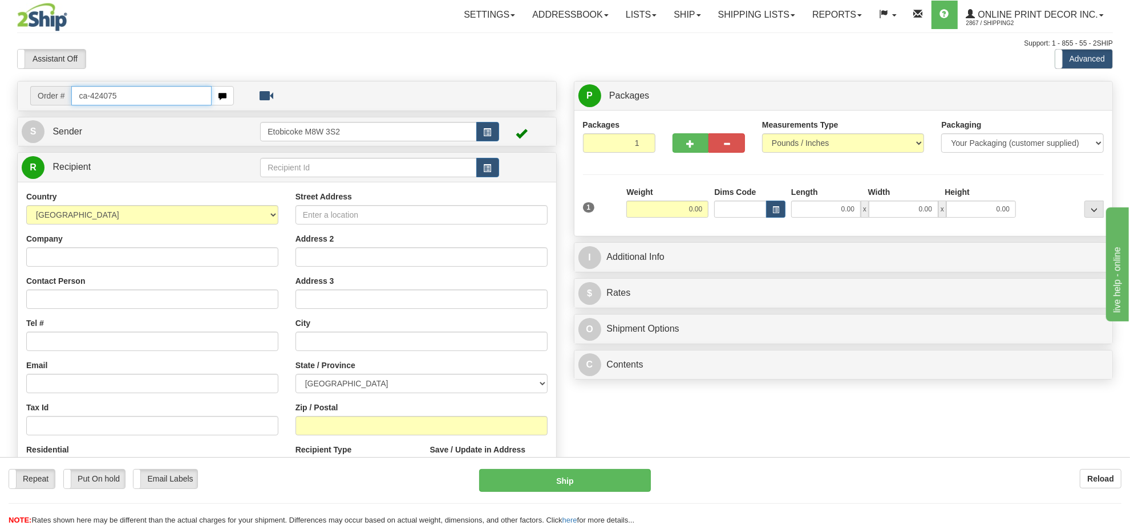
type input "ca-424075"
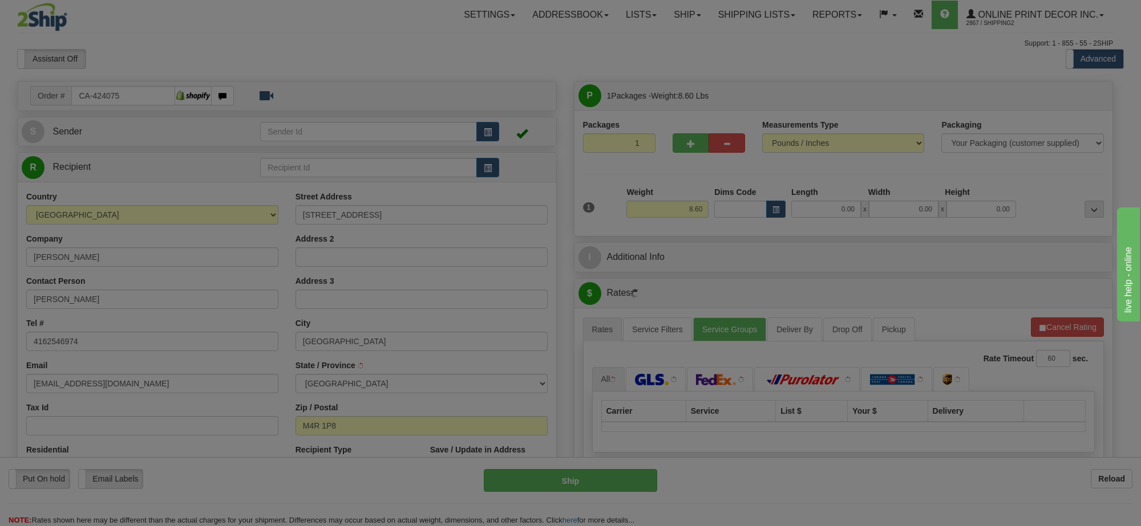
type input "[GEOGRAPHIC_DATA]"
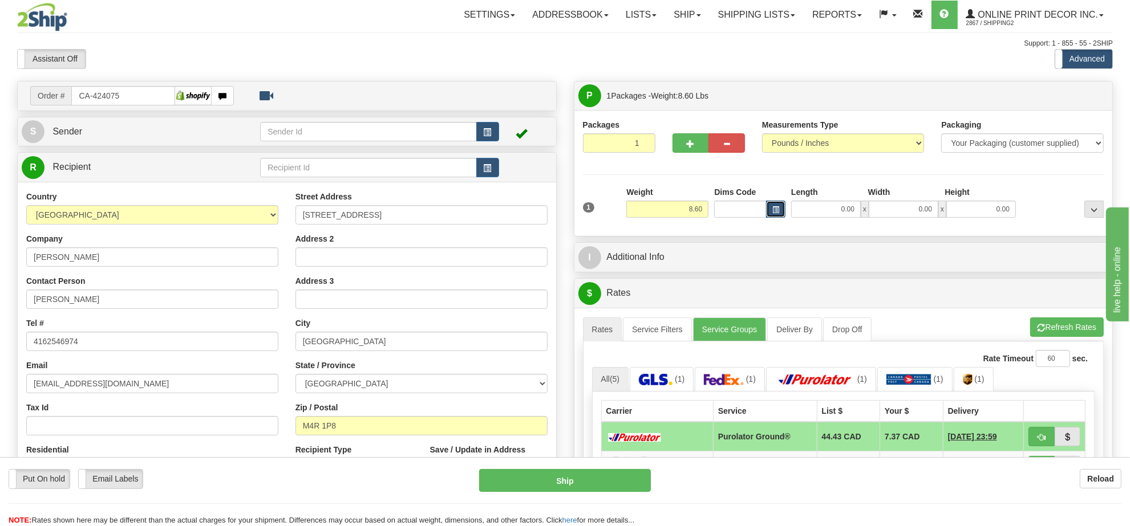
click at [782, 209] on button "button" at bounding box center [775, 209] width 19 height 17
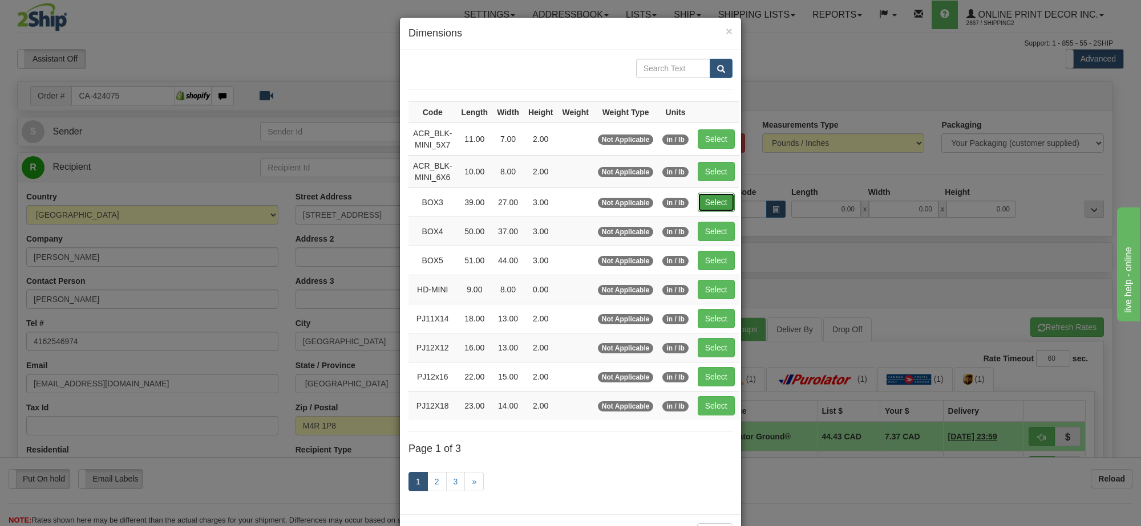
click at [719, 207] on button "Select" at bounding box center [716, 202] width 37 height 19
type input "BOX3"
type input "39.00"
type input "27.00"
type input "3.00"
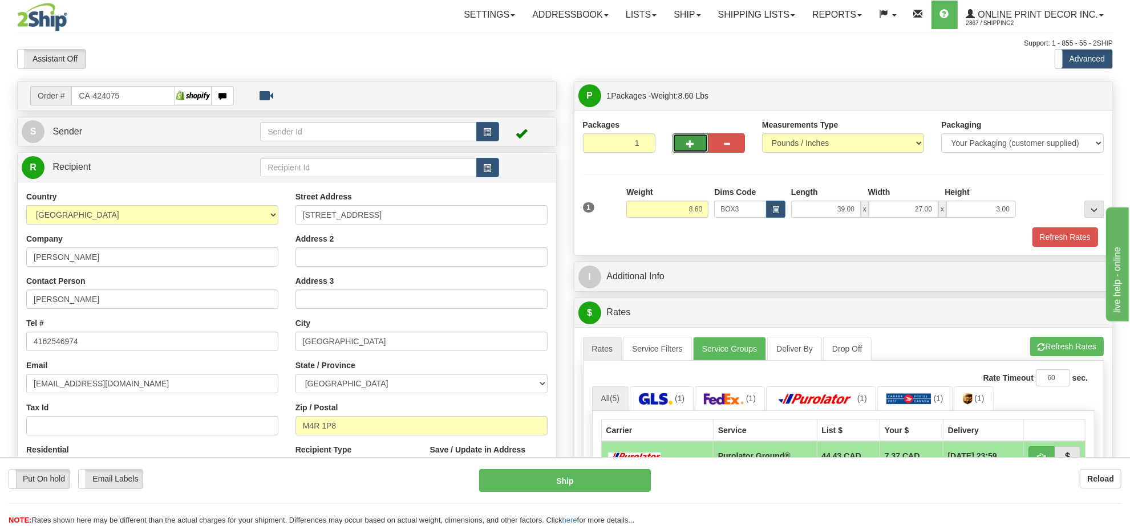
click at [689, 145] on span "button" at bounding box center [691, 143] width 8 height 7
radio input "true"
type input "2"
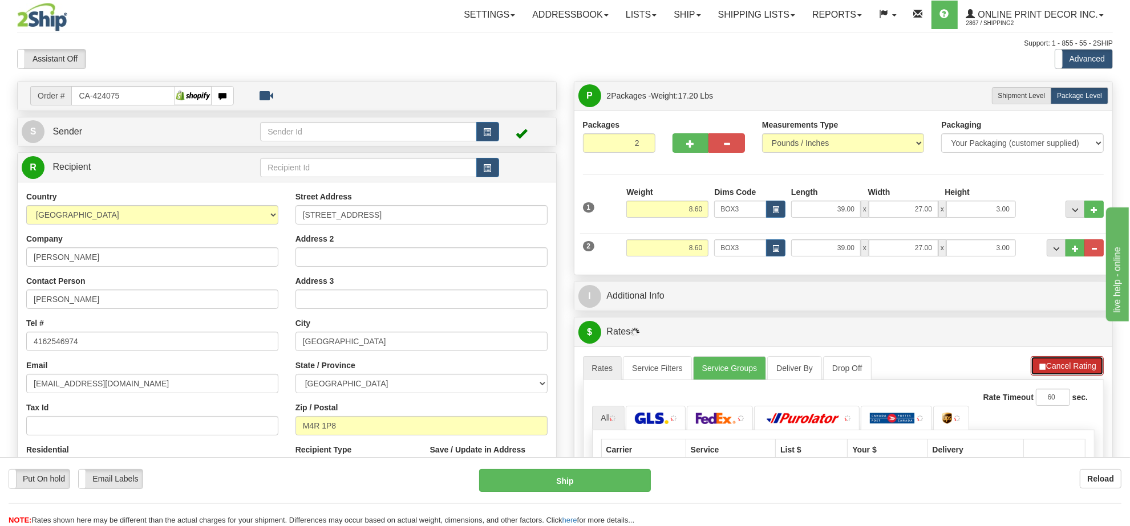
click at [1076, 366] on button "Cancel Rating" at bounding box center [1067, 365] width 73 height 19
click at [0, 0] on button "Refresh Rates" at bounding box center [0, 0] width 0 height 0
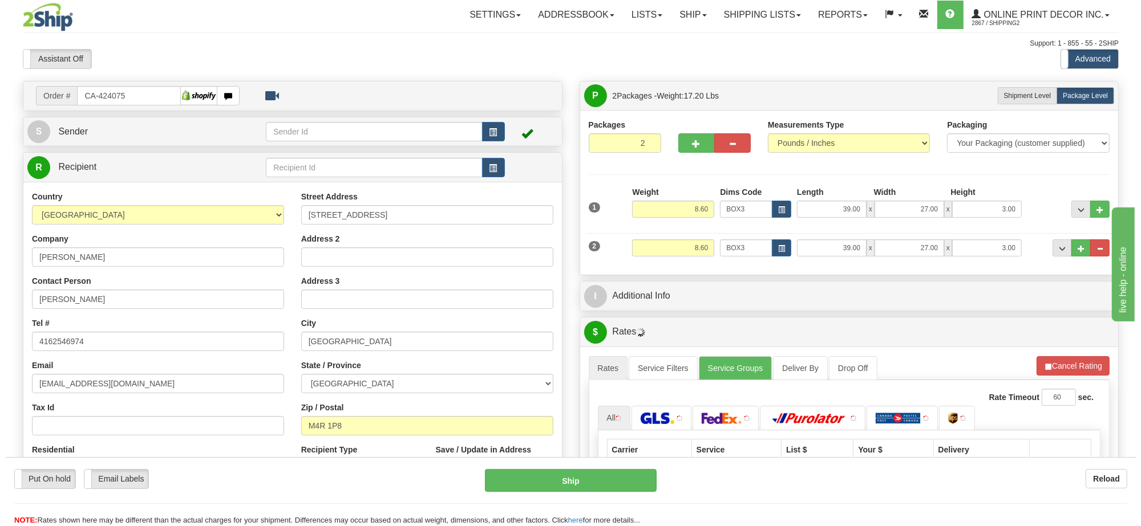
scroll to position [143, 0]
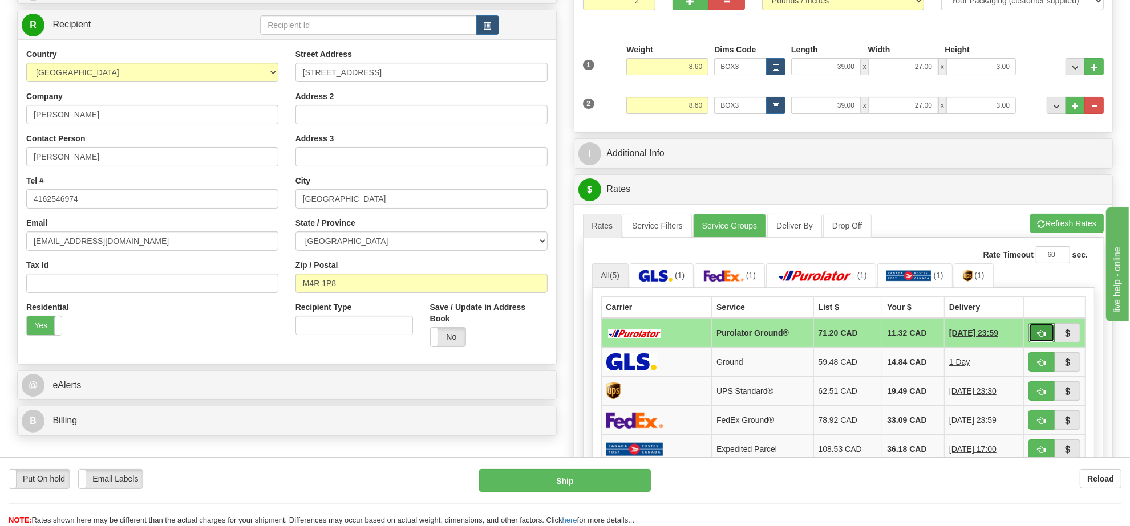
click at [1042, 338] on span "button" at bounding box center [1041, 333] width 8 height 7
type input "260"
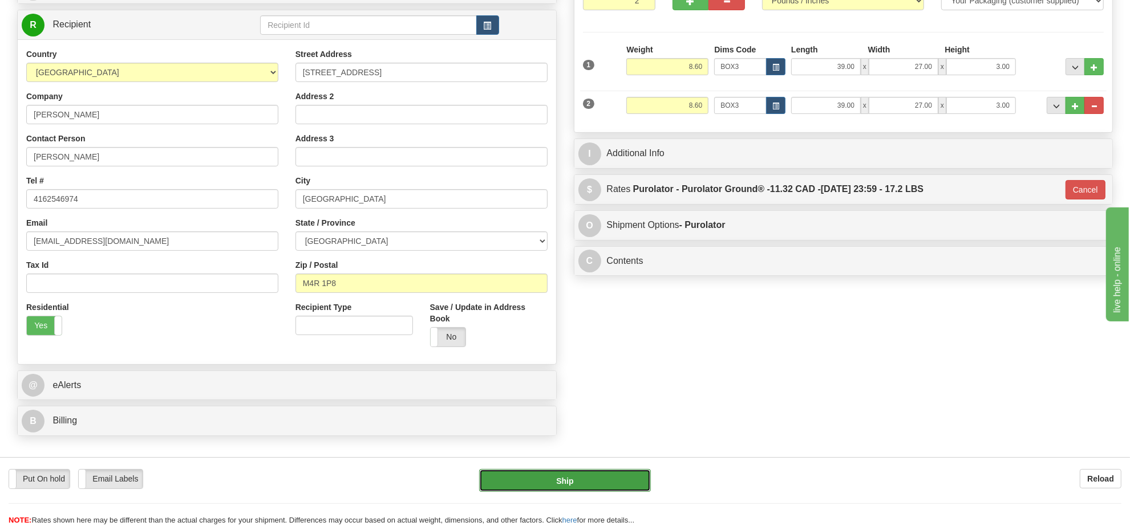
click at [582, 473] on button "Ship" at bounding box center [564, 480] width 171 height 23
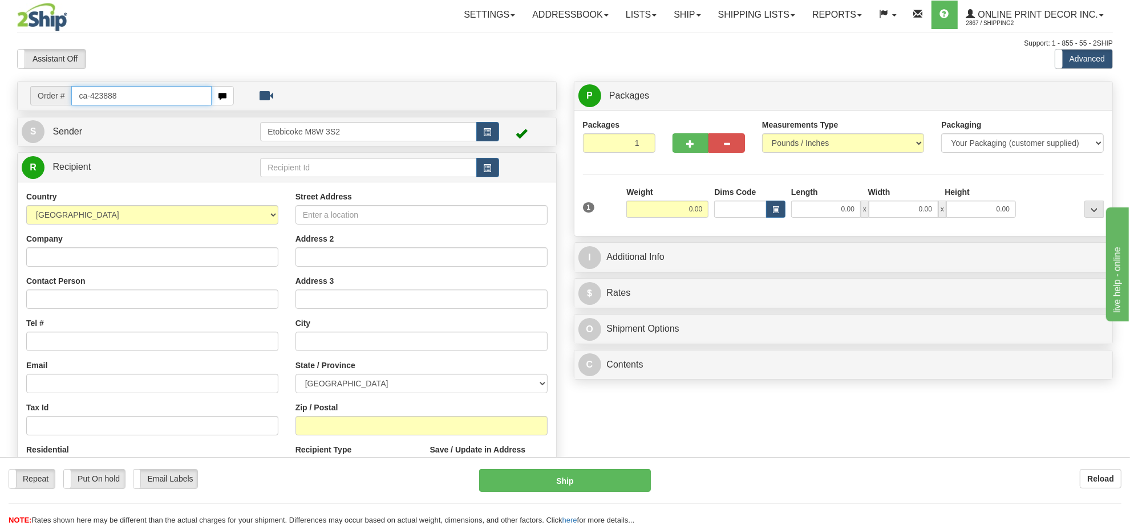
type input "ca-423888"
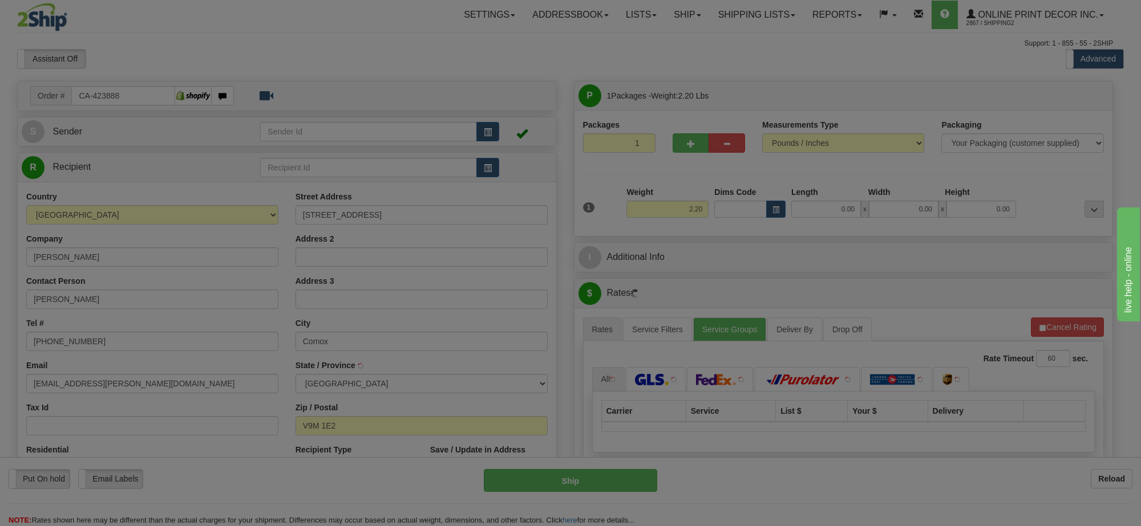
type input "COMOX"
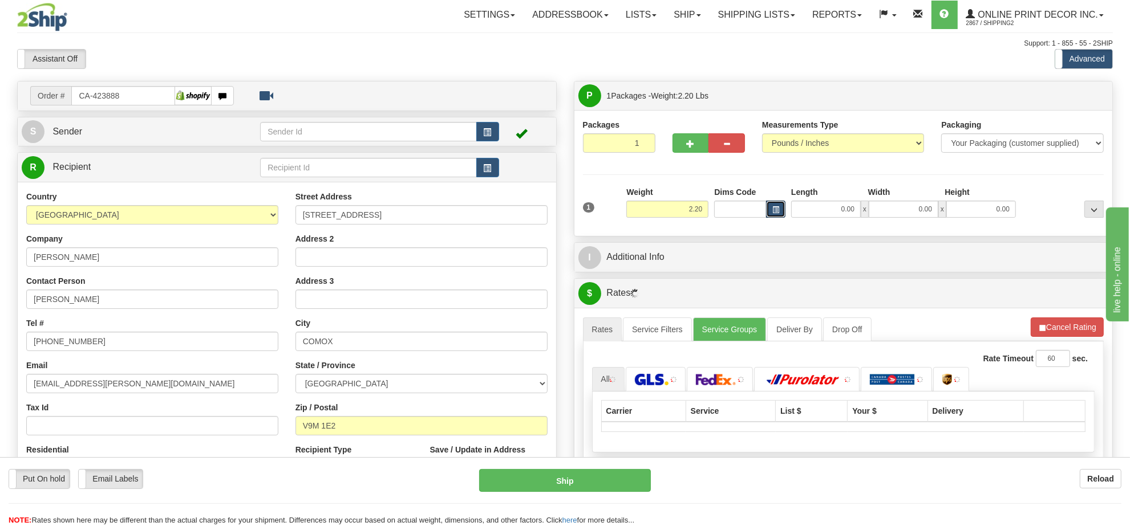
click at [766, 212] on button "button" at bounding box center [775, 209] width 19 height 17
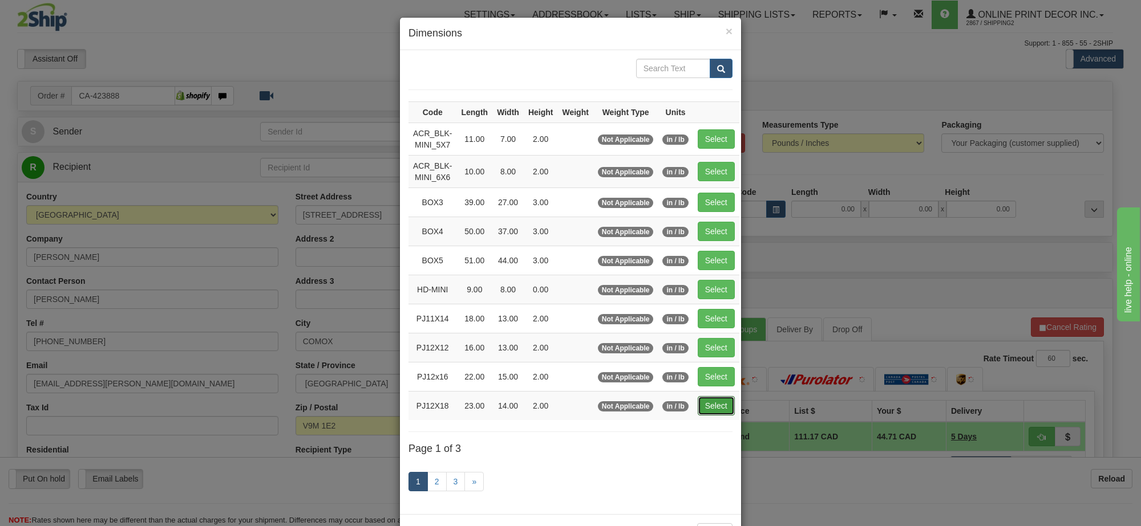
drag, startPoint x: 707, startPoint y: 413, endPoint x: 1036, endPoint y: 389, distance: 329.4
click at [708, 412] on button "Select" at bounding box center [716, 405] width 37 height 19
type input "PJ12X18"
type input "23.00"
type input "14.00"
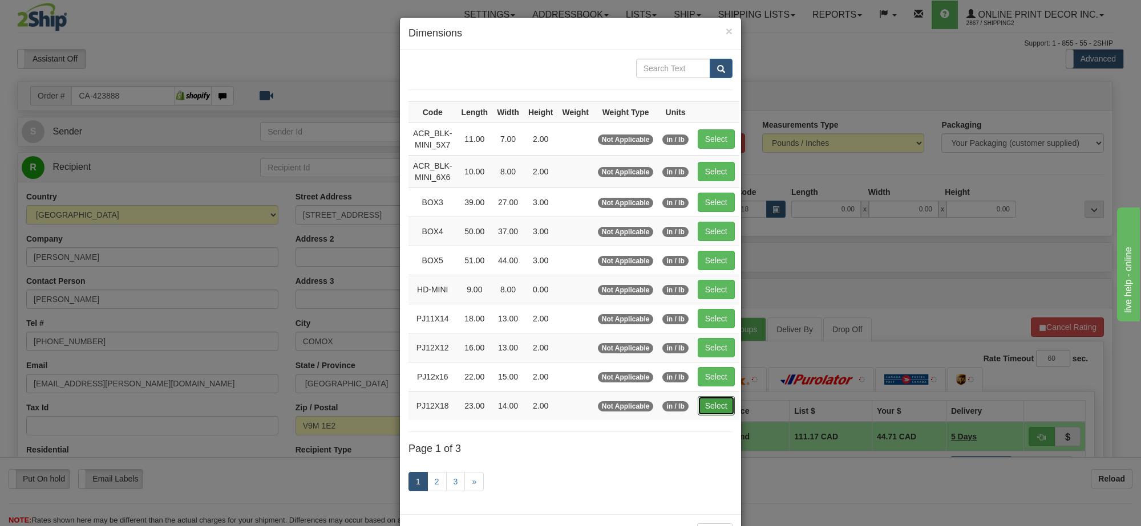
type input "2.00"
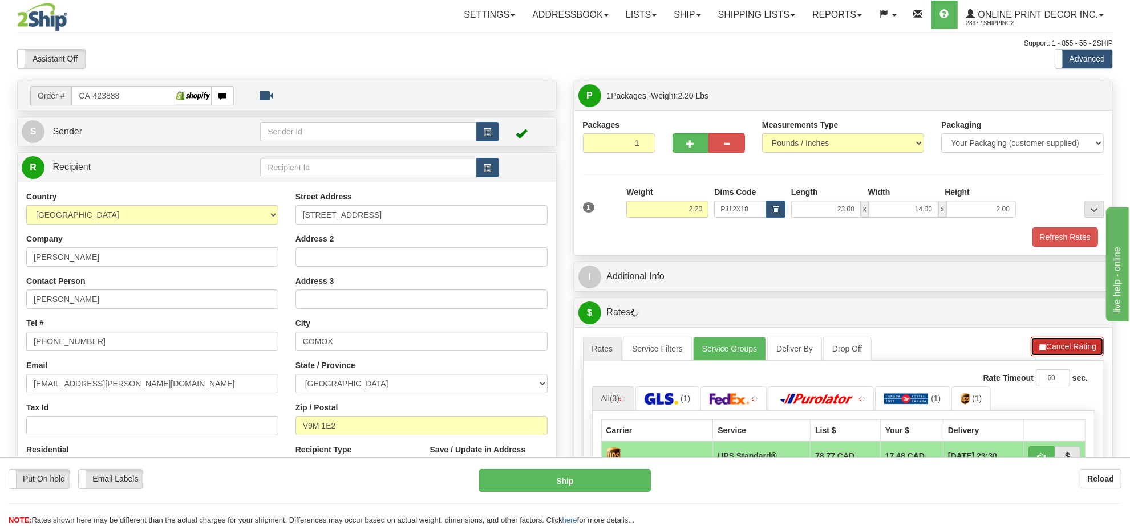
click at [1080, 347] on button "Cancel Rating" at bounding box center [1067, 346] width 73 height 19
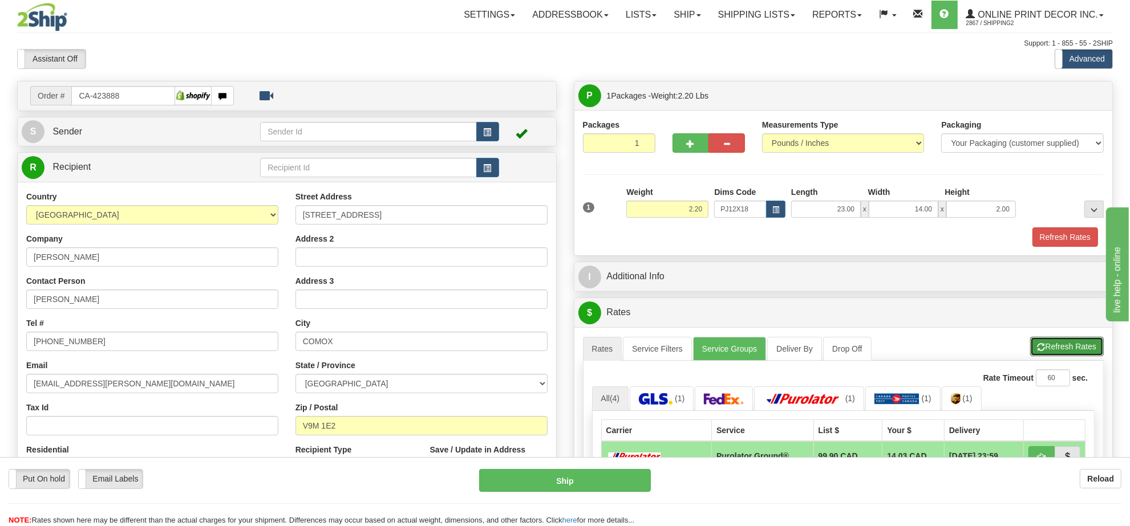
click at [1080, 347] on button "Refresh Rates" at bounding box center [1067, 346] width 74 height 19
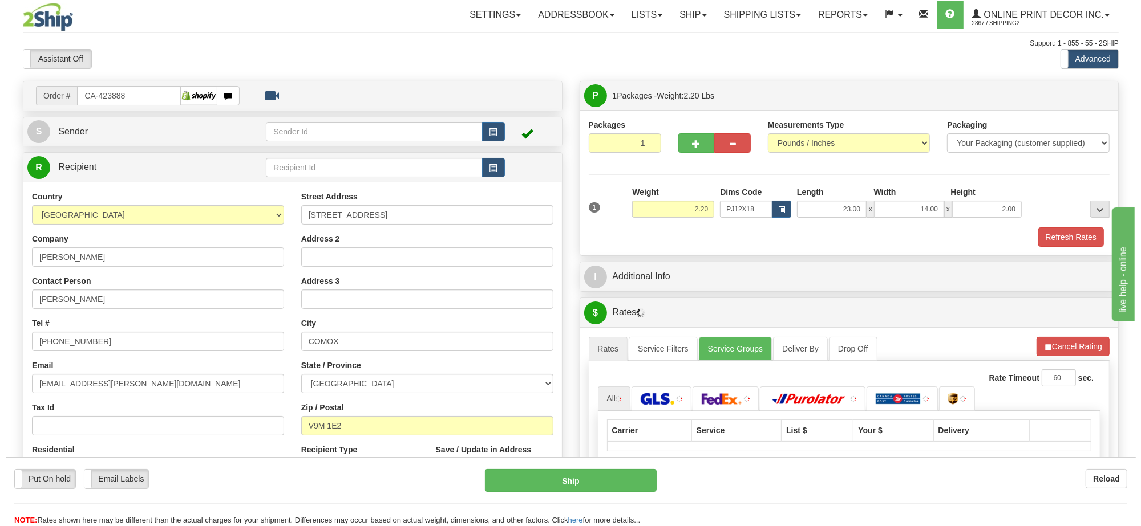
scroll to position [143, 0]
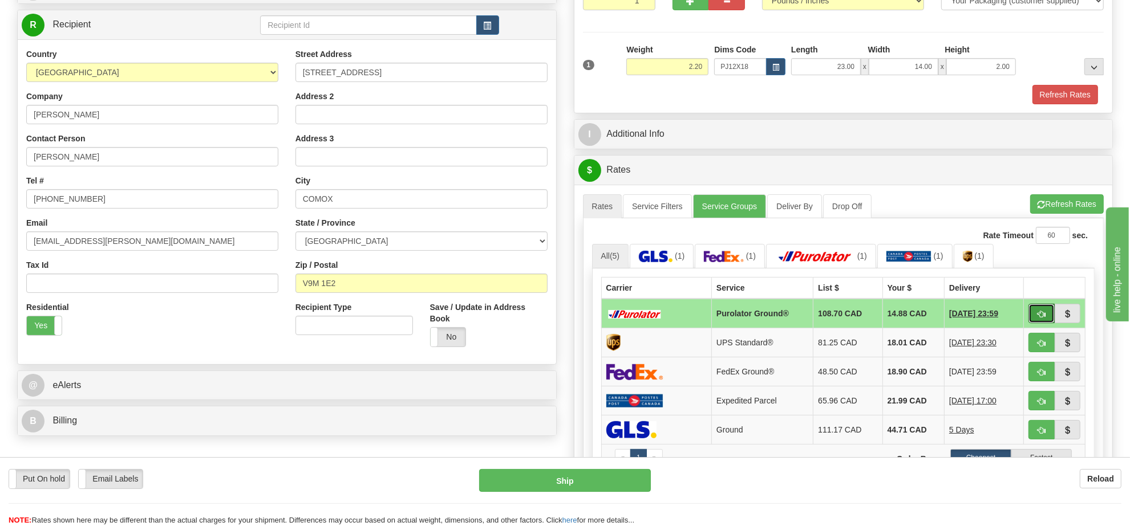
click at [1039, 318] on span "button" at bounding box center [1041, 314] width 8 height 7
type input "260"
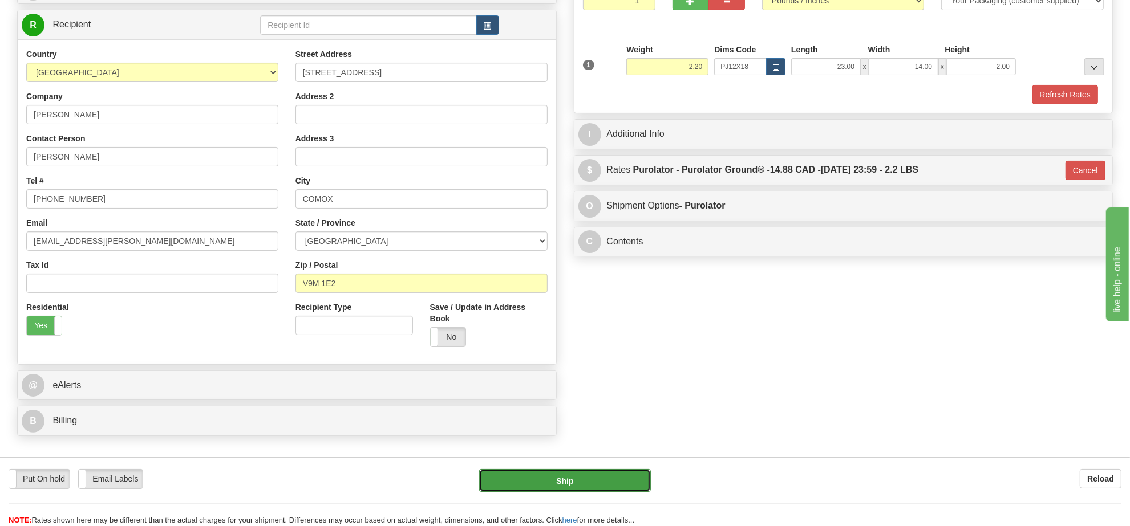
click at [594, 486] on button "Ship" at bounding box center [564, 480] width 171 height 23
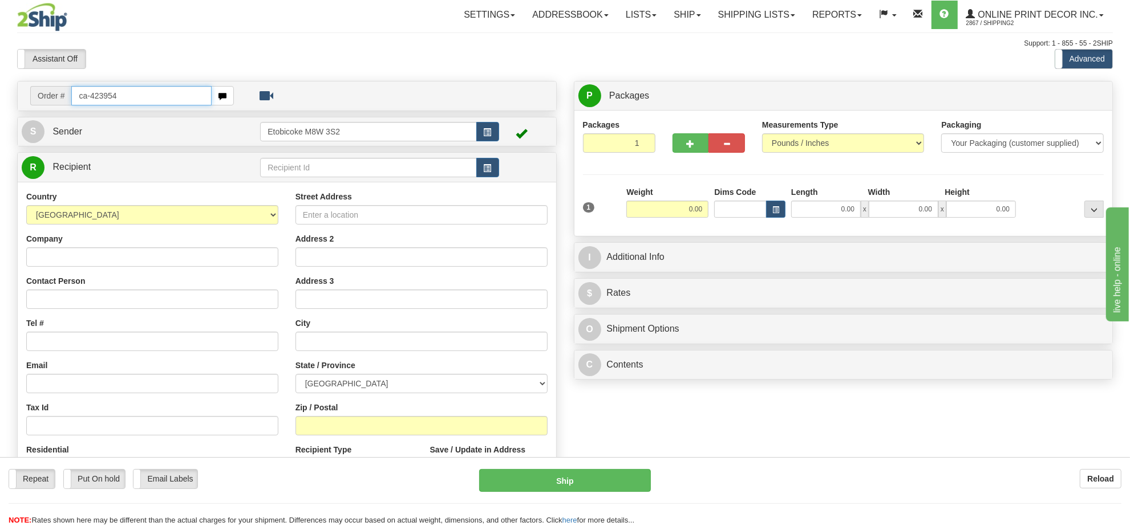
type input "ca-423954"
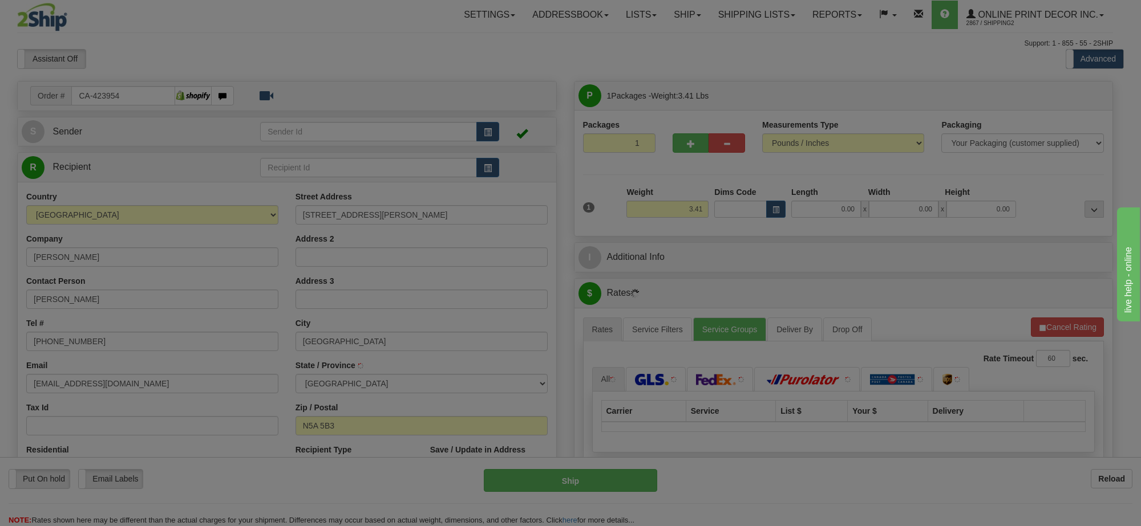
type input "STRATFORD"
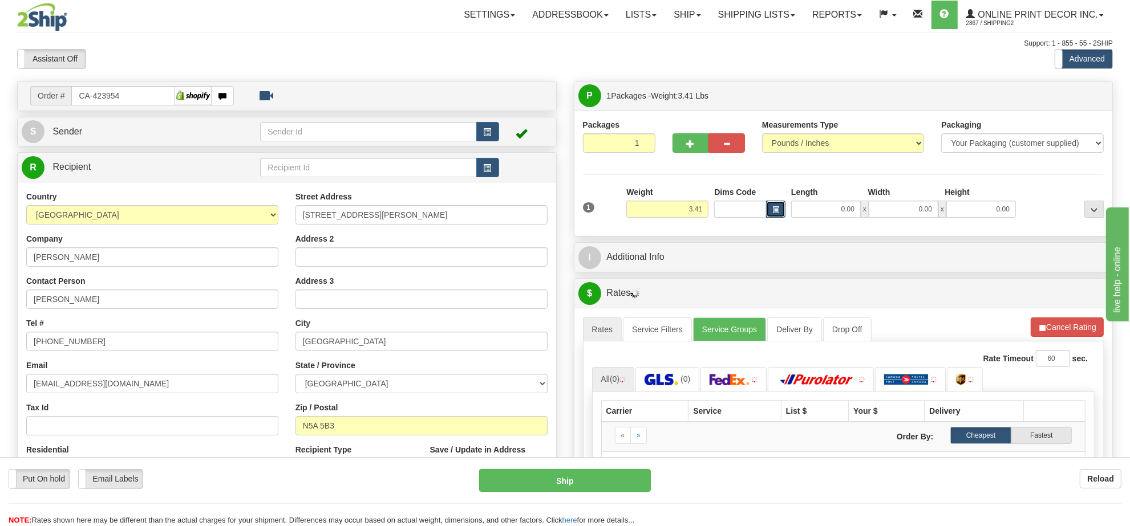
click at [768, 206] on button "button" at bounding box center [775, 209] width 19 height 17
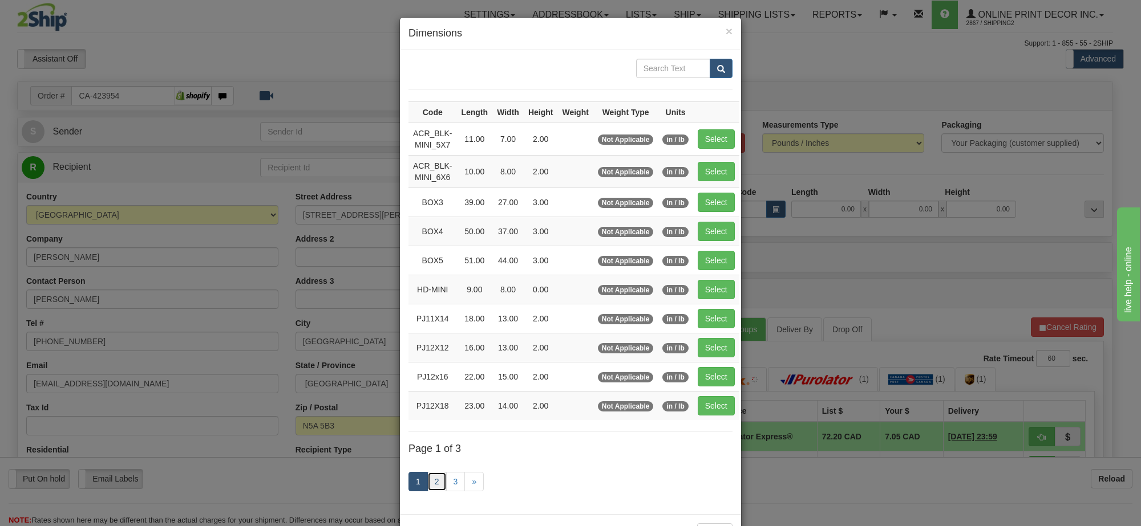
click at [437, 483] on link "2" at bounding box center [436, 481] width 19 height 19
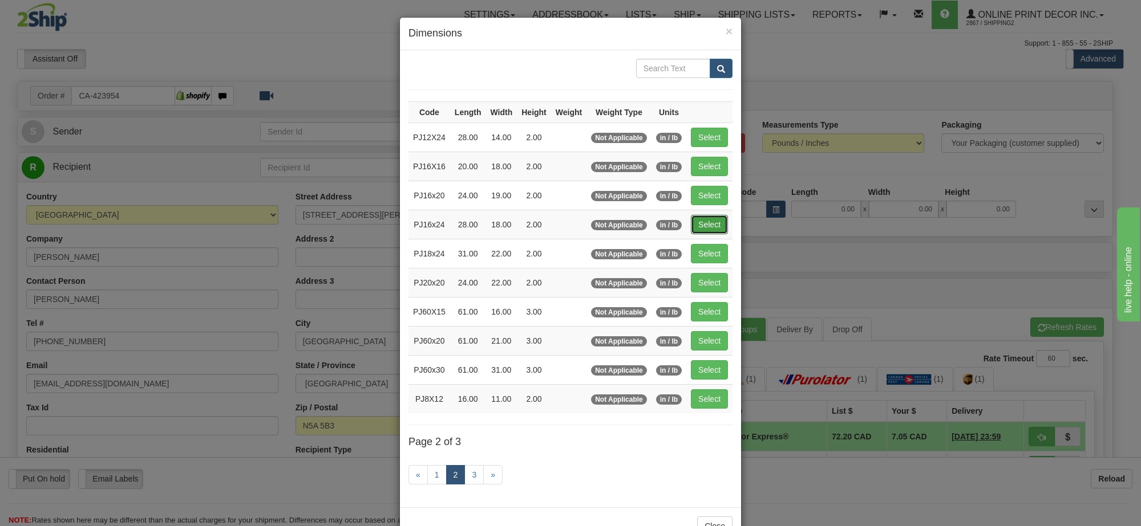
drag, startPoint x: 713, startPoint y: 224, endPoint x: 967, endPoint y: 283, distance: 261.3
click at [712, 224] on button "Select" at bounding box center [709, 224] width 37 height 19
type input "PJ16x24"
type input "28.00"
type input "18.00"
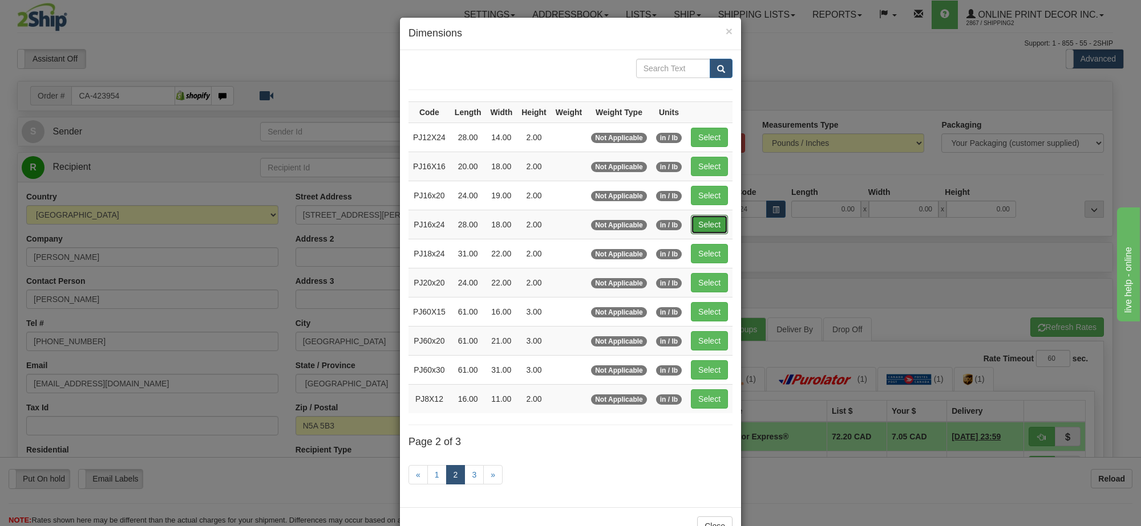
type input "2.00"
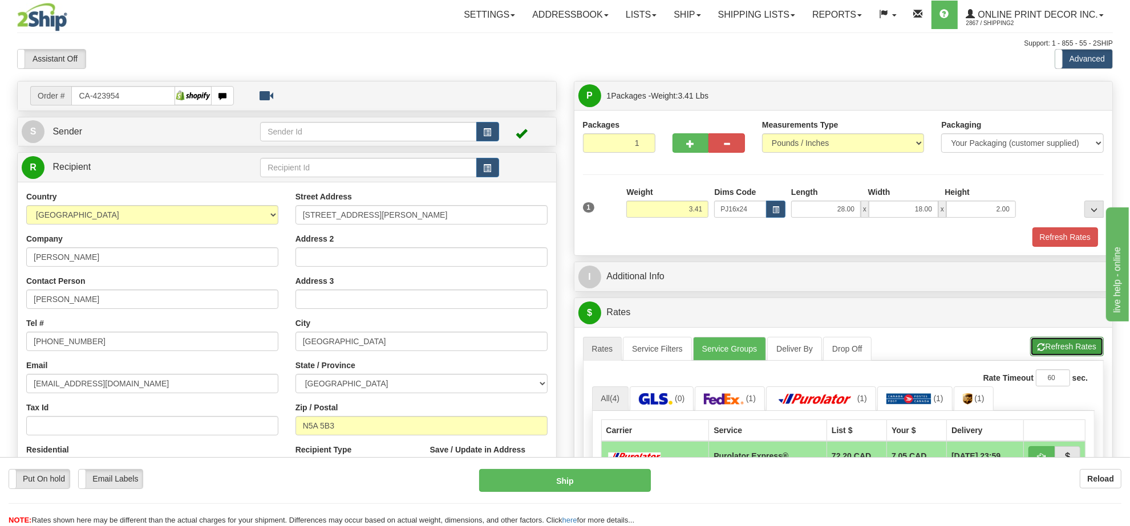
click at [1082, 355] on button "Refresh Rates" at bounding box center [1067, 346] width 74 height 19
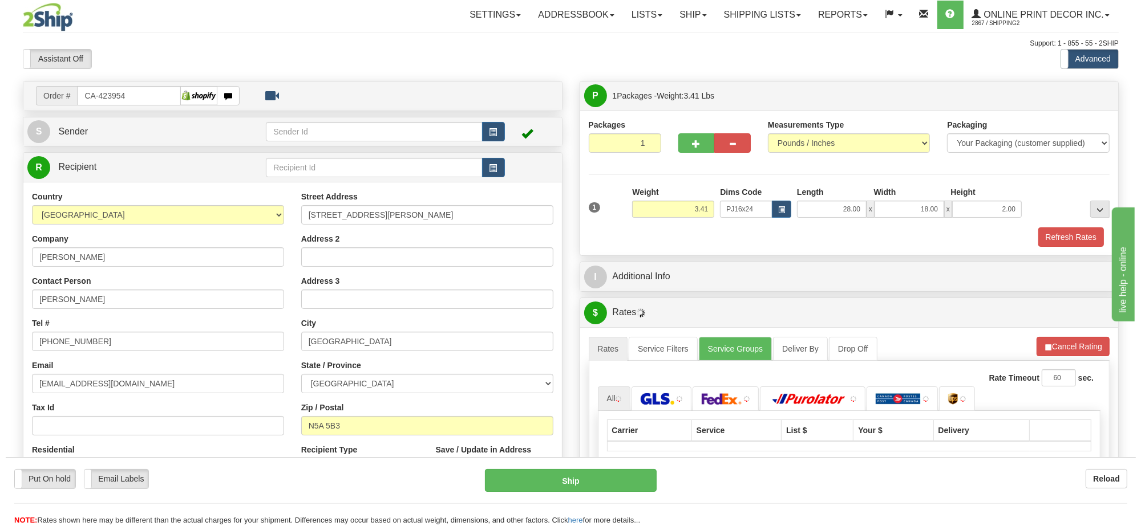
scroll to position [71, 0]
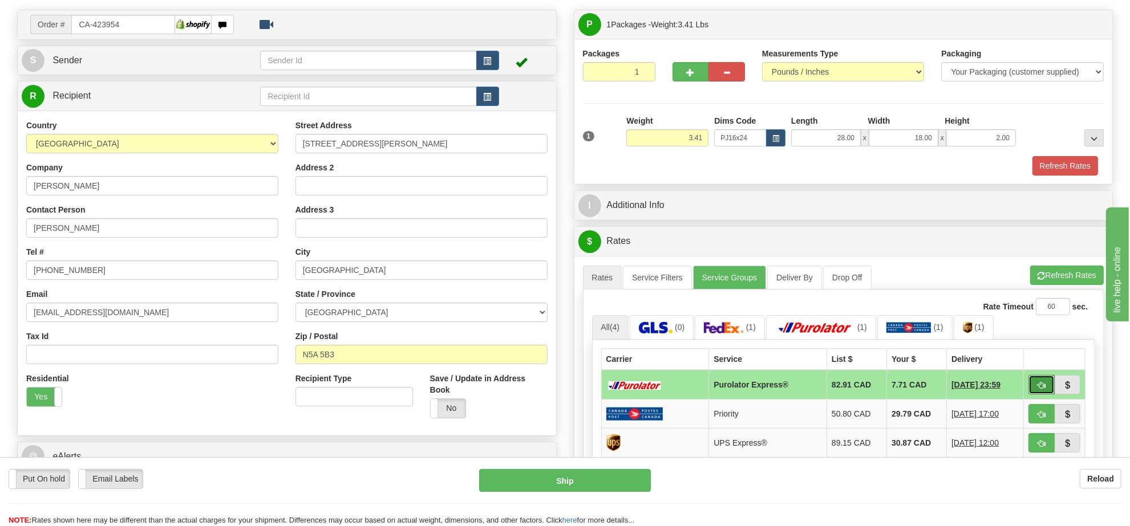
click at [1039, 388] on span "button" at bounding box center [1041, 385] width 8 height 7
type input "202"
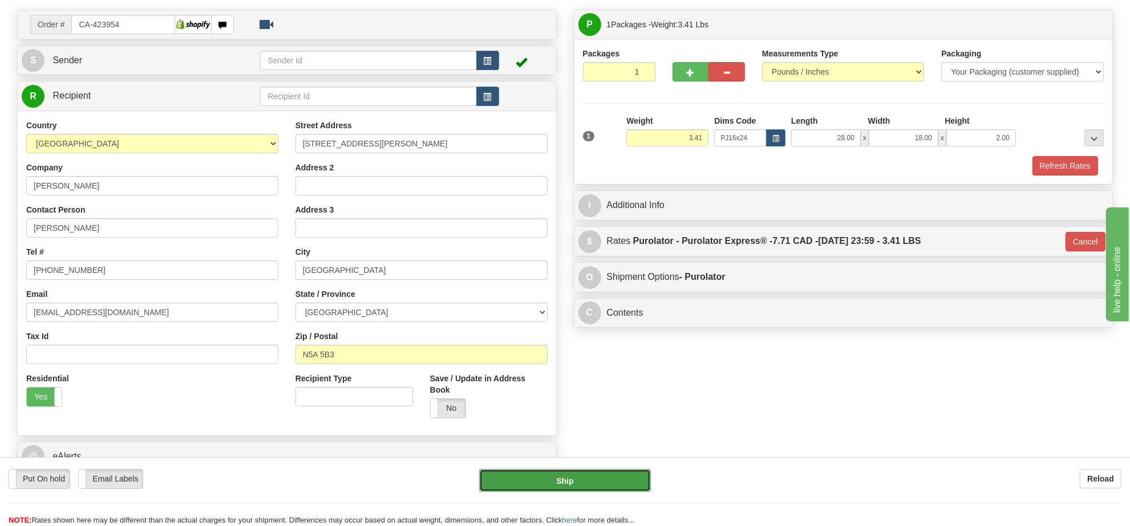
click at [634, 478] on button "Ship" at bounding box center [564, 480] width 171 height 23
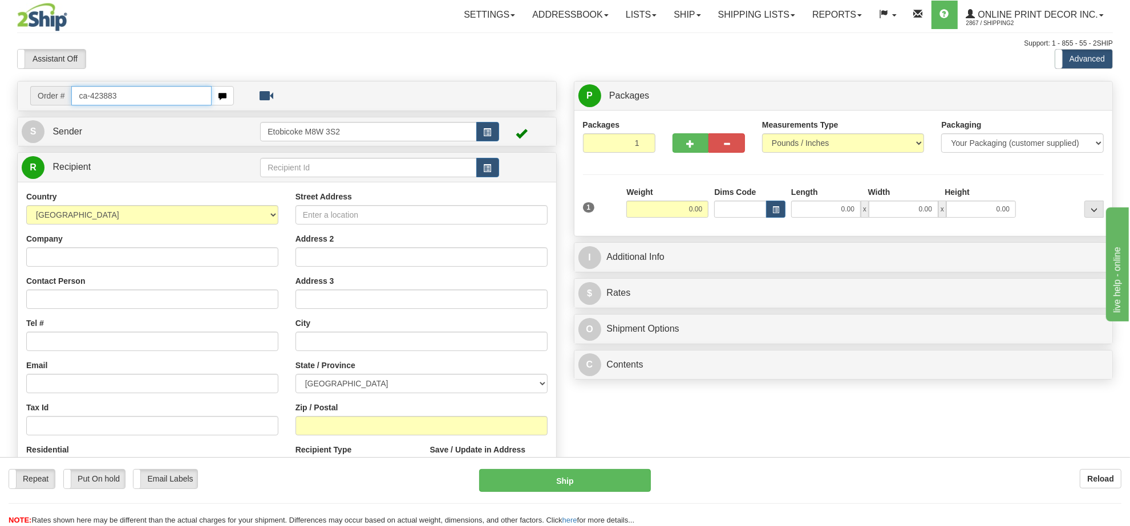
type input "ca-423883"
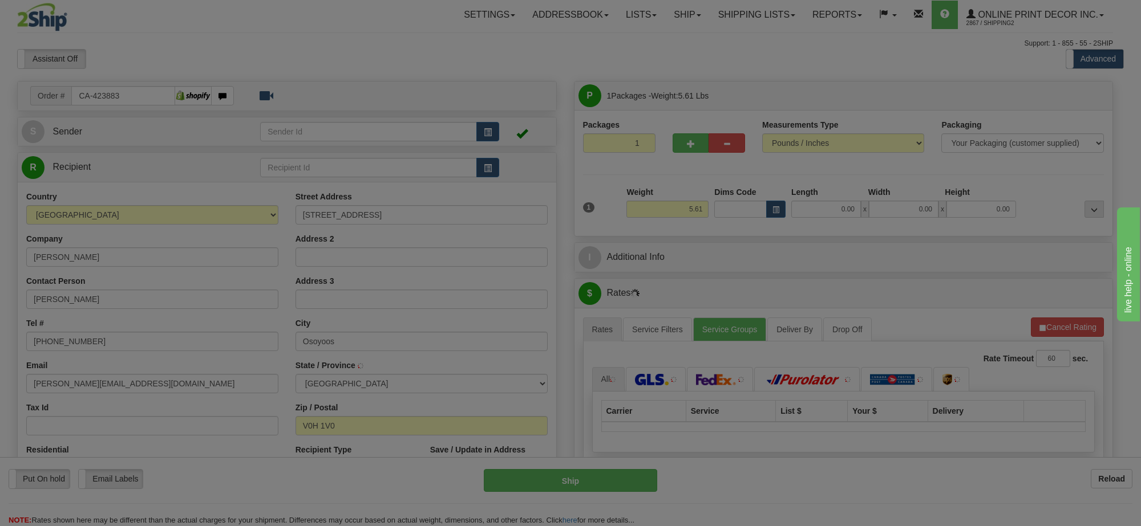
type input "OSOYOOS"
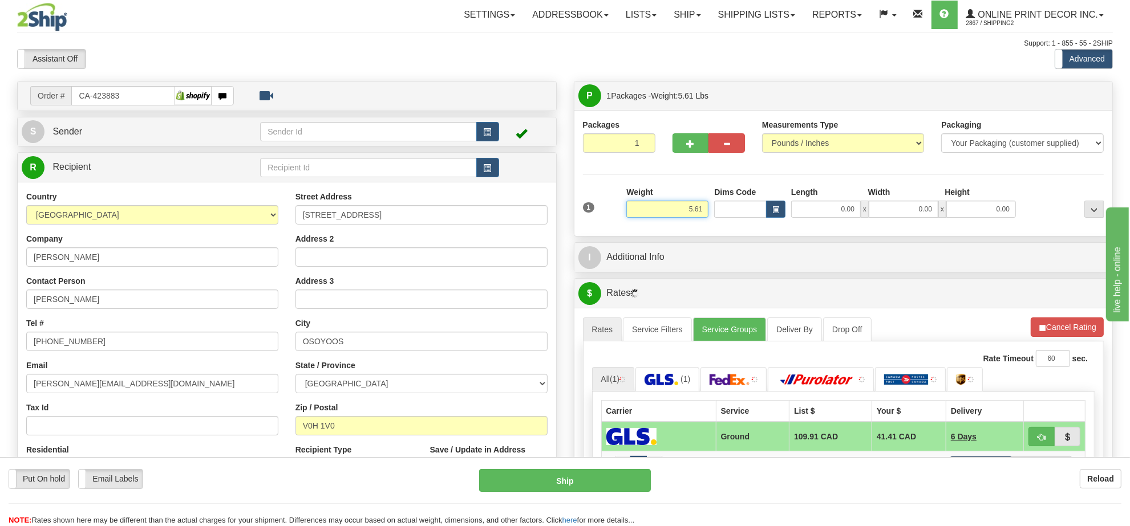
click at [674, 213] on input "5.61" at bounding box center [667, 209] width 82 height 17
click at [696, 138] on button "button" at bounding box center [690, 142] width 37 height 19
radio input "true"
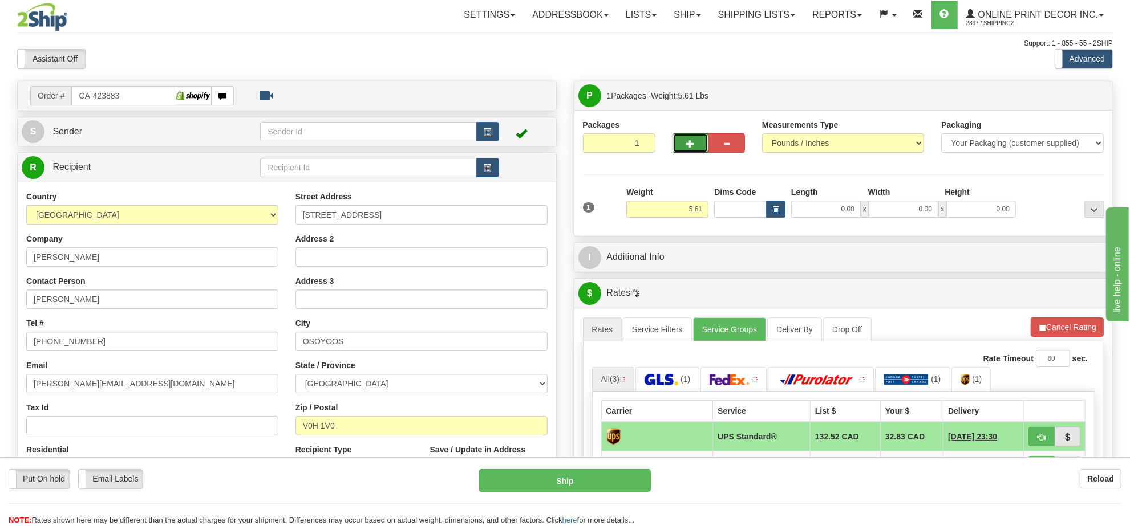
type input "2"
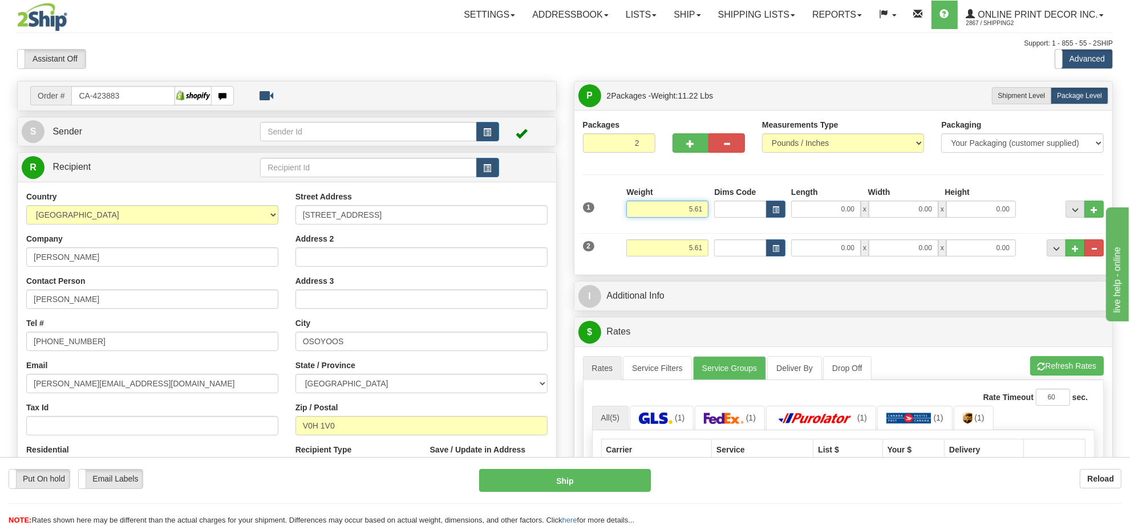
click at [680, 214] on input "5.61" at bounding box center [667, 209] width 82 height 17
type input "9.00"
click at [784, 212] on button "button" at bounding box center [775, 209] width 19 height 17
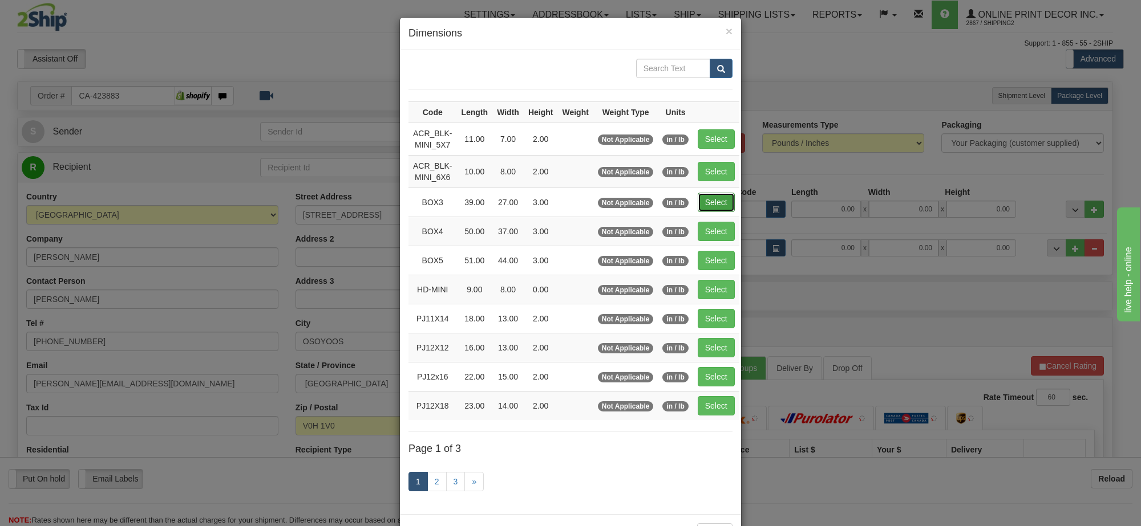
click at [706, 212] on button "Select" at bounding box center [716, 202] width 37 height 19
type input "BOX3"
type input "39.00"
type input "27.00"
type input "3.00"
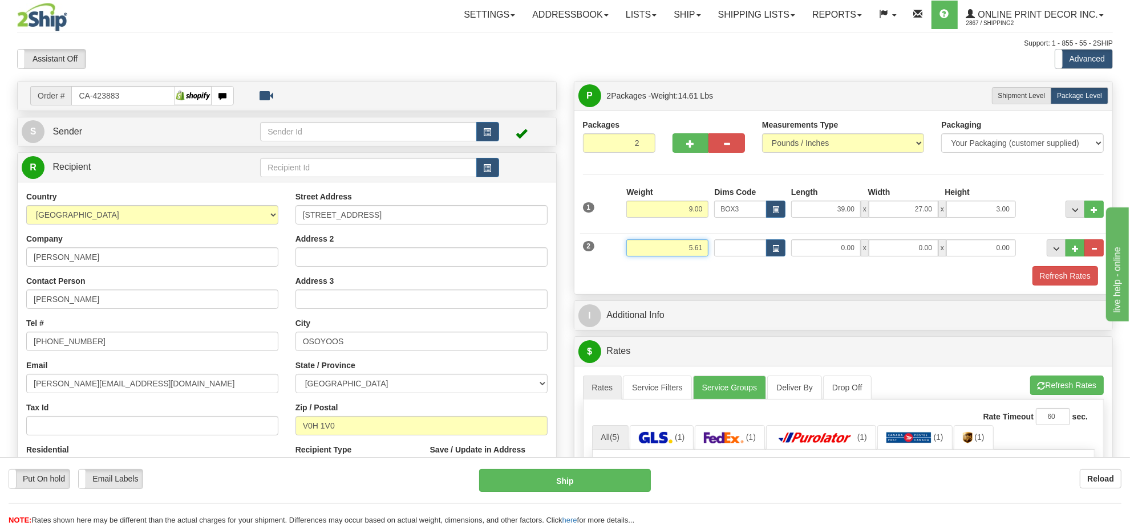
click at [680, 253] on input "5.61" at bounding box center [667, 248] width 82 height 17
drag, startPoint x: 791, startPoint y: 244, endPoint x: 777, endPoint y: 251, distance: 16.1
click at [791, 244] on input "0.00" at bounding box center [826, 248] width 70 height 17
type input "4.00"
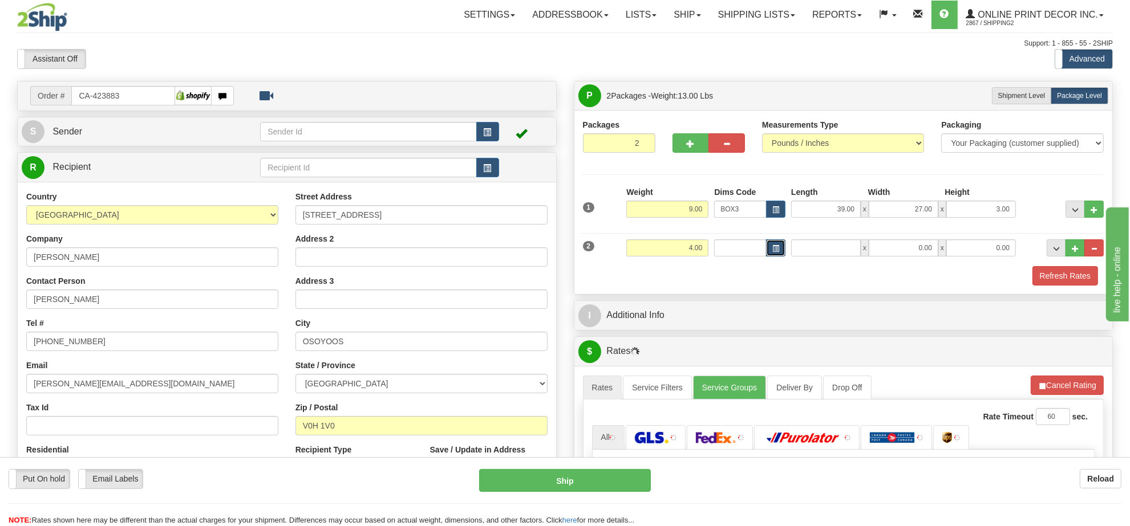
type input "0.00"
click at [777, 251] on span "button" at bounding box center [775, 249] width 7 height 6
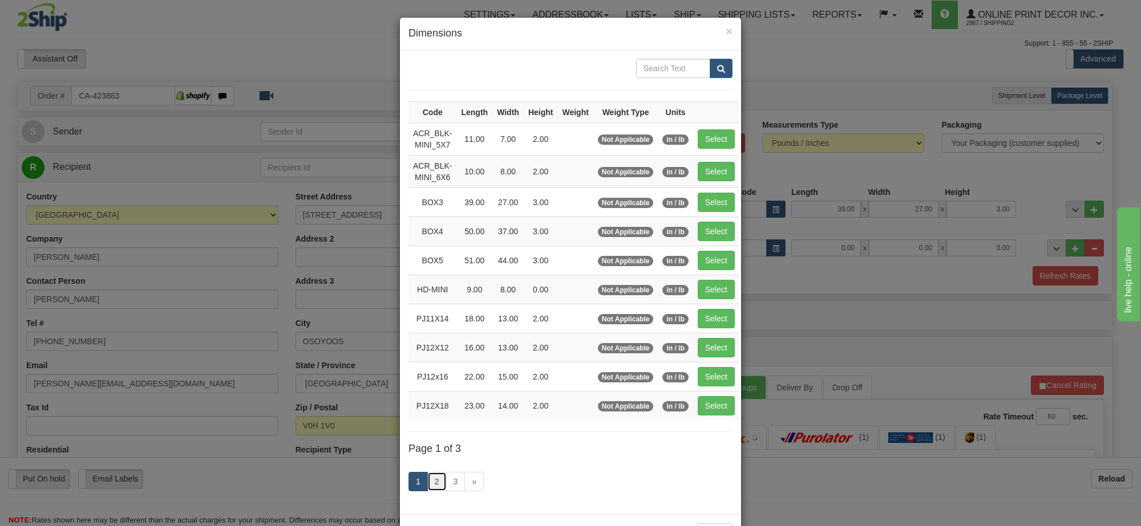
click at [427, 492] on link "2" at bounding box center [436, 481] width 19 height 19
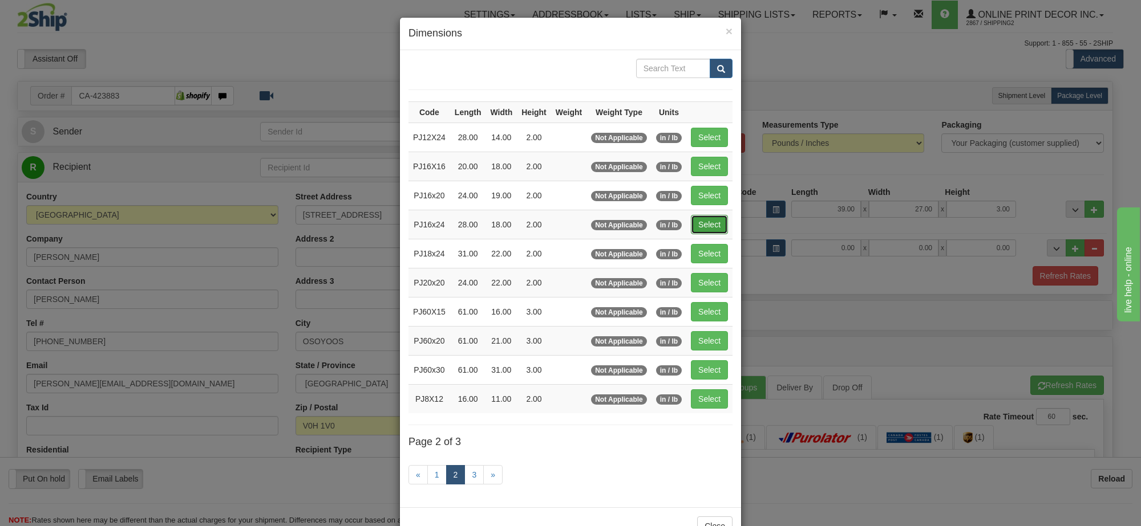
click at [702, 226] on button "Select" at bounding box center [709, 224] width 37 height 19
type input "PJ16x24"
type input "28.00"
type input "18.00"
type input "2.00"
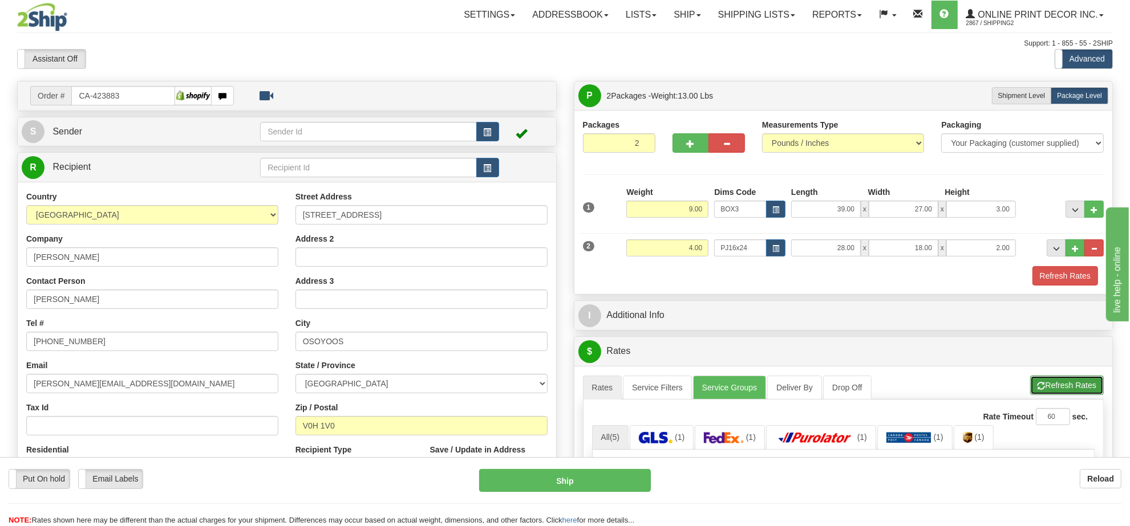
click at [1047, 395] on button "Refresh Rates" at bounding box center [1067, 385] width 74 height 19
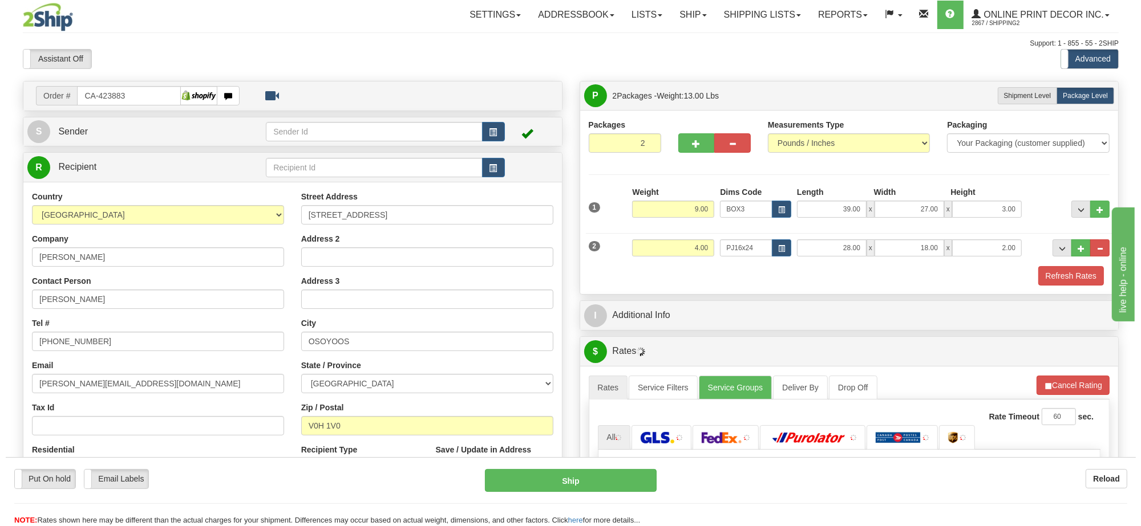
scroll to position [143, 0]
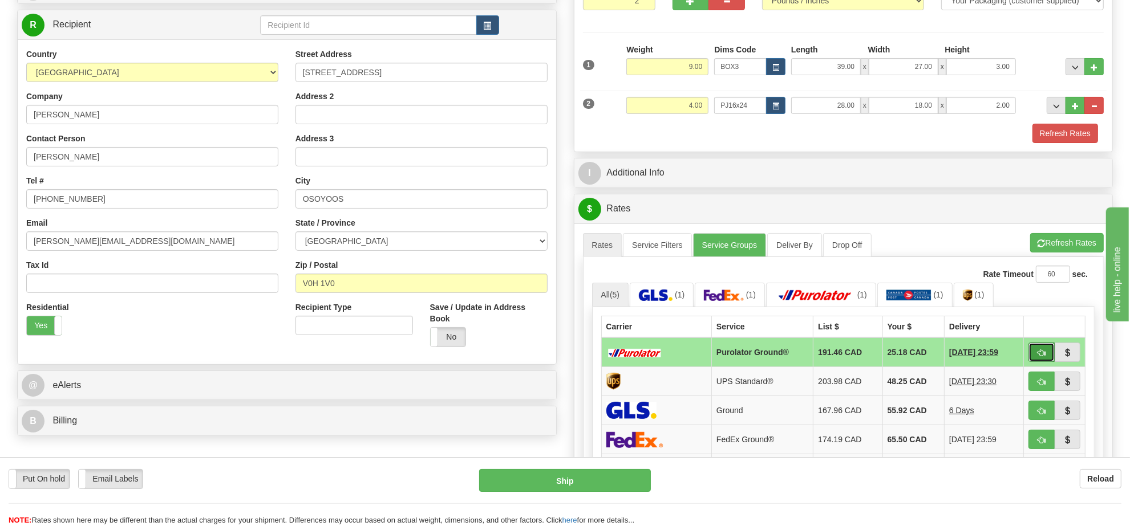
click at [1031, 352] on button "button" at bounding box center [1041, 352] width 26 height 19
type input "260"
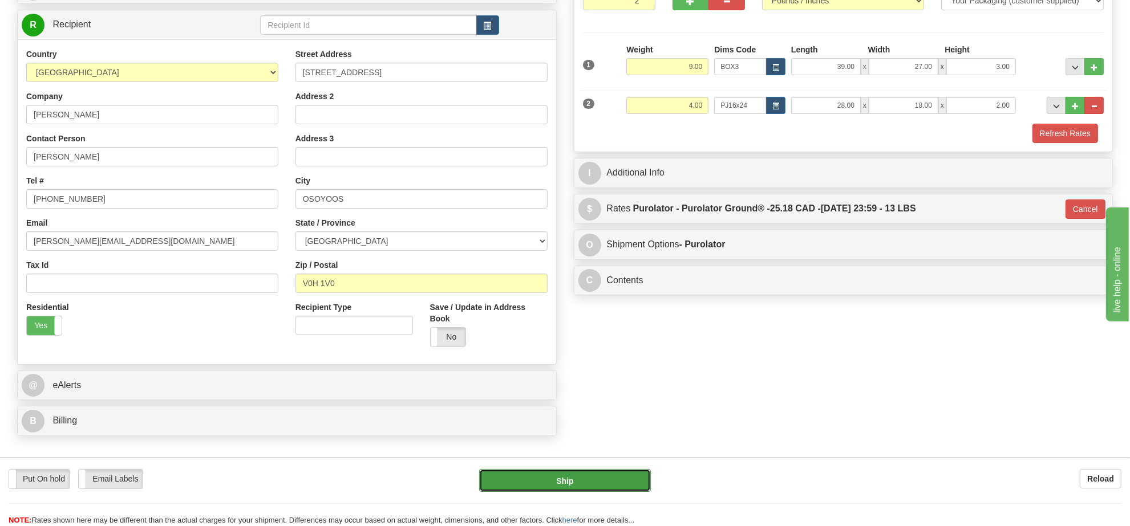
click at [645, 472] on button "Ship" at bounding box center [564, 480] width 171 height 23
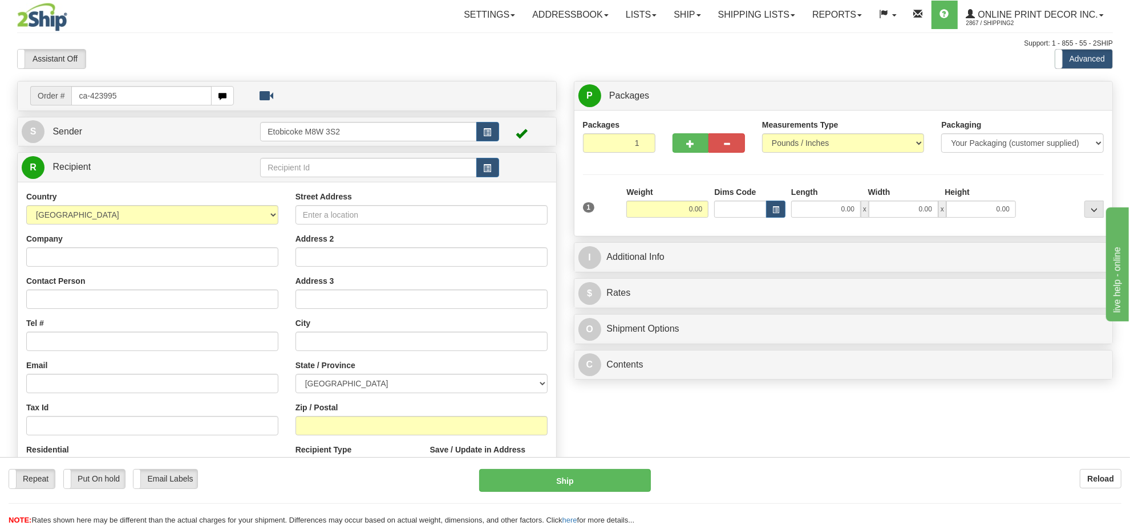
type input "ca-423995"
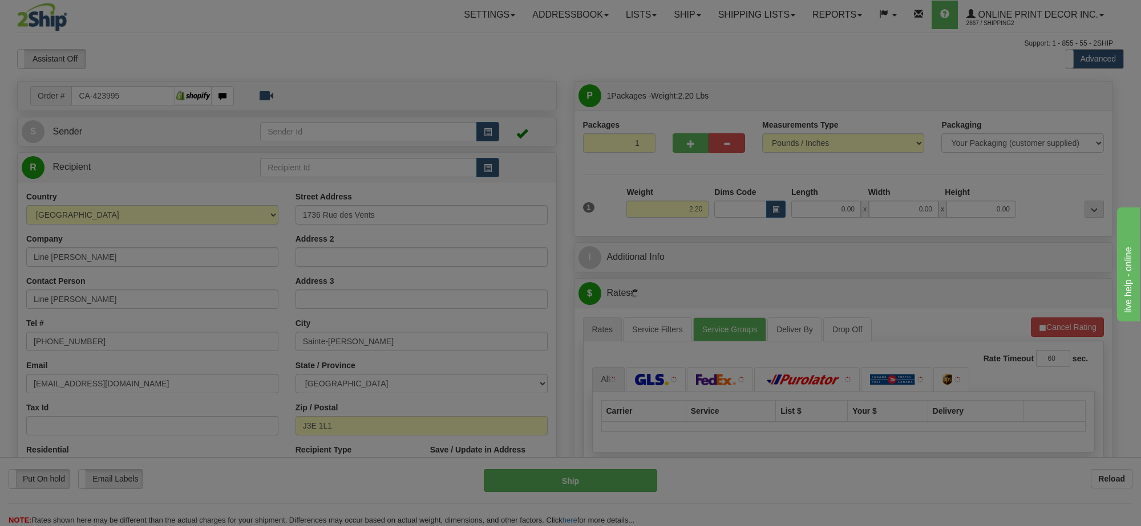
type input "SAINTE-[PERSON_NAME]"
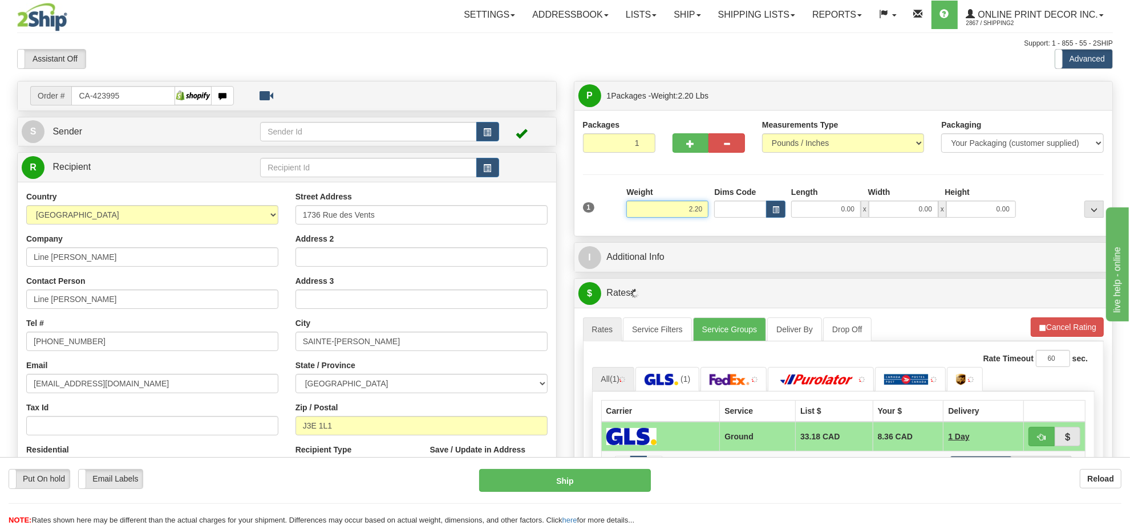
click at [671, 216] on input "2.20" at bounding box center [667, 209] width 82 height 17
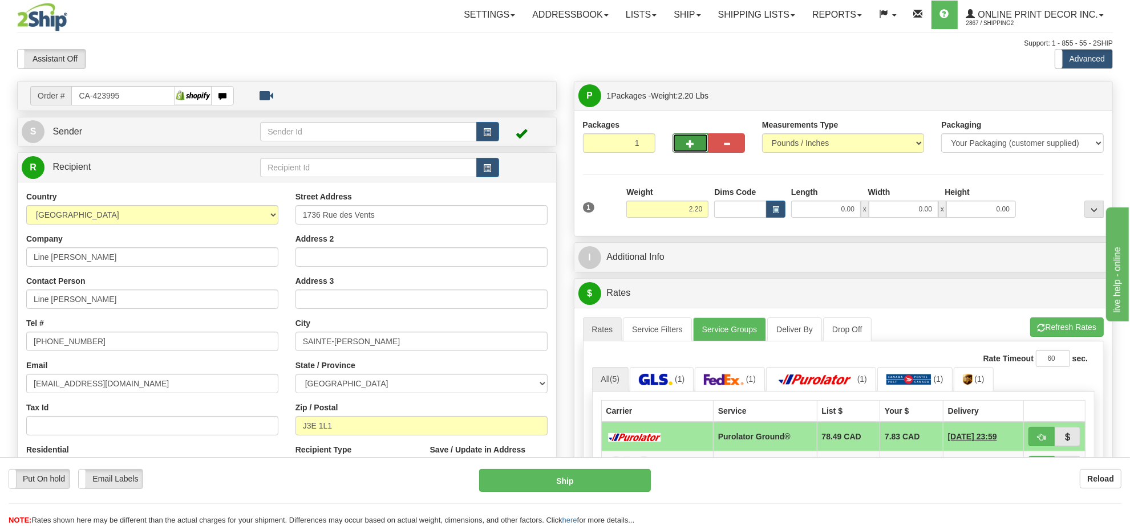
click at [672, 140] on button "button" at bounding box center [690, 142] width 37 height 19
radio input "true"
type input "2"
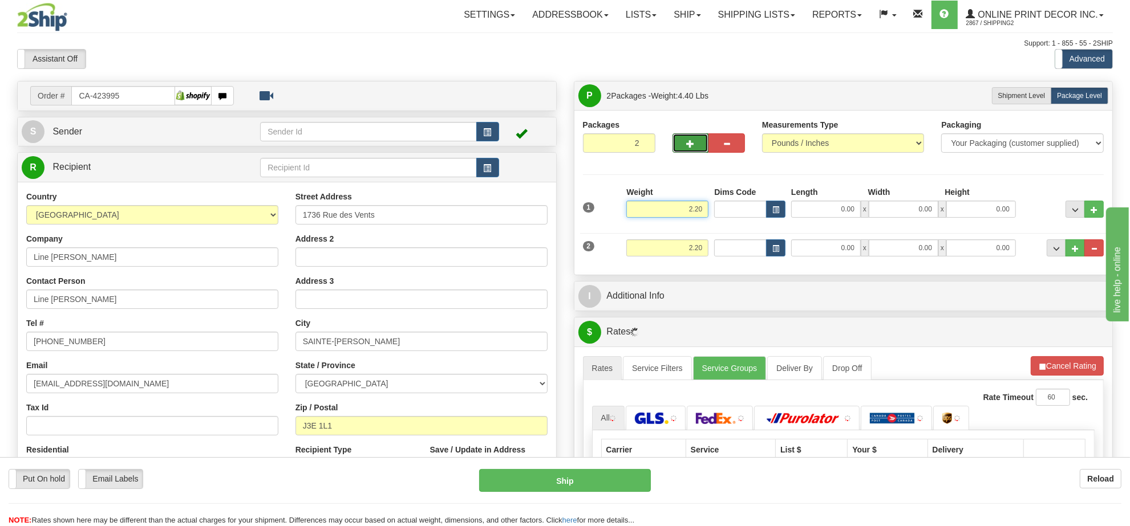
click at [684, 209] on input "2.20" at bounding box center [667, 209] width 82 height 17
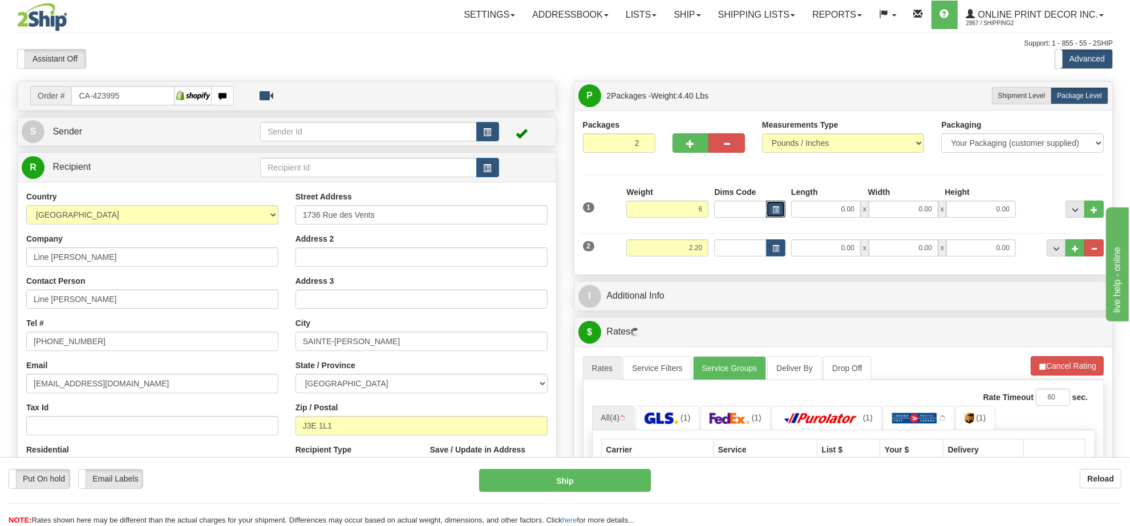
type input "6.00"
click at [771, 205] on button "button" at bounding box center [775, 209] width 19 height 17
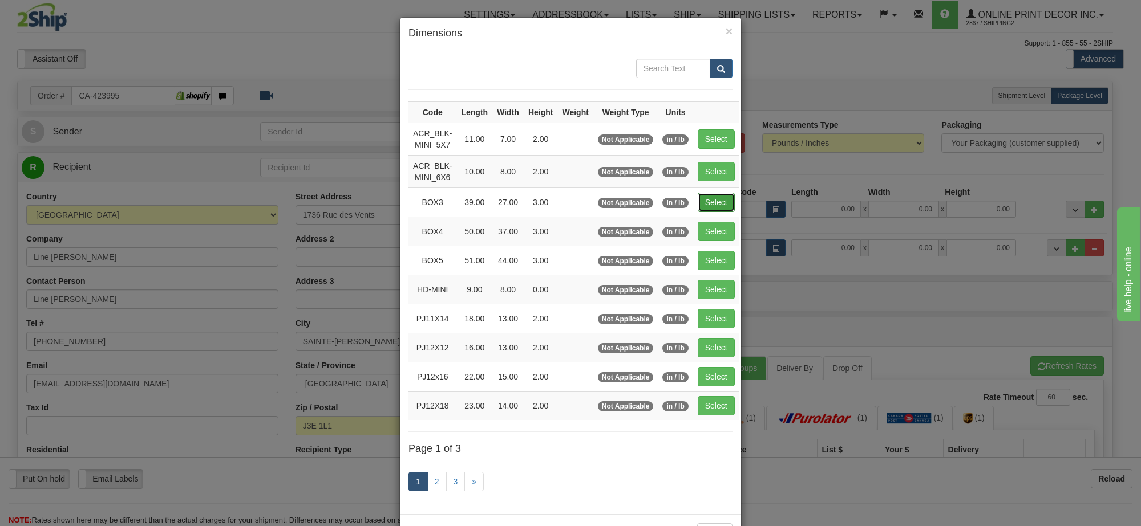
click at [721, 204] on button "Select" at bounding box center [716, 202] width 37 height 19
type input "BOX3"
type input "39.00"
type input "27.00"
type input "3.00"
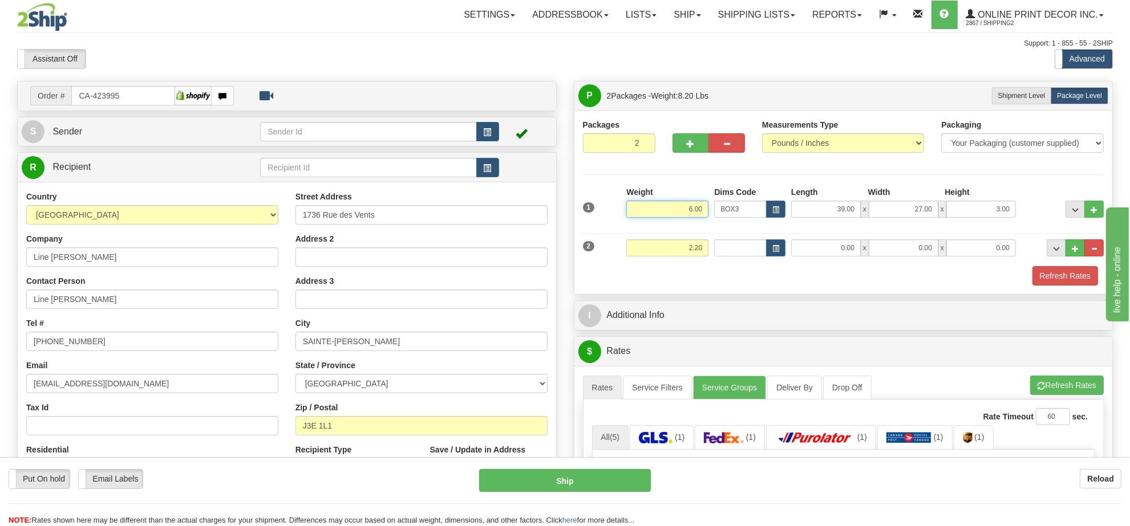
click at [696, 216] on input "6.00" at bounding box center [667, 209] width 82 height 17
type input "7.00"
click at [691, 243] on input "2.20" at bounding box center [667, 248] width 82 height 17
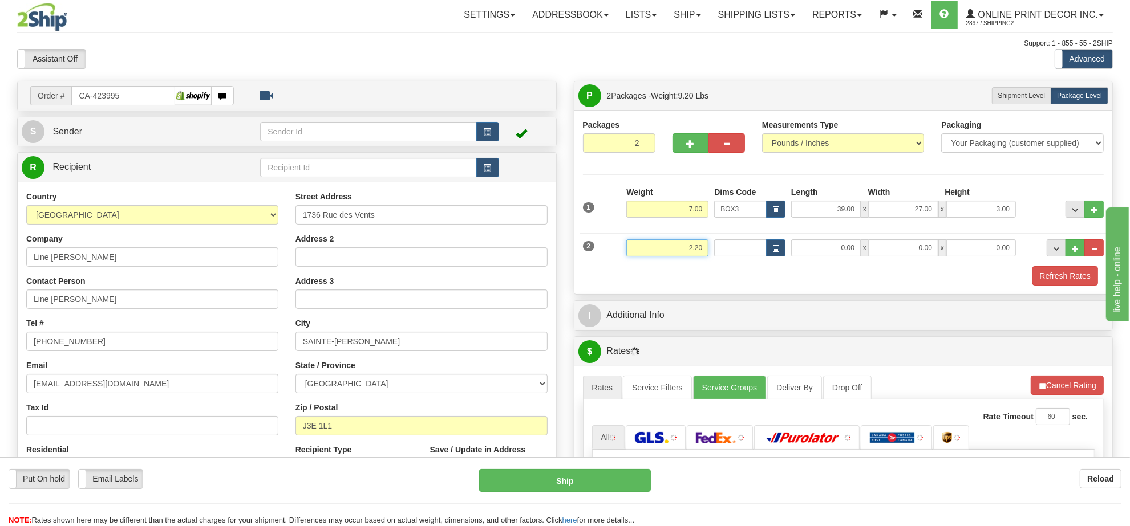
click at [691, 243] on input "2.20" at bounding box center [667, 248] width 82 height 17
type input "3.00"
click at [781, 244] on button "button" at bounding box center [775, 248] width 19 height 17
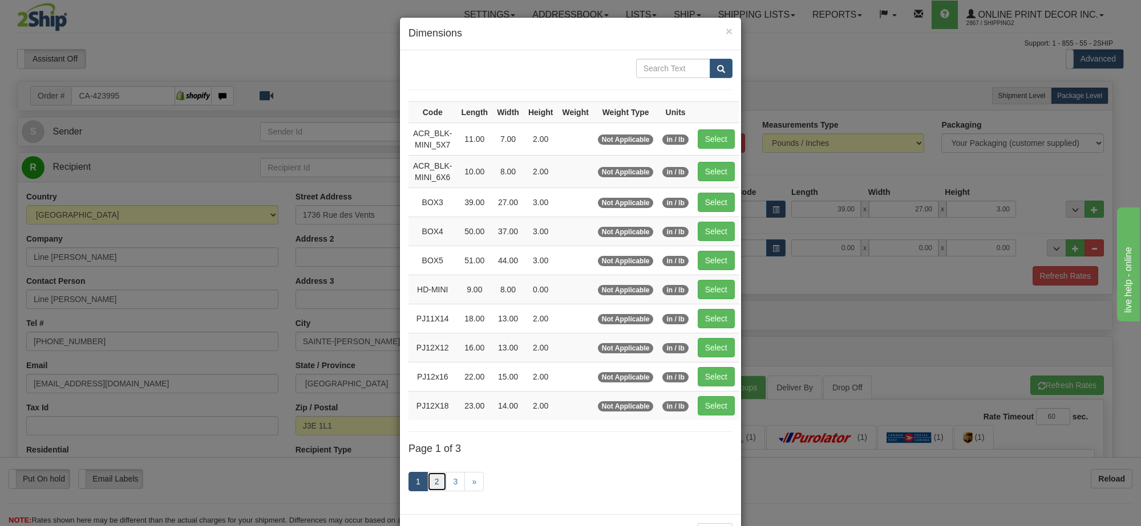
click at [433, 483] on link "2" at bounding box center [436, 481] width 19 height 19
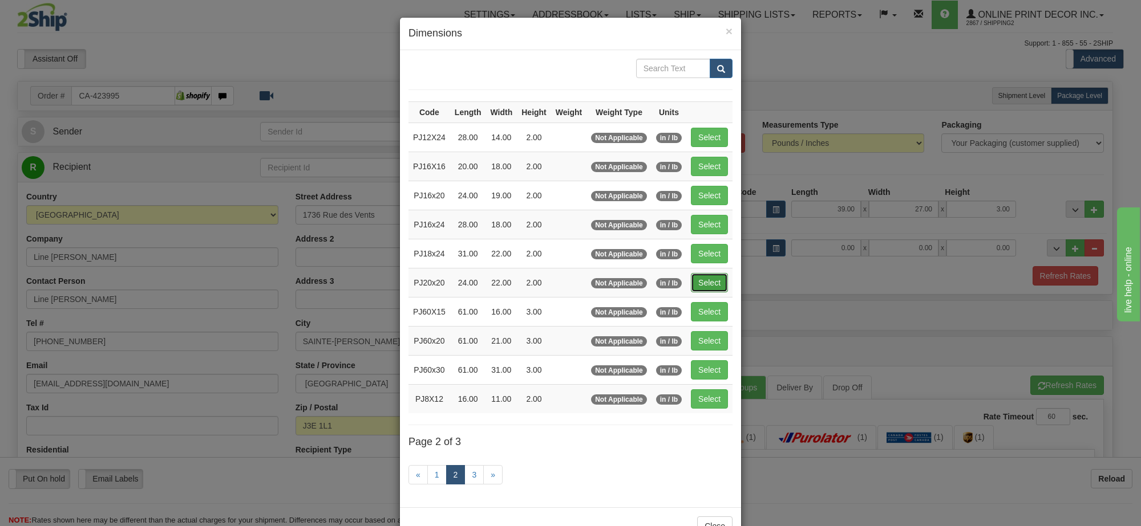
click at [703, 280] on button "Select" at bounding box center [709, 282] width 37 height 19
type input "PJ20x20"
type input "24.00"
type input "22.00"
type input "2.00"
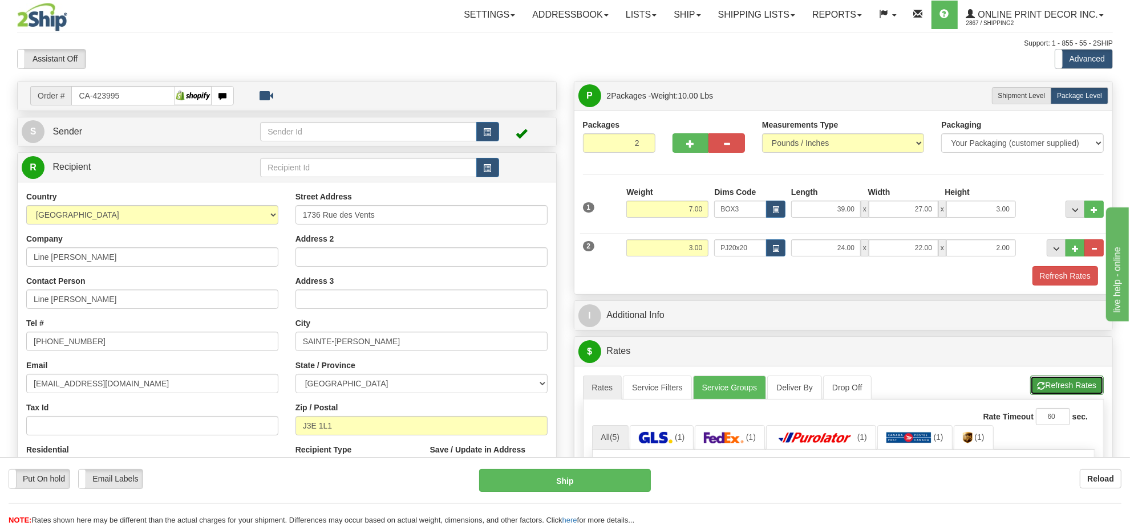
click at [1085, 385] on button "Refresh Rates" at bounding box center [1067, 385] width 74 height 19
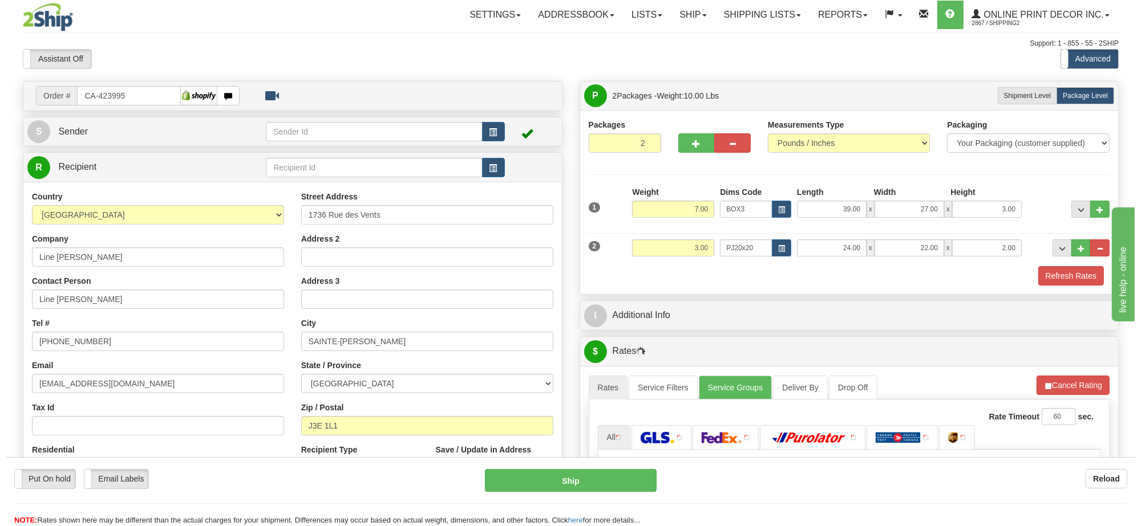
scroll to position [143, 0]
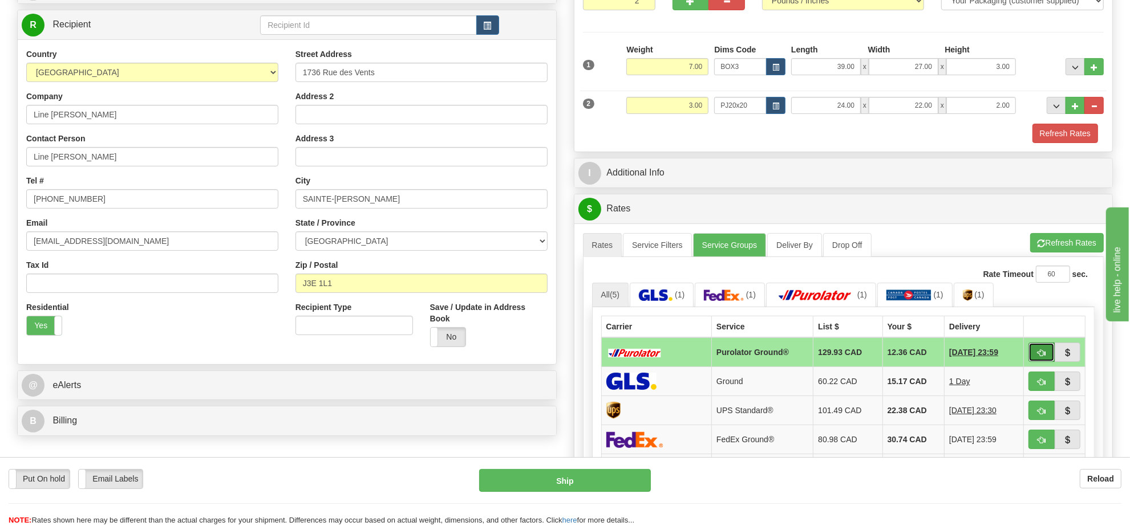
click at [1042, 357] on span "button" at bounding box center [1041, 353] width 8 height 7
type input "260"
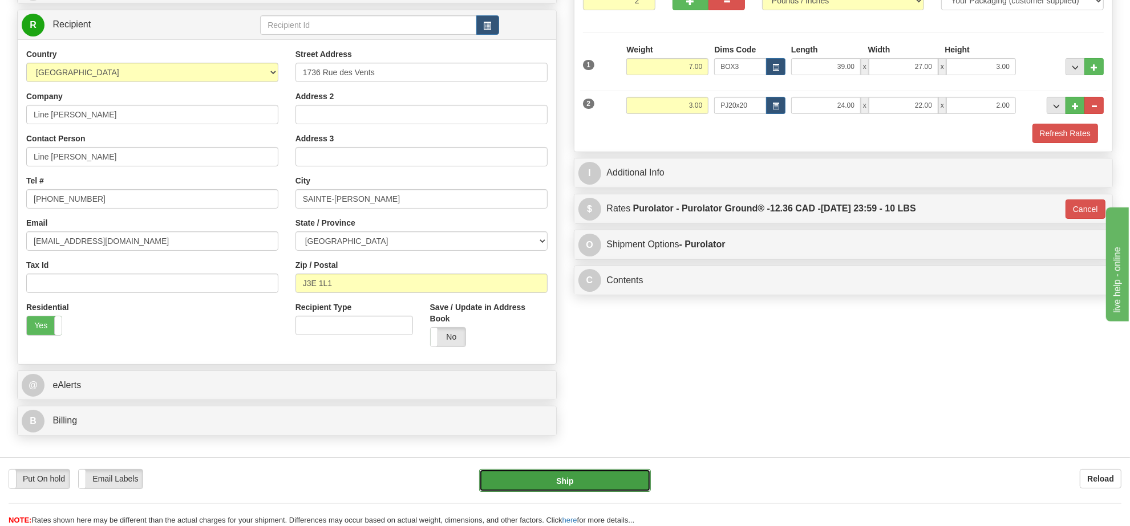
click at [589, 488] on button "Ship" at bounding box center [564, 480] width 171 height 23
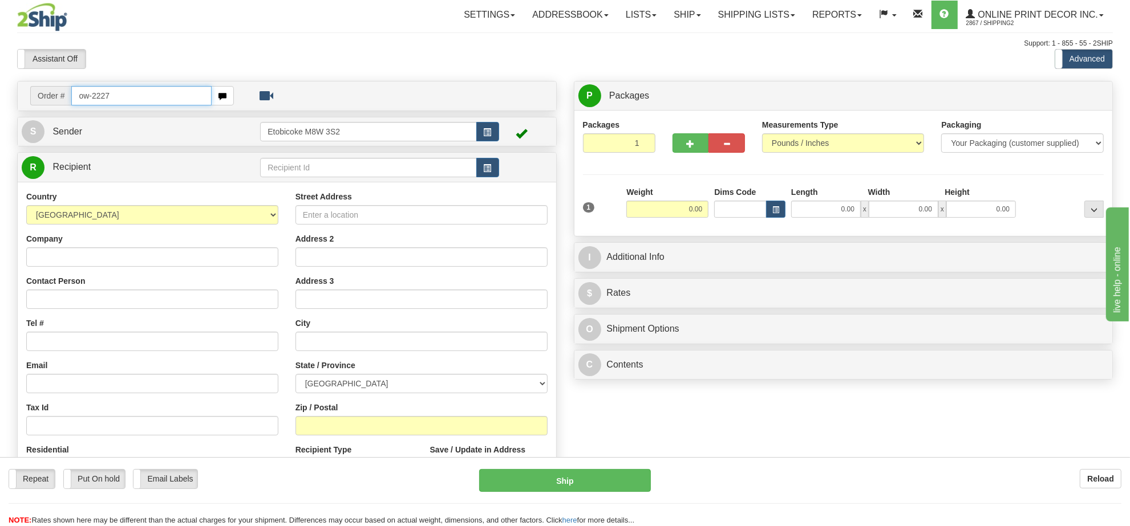
type input "ow-2227"
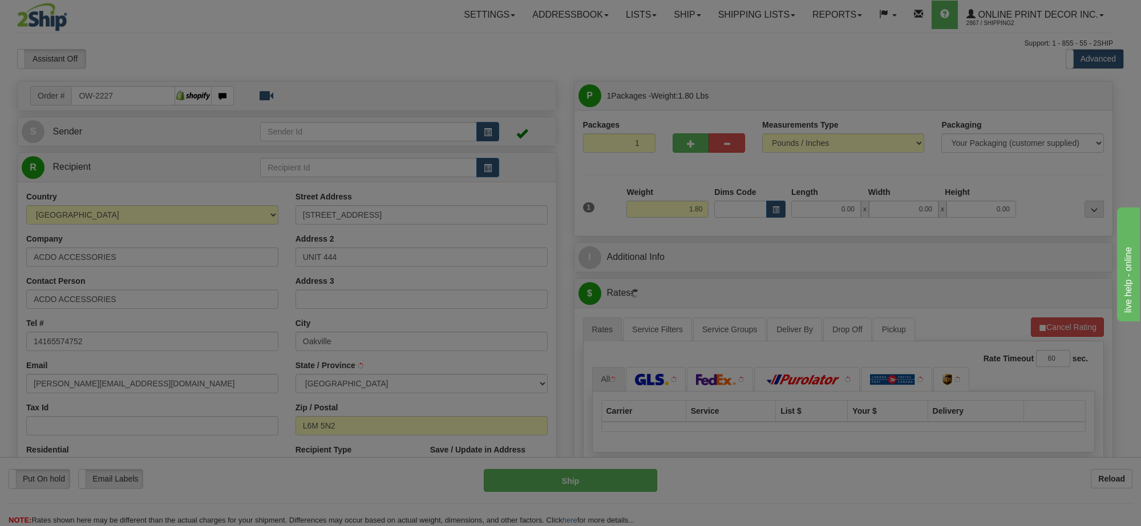
type input "OAKVILLE"
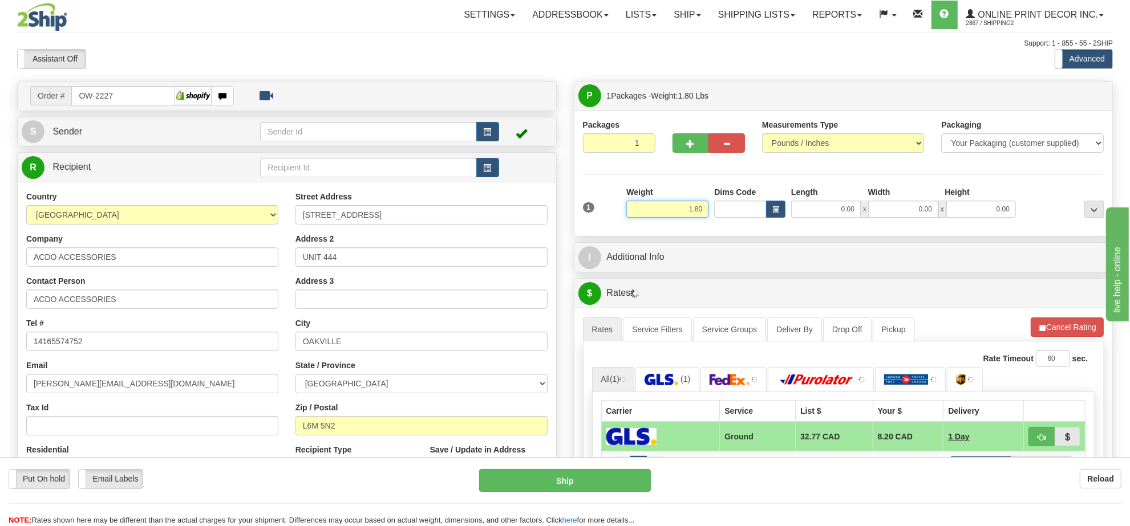
click at [698, 208] on input "1.80" at bounding box center [667, 209] width 82 height 17
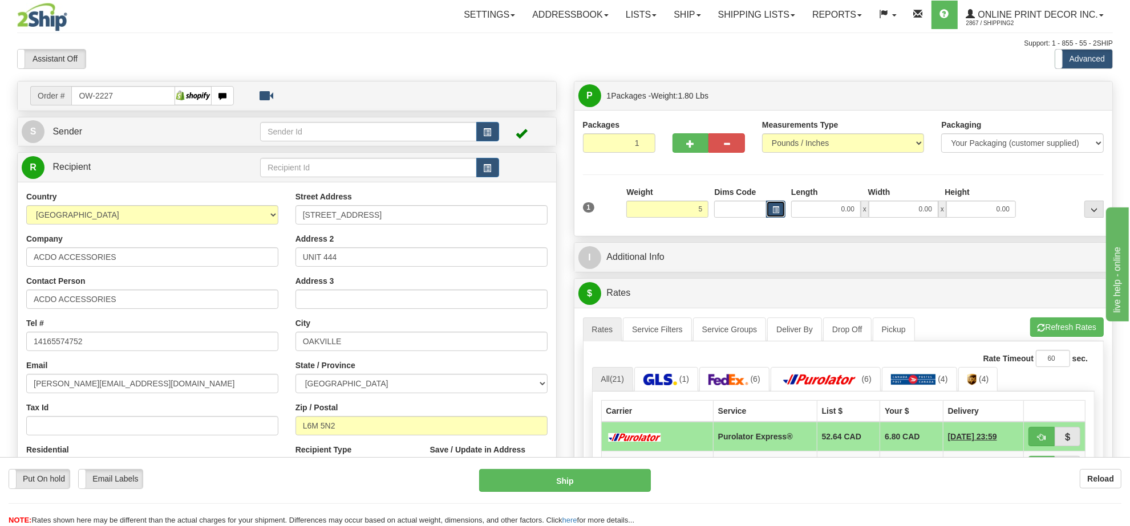
click at [777, 213] on span "button" at bounding box center [775, 210] width 7 height 6
type input "5.00"
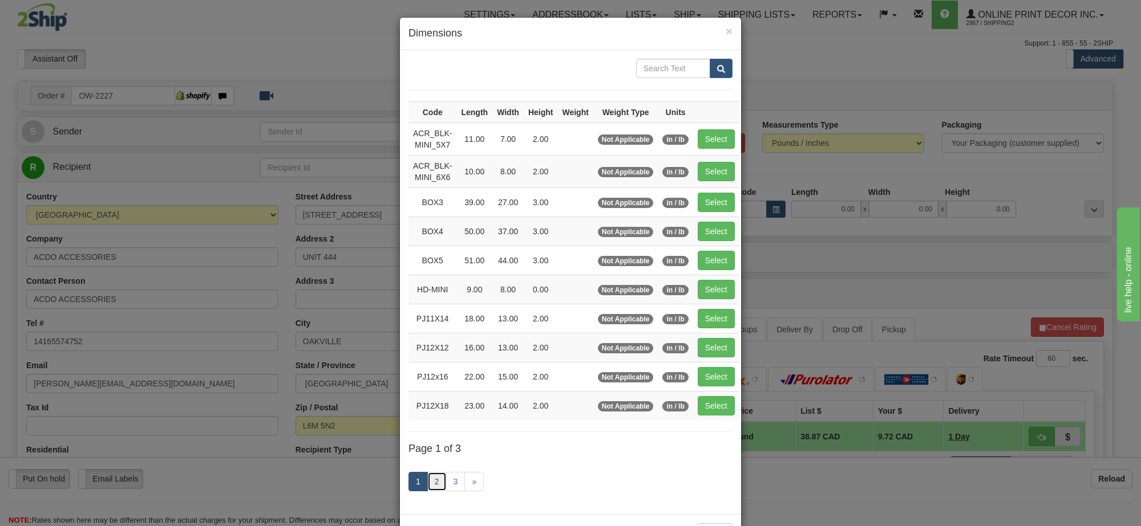
click at [428, 485] on link "2" at bounding box center [436, 481] width 19 height 19
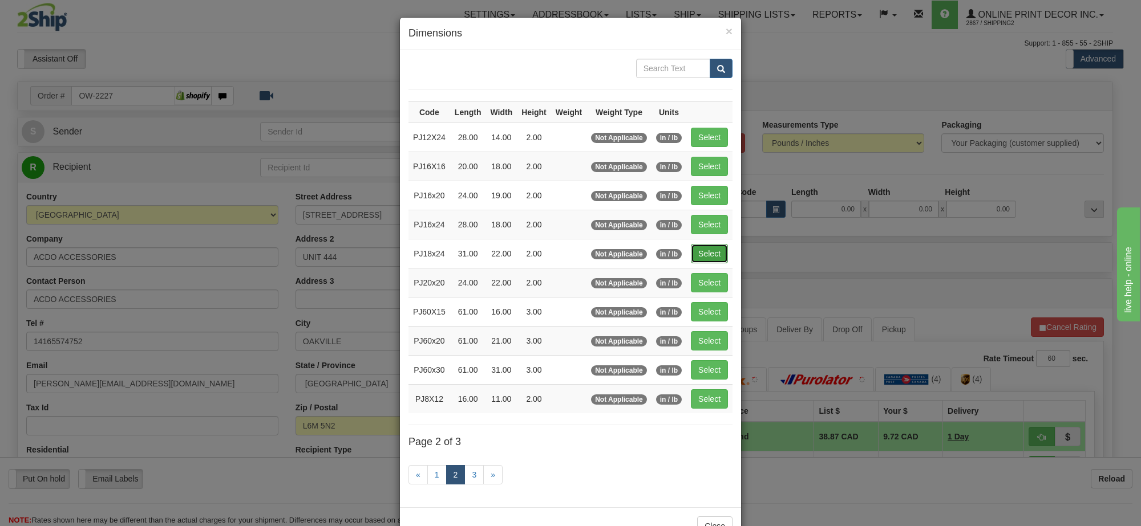
click at [714, 255] on button "Select" at bounding box center [709, 253] width 37 height 19
type input "PJ18x24"
type input "31.00"
type input "22.00"
type input "2.00"
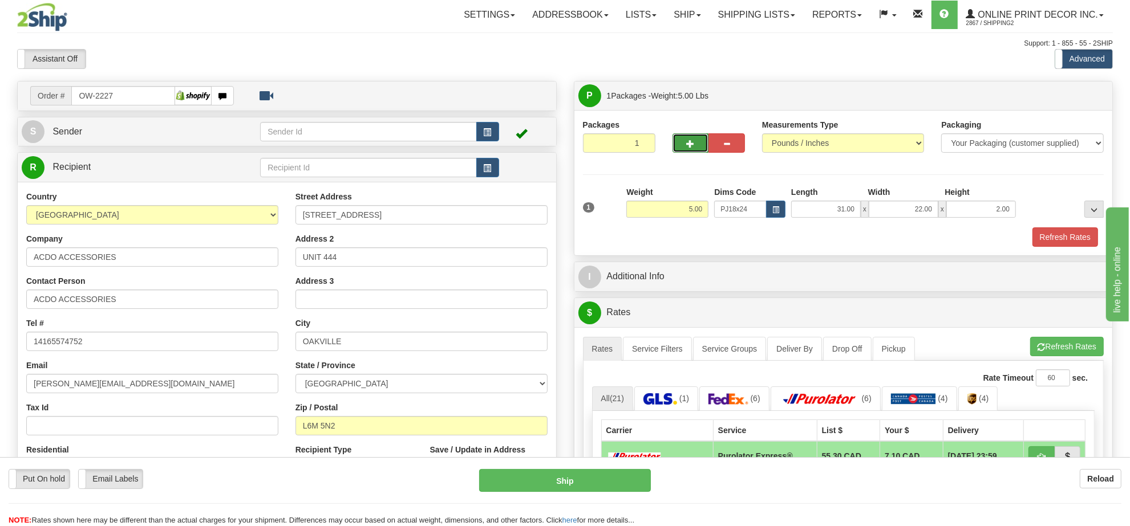
click at [694, 143] on span "button" at bounding box center [691, 143] width 8 height 7
radio input "true"
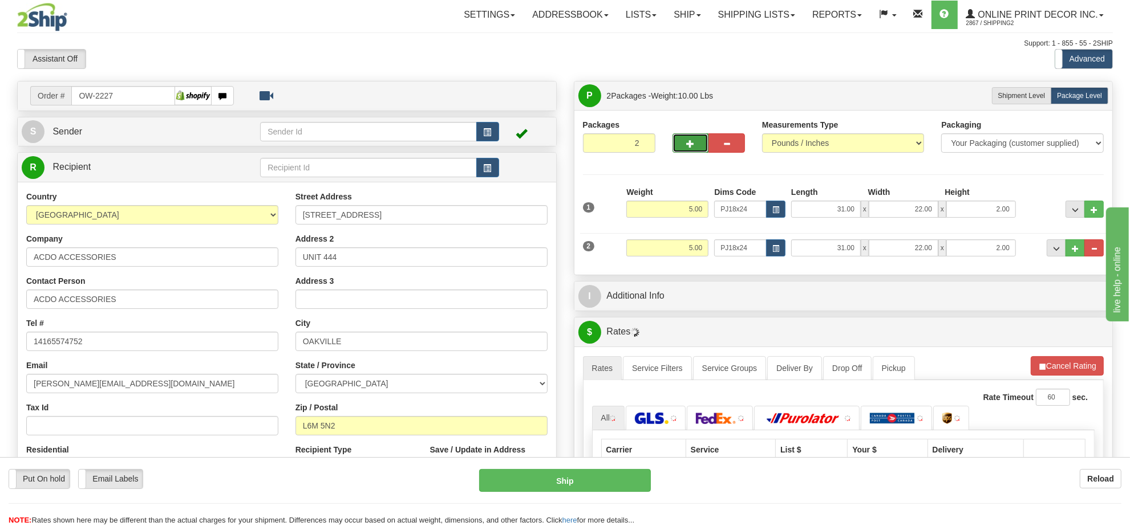
click at [694, 143] on span "button" at bounding box center [691, 143] width 8 height 7
type input "3"
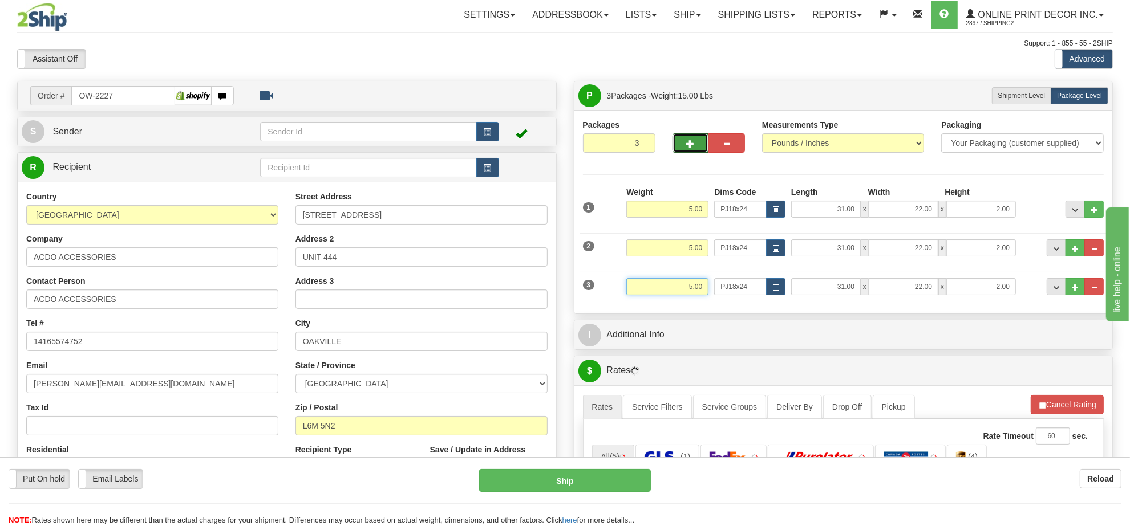
click at [699, 288] on input "5.00" at bounding box center [667, 286] width 82 height 17
type input "8.00"
click at [776, 289] on span "button" at bounding box center [775, 288] width 7 height 6
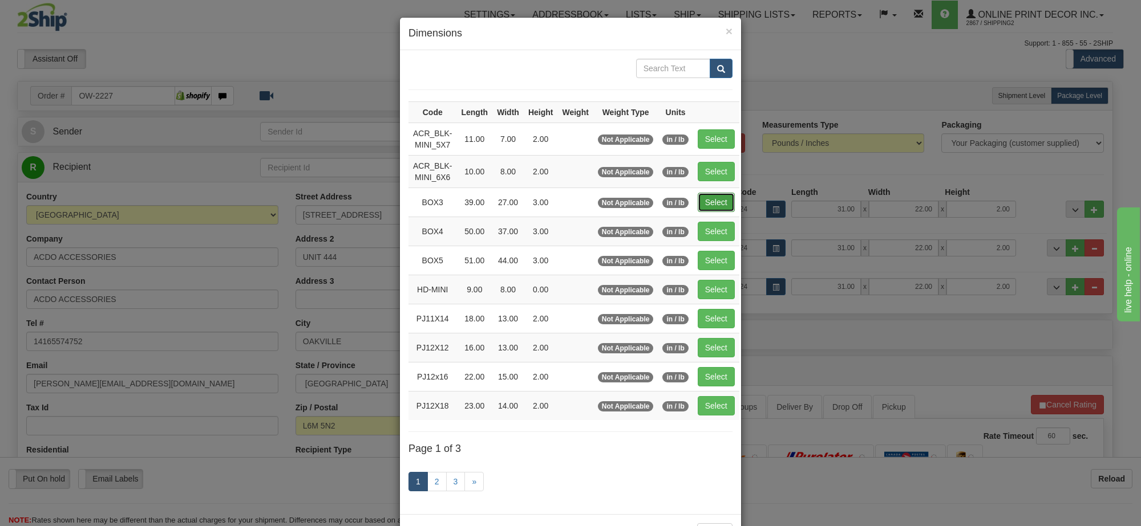
click at [723, 202] on button "Select" at bounding box center [716, 202] width 37 height 19
type input "BOX3"
type input "39.00"
type input "27.00"
type input "3.00"
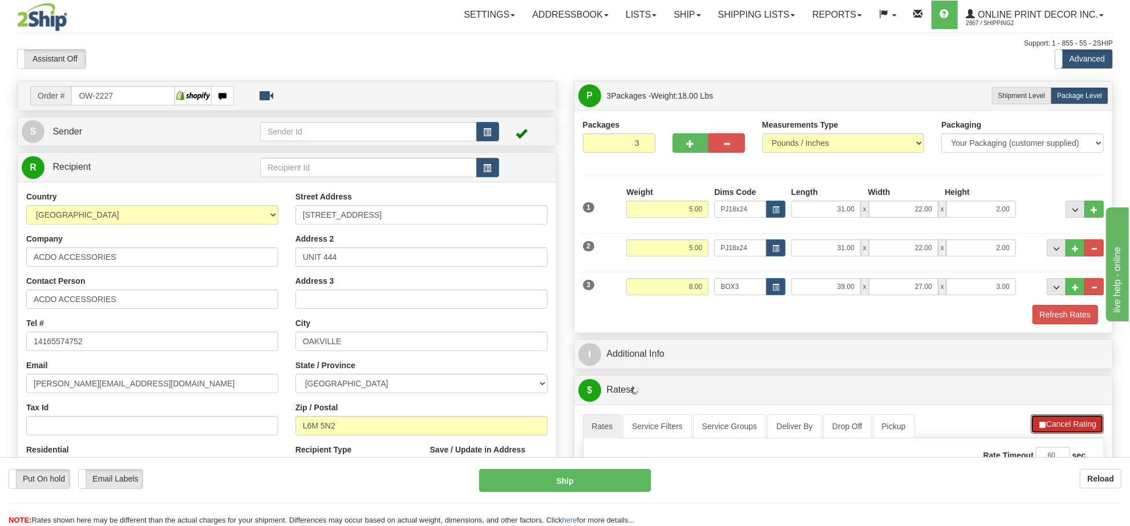
click at [1064, 423] on button "Cancel Rating" at bounding box center [1067, 424] width 73 height 19
click at [1064, 423] on button "Refresh Rates" at bounding box center [1067, 424] width 74 height 19
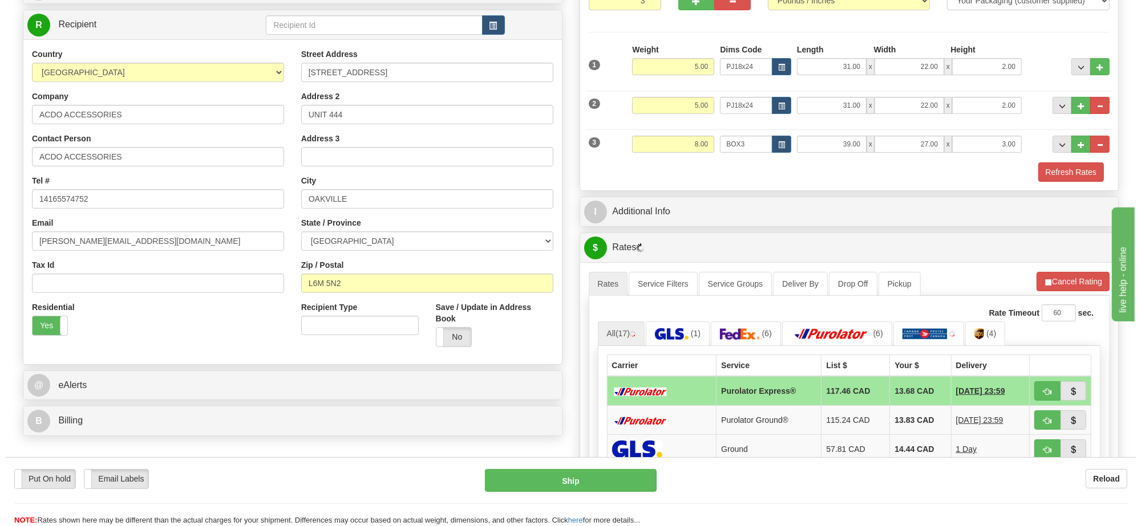
scroll to position [214, 0]
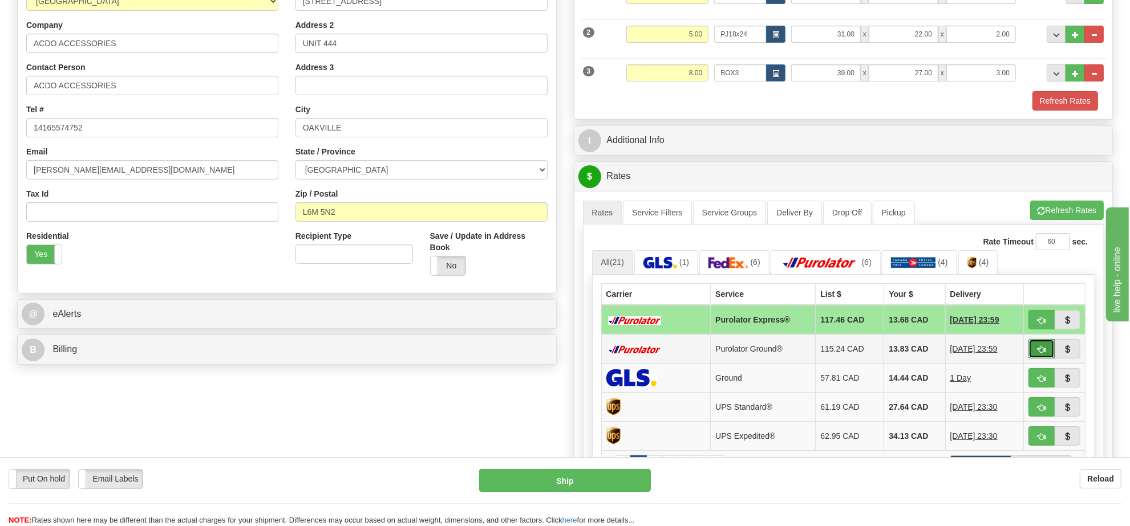
click at [1045, 358] on button "button" at bounding box center [1041, 348] width 26 height 19
type input "260"
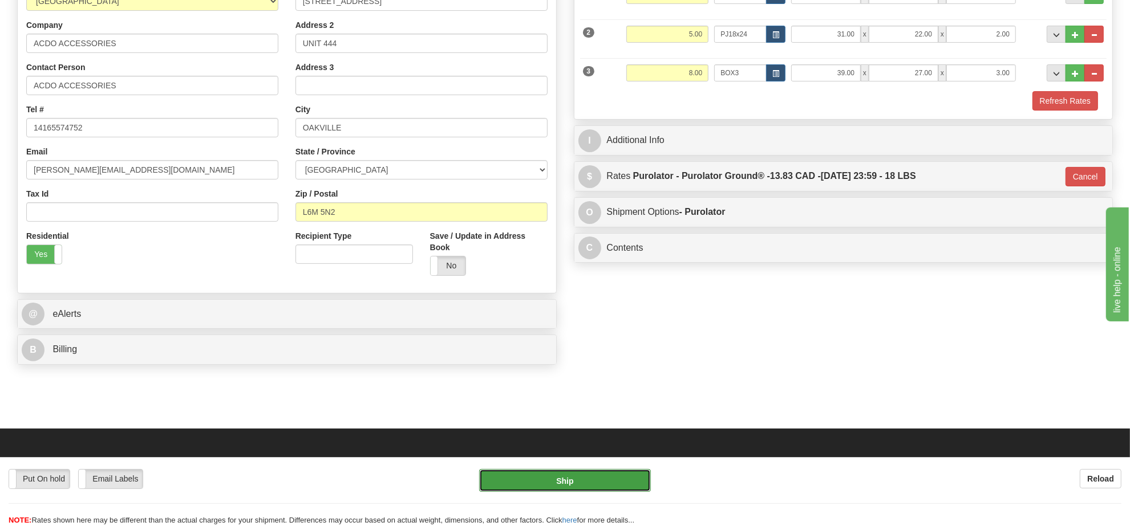
click at [569, 486] on button "Ship" at bounding box center [564, 480] width 171 height 23
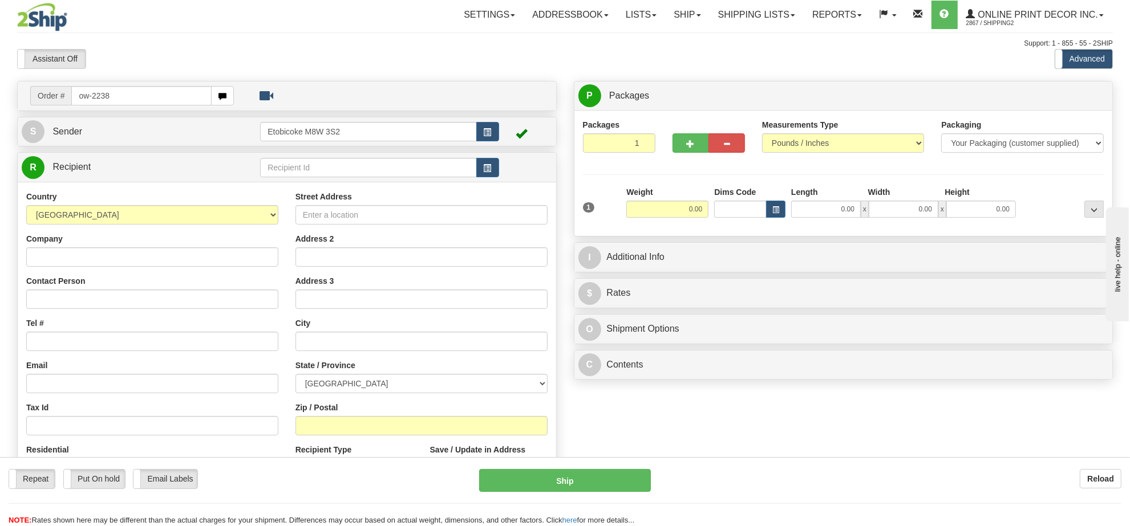
type input "ow-2238"
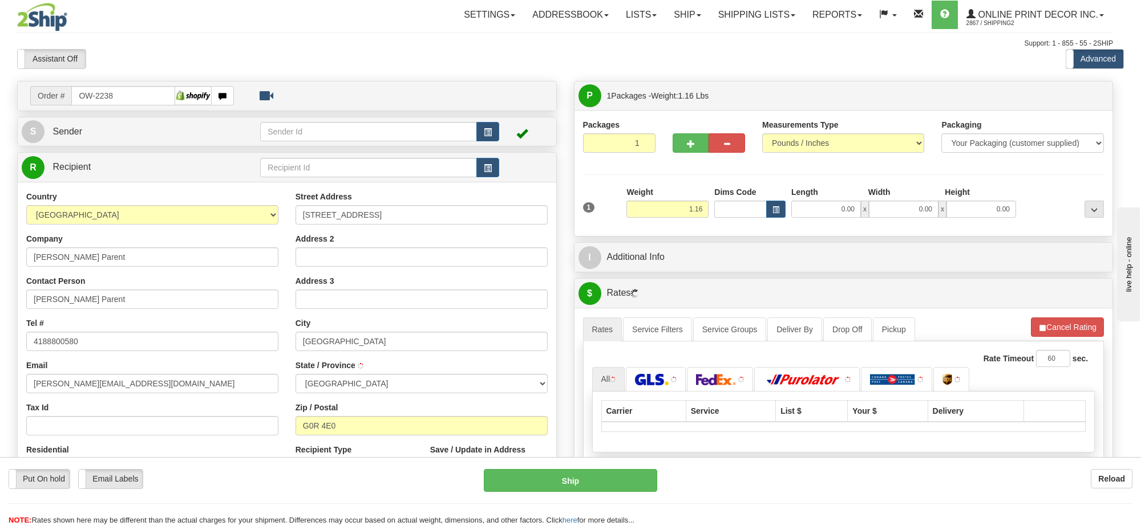
type input "[GEOGRAPHIC_DATA]"
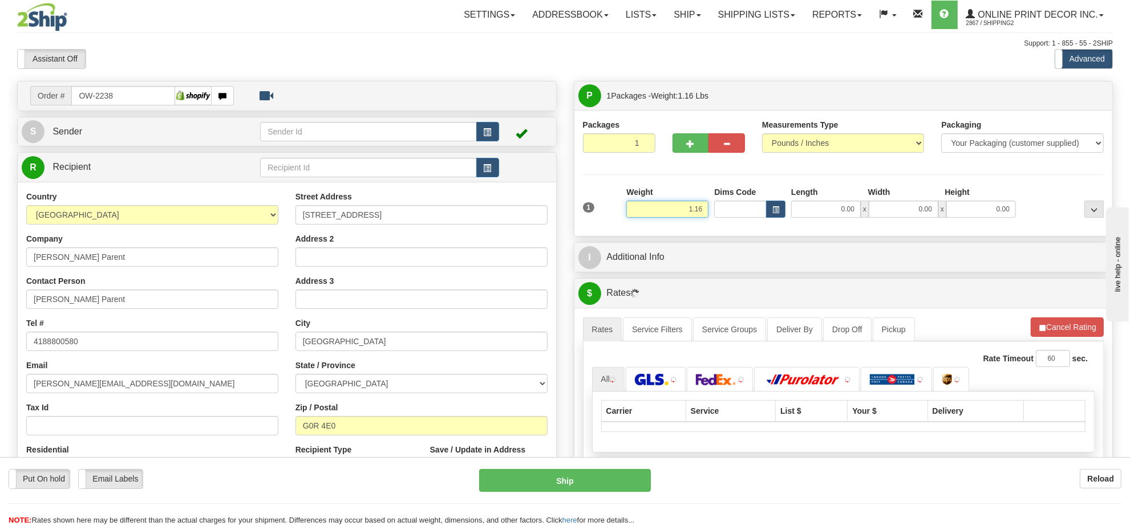
click at [691, 215] on input "1.16" at bounding box center [667, 209] width 82 height 17
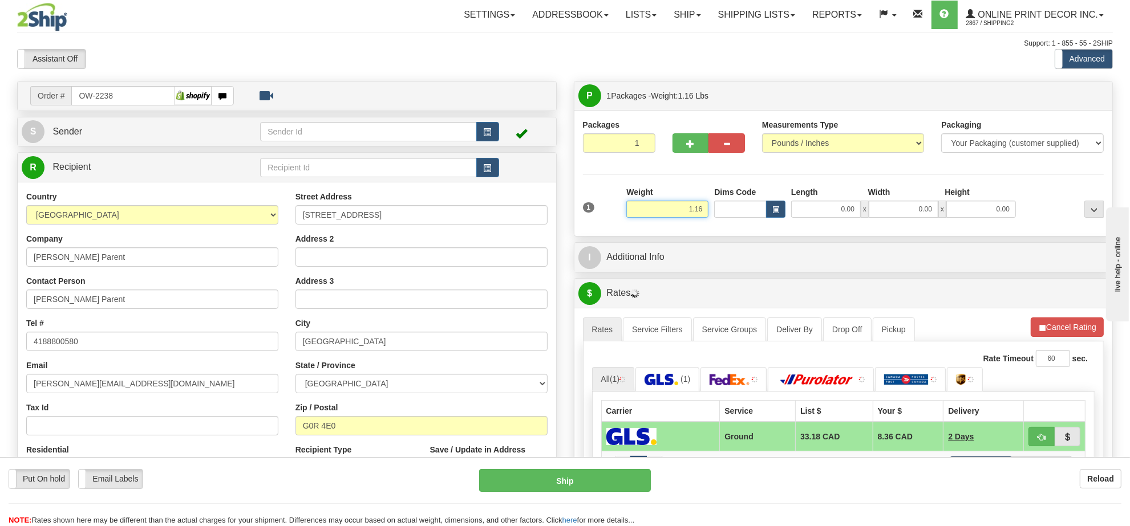
click at [691, 215] on input "1.16" at bounding box center [667, 209] width 82 height 17
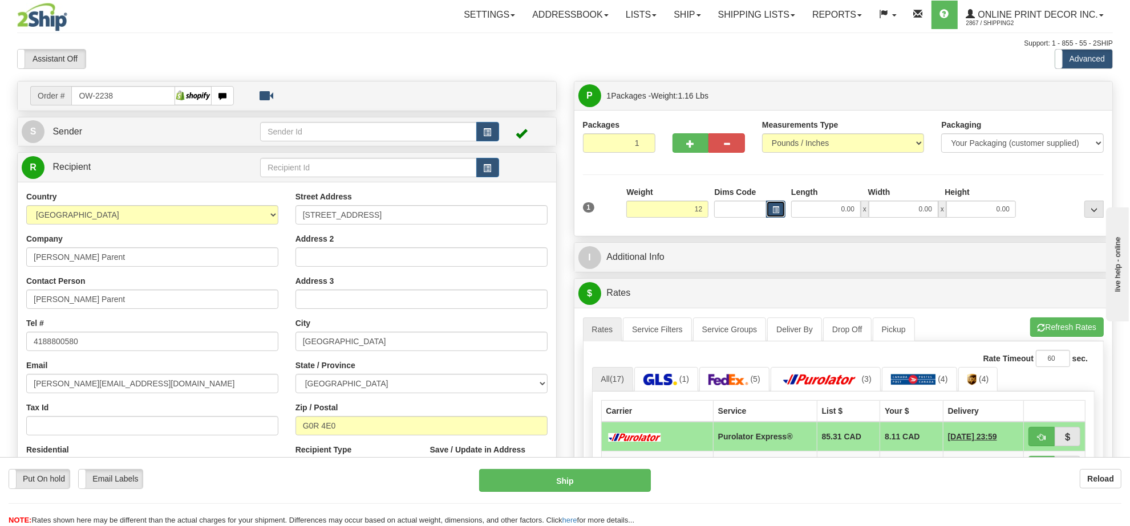
type input "12.00"
click at [771, 211] on button "button" at bounding box center [775, 209] width 19 height 17
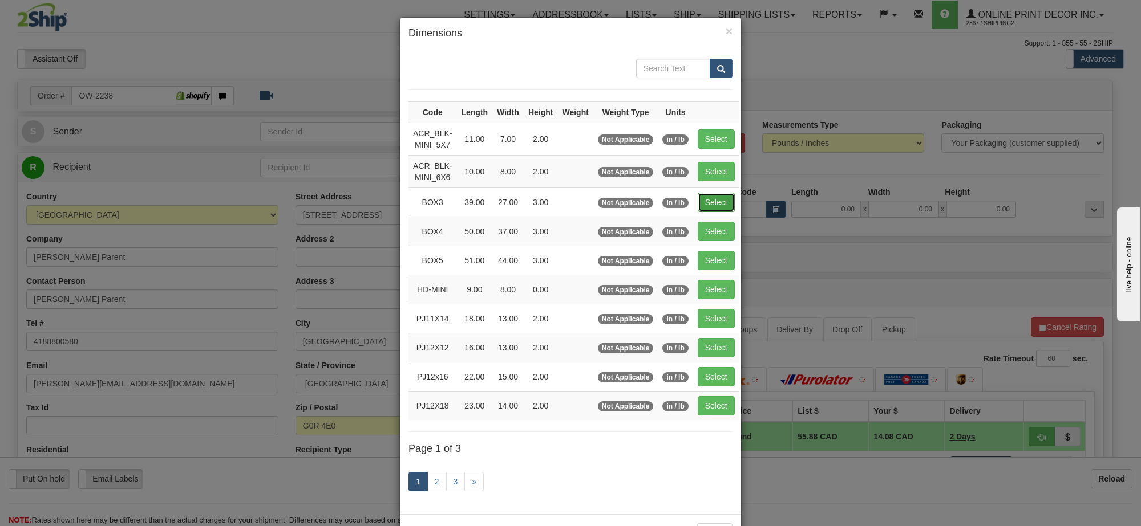
click at [708, 204] on button "Select" at bounding box center [716, 202] width 37 height 19
type input "BOX3"
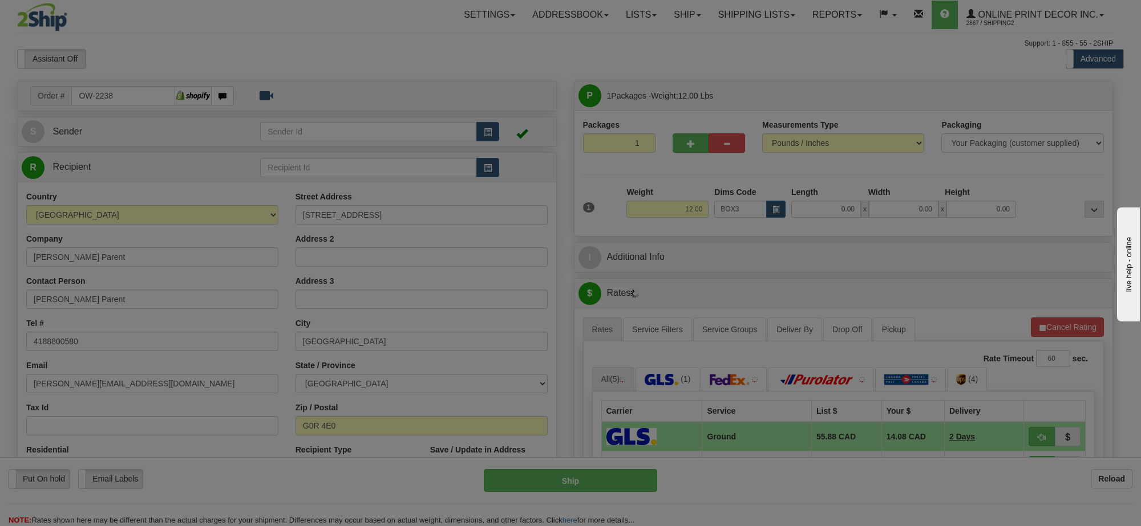
type input "39.00"
type input "27.00"
type input "3.00"
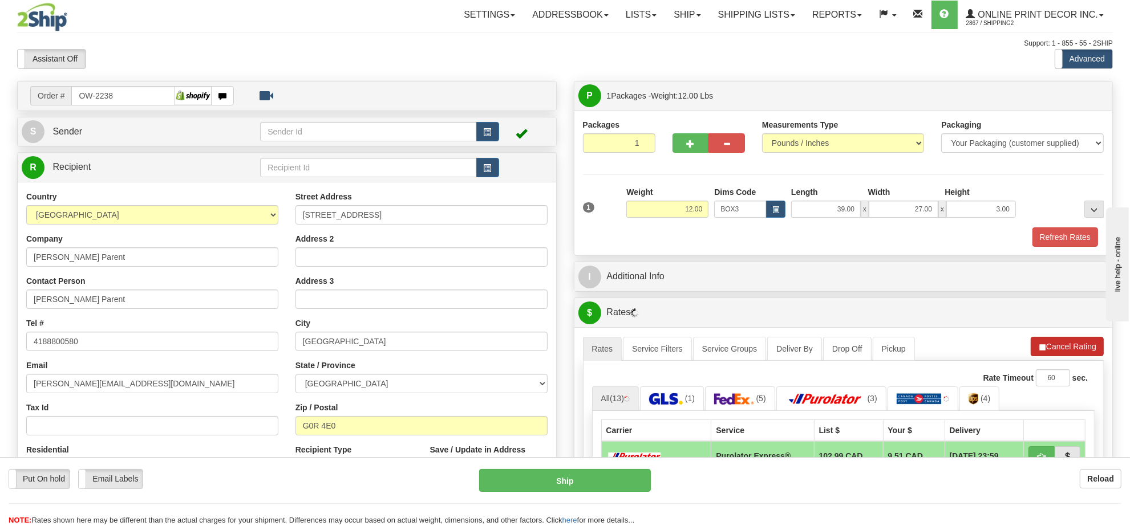
click at [1093, 354] on li "Refresh Rates Cancel Rating" at bounding box center [1067, 346] width 73 height 19
click at [1093, 354] on button "Refresh Rates" at bounding box center [1067, 346] width 74 height 19
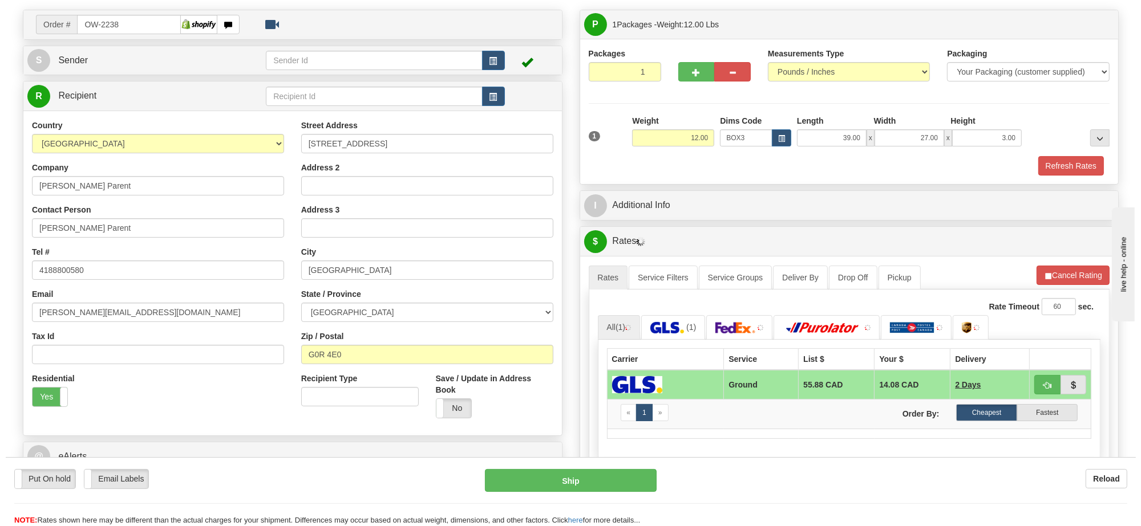
scroll to position [143, 0]
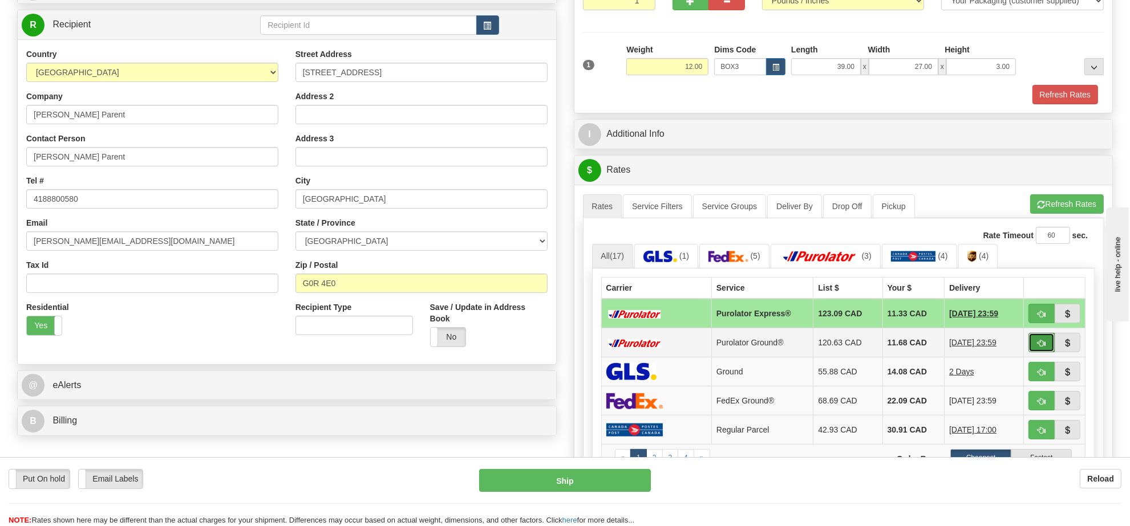
click at [1043, 352] on button "button" at bounding box center [1041, 342] width 26 height 19
type input "260"
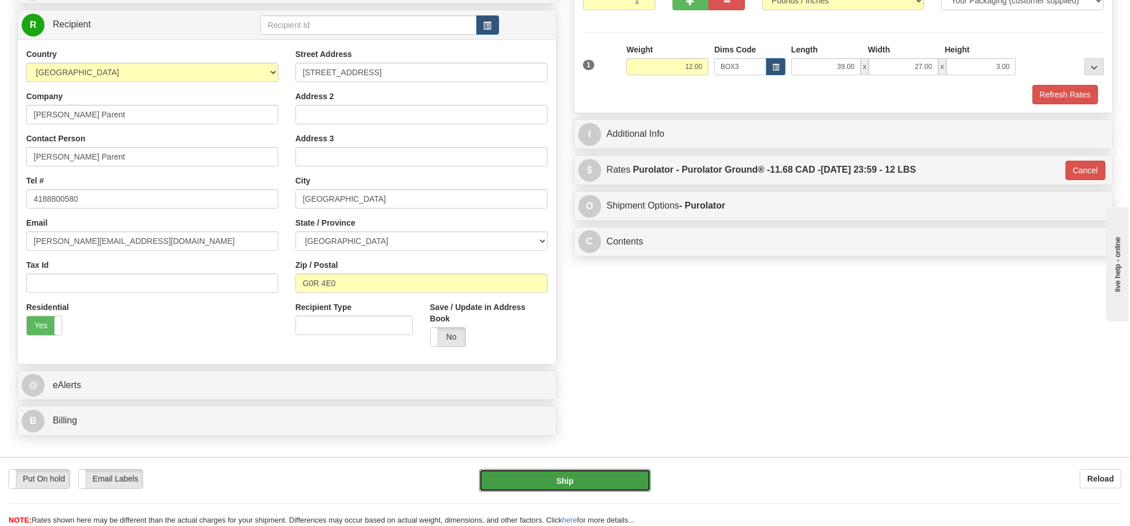
click at [569, 483] on button "Ship" at bounding box center [564, 480] width 171 height 23
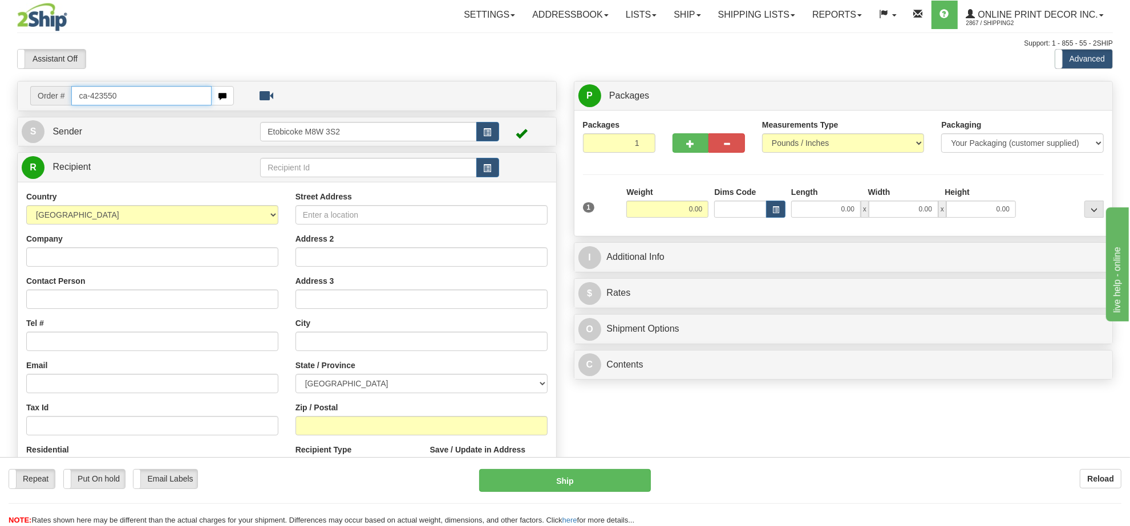
type input "ca-423550"
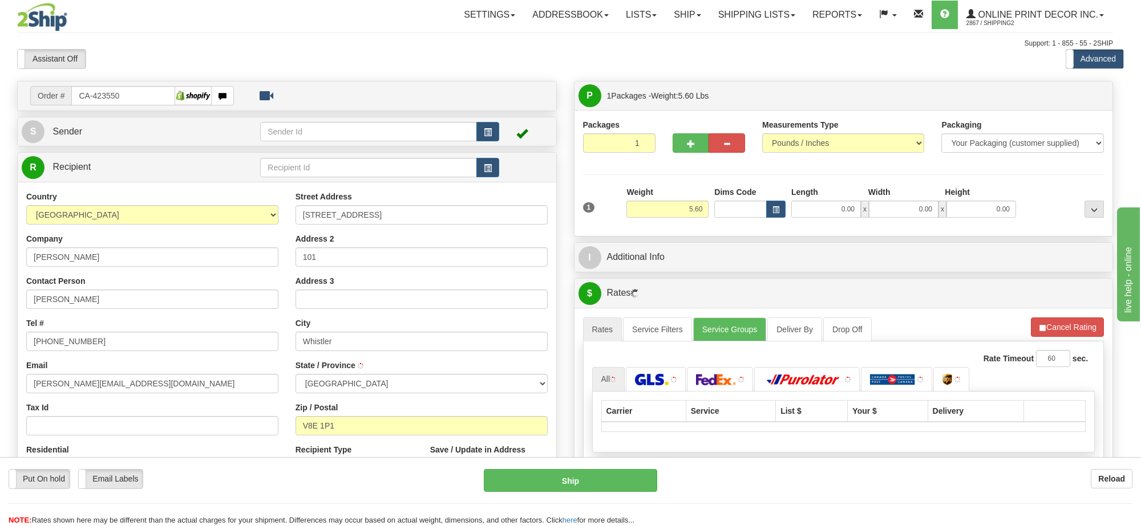
type input "WHISTLER"
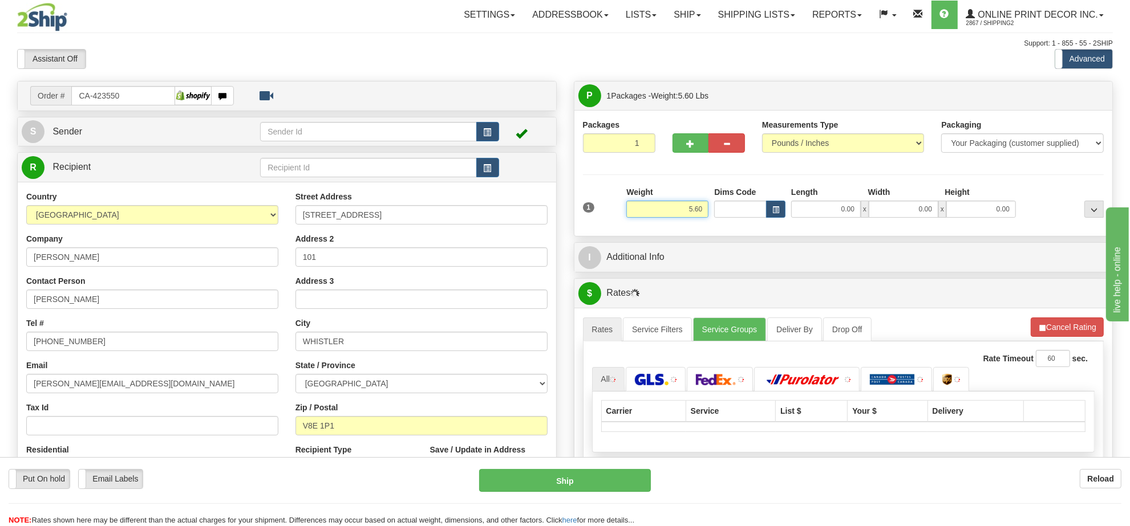
click at [691, 205] on input "5.60" at bounding box center [667, 209] width 82 height 17
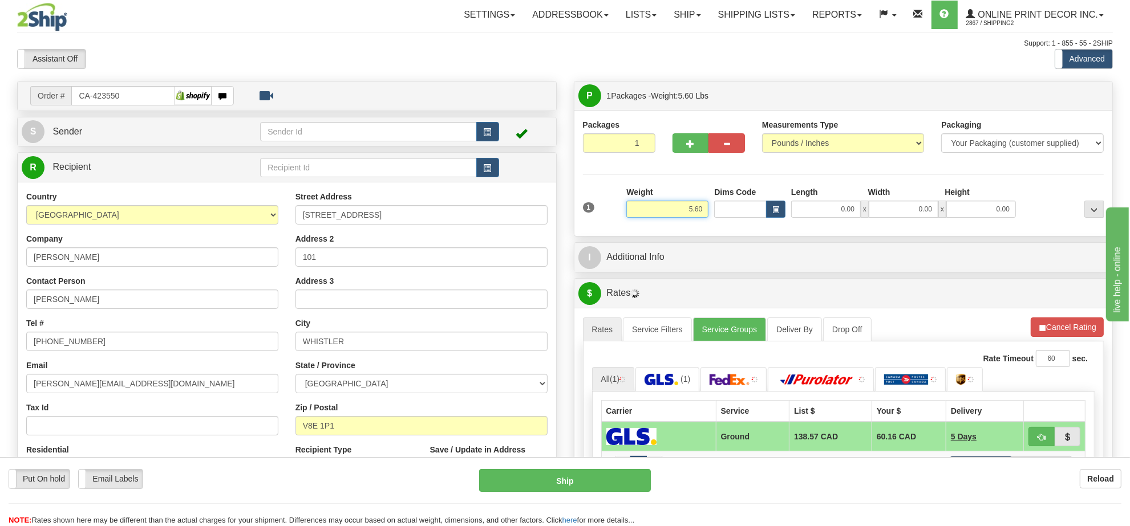
click at [691, 205] on input "5.60" at bounding box center [667, 209] width 82 height 17
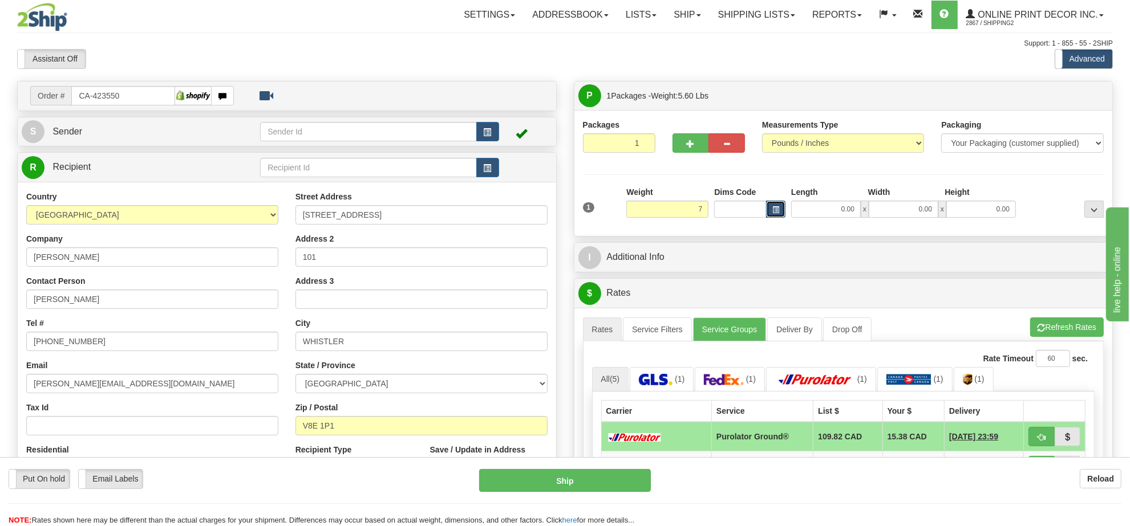
type input "7.00"
click at [783, 217] on button "button" at bounding box center [775, 209] width 19 height 17
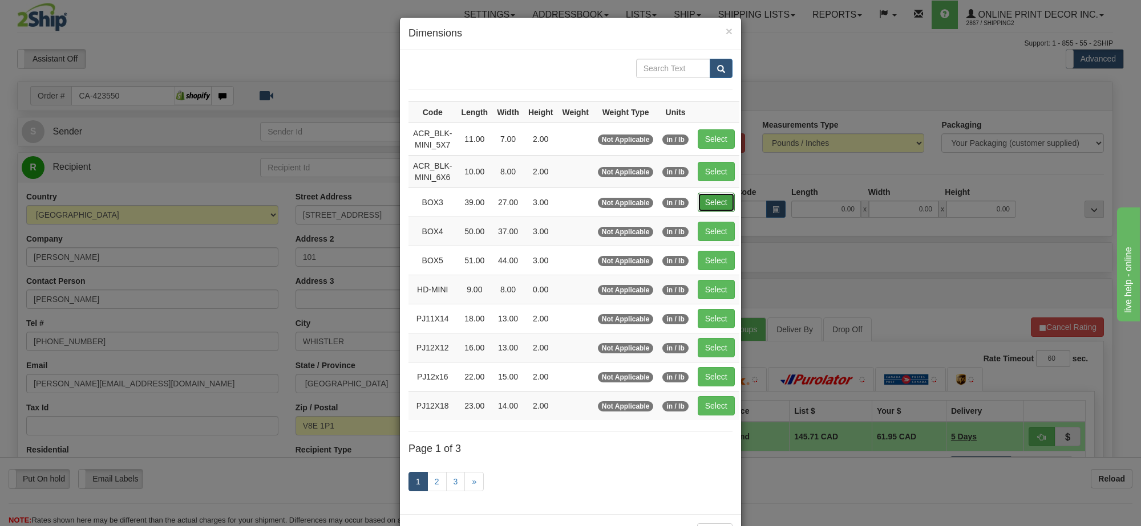
click at [719, 208] on button "Select" at bounding box center [716, 202] width 37 height 19
type input "BOX3"
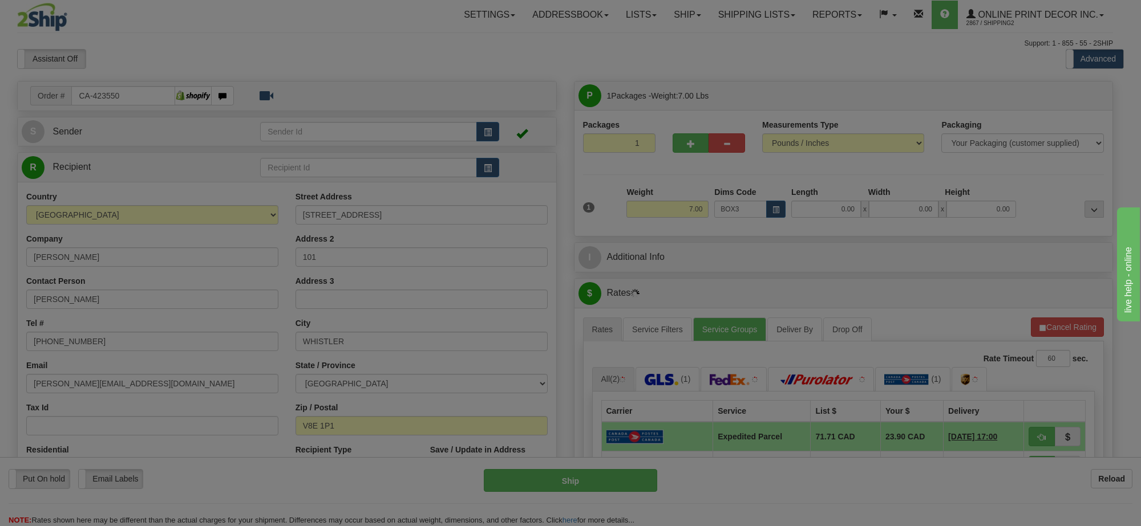
type input "39.00"
type input "27.00"
type input "3.00"
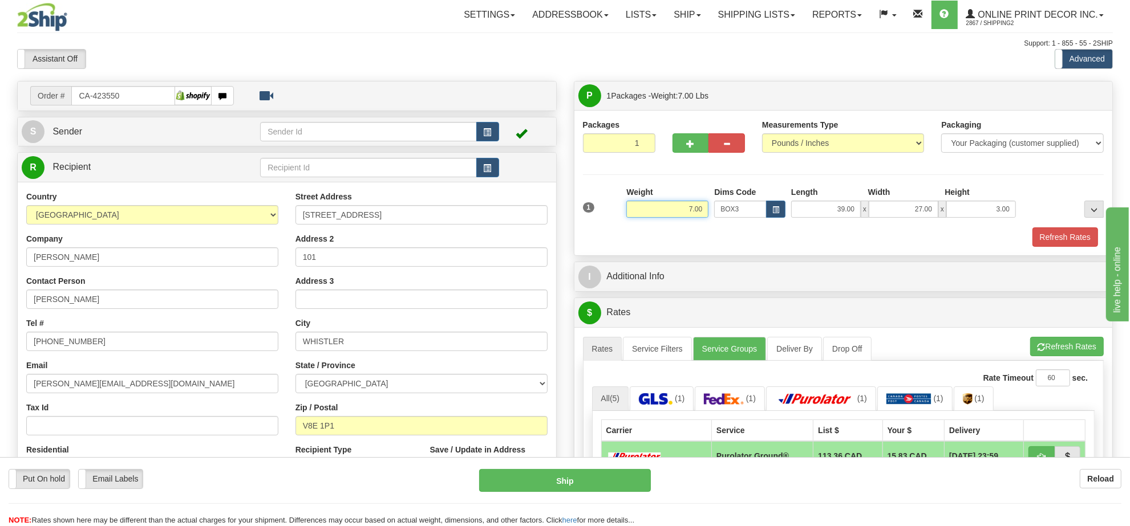
click at [697, 212] on input "7.00" at bounding box center [667, 209] width 82 height 17
click at [1077, 354] on button "Refresh Rates" at bounding box center [1067, 346] width 74 height 19
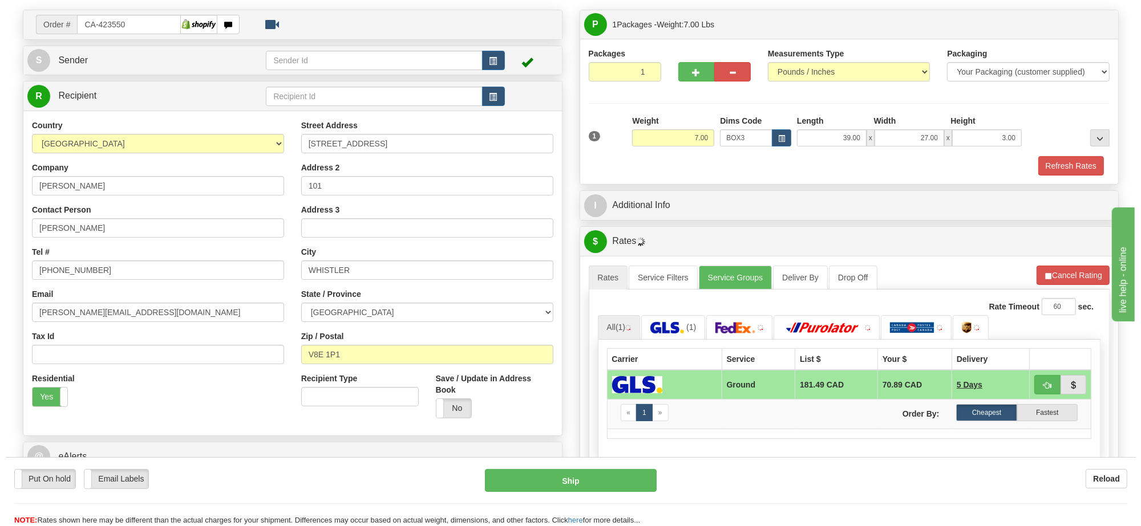
scroll to position [143, 0]
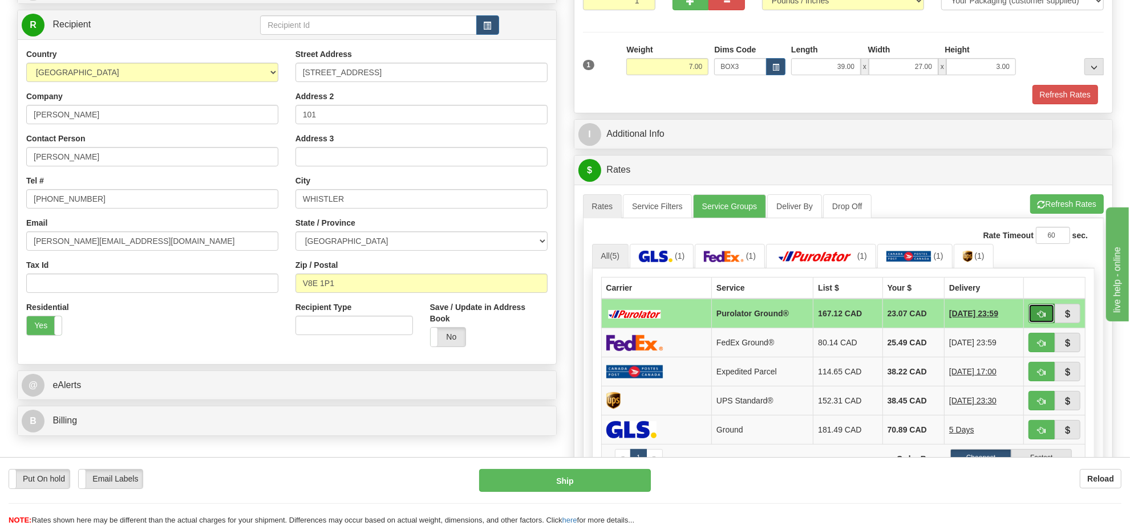
click at [1033, 317] on button "button" at bounding box center [1041, 313] width 26 height 19
type input "260"
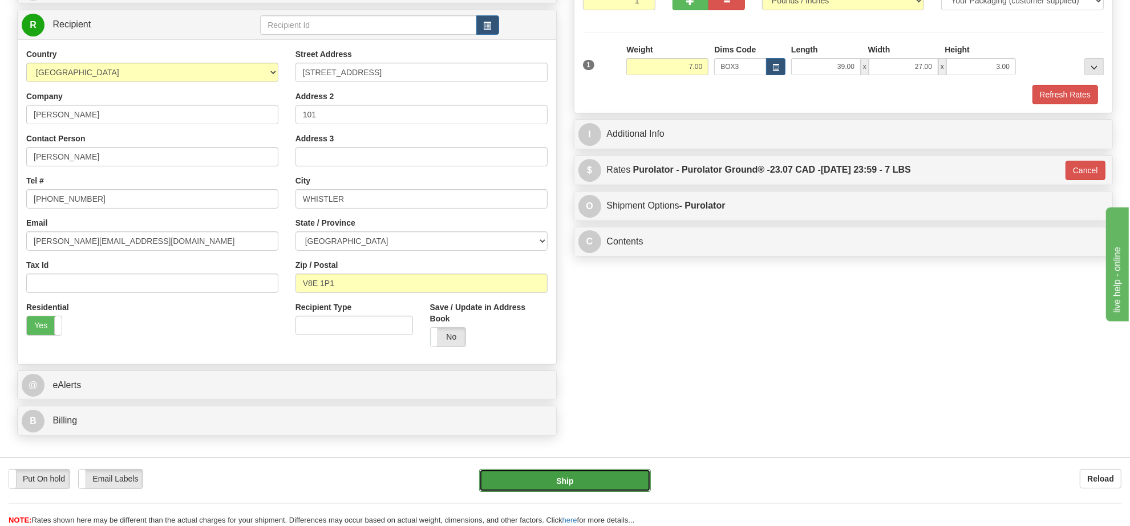
click at [616, 472] on button "Ship" at bounding box center [564, 480] width 171 height 23
